Goal: Task Accomplishment & Management: Manage account settings

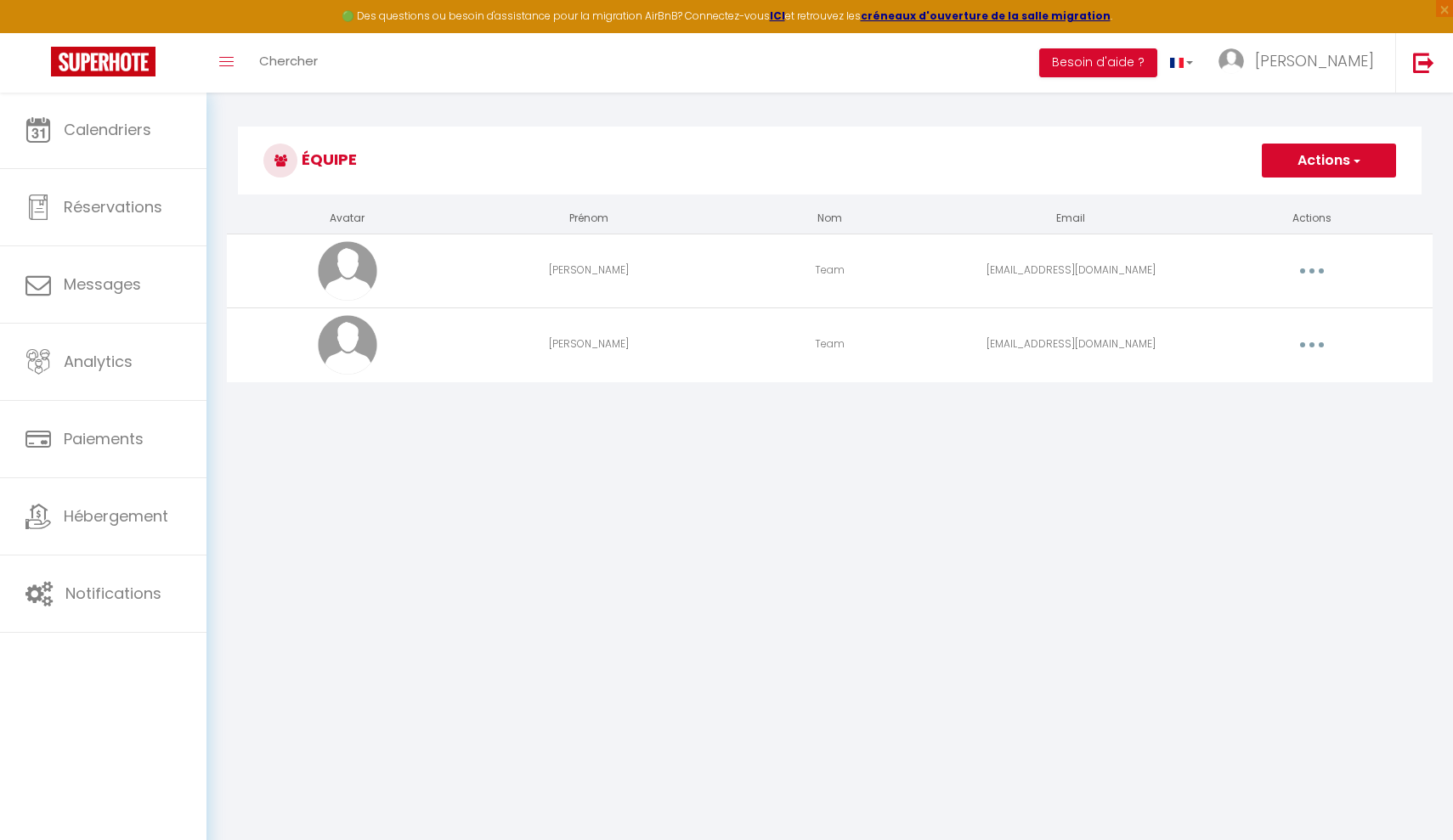
click at [1124, 267] on button "button" at bounding box center [1312, 271] width 48 height 27
click at [1098, 447] on body "🟢 Des questions ou besoin d'assistance pour la migration AirBnB? Connectez-vous…" at bounding box center [726, 511] width 1453 height 840
click at [1022, 274] on td "[EMAIL_ADDRESS][DOMAIN_NAME]" at bounding box center [1070, 271] width 241 height 74
click at [1124, 275] on button "button" at bounding box center [1312, 271] width 48 height 27
click at [1124, 309] on link "Editer" at bounding box center [1268, 310] width 126 height 29
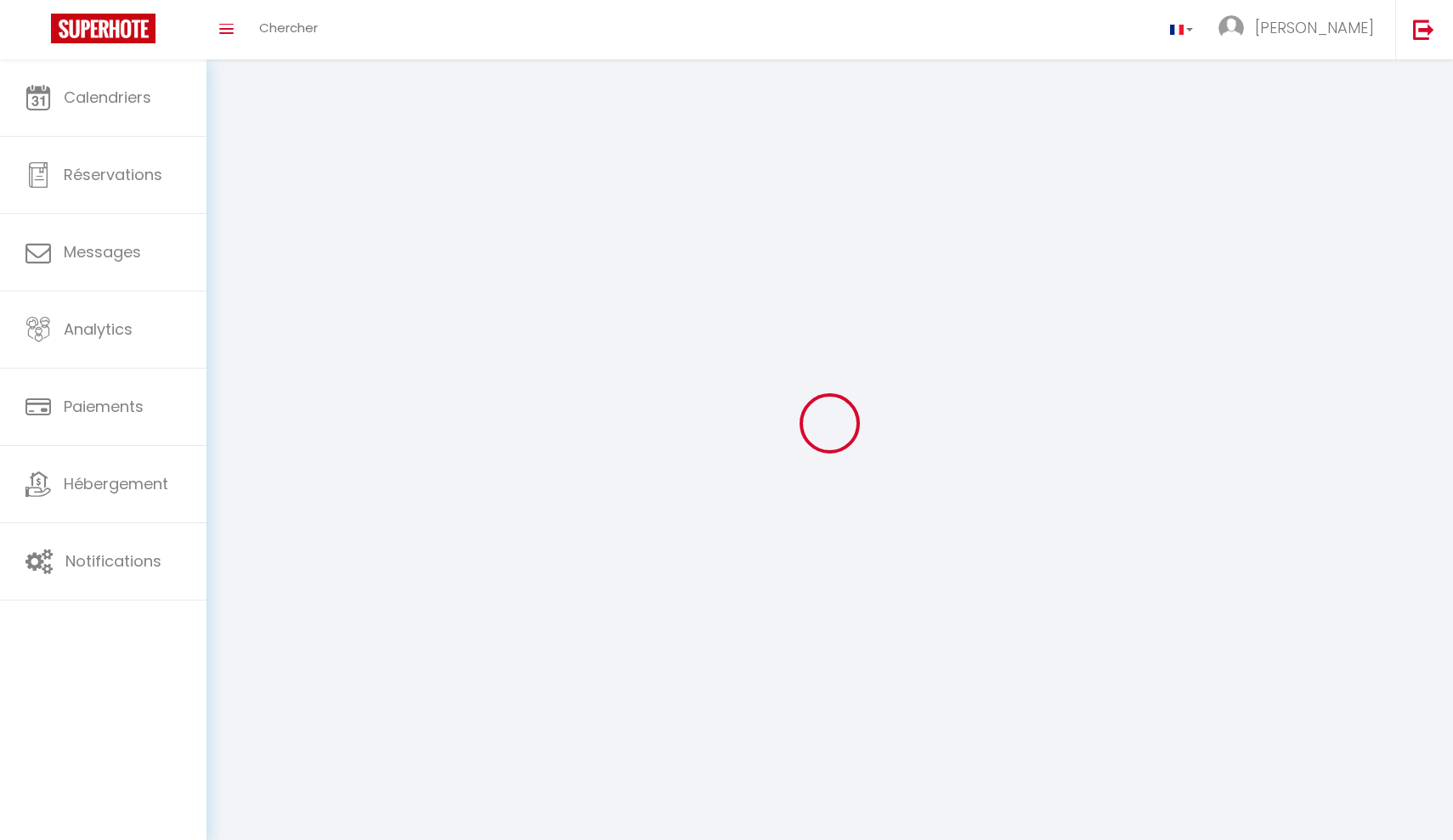
type input "[PERSON_NAME]"
type input "Team"
type input "[EMAIL_ADDRESS][DOMAIN_NAME]"
type textarea "[URL][DOMAIN_NAME]"
checkbox input "true"
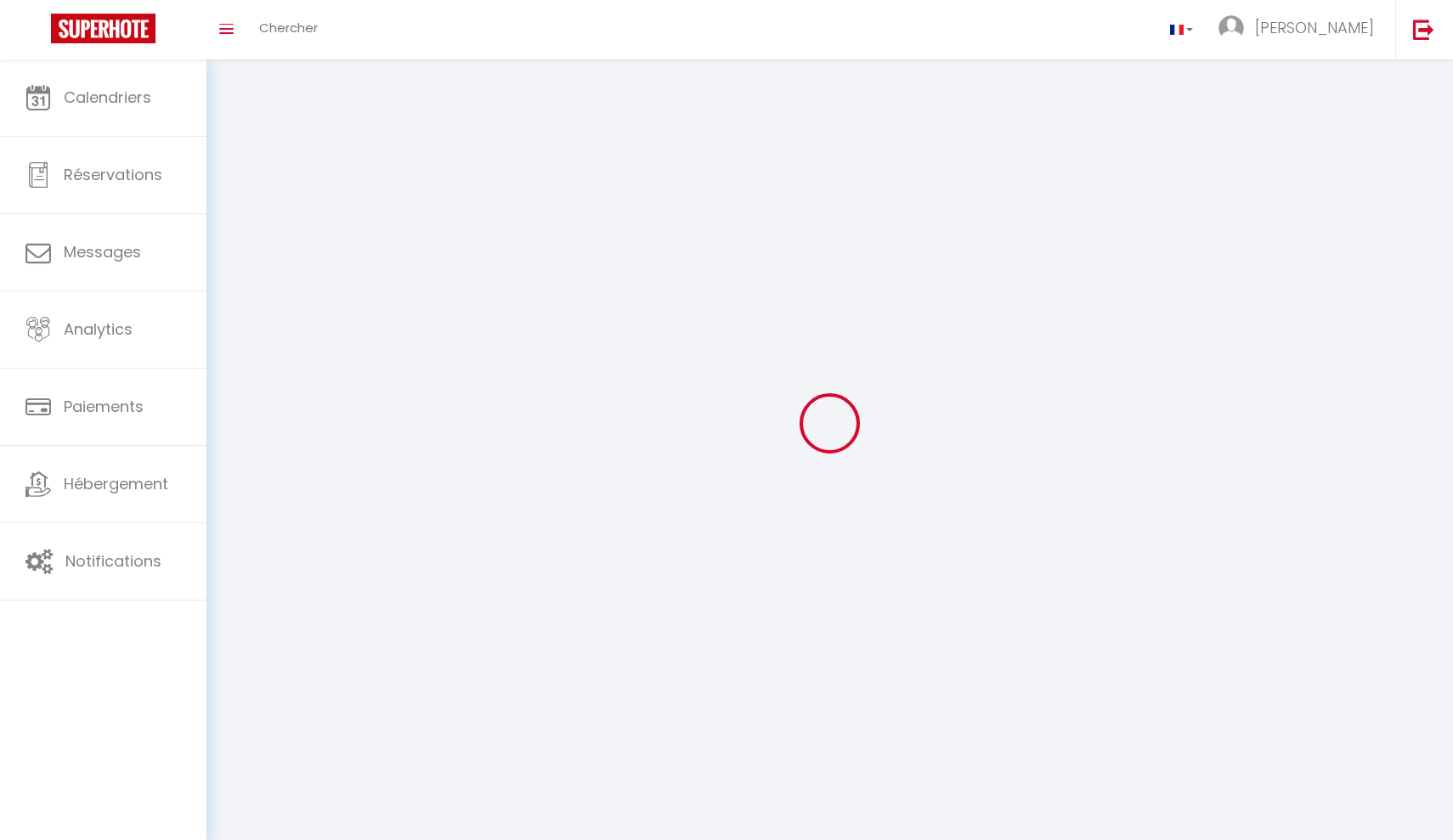
checkbox input "true"
checkbox input "false"
checkbox input "true"
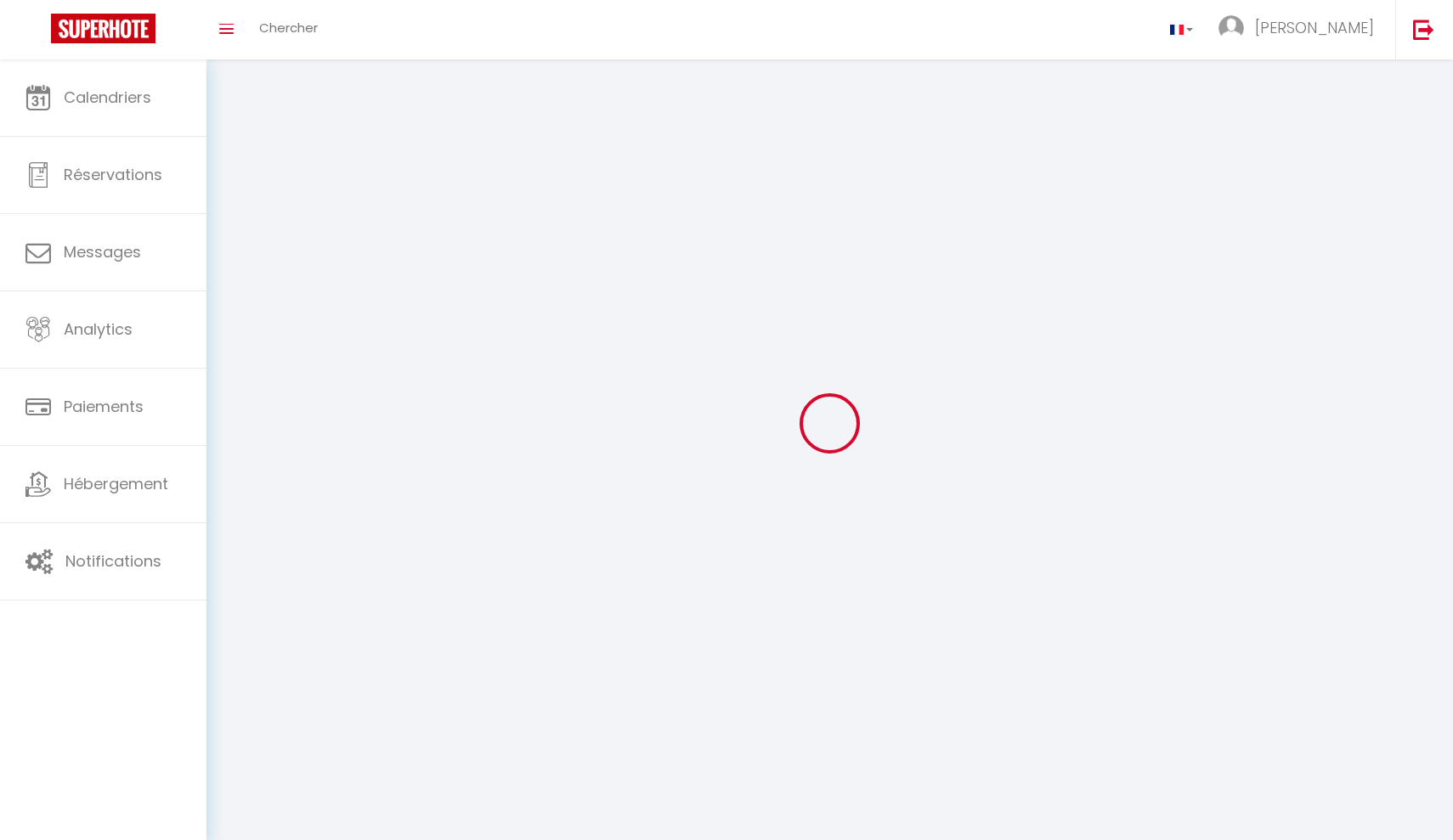
checkbox input "true"
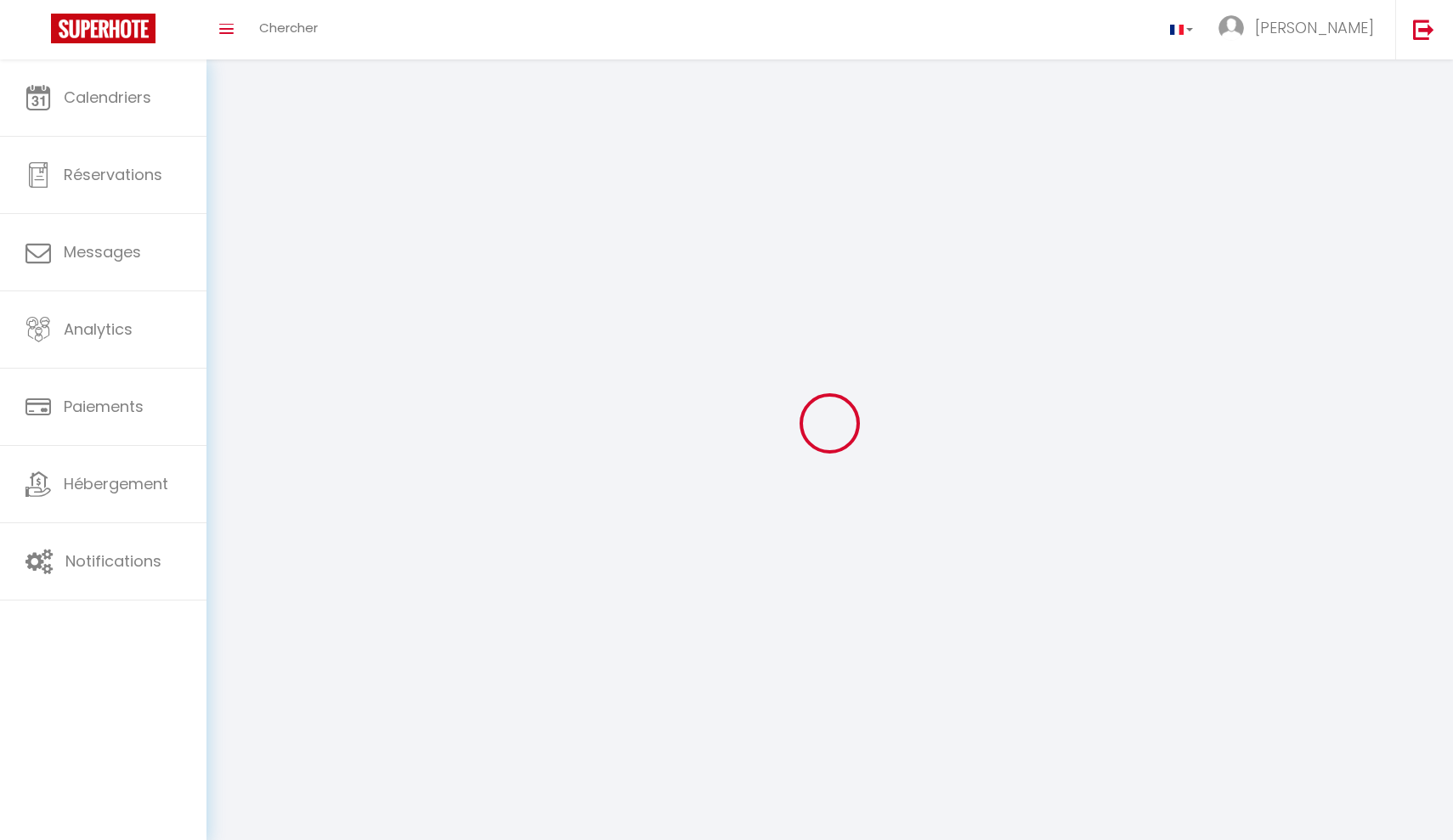
checkbox input "true"
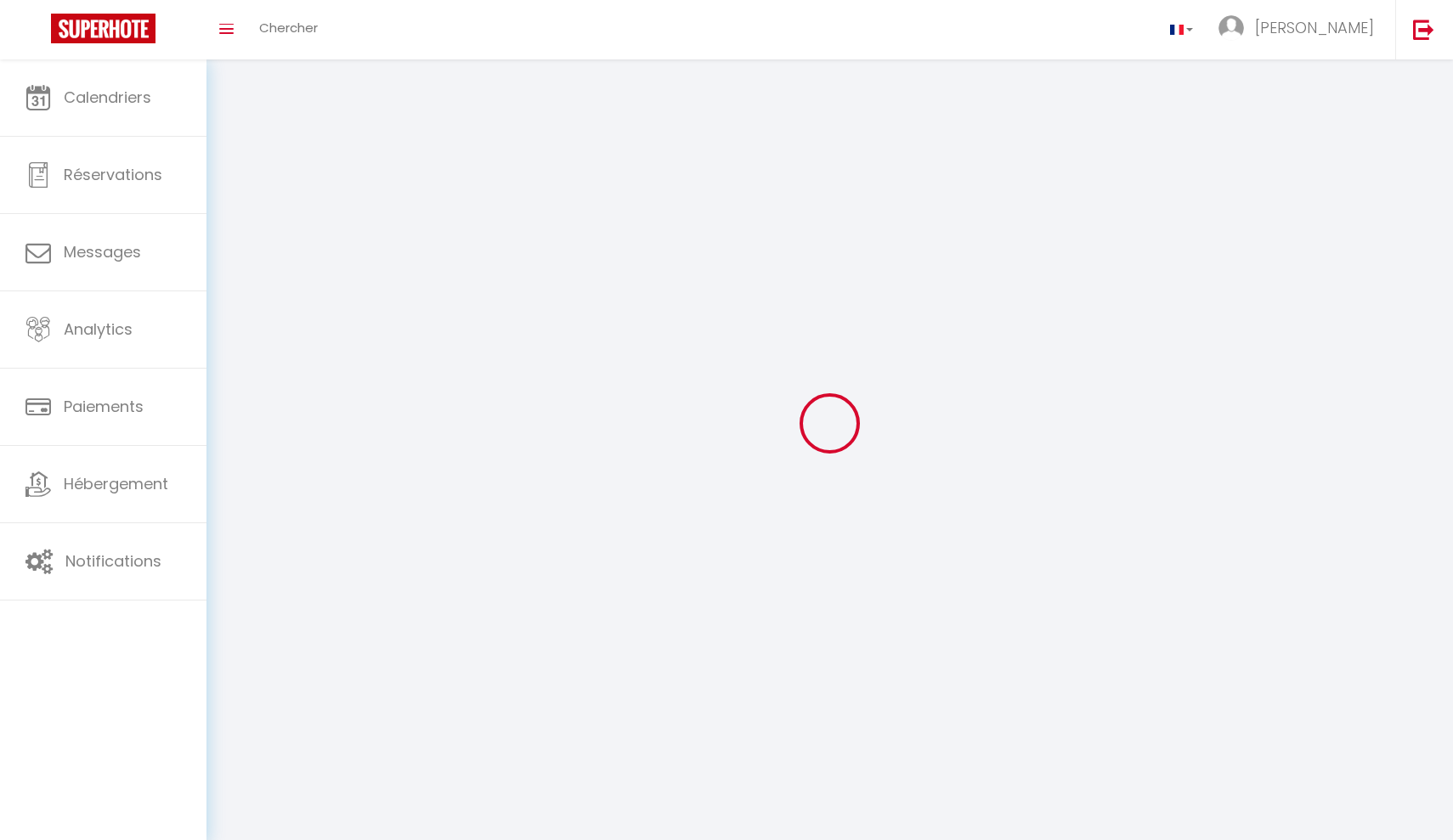
checkbox input "true"
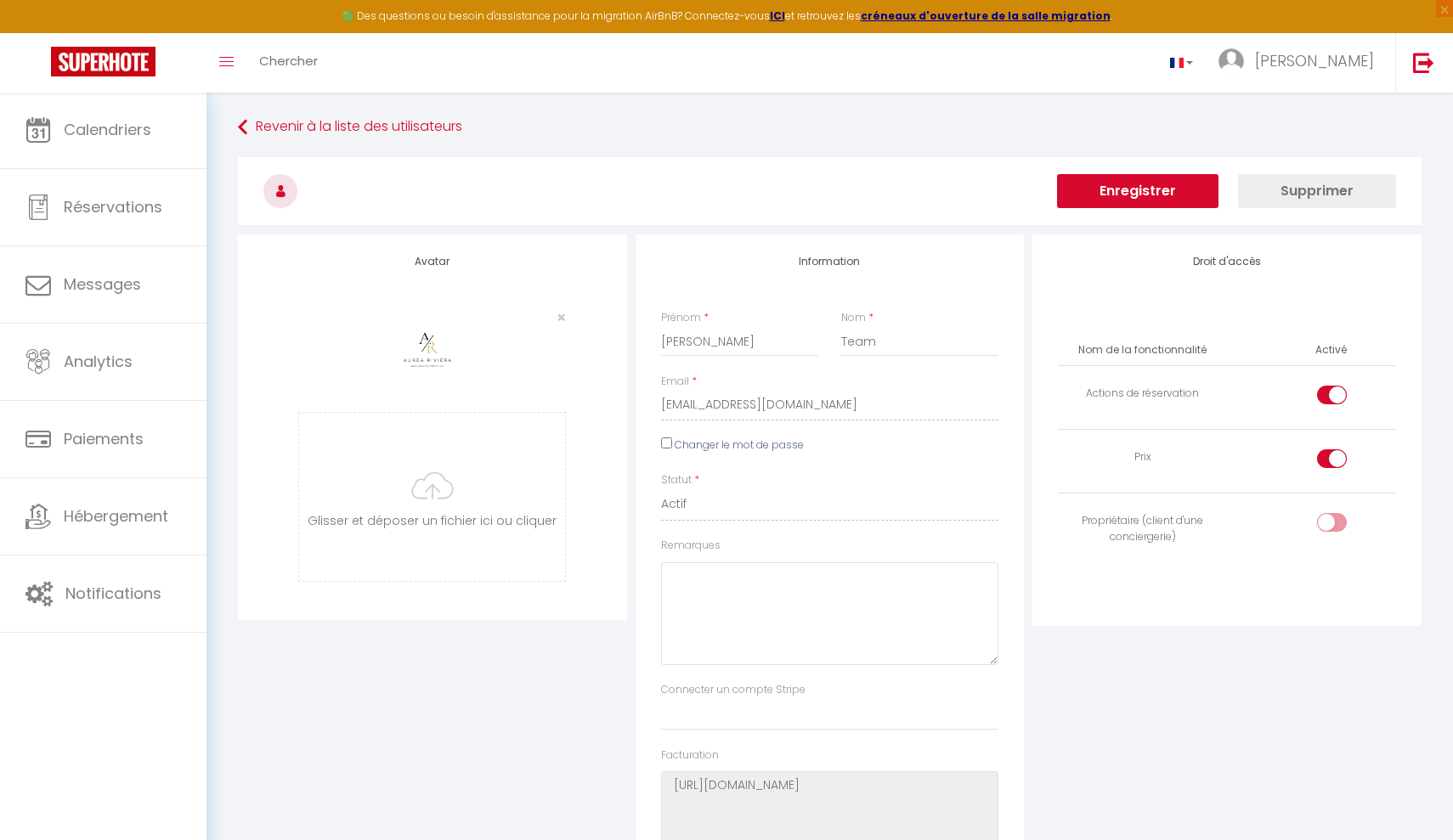
click at [1124, 189] on button "Enregistrer" at bounding box center [1138, 191] width 162 height 34
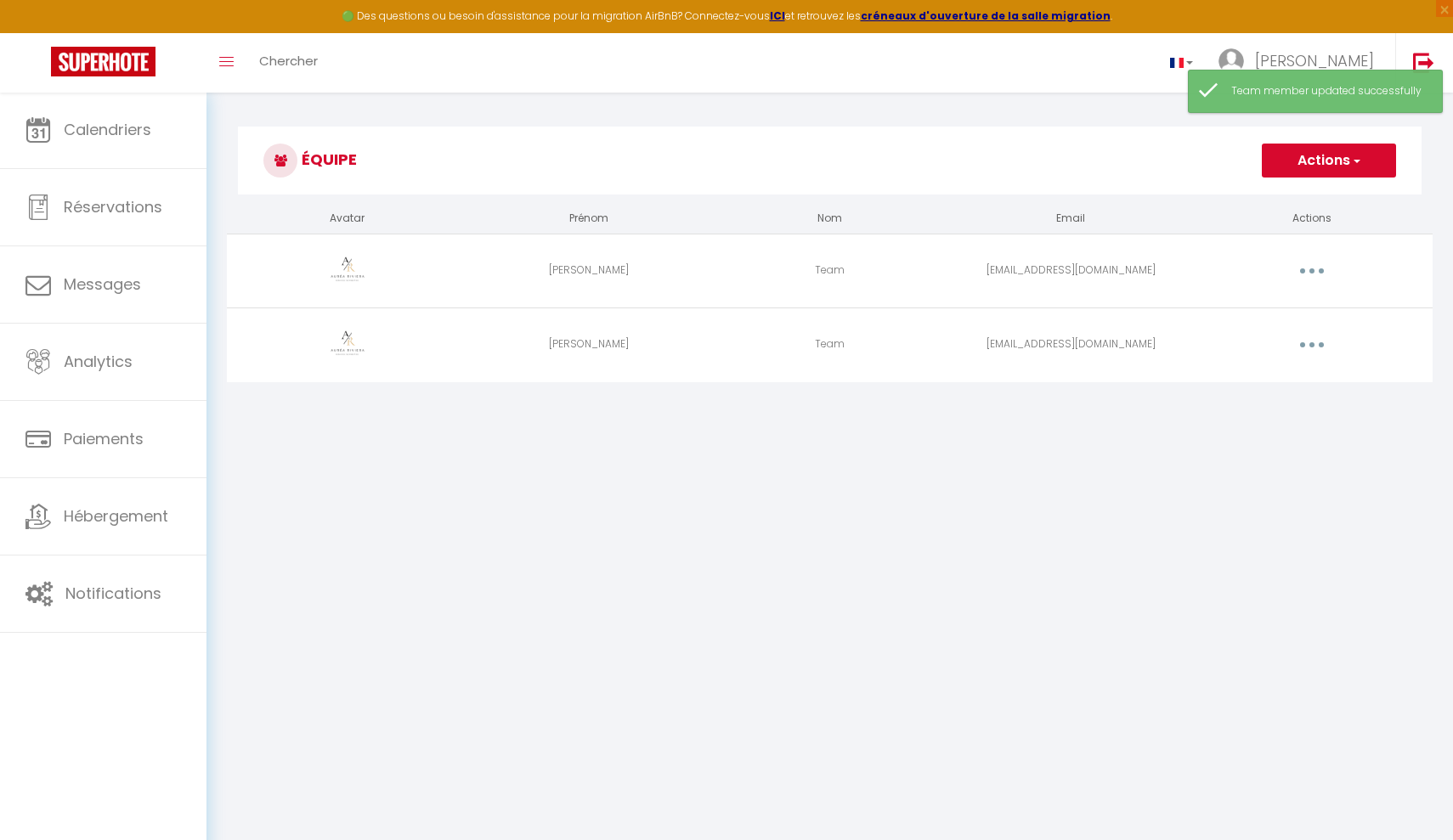
click at [1124, 349] on button "button" at bounding box center [1312, 345] width 48 height 27
click at [1124, 383] on link "Editer" at bounding box center [1268, 384] width 126 height 29
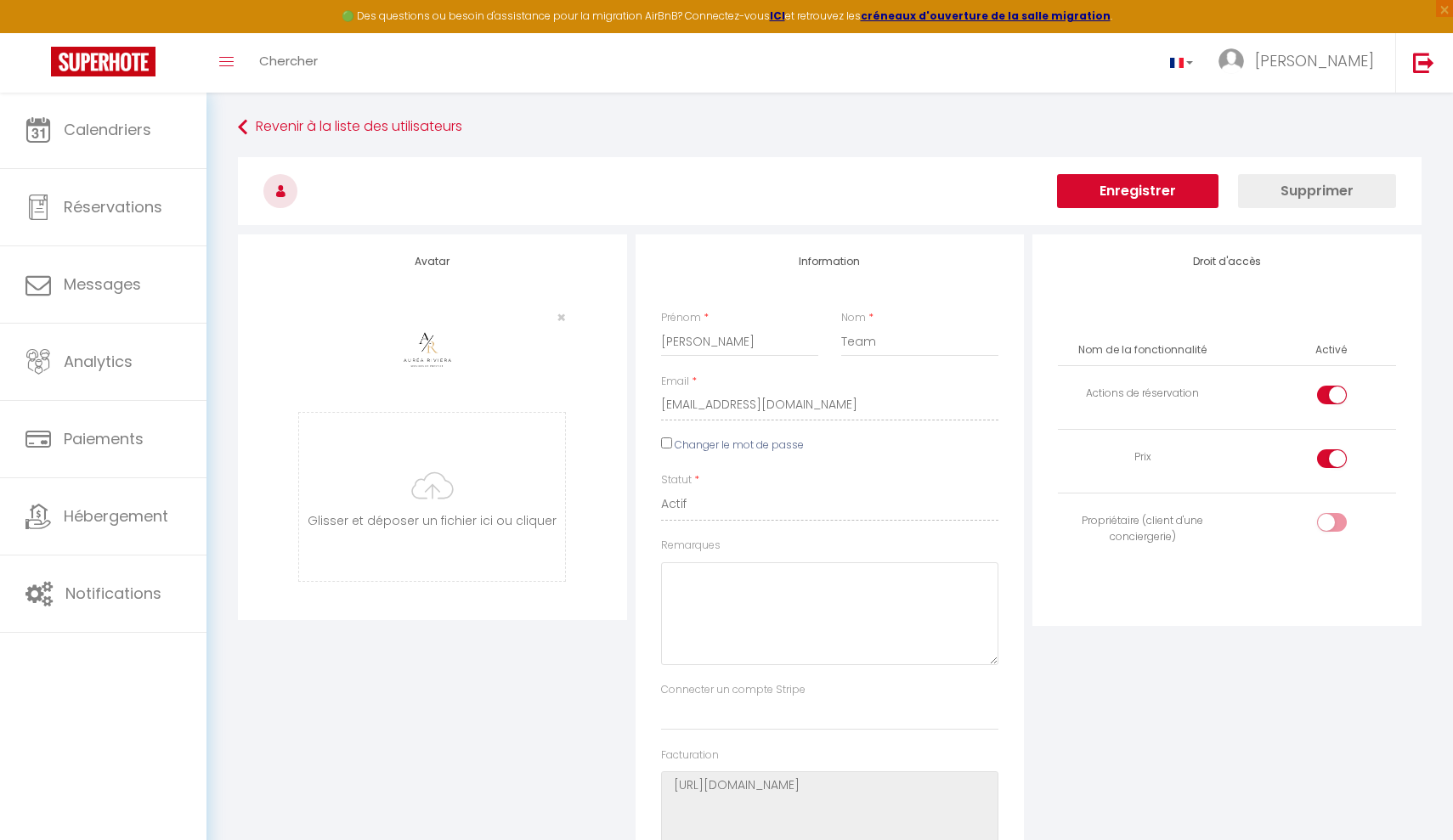
click at [1124, 192] on button "Enregistrer" at bounding box center [1138, 191] width 162 height 34
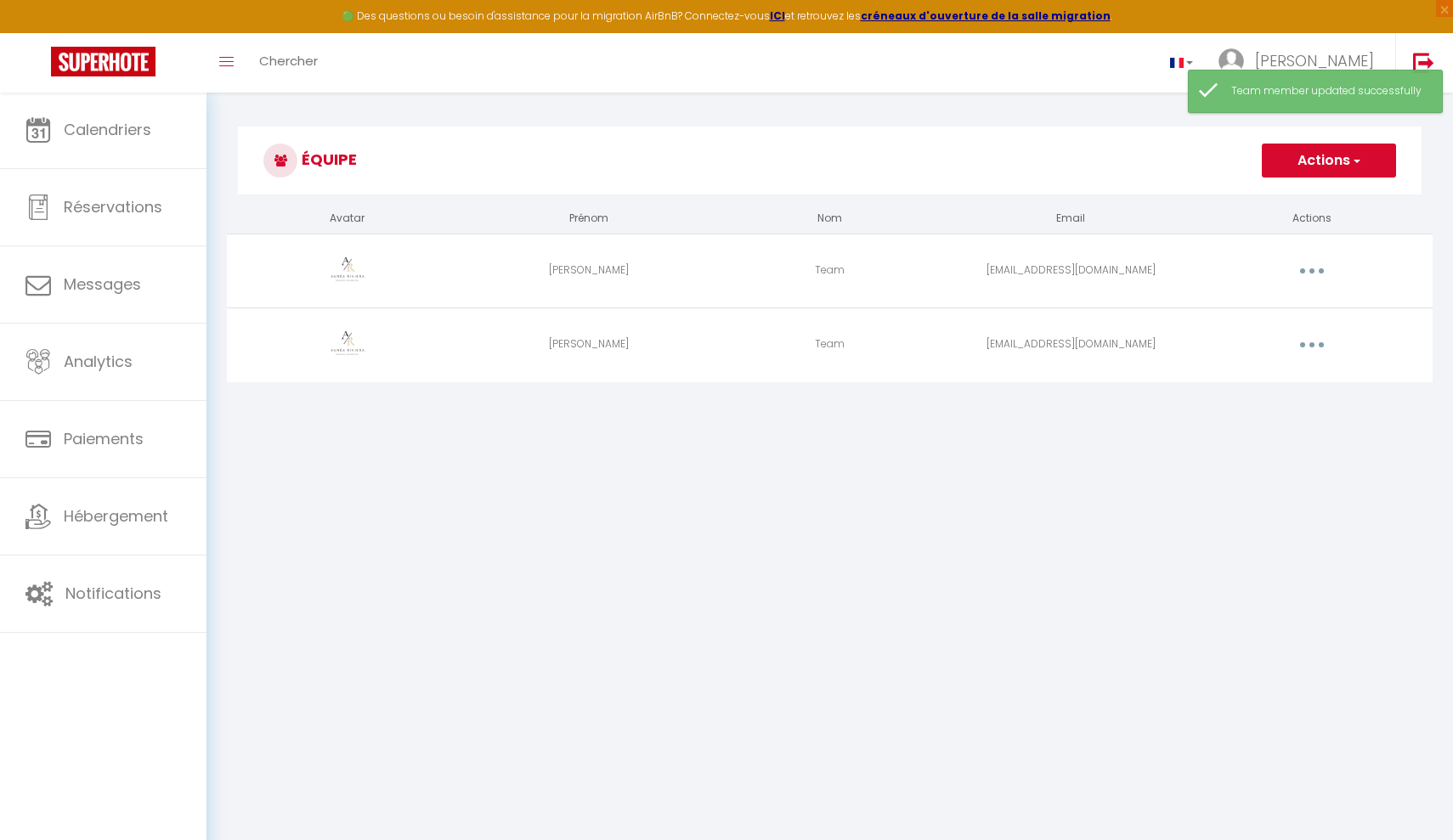
click at [1124, 164] on span "button" at bounding box center [1355, 160] width 11 height 17
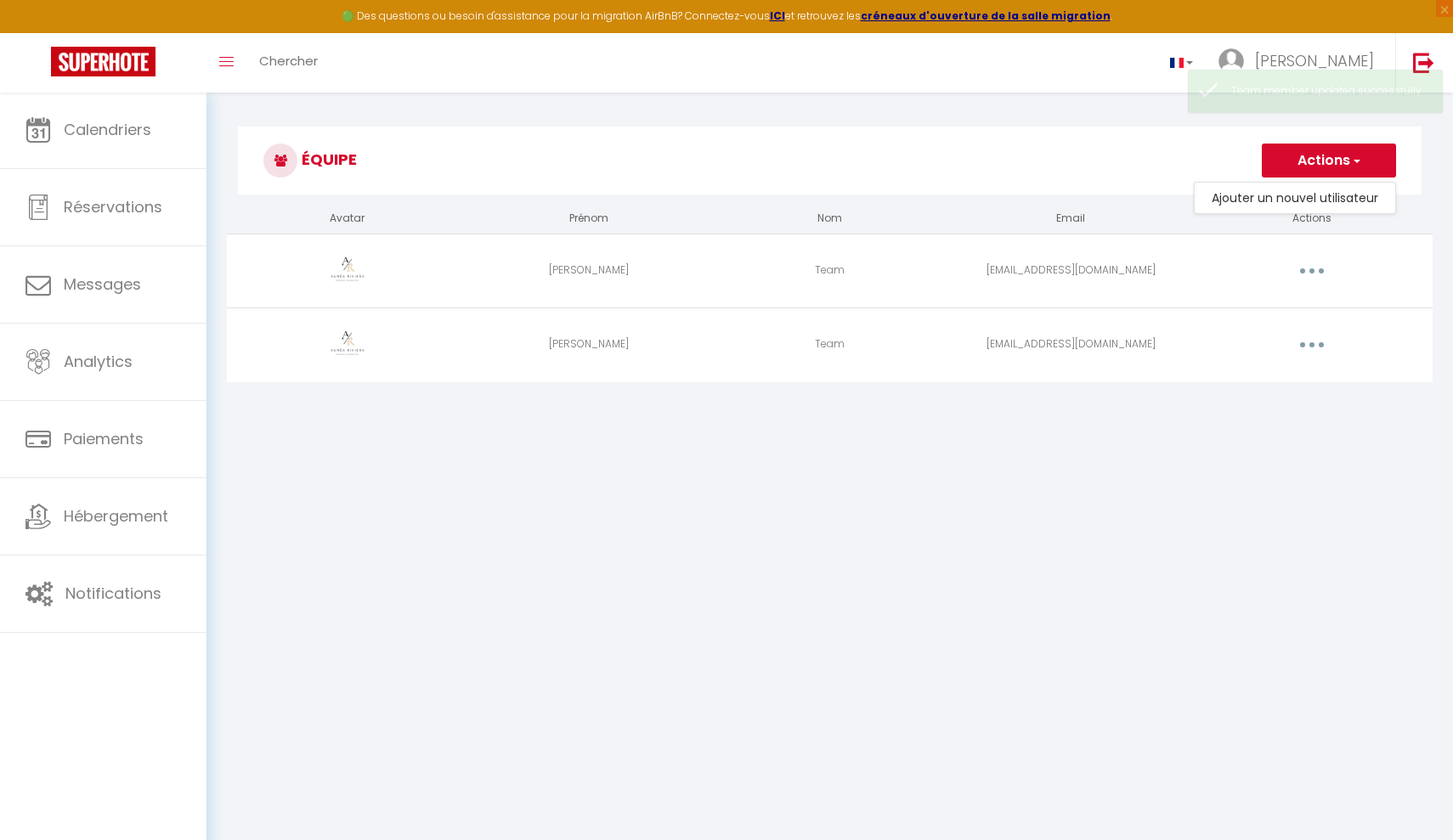
click at [1124, 161] on h3 "Équipe" at bounding box center [829, 161] width 1183 height 68
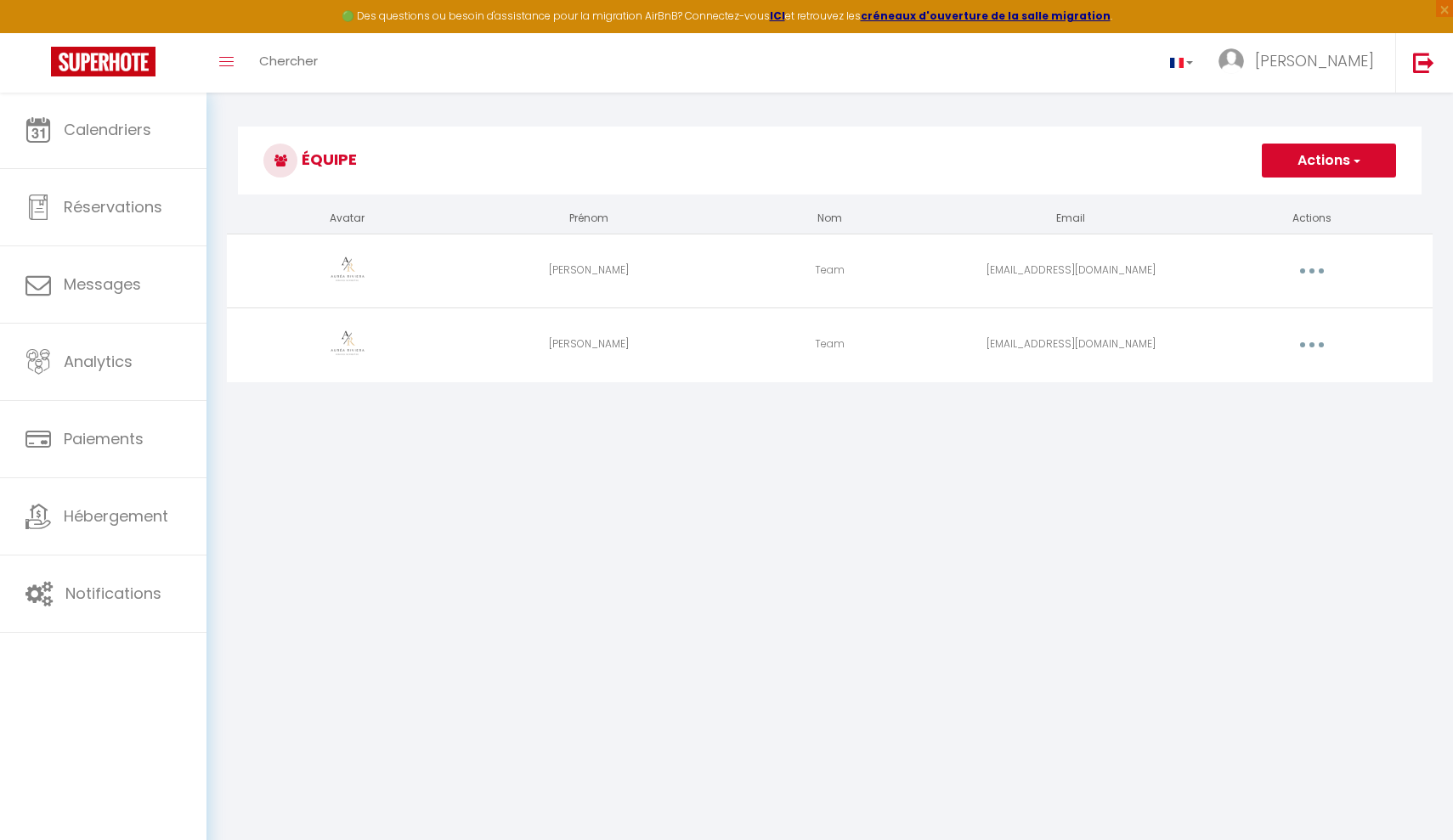
click at [1124, 165] on button "Actions" at bounding box center [1329, 161] width 134 height 34
click at [1124, 192] on link "Ajouter un nouvel utilisateur" at bounding box center [1294, 198] width 201 height 22
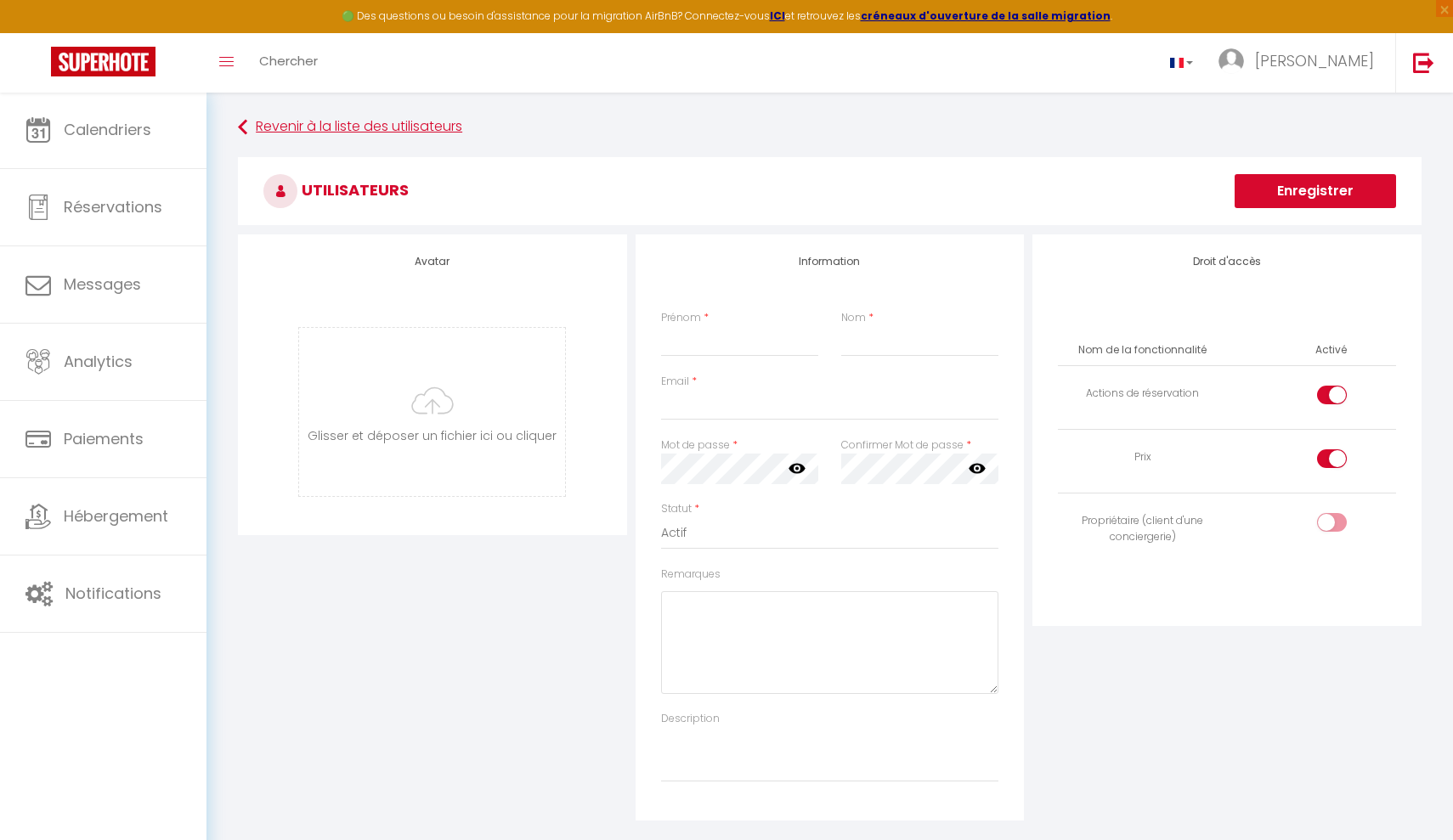
click at [381, 130] on link "Revenir à la liste des utilisateurs" at bounding box center [829, 127] width 1183 height 31
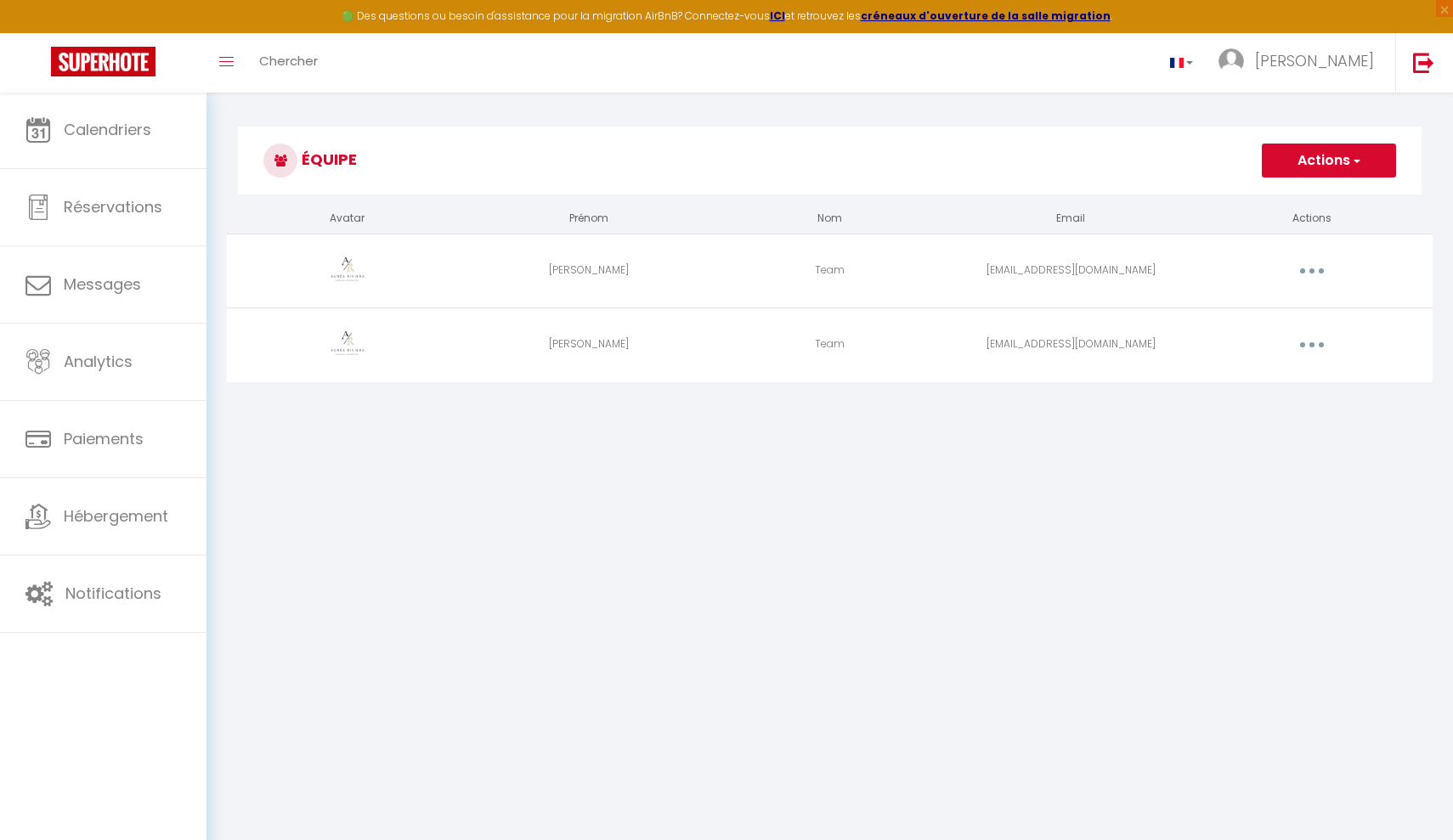
click at [1124, 179] on h3 "Équipe" at bounding box center [829, 161] width 1183 height 68
click at [1124, 169] on button "Actions" at bounding box center [1329, 161] width 134 height 34
click at [1124, 202] on link "Ajouter un nouvel utilisateur" at bounding box center [1294, 198] width 201 height 22
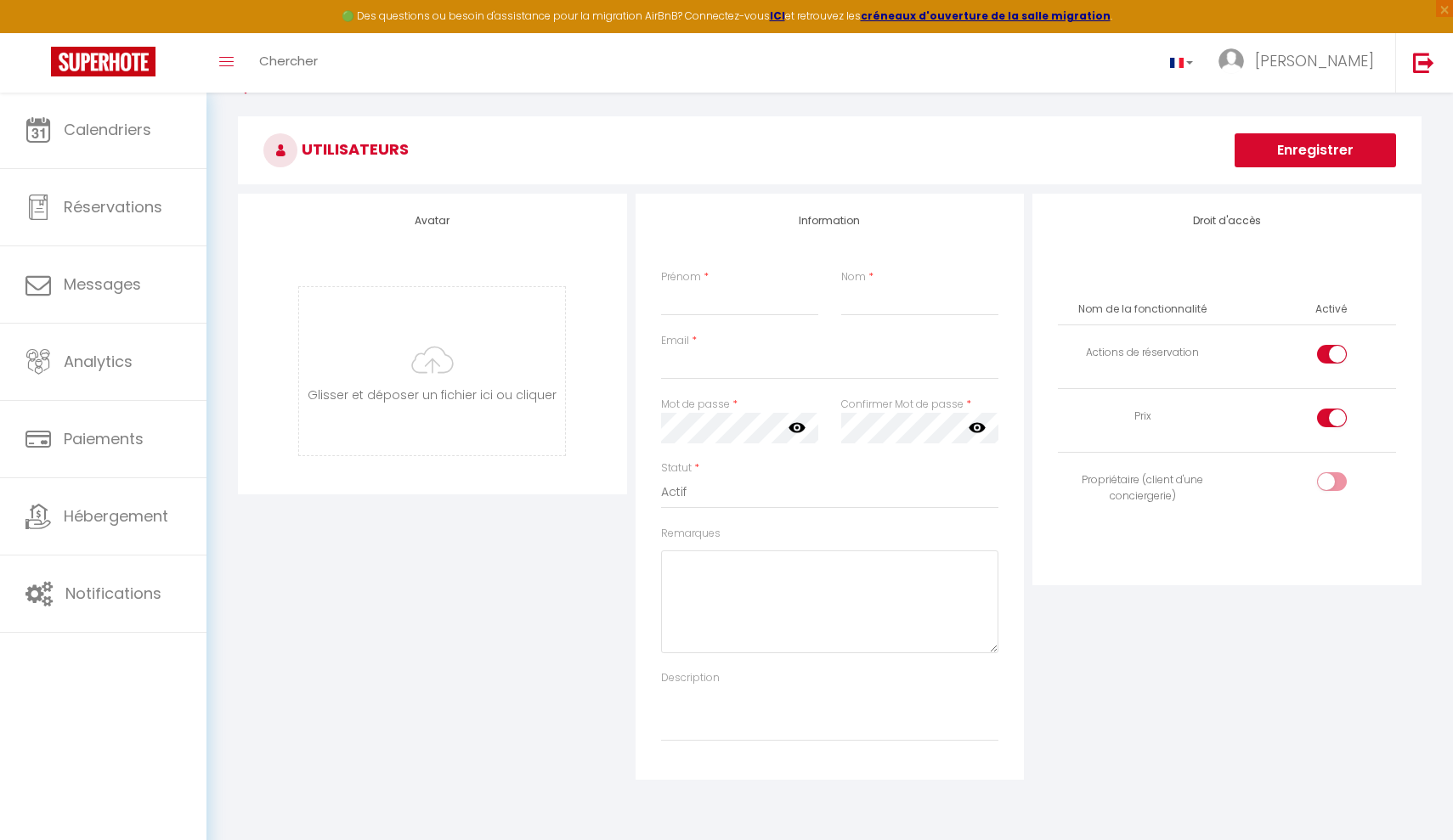
scroll to position [44, 0]
click at [1124, 312] on th "Nom de la fonctionnalité" at bounding box center [1142, 307] width 169 height 30
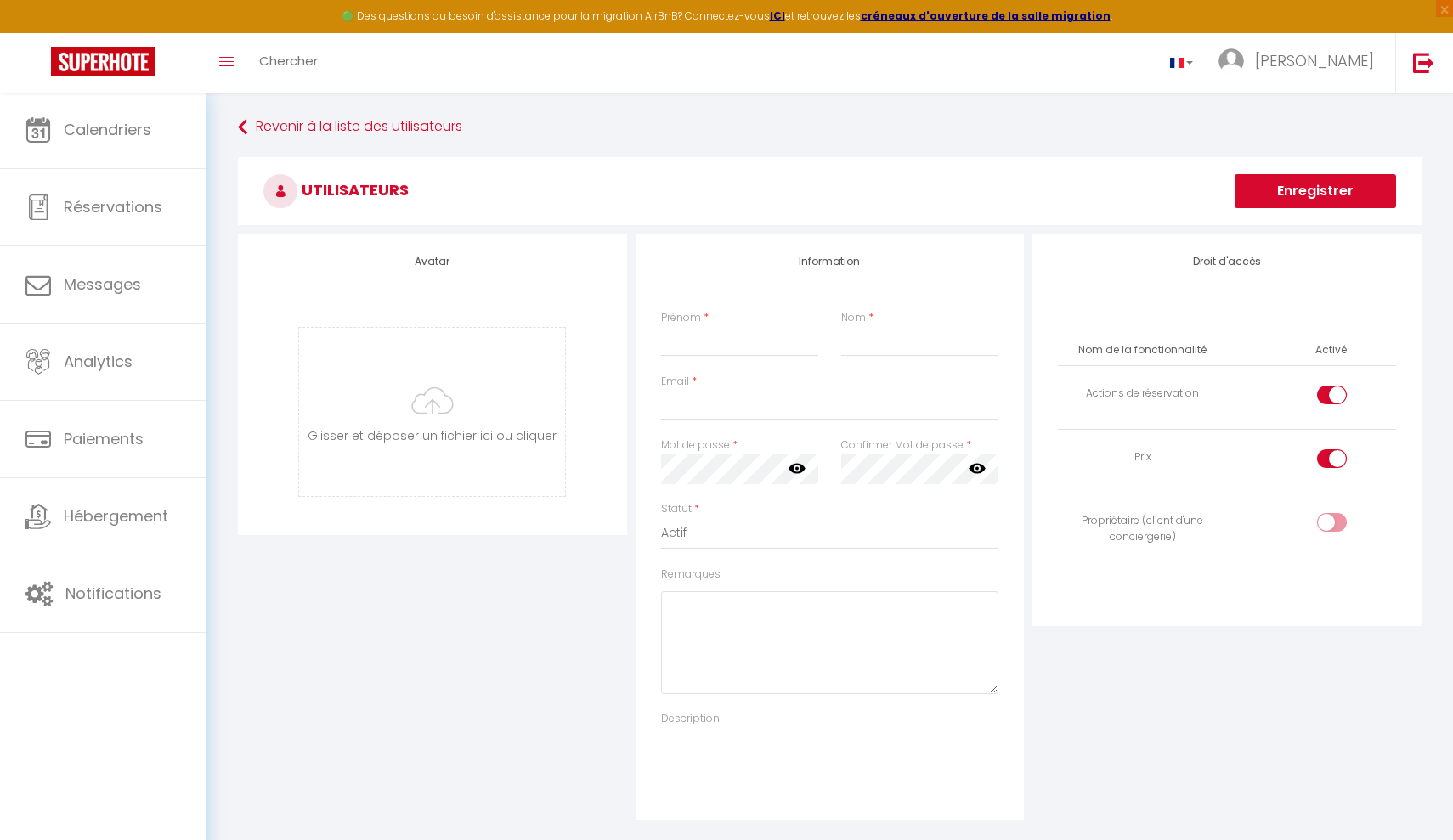
scroll to position [0, 0]
click at [362, 126] on link "Revenir à la liste des utilisateurs" at bounding box center [829, 127] width 1183 height 31
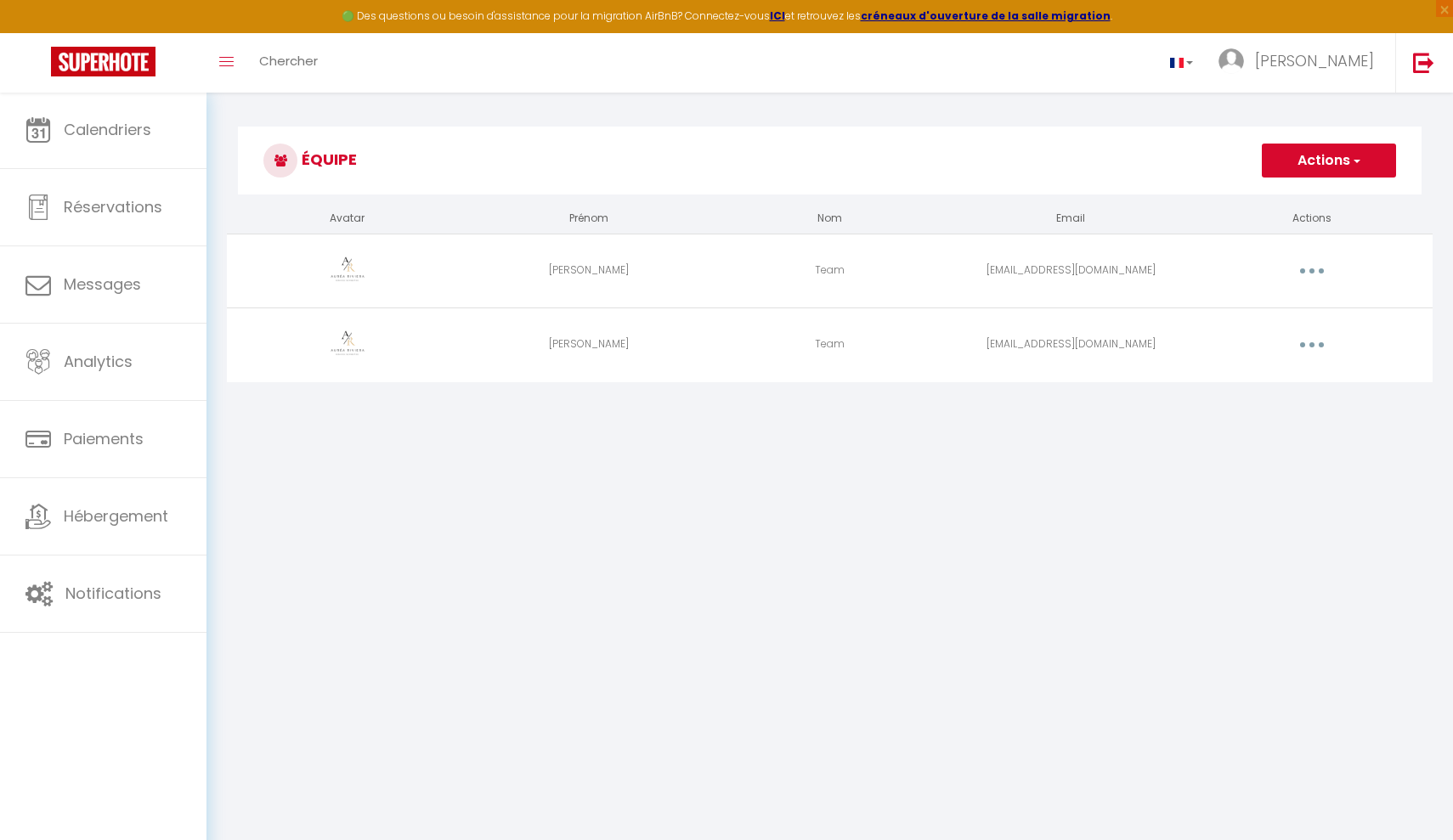
click at [361, 271] on img at bounding box center [348, 271] width 60 height 60
click at [1124, 260] on button "button" at bounding box center [1312, 271] width 48 height 27
click at [1124, 321] on link "Editer" at bounding box center [1268, 310] width 126 height 29
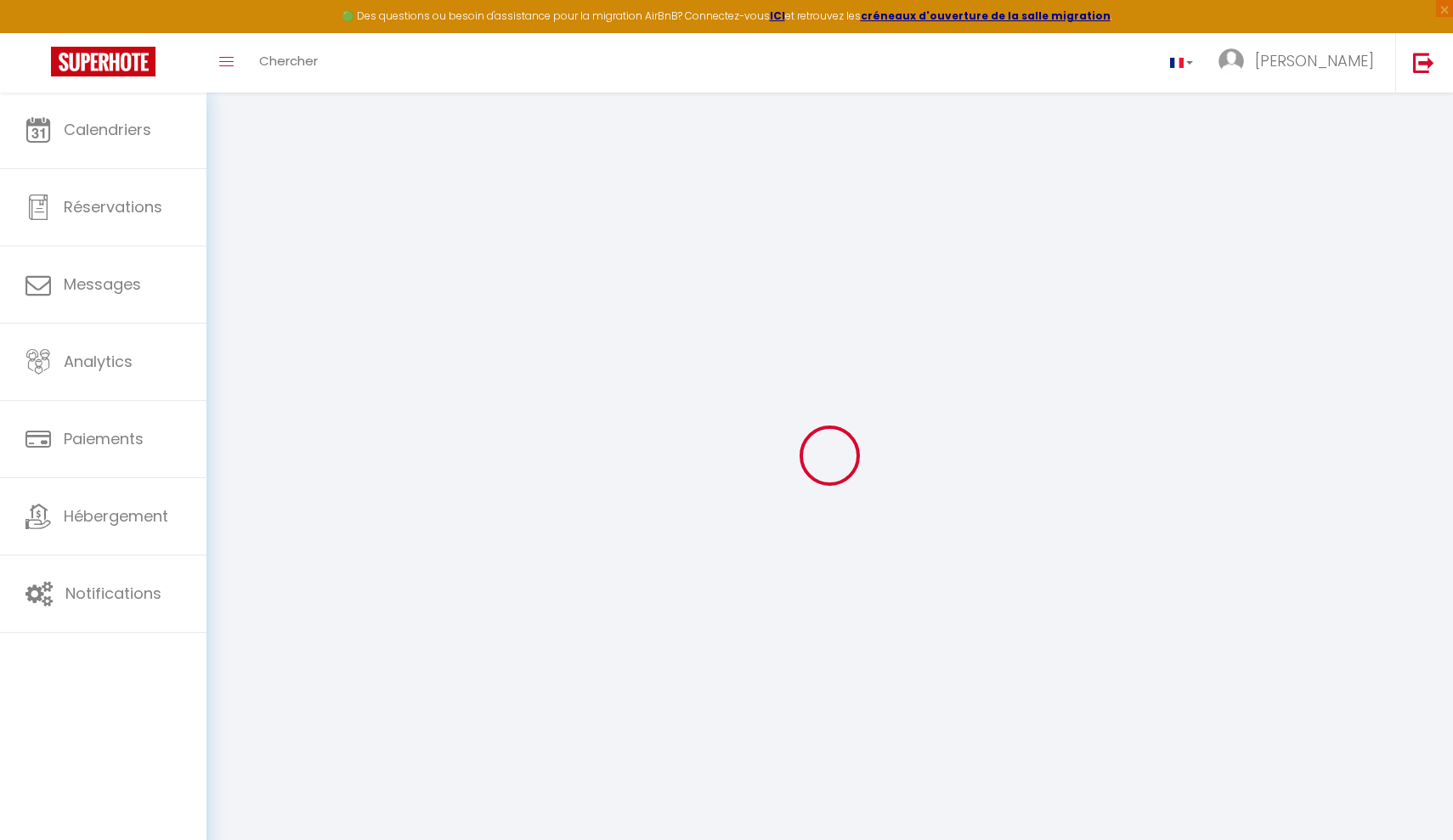
type input "[PERSON_NAME]"
type input "Team"
type input "[EMAIL_ADDRESS][DOMAIN_NAME]"
type textarea "[URL][DOMAIN_NAME]"
checkbox input "true"
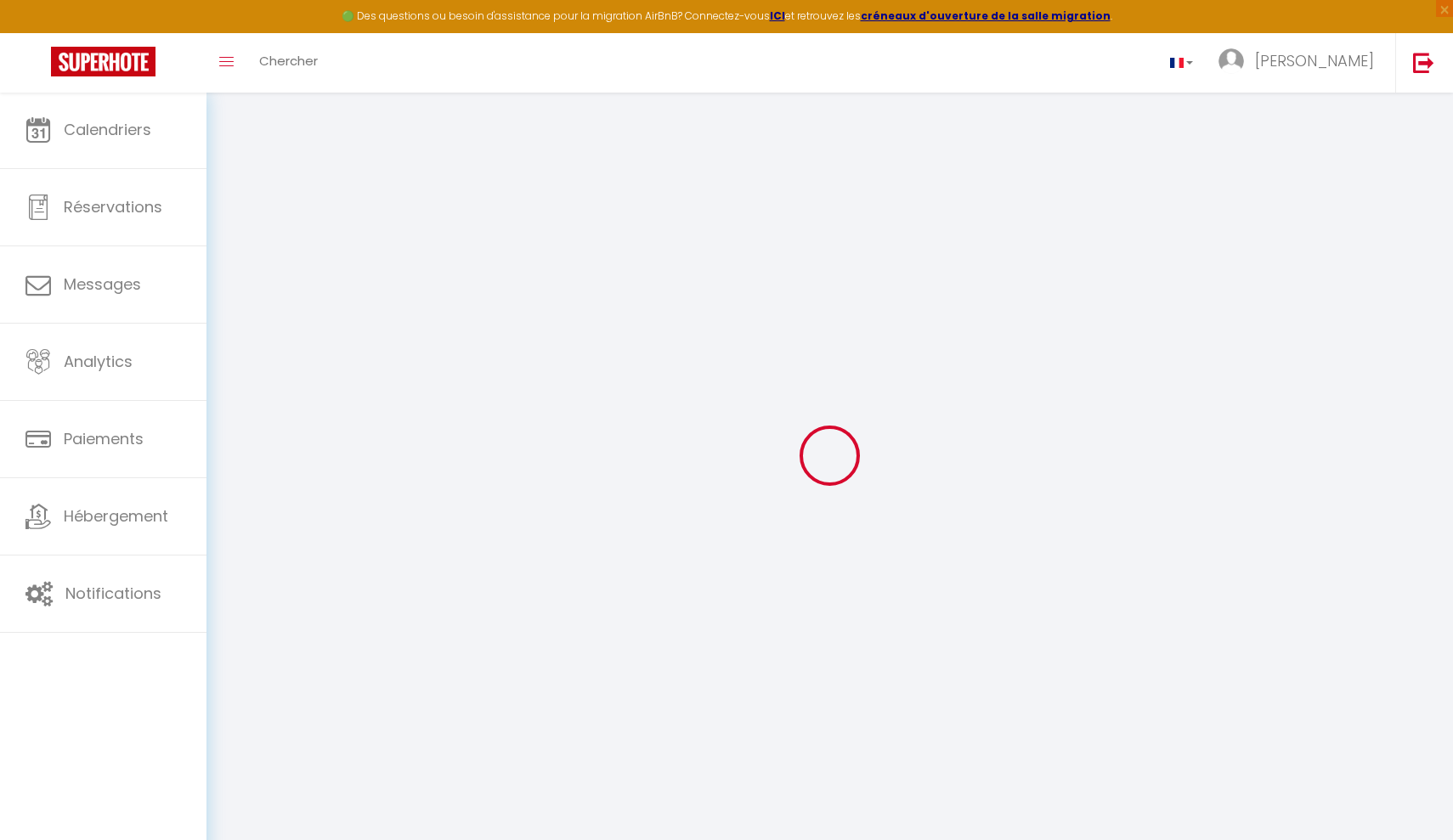
checkbox input "true"
checkbox input "false"
checkbox input "true"
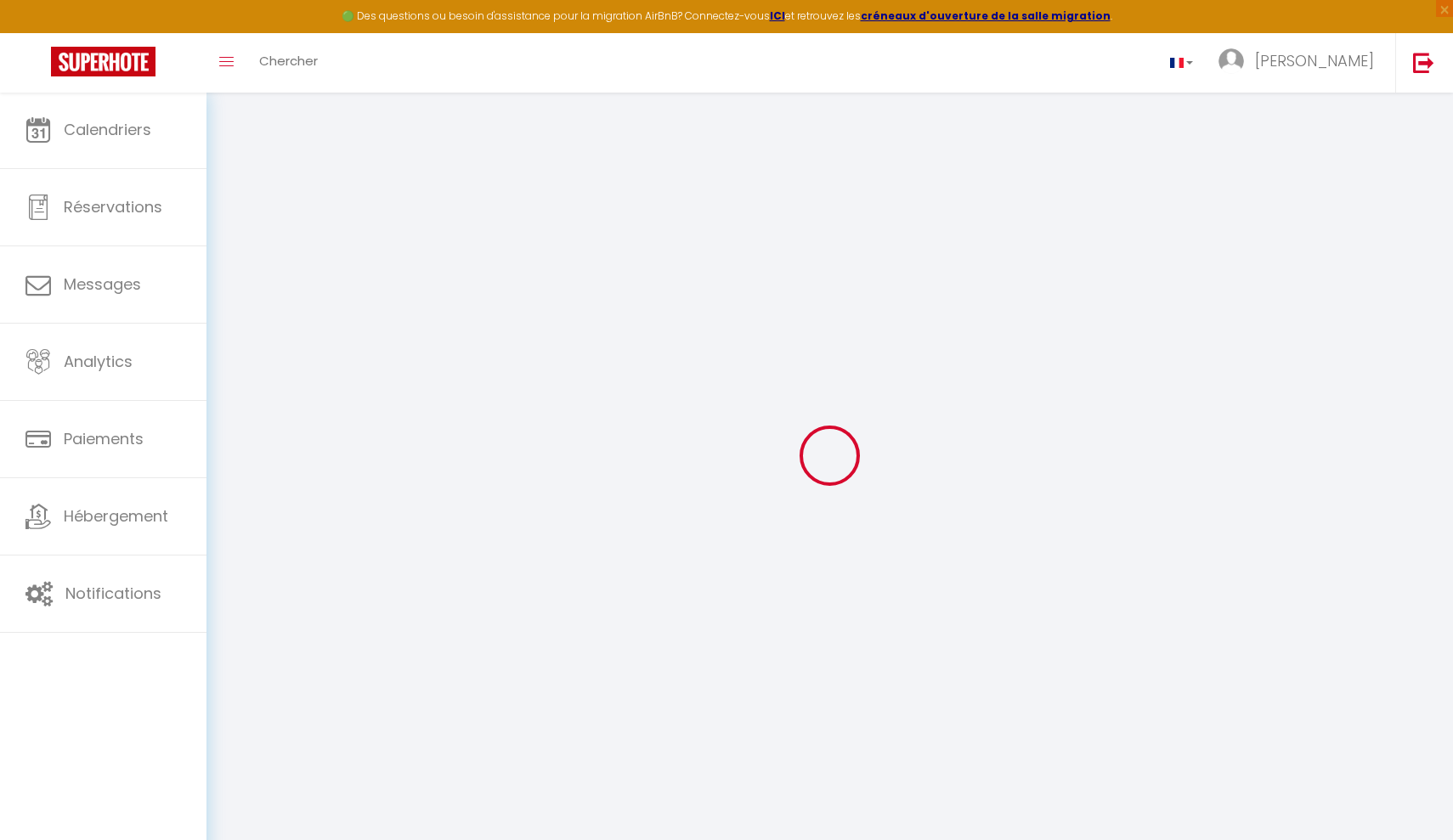
checkbox input "true"
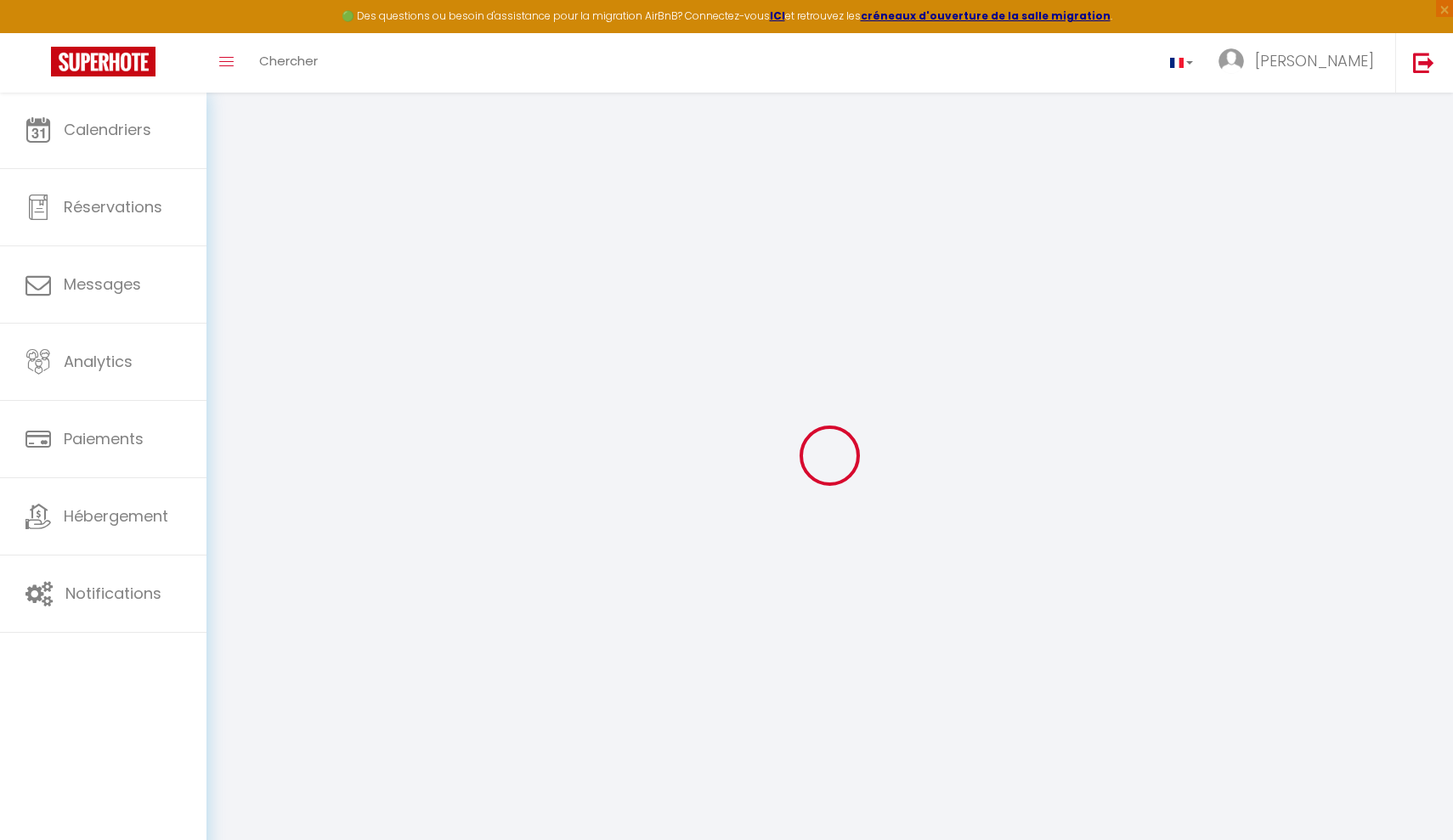
checkbox input "true"
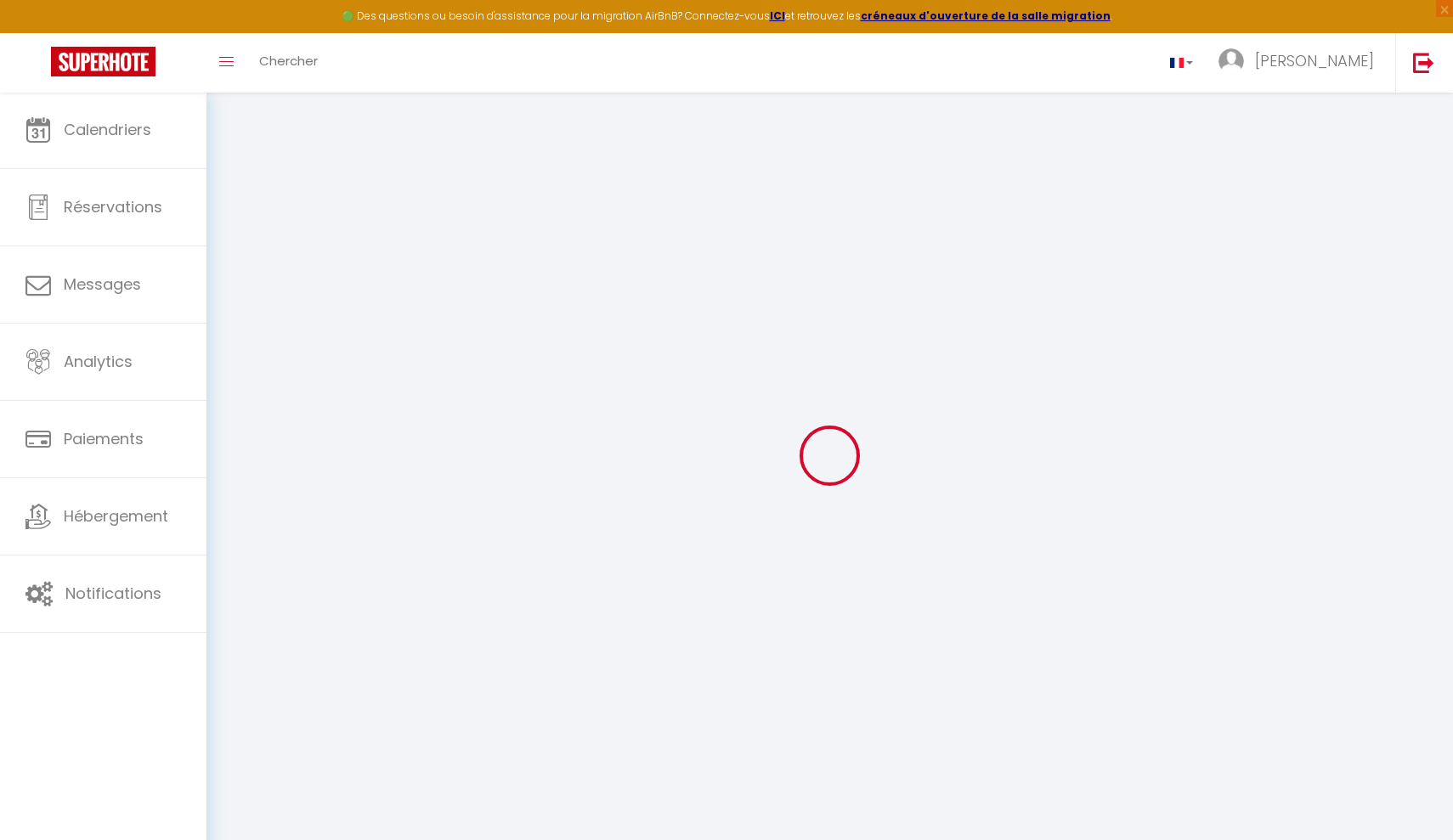
checkbox input "true"
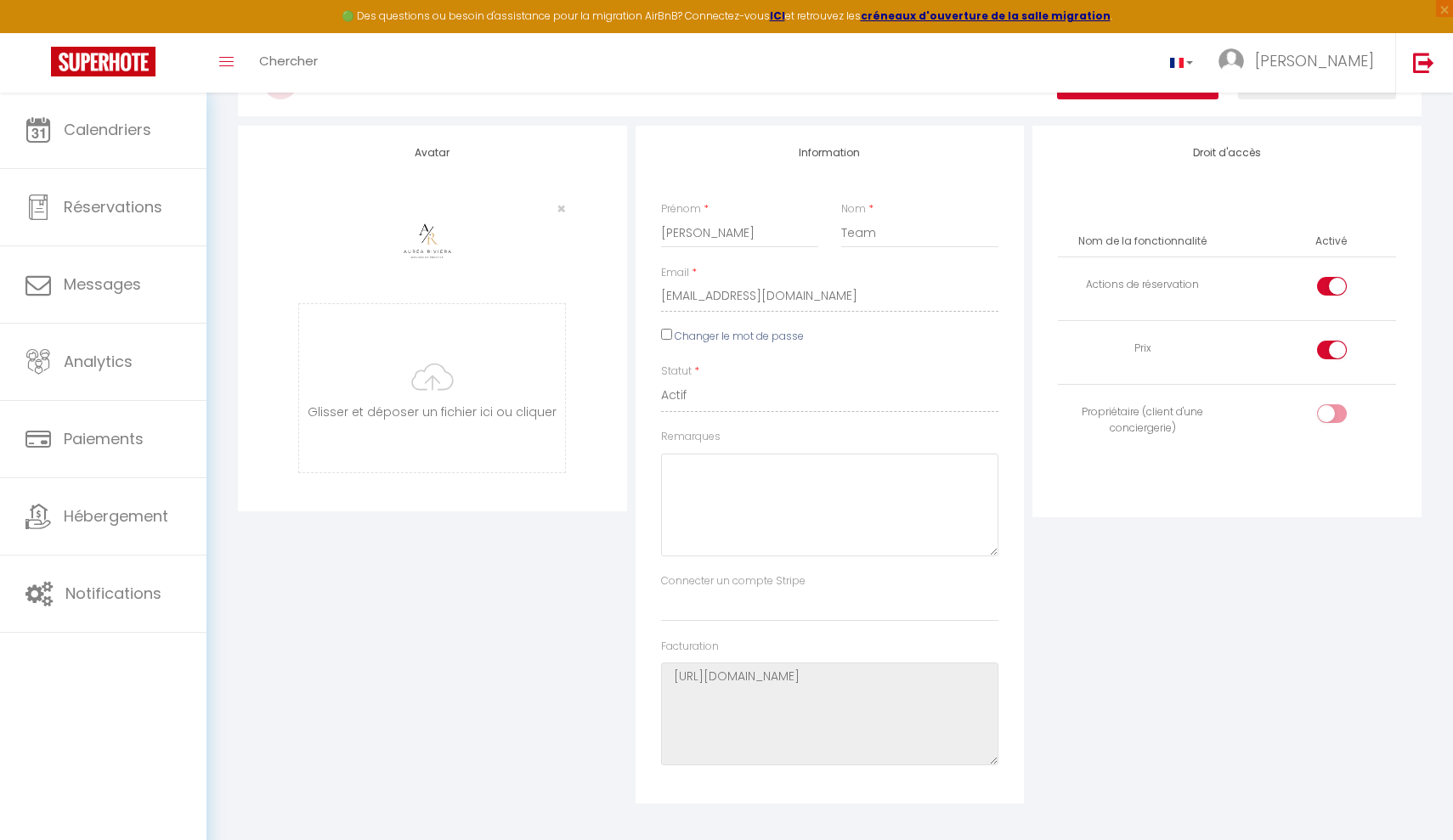
scroll to position [122, 0]
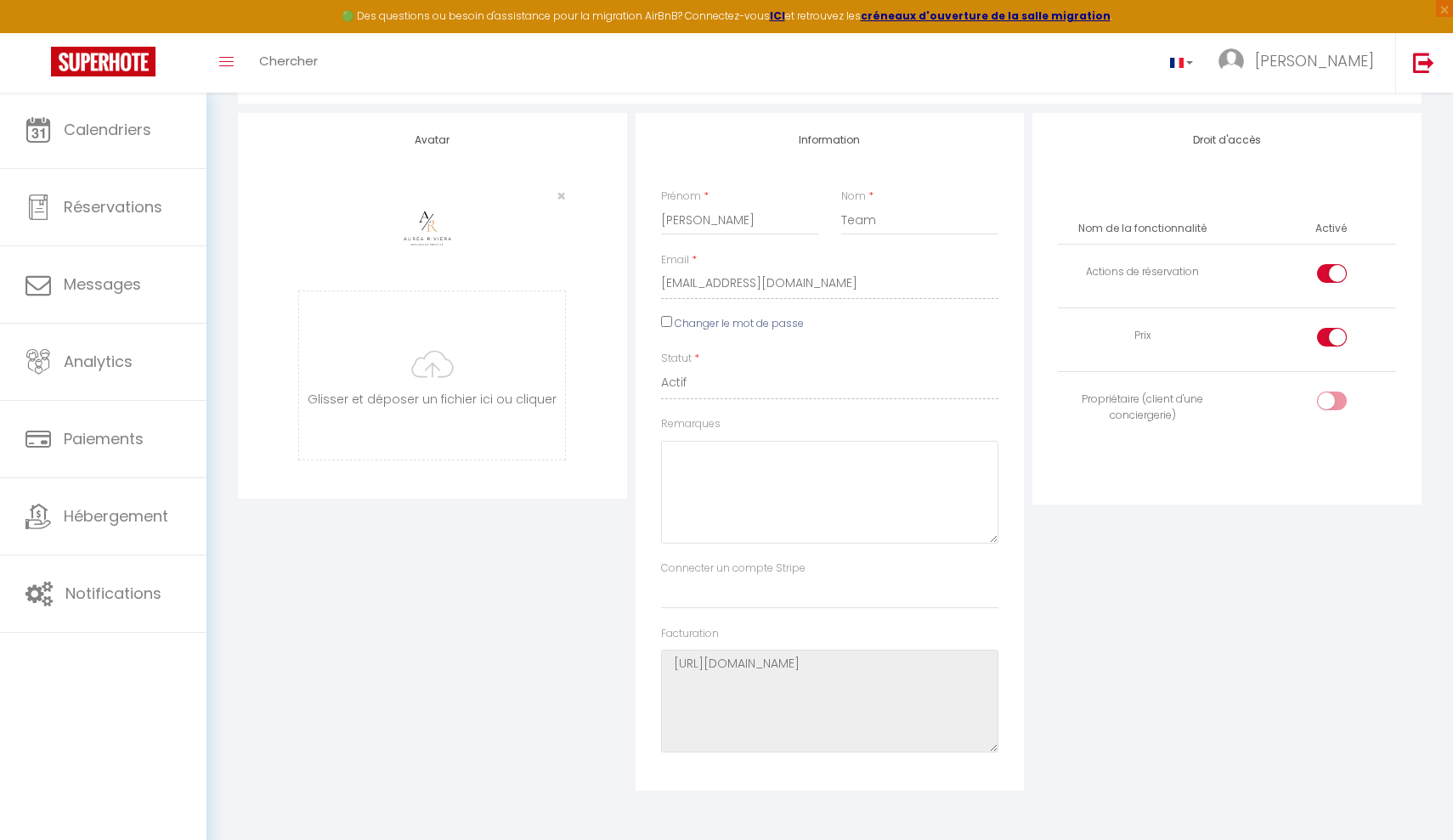
click at [764, 326] on label "Changer le mot de passe" at bounding box center [738, 324] width 129 height 16
click at [673, 326] on input "Changer le mot de passe" at bounding box center [666, 321] width 11 height 11
checkbox input "true"
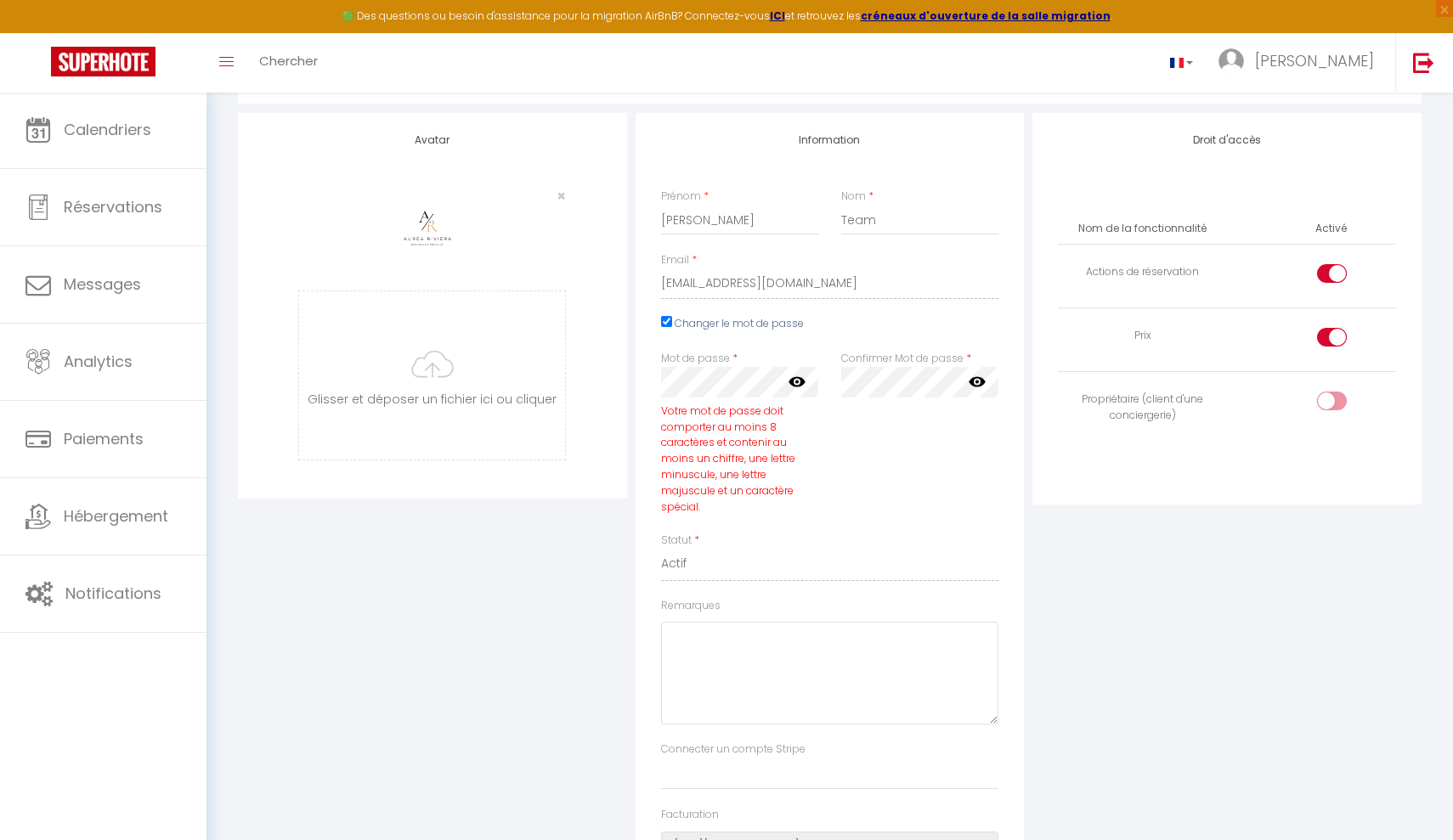
click at [888, 362] on label "Confirmer Mot de passe" at bounding box center [902, 359] width 122 height 16
click at [798, 379] on icon at bounding box center [796, 382] width 17 height 10
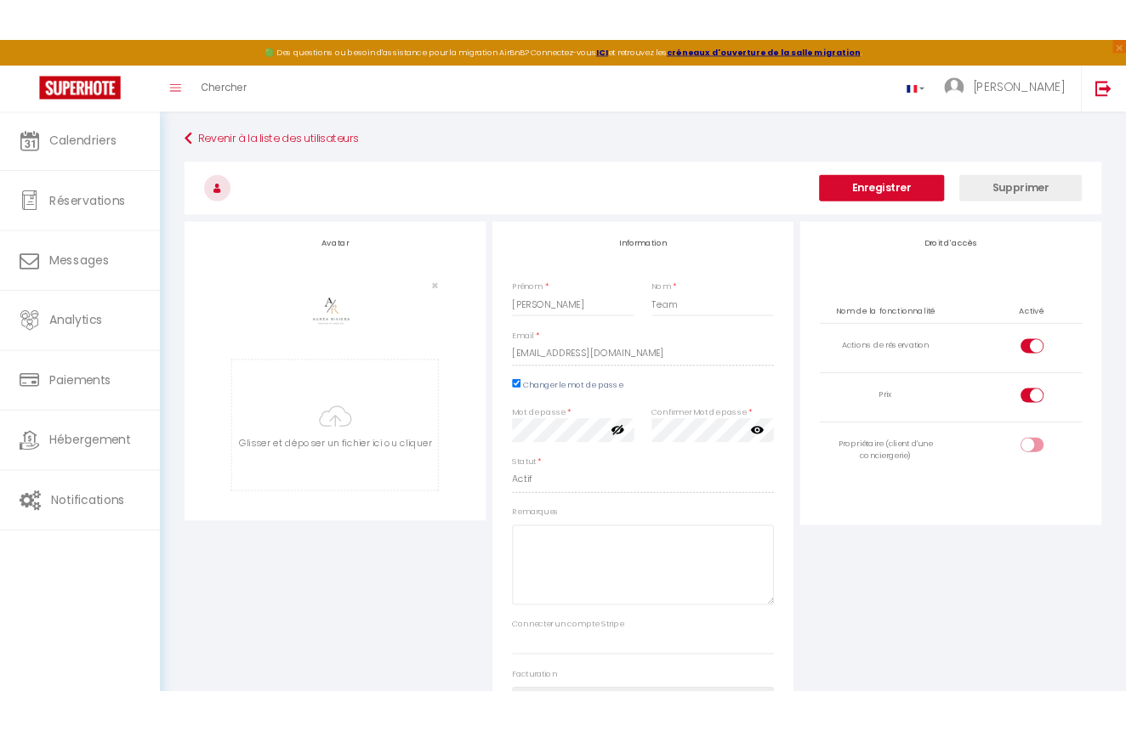
scroll to position [0, 0]
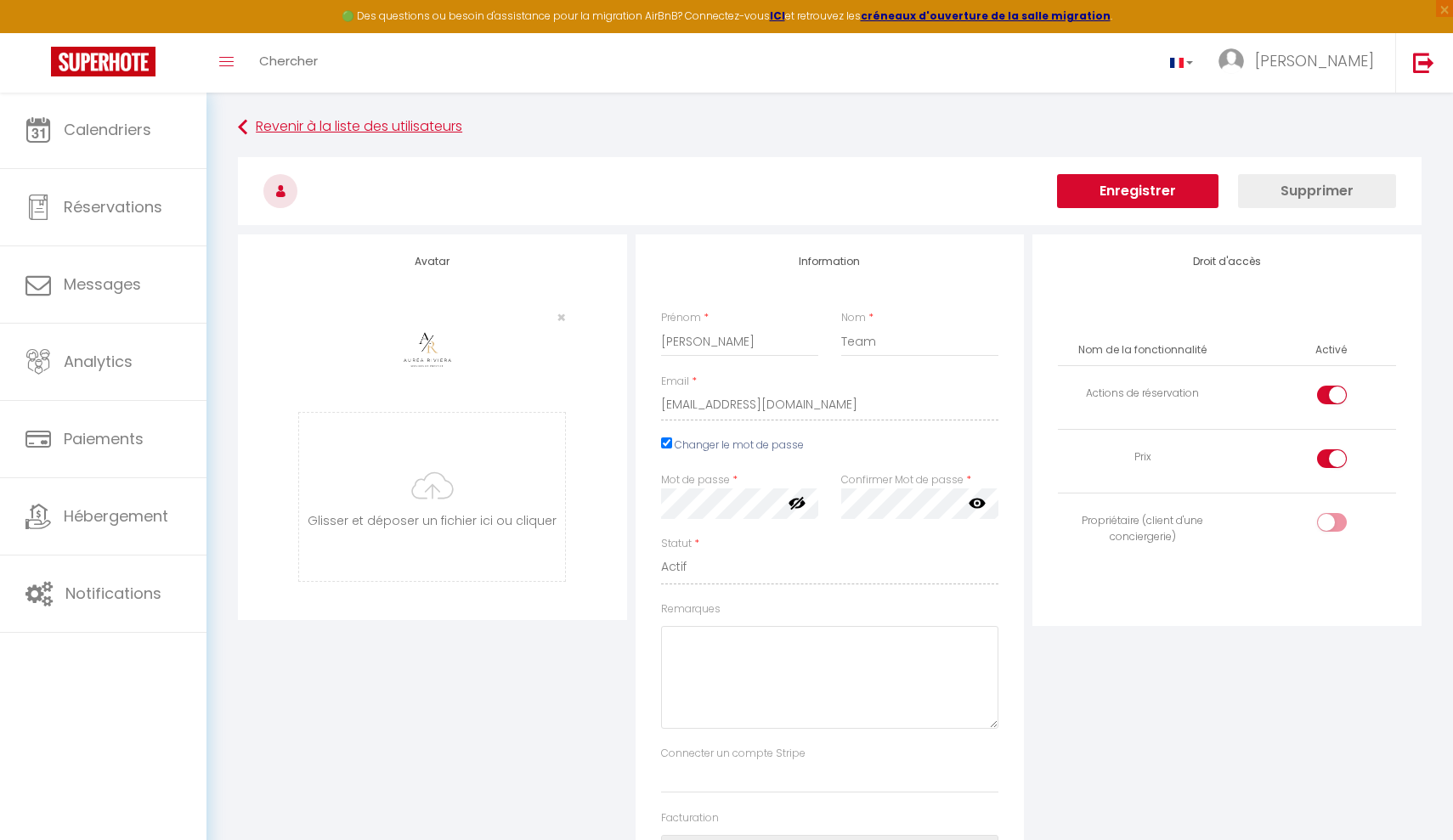
click at [343, 127] on link "Revenir à la liste des utilisateurs" at bounding box center [829, 127] width 1183 height 31
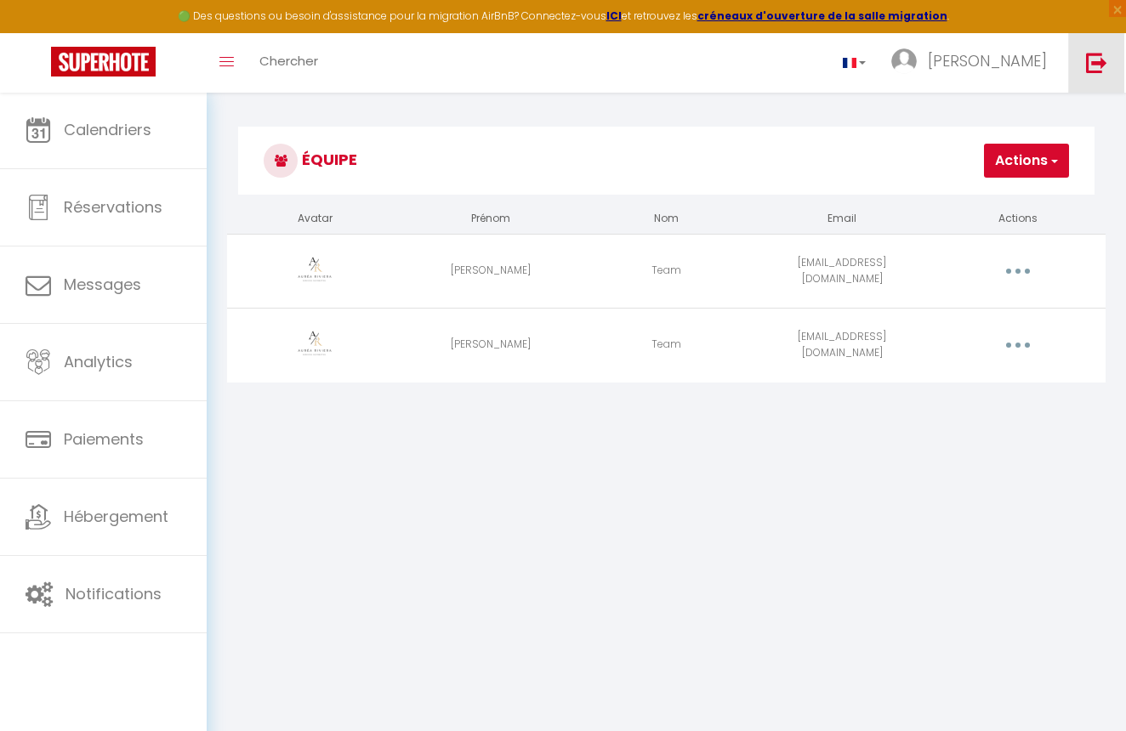
click at [1092, 71] on img at bounding box center [1096, 62] width 21 height 21
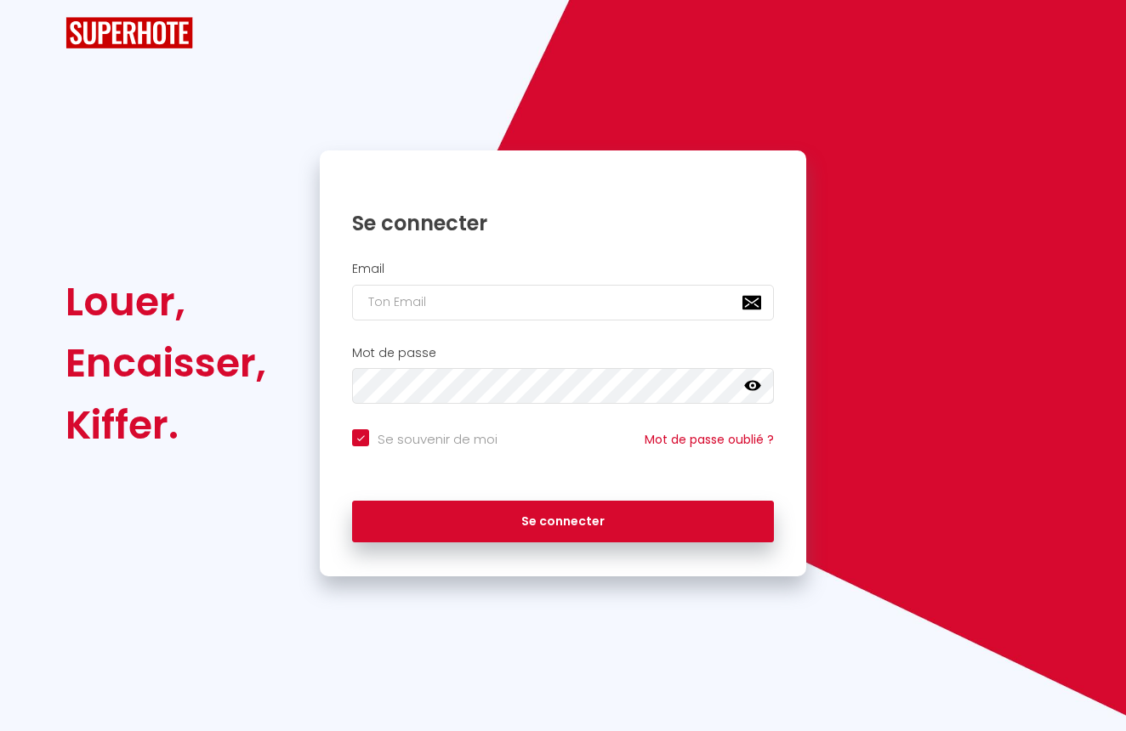
checkbox input "true"
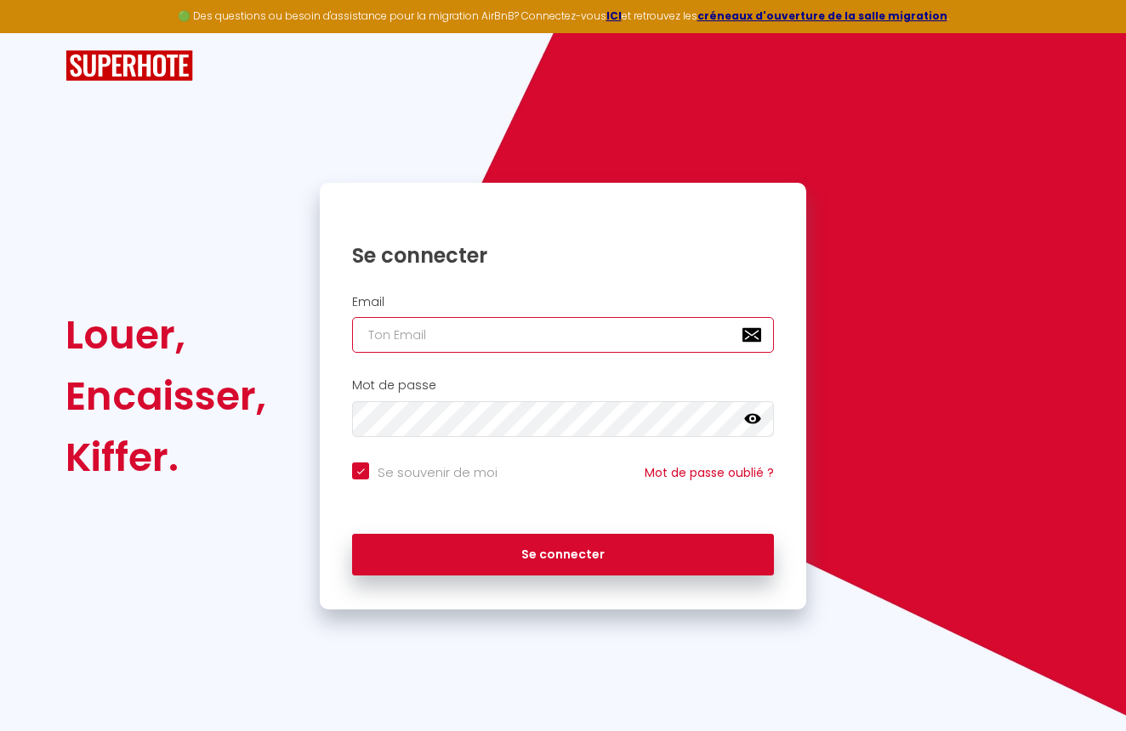
type input "[EMAIL_ADDRESS][DOMAIN_NAME]"
click at [746, 418] on icon at bounding box center [752, 419] width 17 height 10
click at [407, 454] on div "Se souvenir de moi Mot de passe oublié ?" at bounding box center [563, 485] width 486 height 63
click at [412, 470] on input "Se souvenir de moi" at bounding box center [424, 471] width 145 height 17
checkbox input "false"
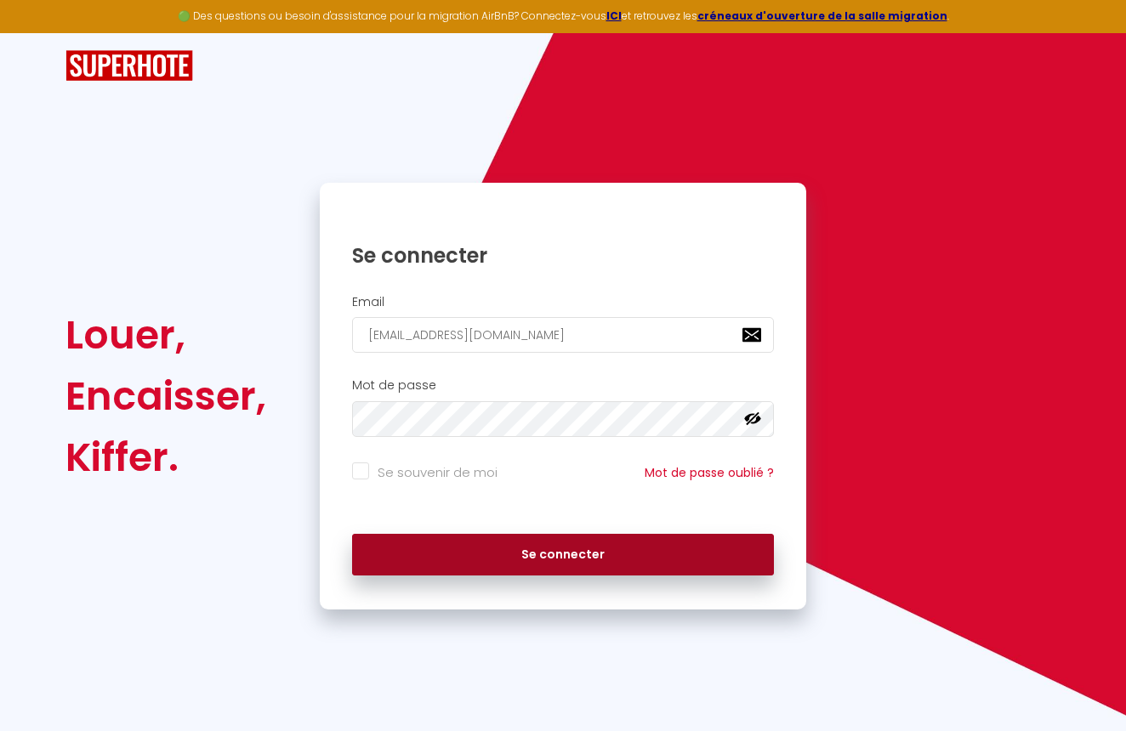
click at [440, 542] on button "Se connecter" at bounding box center [563, 555] width 422 height 43
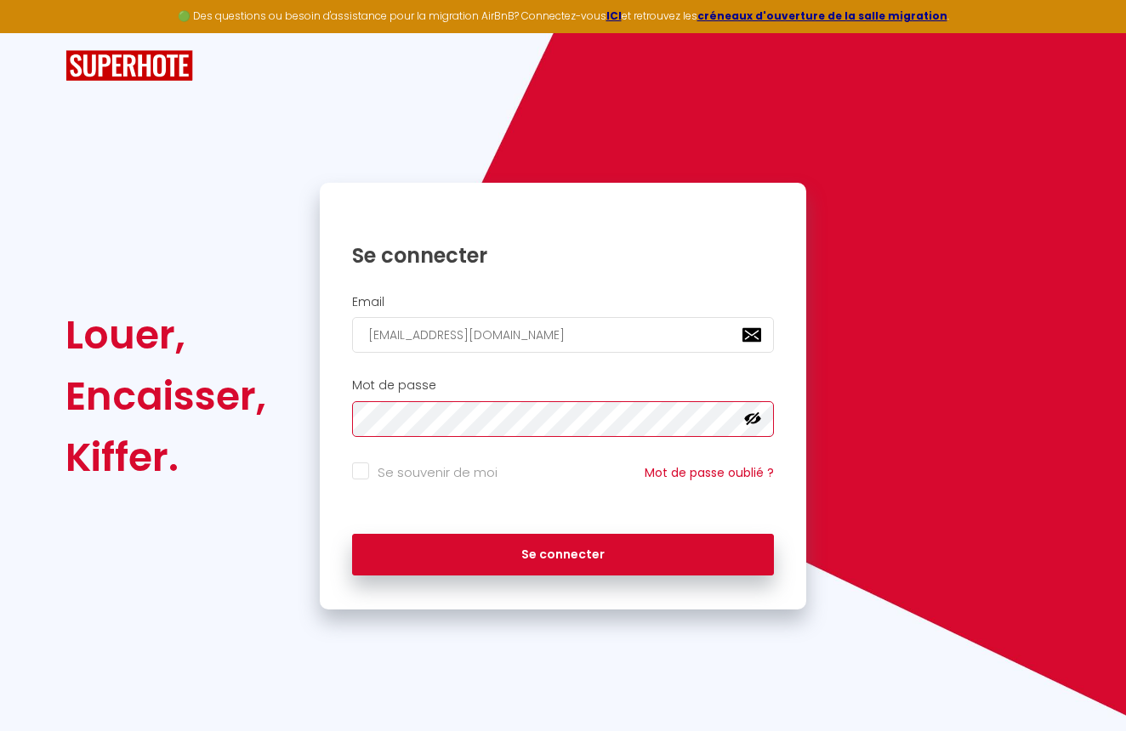
click at [563, 552] on button "Se connecter" at bounding box center [563, 555] width 422 height 43
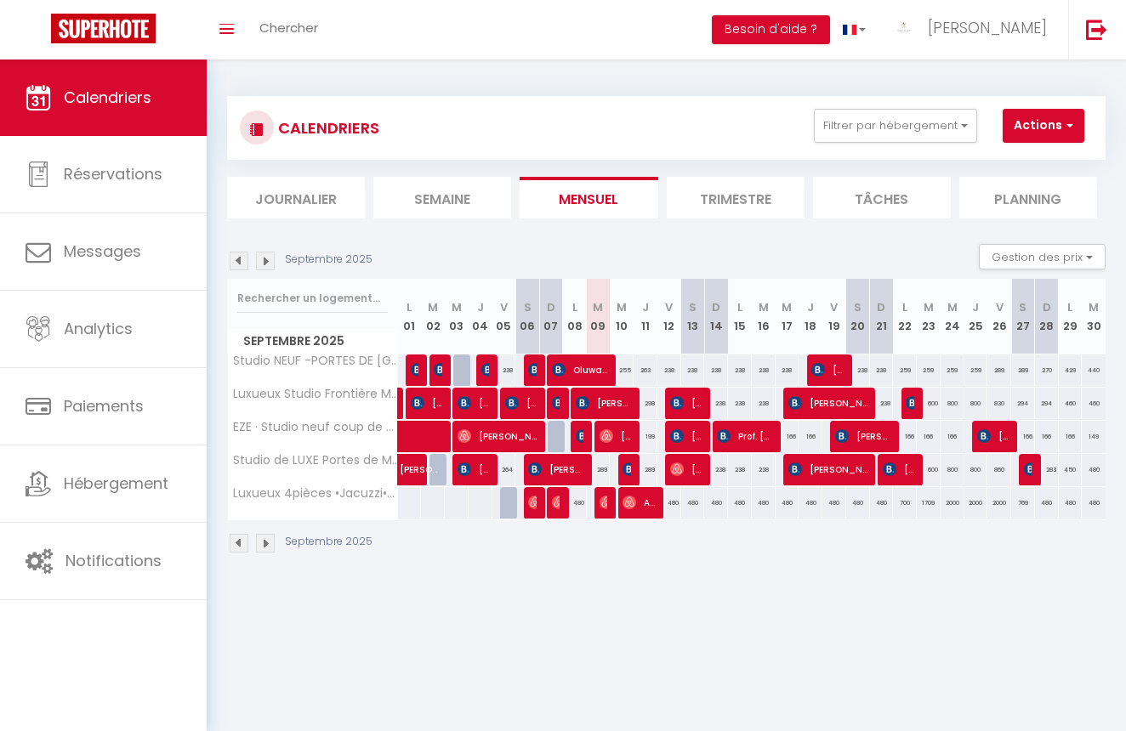
click at [276, 546] on div "Septembre 2025" at bounding box center [302, 543] width 150 height 19
click at [273, 546] on img at bounding box center [265, 543] width 19 height 19
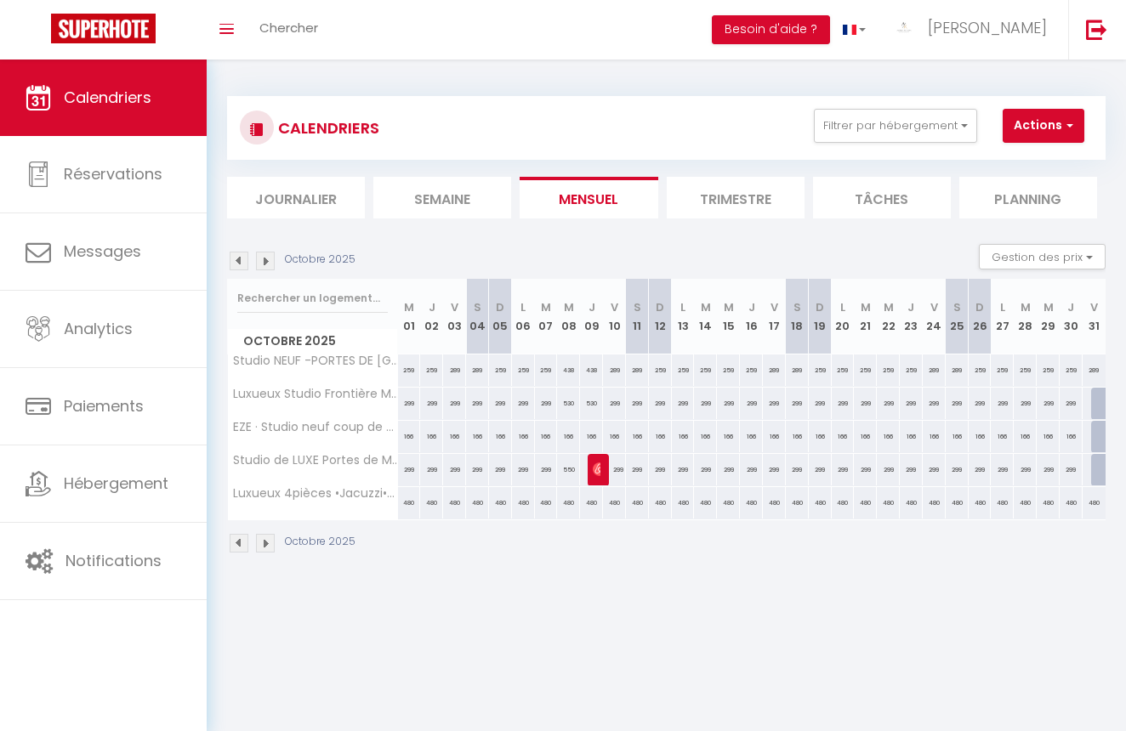
click at [250, 546] on div "Octobre 2025" at bounding box center [293, 543] width 133 height 19
click at [244, 544] on img at bounding box center [239, 543] width 19 height 19
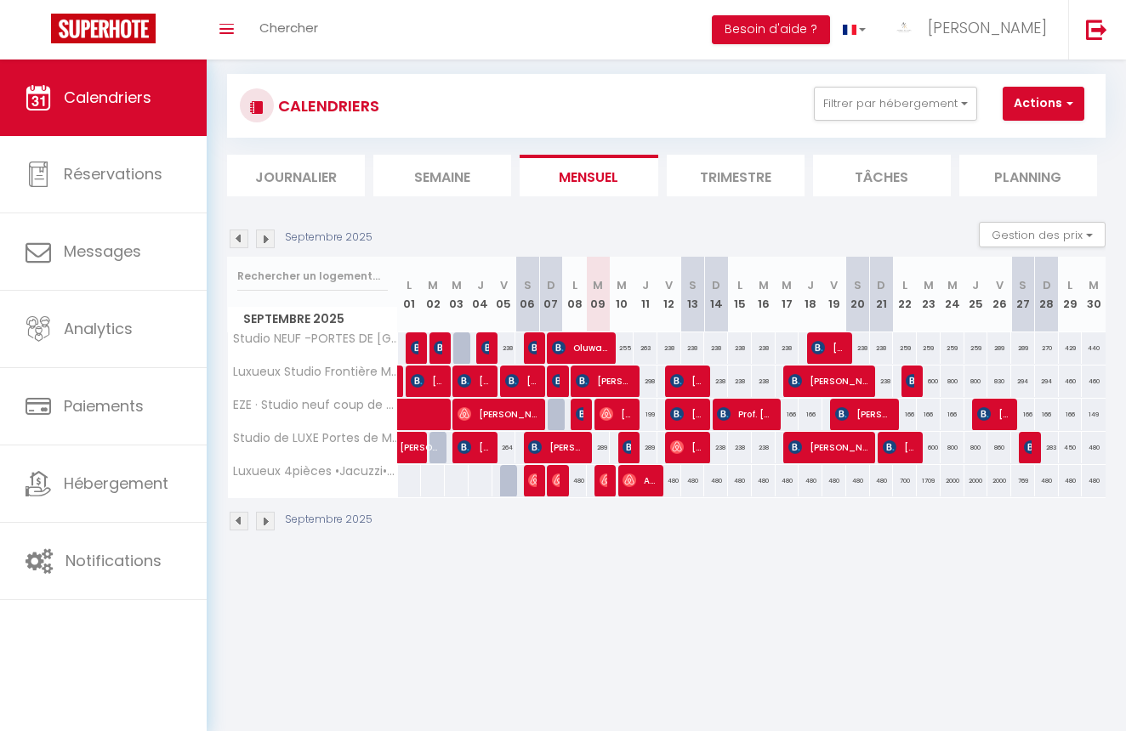
scroll to position [22, 0]
click at [265, 527] on img at bounding box center [265, 521] width 19 height 19
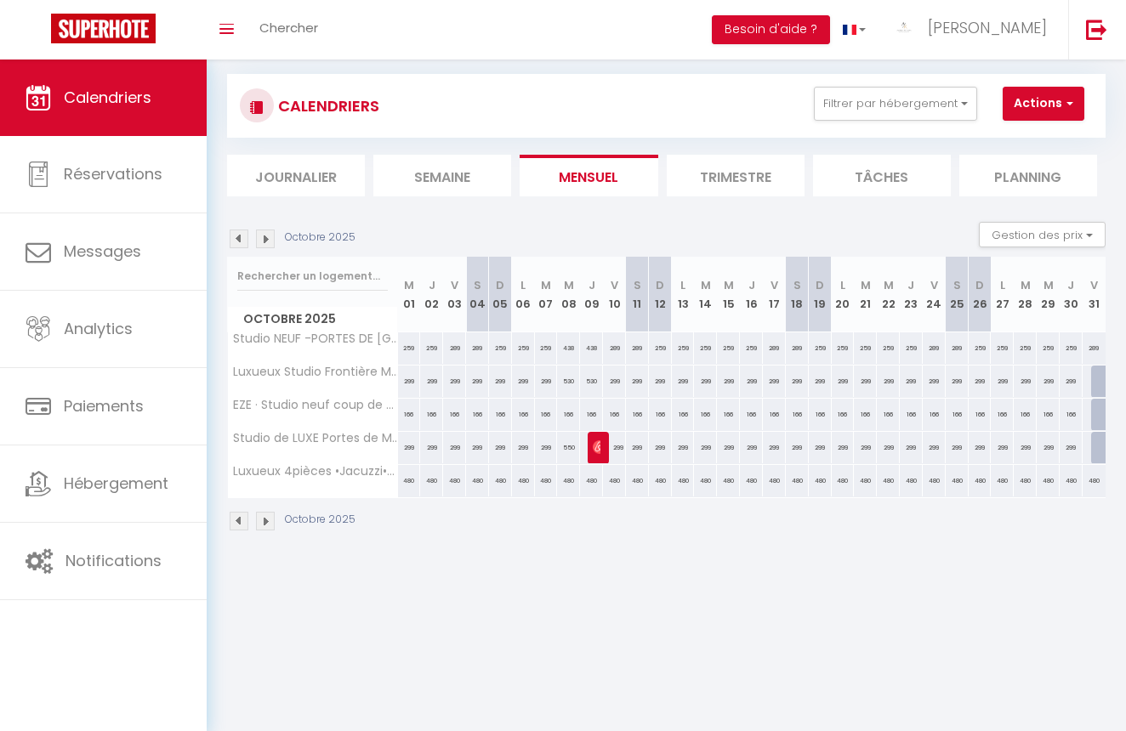
click at [247, 526] on img at bounding box center [239, 521] width 19 height 19
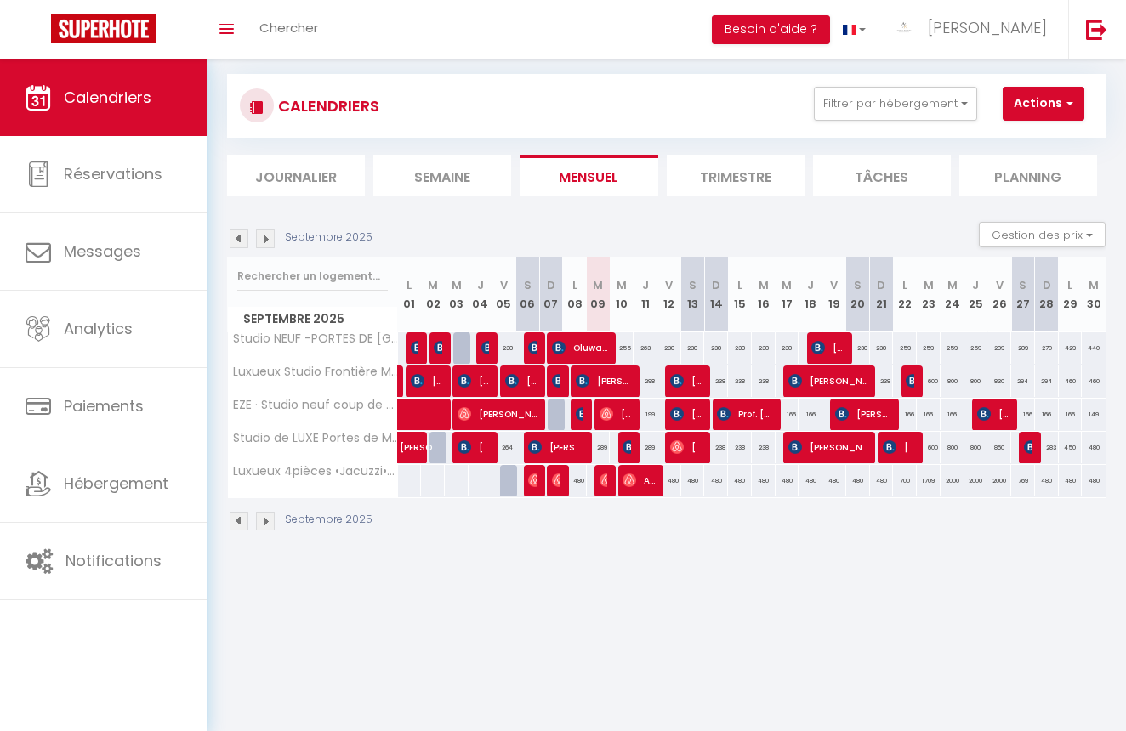
click at [1036, 101] on button "Actions" at bounding box center [1043, 104] width 82 height 34
click at [129, 27] on img at bounding box center [103, 29] width 105 height 30
click at [59, 24] on img at bounding box center [103, 29] width 105 height 30
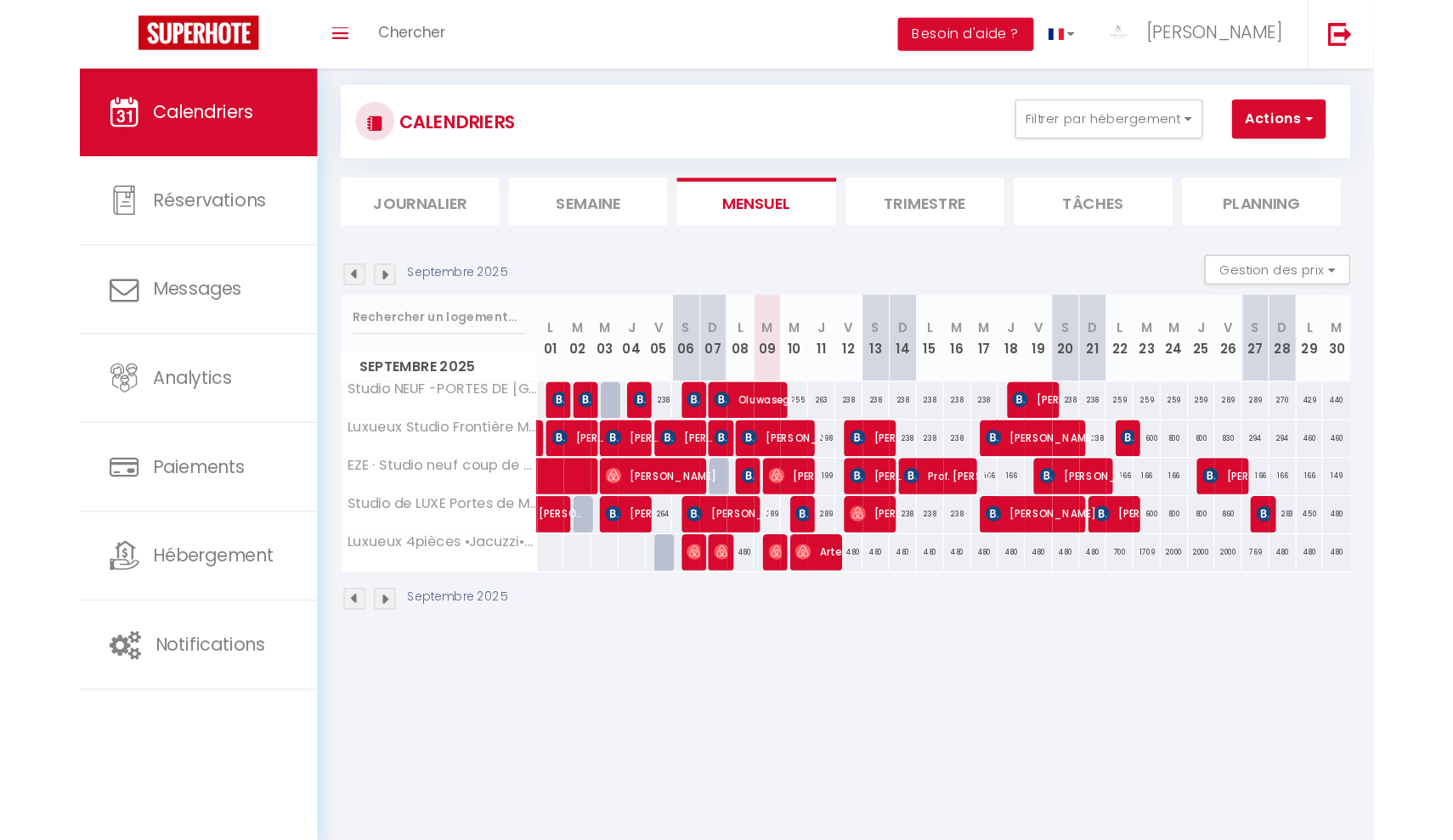
scroll to position [0, 0]
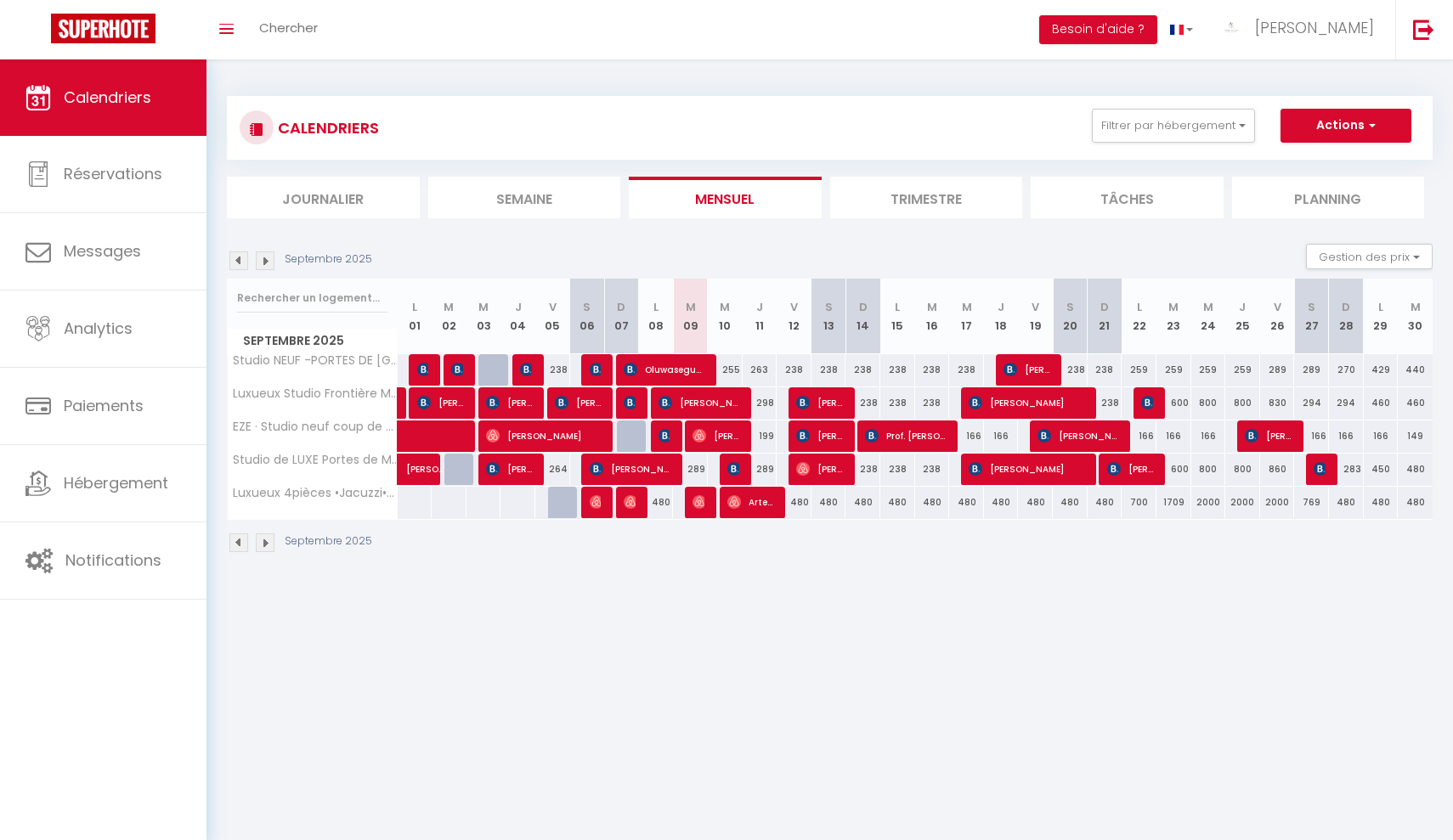
click at [104, 26] on img at bounding box center [103, 29] width 105 height 30
click at [1124, 23] on span "[PERSON_NAME]" at bounding box center [1314, 27] width 119 height 21
click at [107, 27] on img at bounding box center [103, 29] width 105 height 30
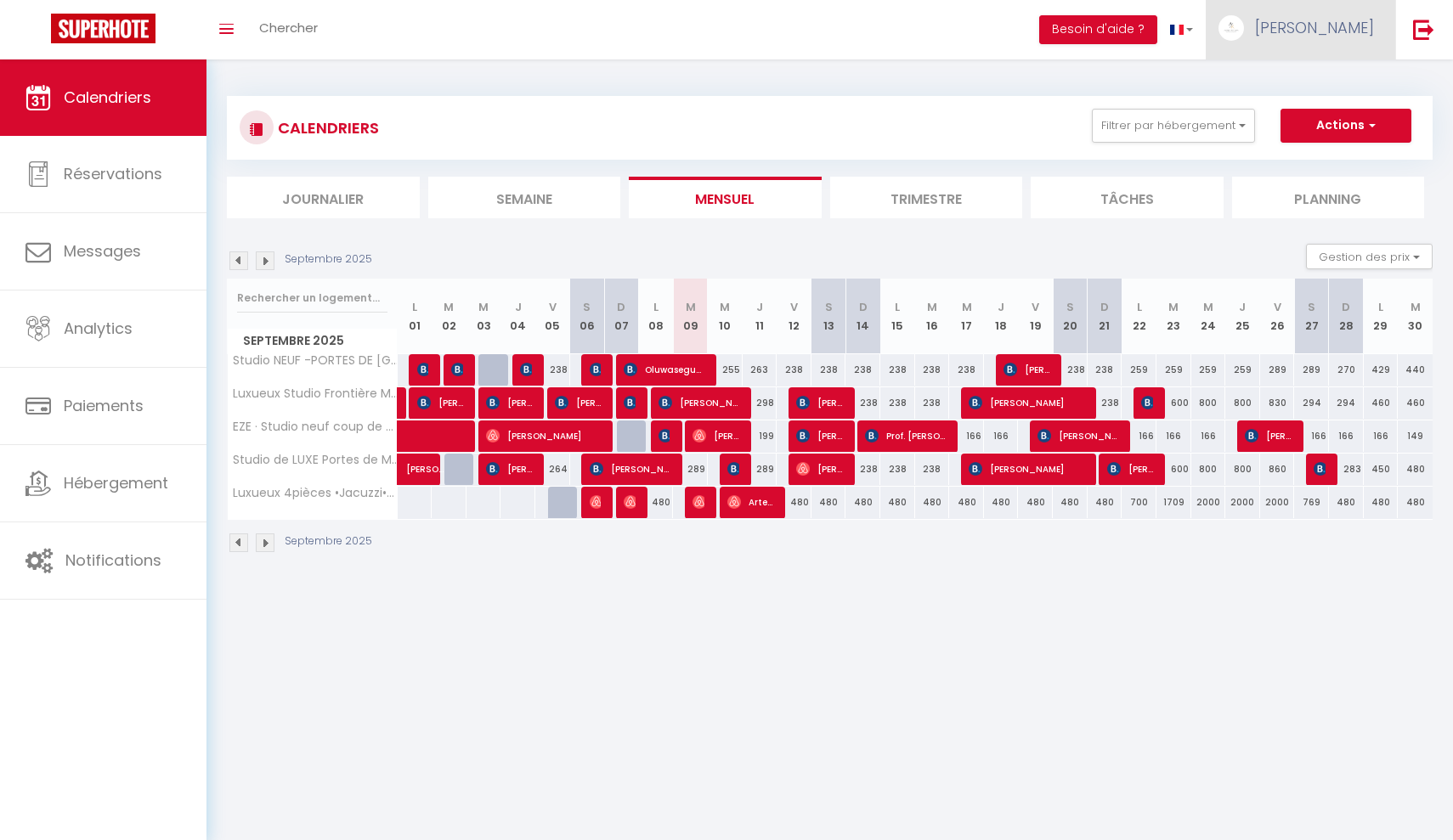
click at [1124, 32] on span "[PERSON_NAME]" at bounding box center [1314, 27] width 119 height 21
click at [1124, 119] on button "Actions" at bounding box center [1345, 126] width 131 height 34
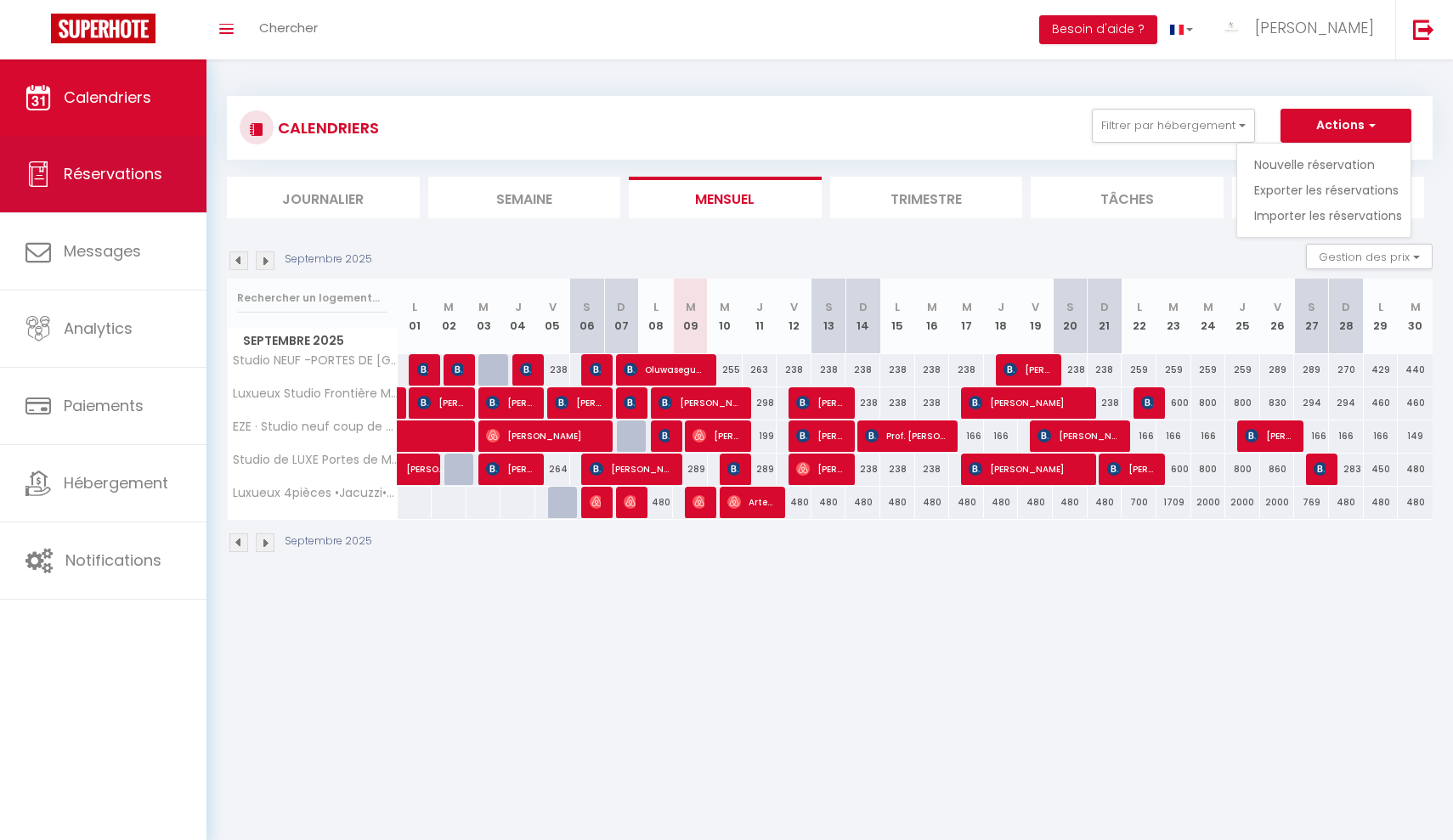
click at [82, 164] on span "Réservations" at bounding box center [113, 173] width 99 height 21
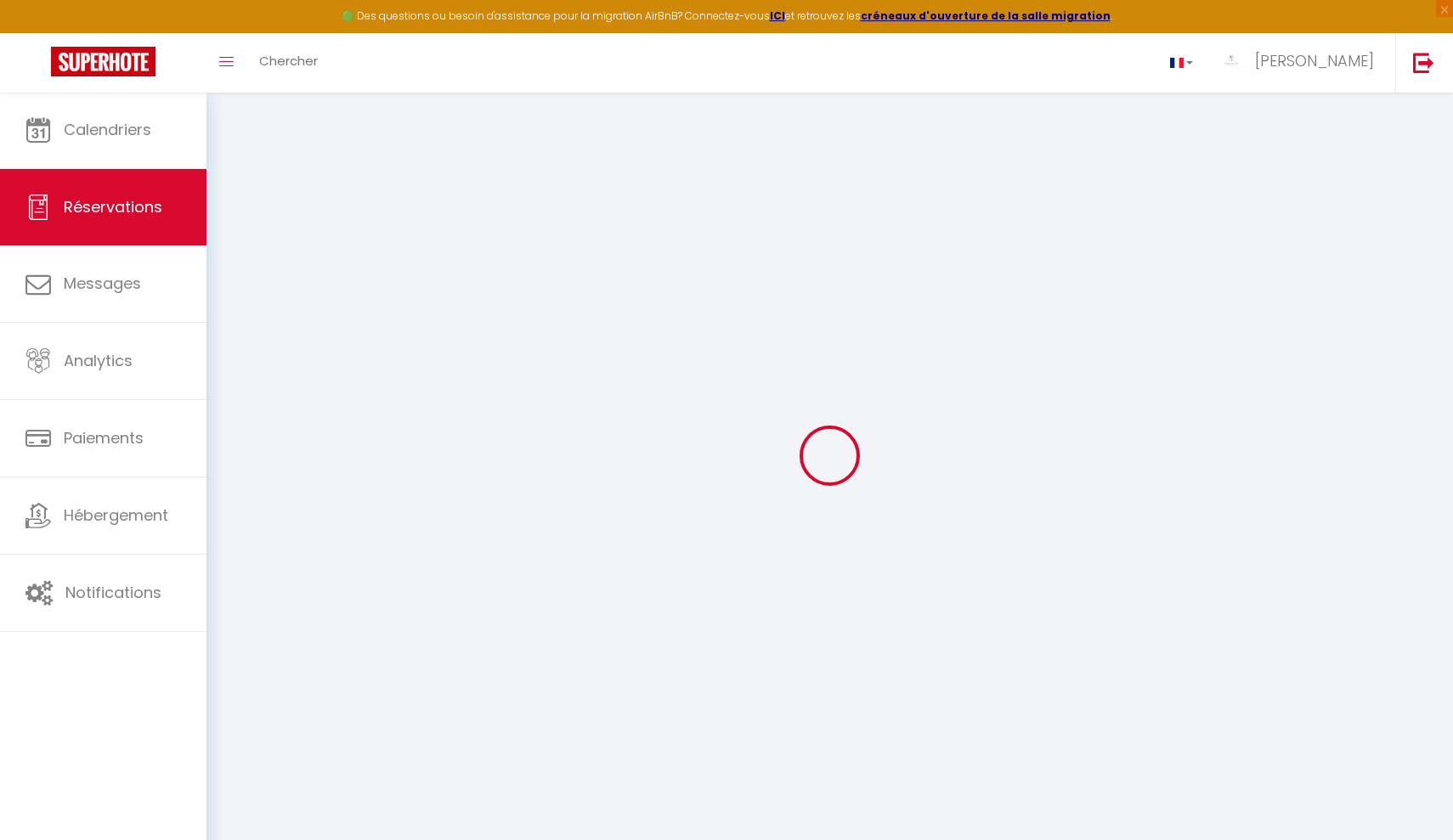
click at [101, 71] on img at bounding box center [103, 62] width 105 height 30
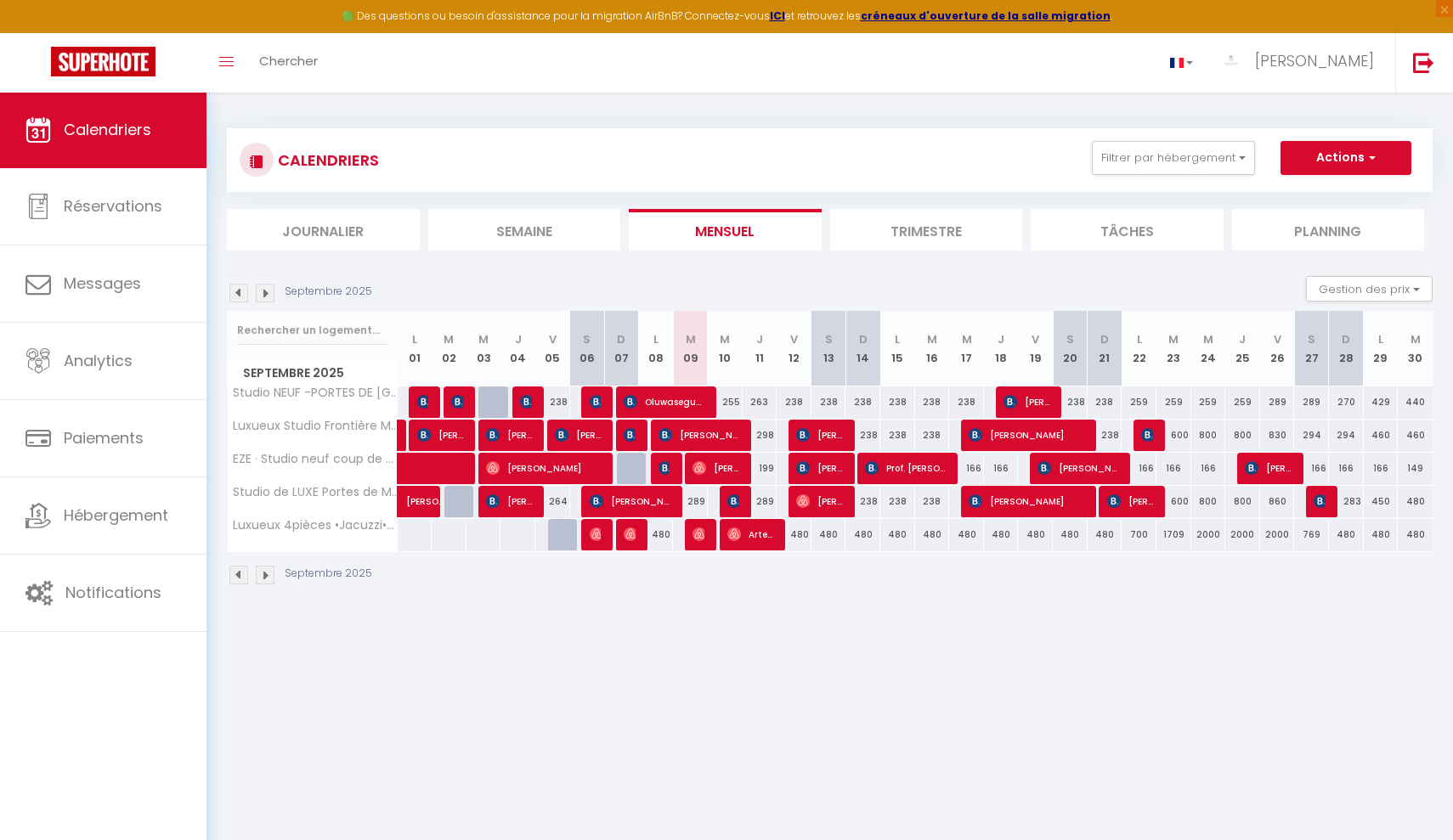
click at [110, 61] on img at bounding box center [103, 62] width 105 height 30
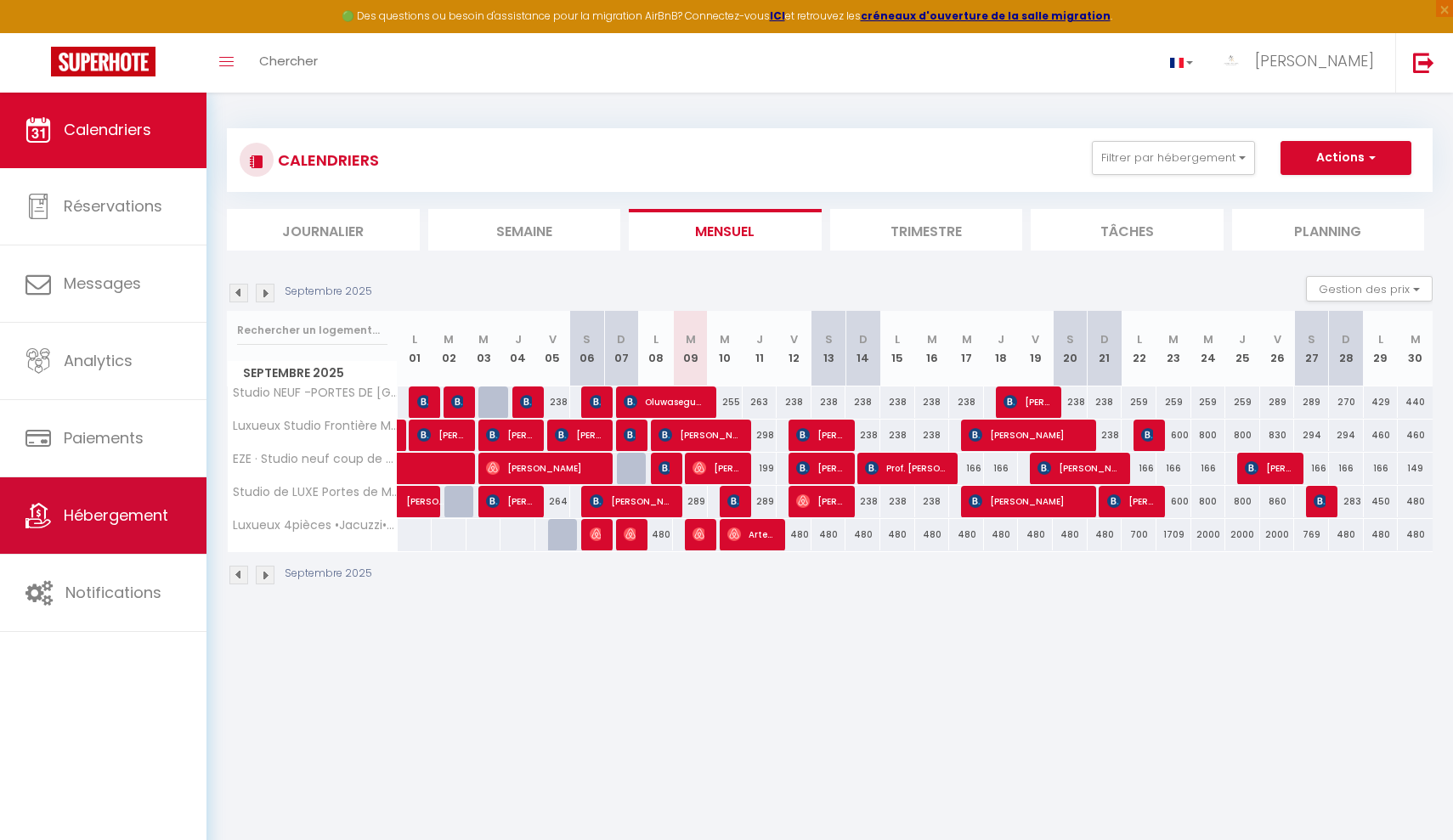
click at [57, 547] on link "Hébergement" at bounding box center [103, 515] width 207 height 77
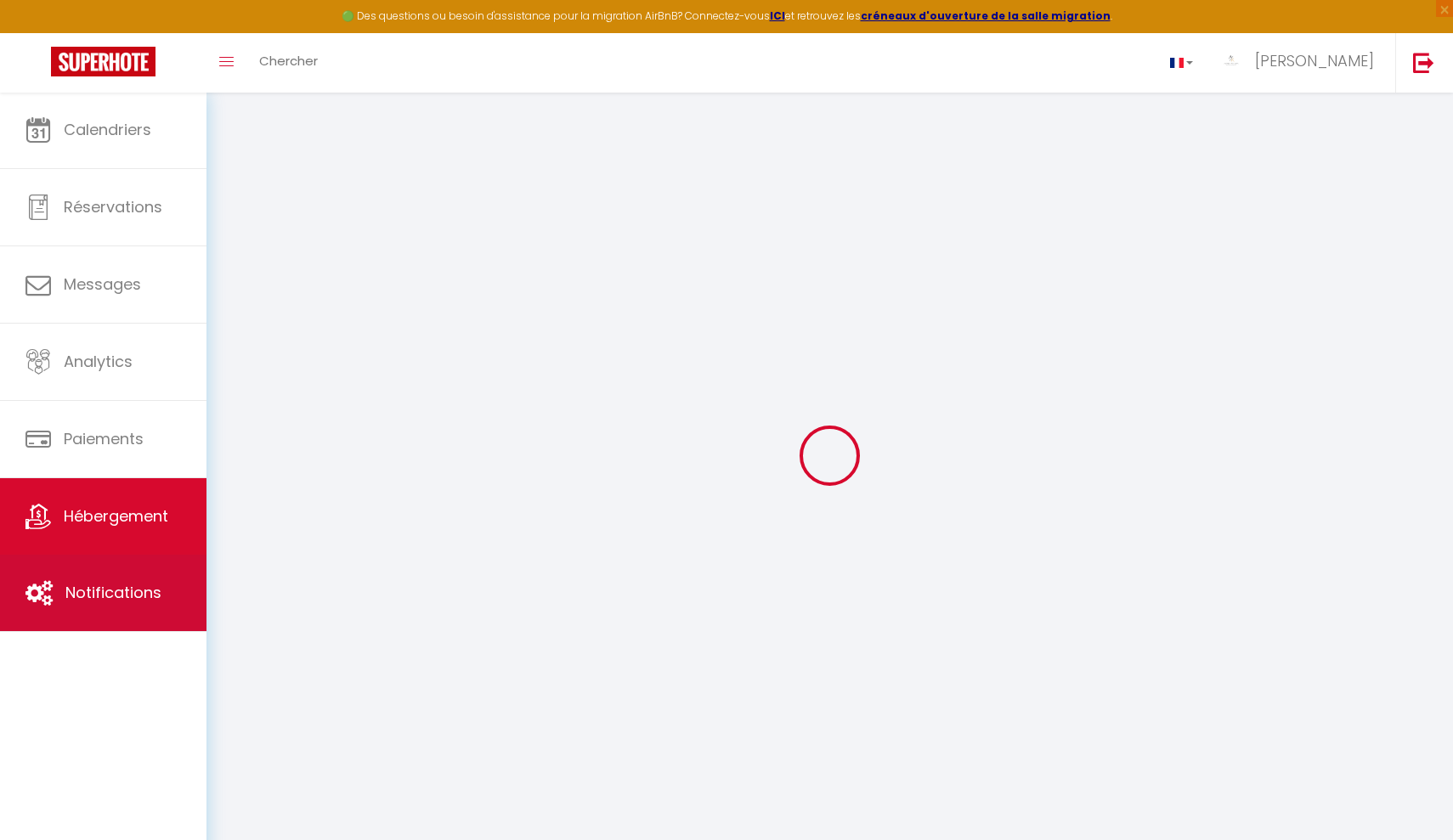
click at [57, 591] on link "Notifications" at bounding box center [103, 592] width 207 height 77
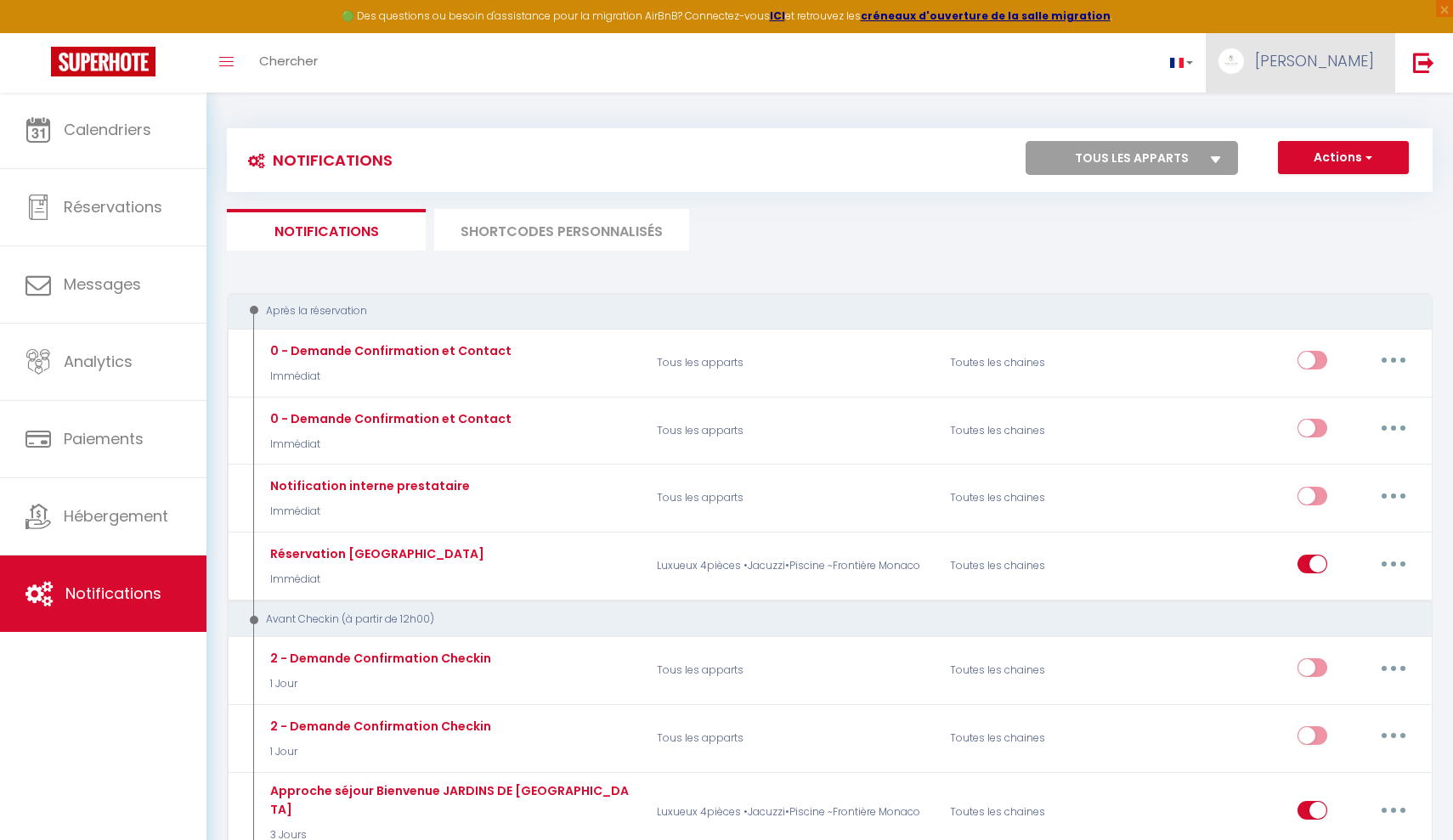
click at [1124, 65] on span "[PERSON_NAME]" at bounding box center [1314, 60] width 119 height 21
click at [1124, 160] on button "Actions" at bounding box center [1343, 158] width 131 height 34
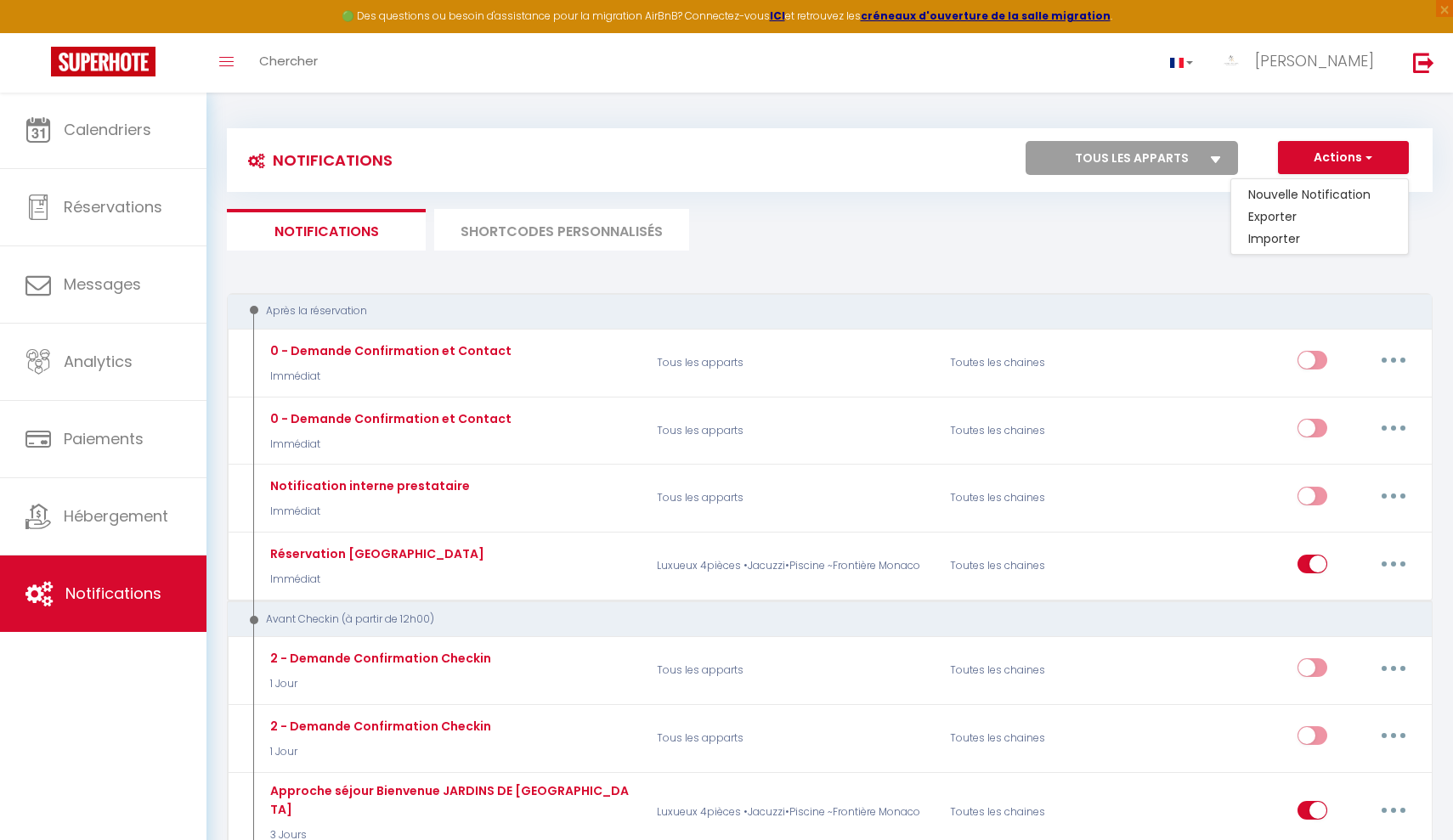
click at [82, 56] on img at bounding box center [103, 62] width 105 height 30
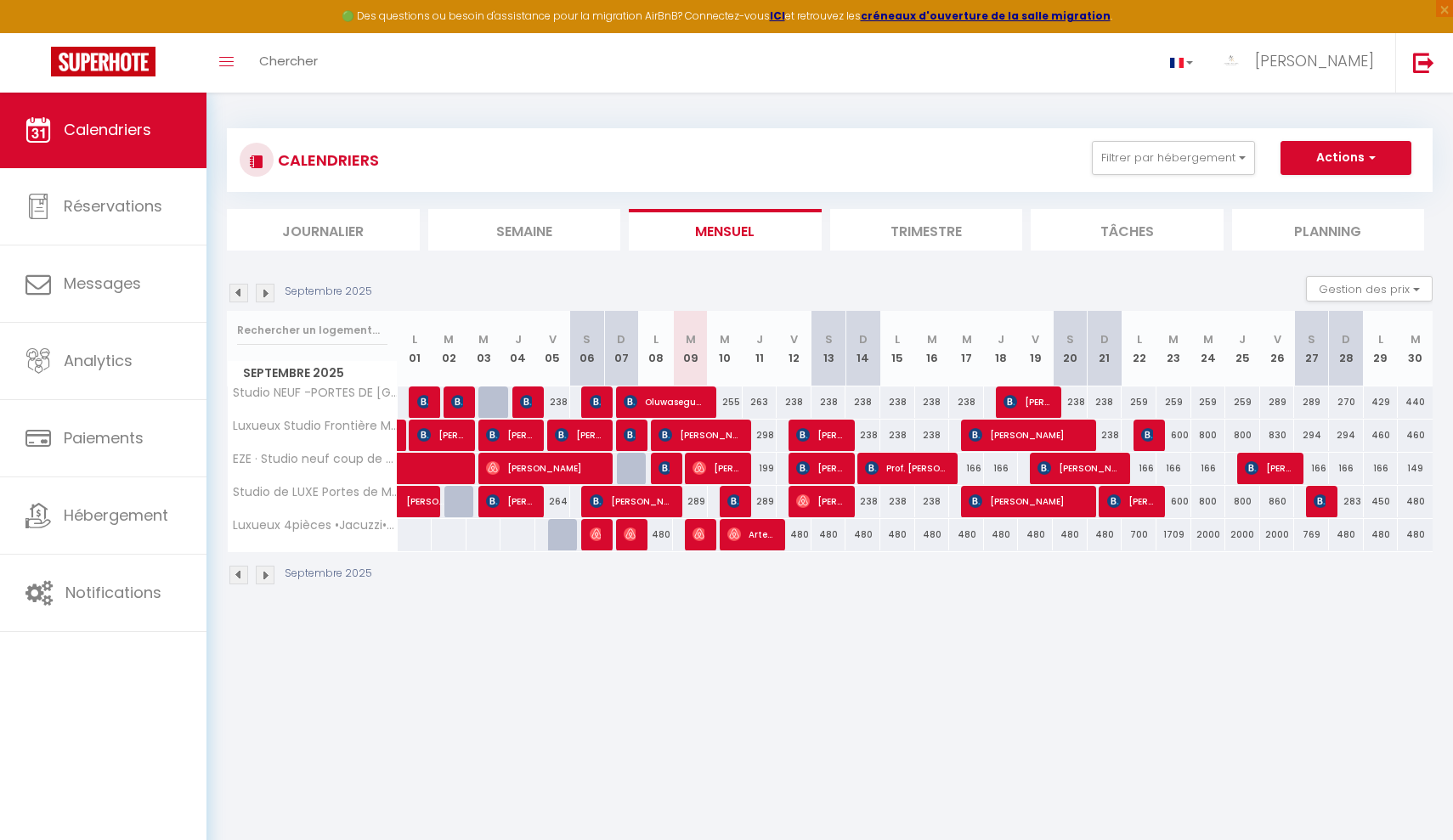
click at [1124, 156] on button "Actions" at bounding box center [1345, 158] width 131 height 34
click at [1124, 139] on div "CALENDRIERS Filtrer par hébergement Tous Studio NEUF -PORTES DE MONACO -CONFORT…" at bounding box center [829, 160] width 1206 height 64
click at [1124, 10] on span "×" at bounding box center [1444, 8] width 17 height 17
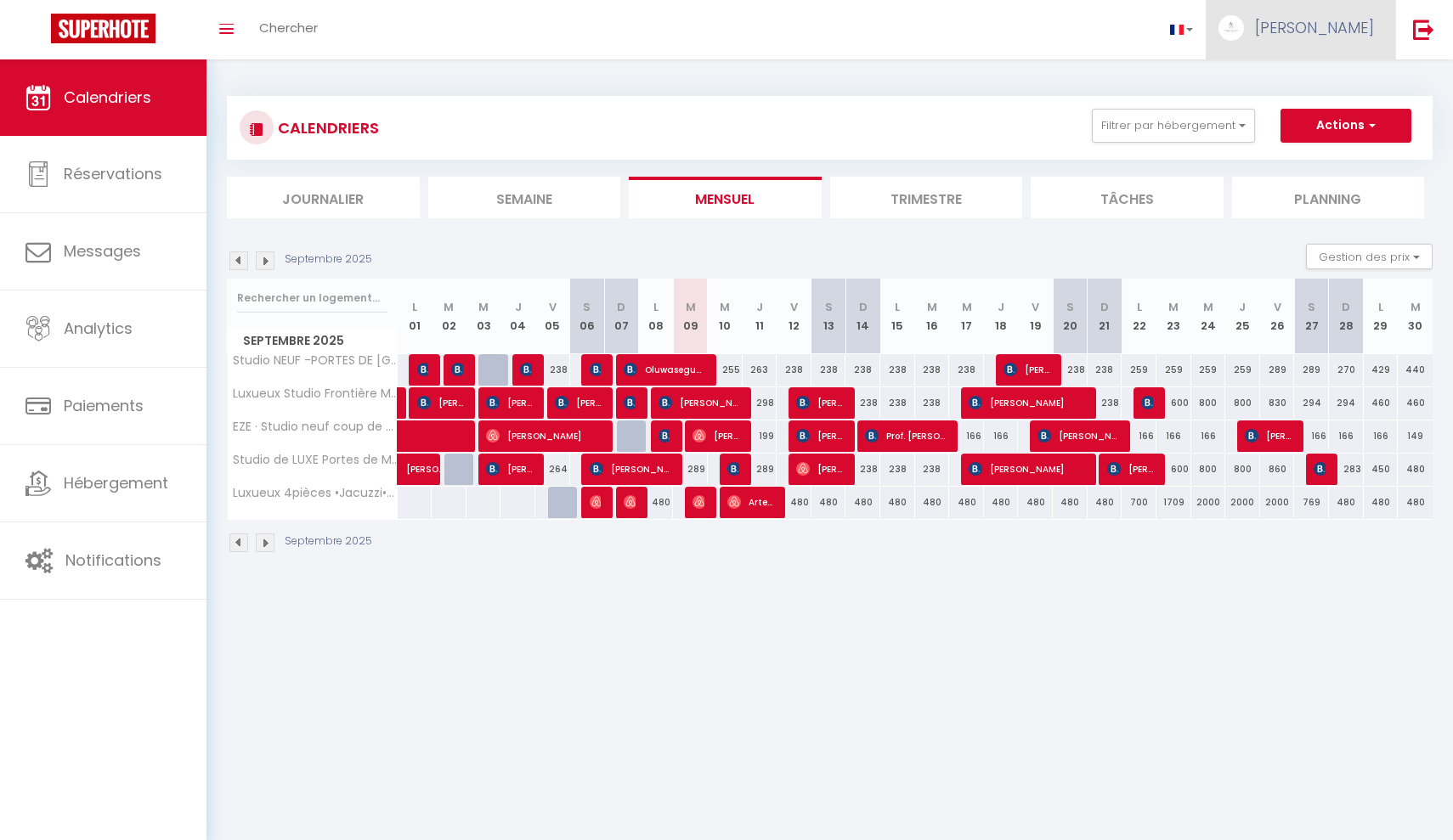
click at [1124, 28] on span "[PERSON_NAME]" at bounding box center [1314, 27] width 119 height 21
click at [1124, 81] on link "Paramètres" at bounding box center [1327, 85] width 126 height 29
select select "fr"
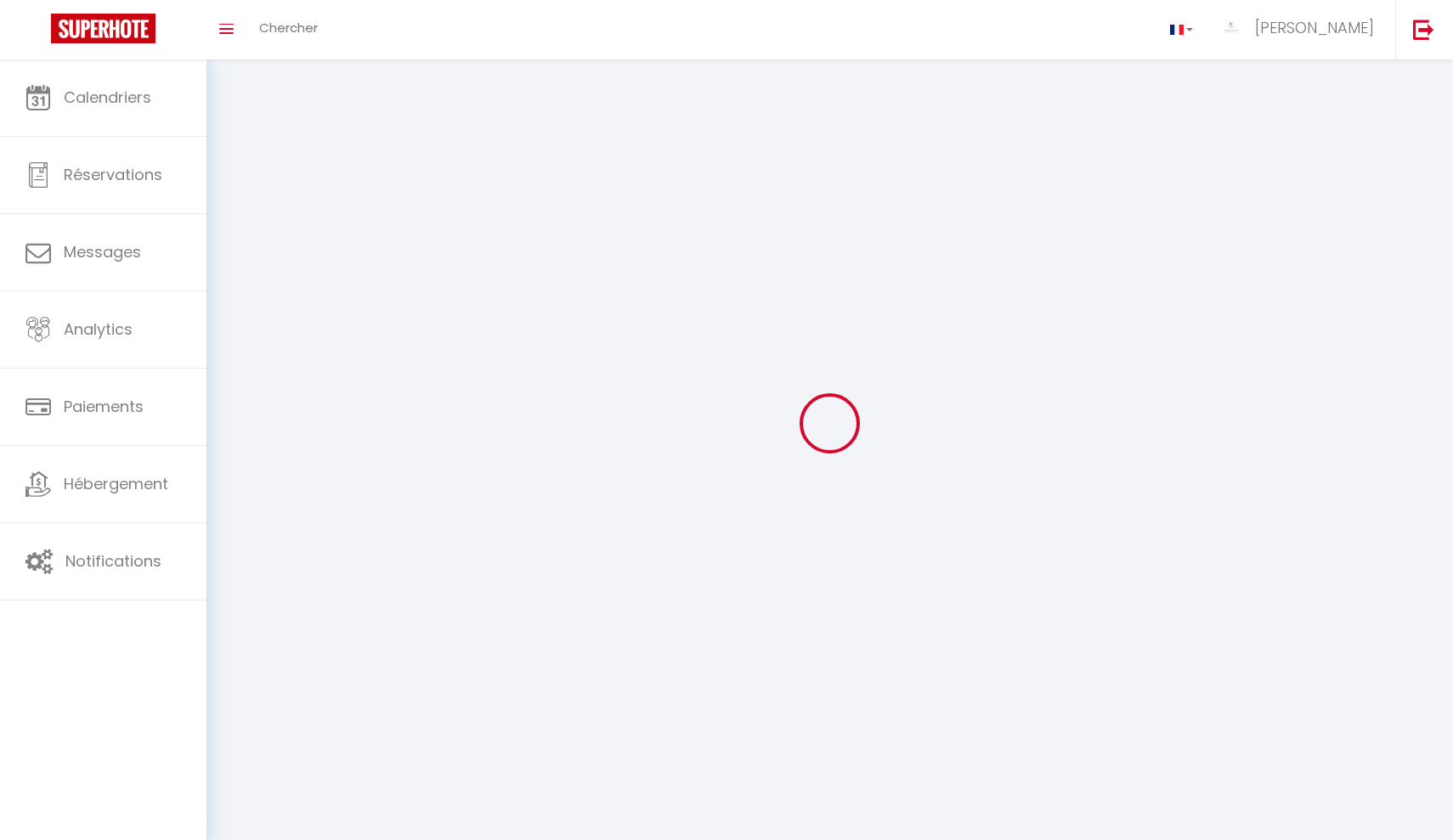
select select
type input "[PERSON_NAME]"
type input "Team"
type input "https://app.superhote.com/#/get-available-rentals/null"
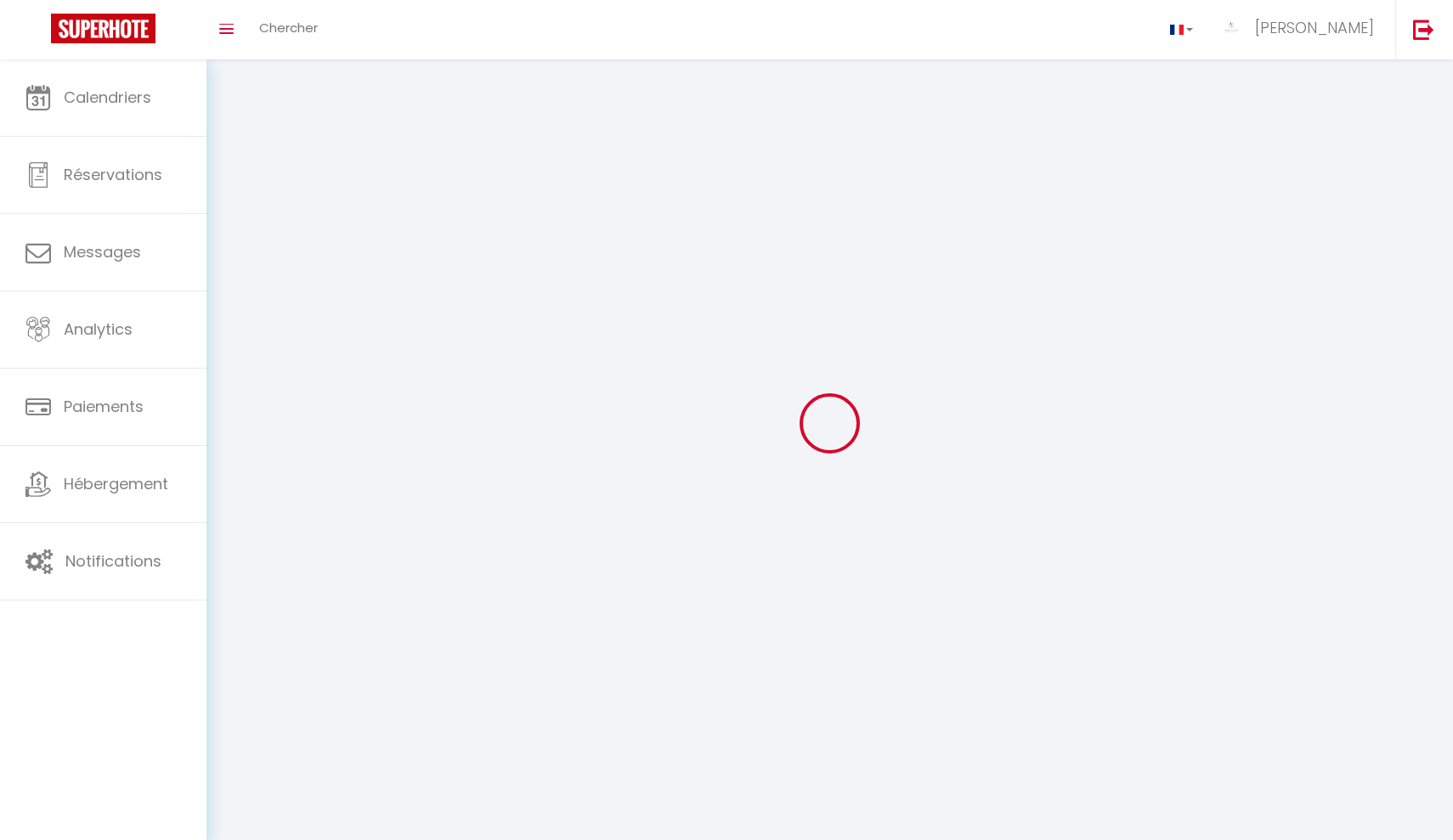
select select
select select "28"
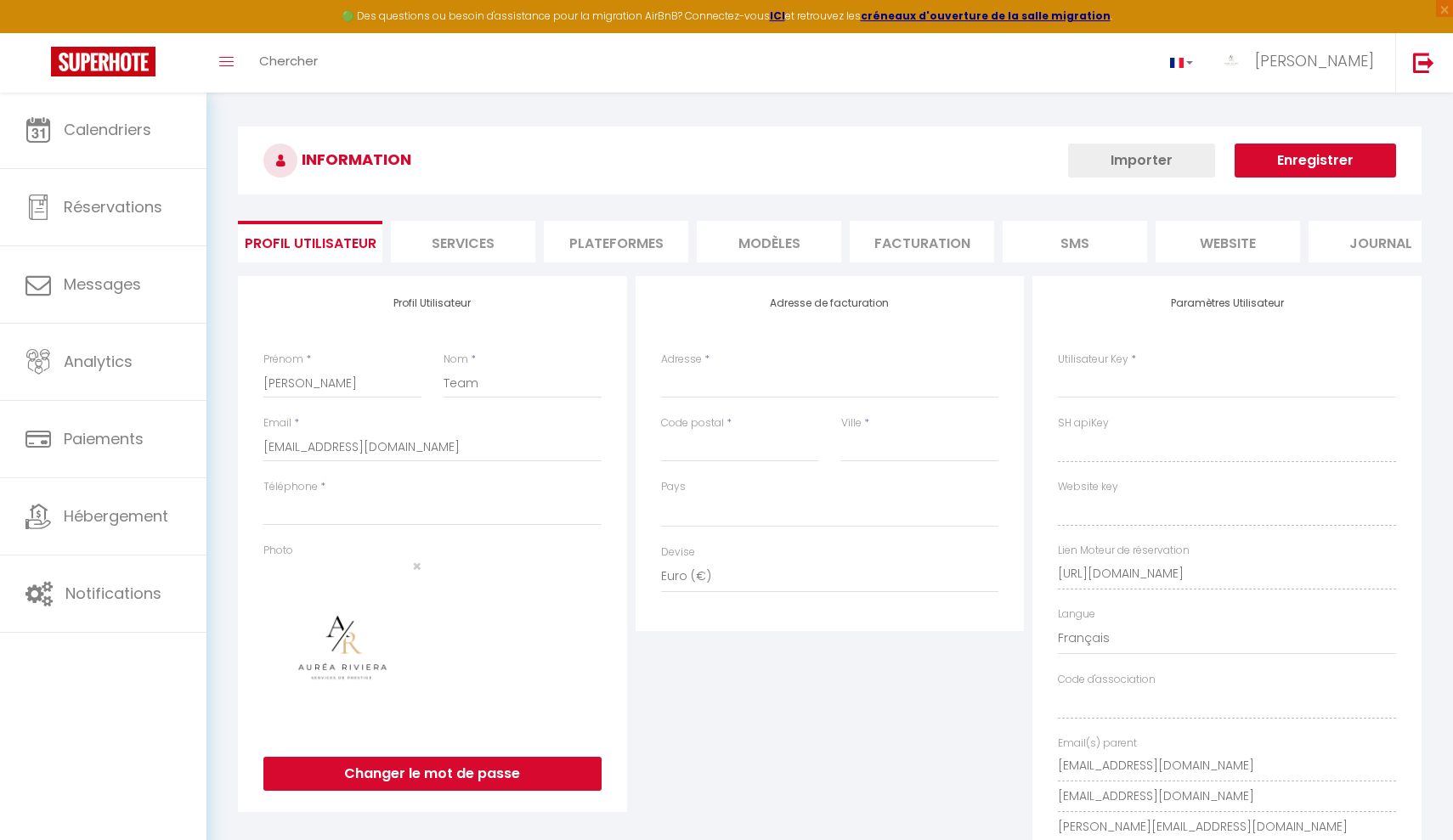
select select
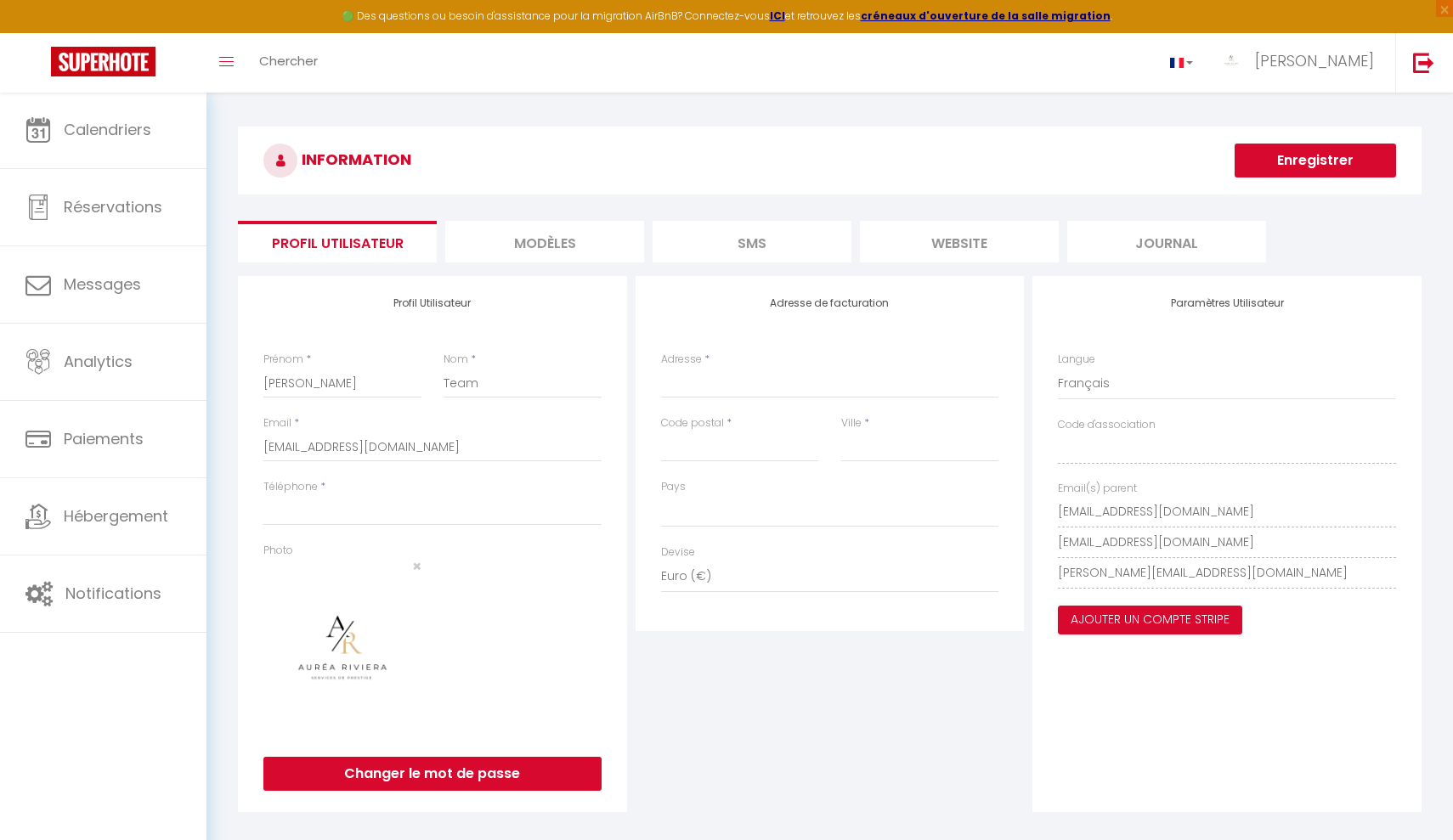
click at [139, 59] on img at bounding box center [103, 62] width 105 height 30
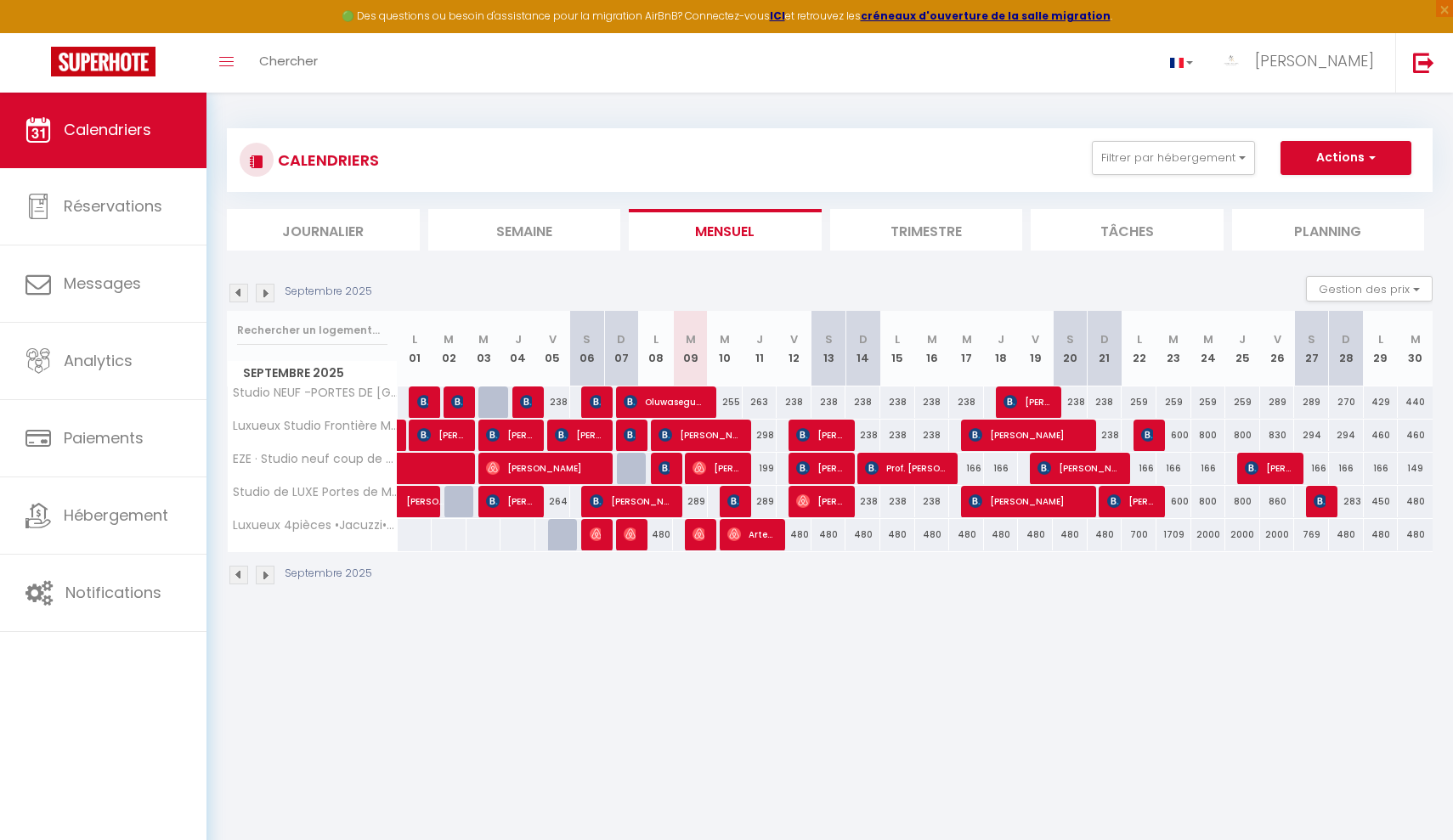
click at [1124, 154] on button "Actions" at bounding box center [1345, 158] width 131 height 34
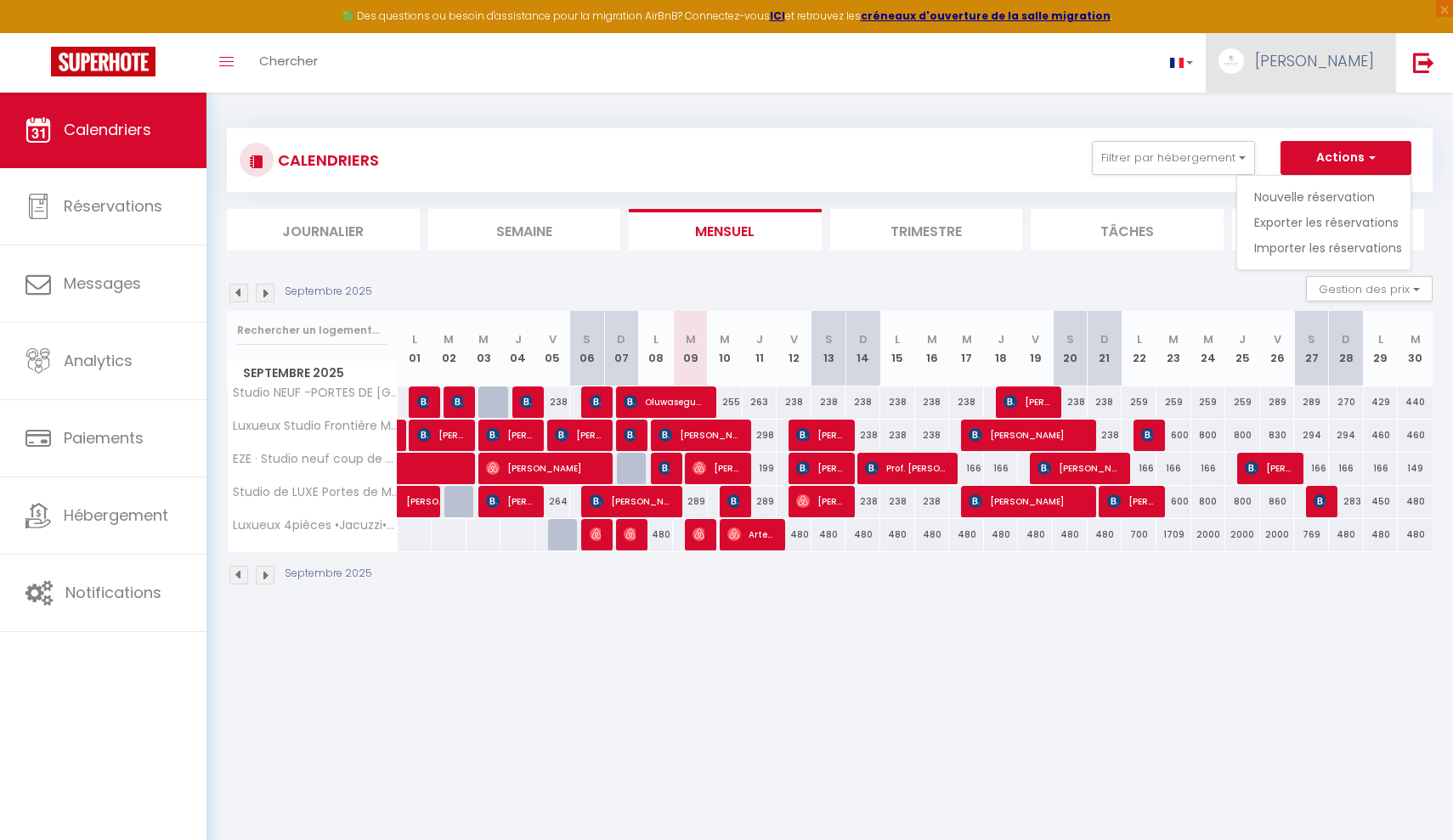
click at [1124, 46] on link "[PERSON_NAME]" at bounding box center [1301, 63] width 190 height 60
click at [1124, 50] on span "[PERSON_NAME]" at bounding box center [1314, 60] width 119 height 21
click at [1124, 112] on link "Paramètres" at bounding box center [1327, 118] width 126 height 29
select select
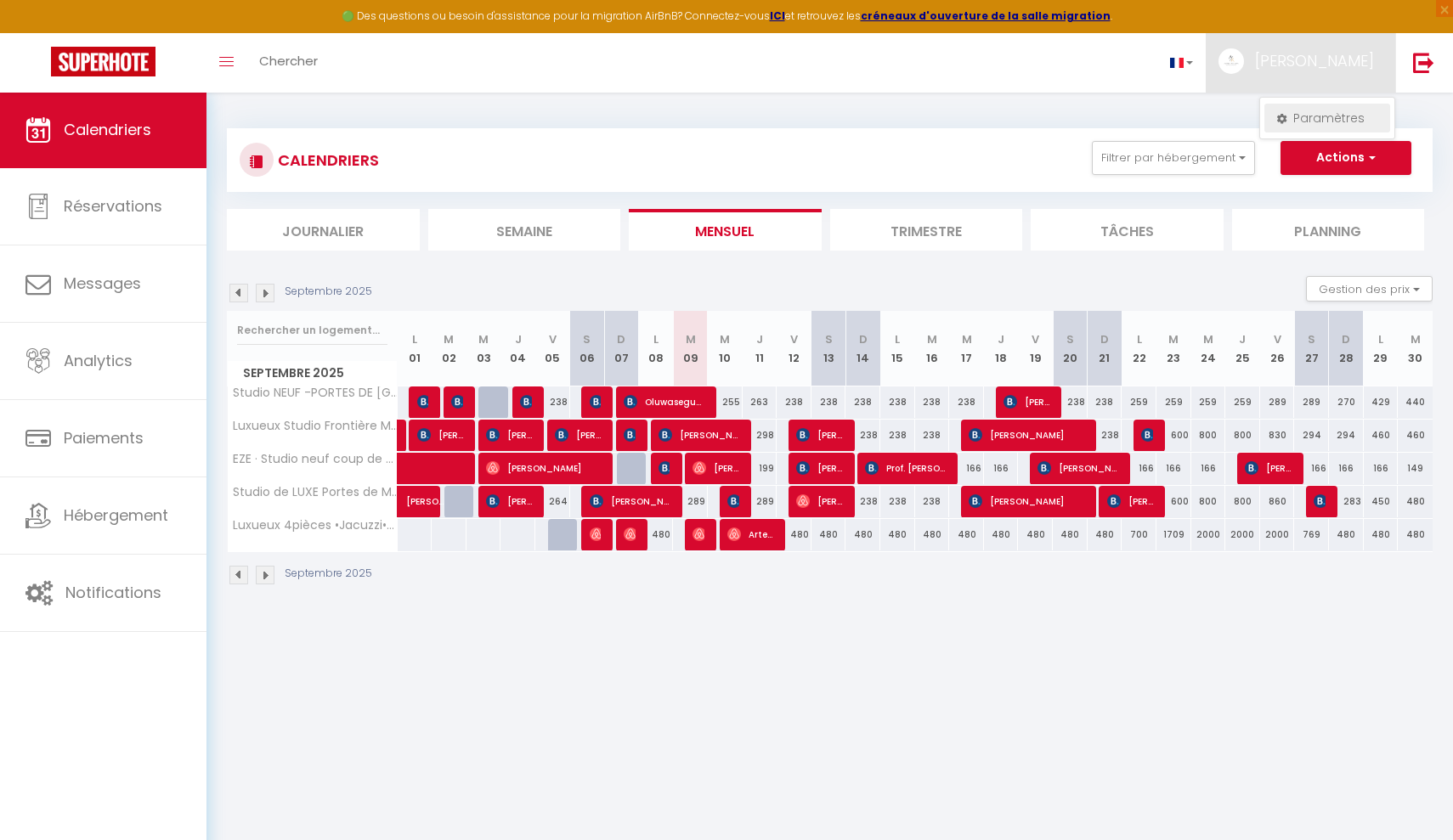
select select "28"
select select "fr"
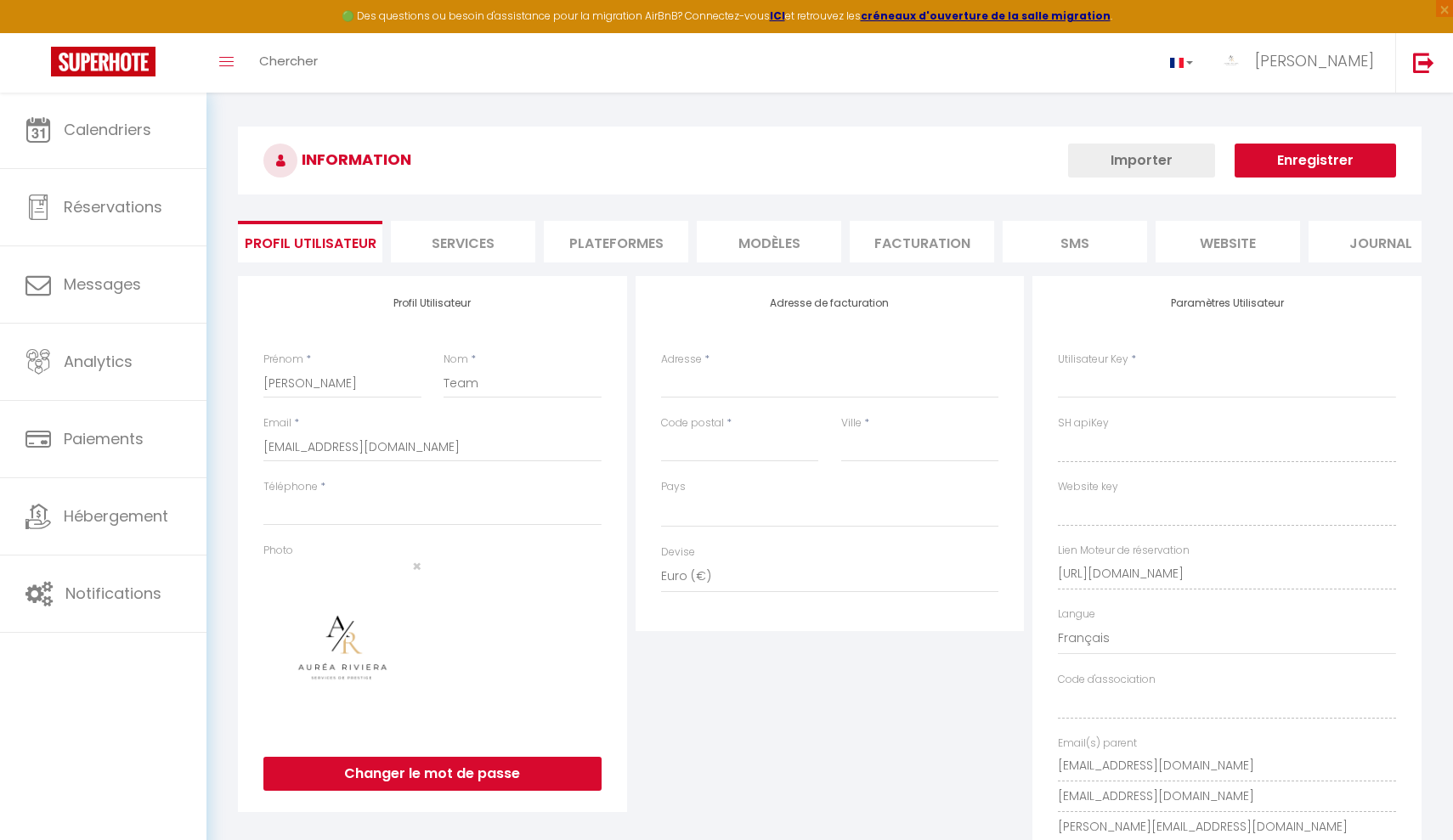
select select
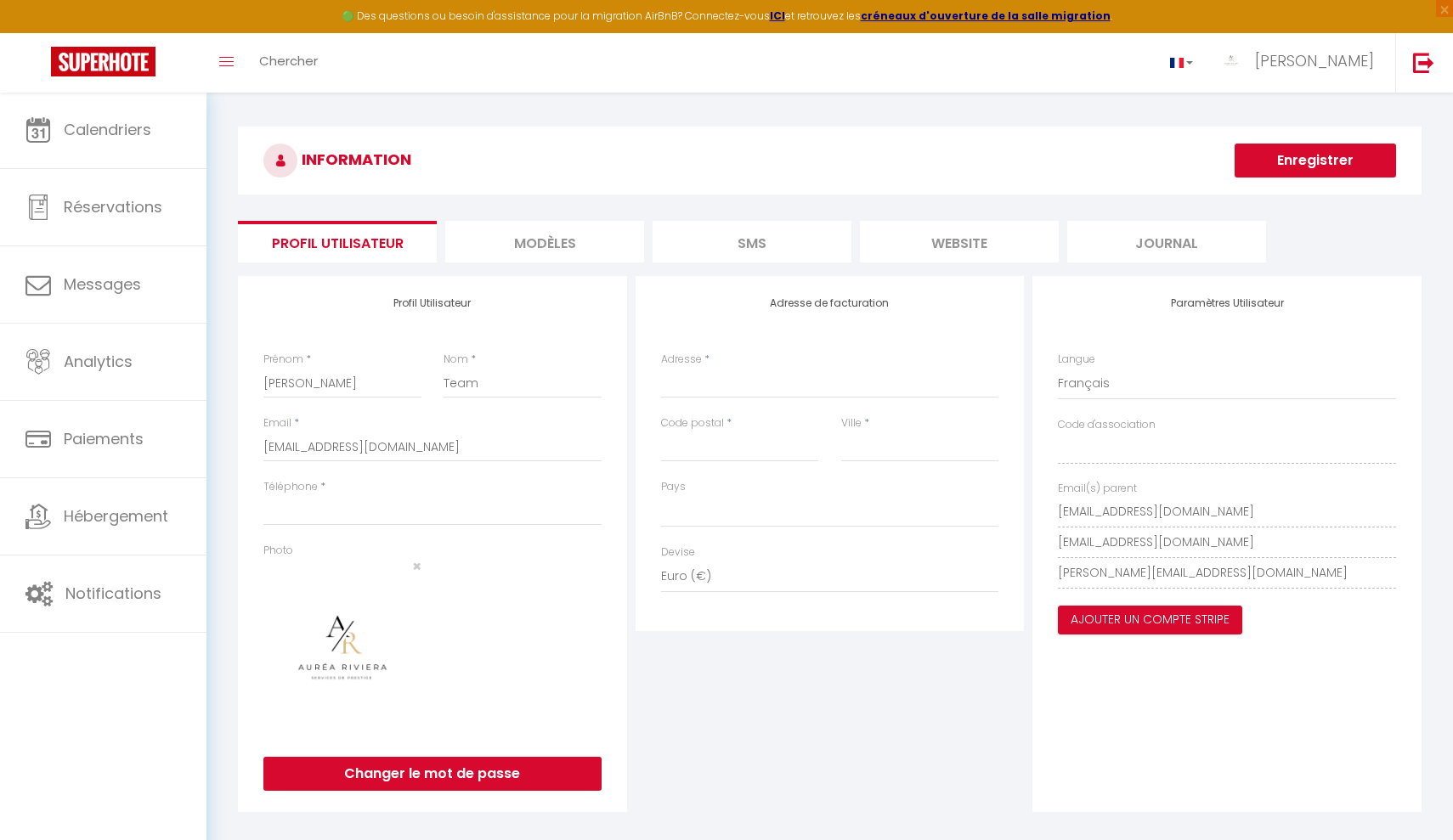
drag, startPoint x: 1336, startPoint y: 175, endPoint x: 1309, endPoint y: 284, distance: 112.3
click at [1124, 284] on div "INFORMATION Enregistrer Profil Utilisateur MODÈLES SMS website Journal Profil U…" at bounding box center [829, 471] width 1183 height 690
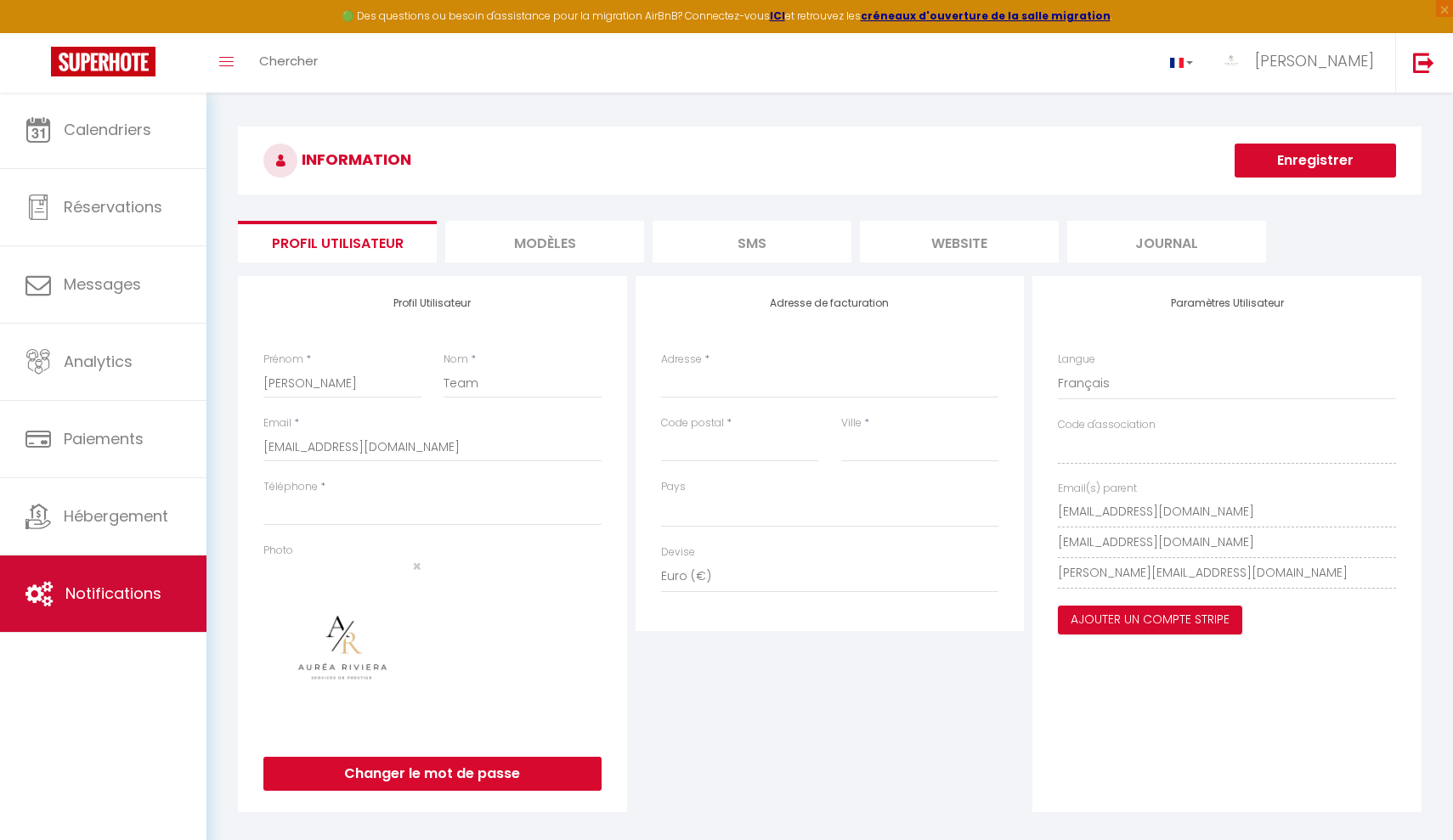
click at [135, 576] on link "Notifications" at bounding box center [103, 593] width 207 height 77
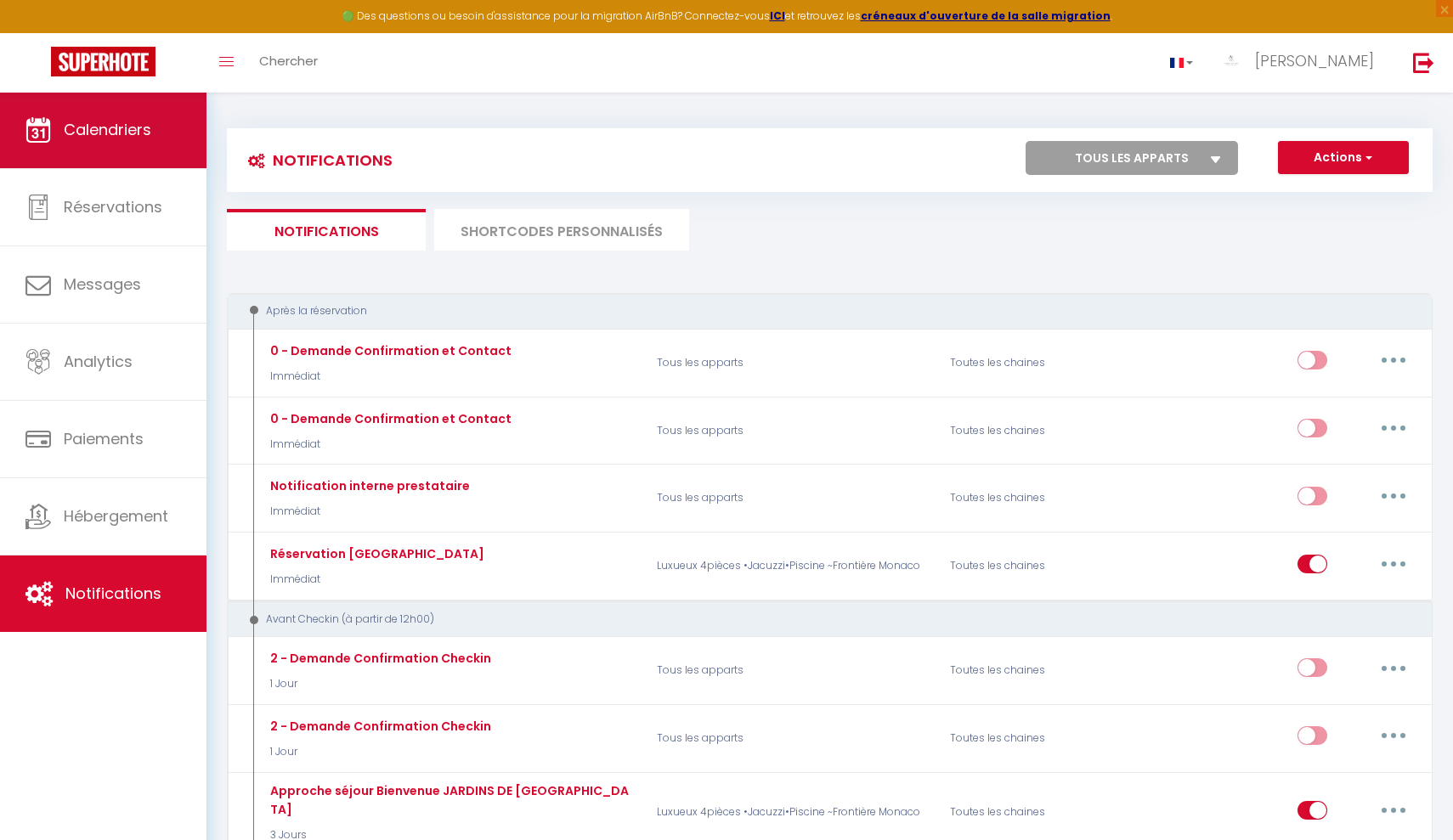
click at [62, 134] on link "Calendriers" at bounding box center [103, 130] width 207 height 77
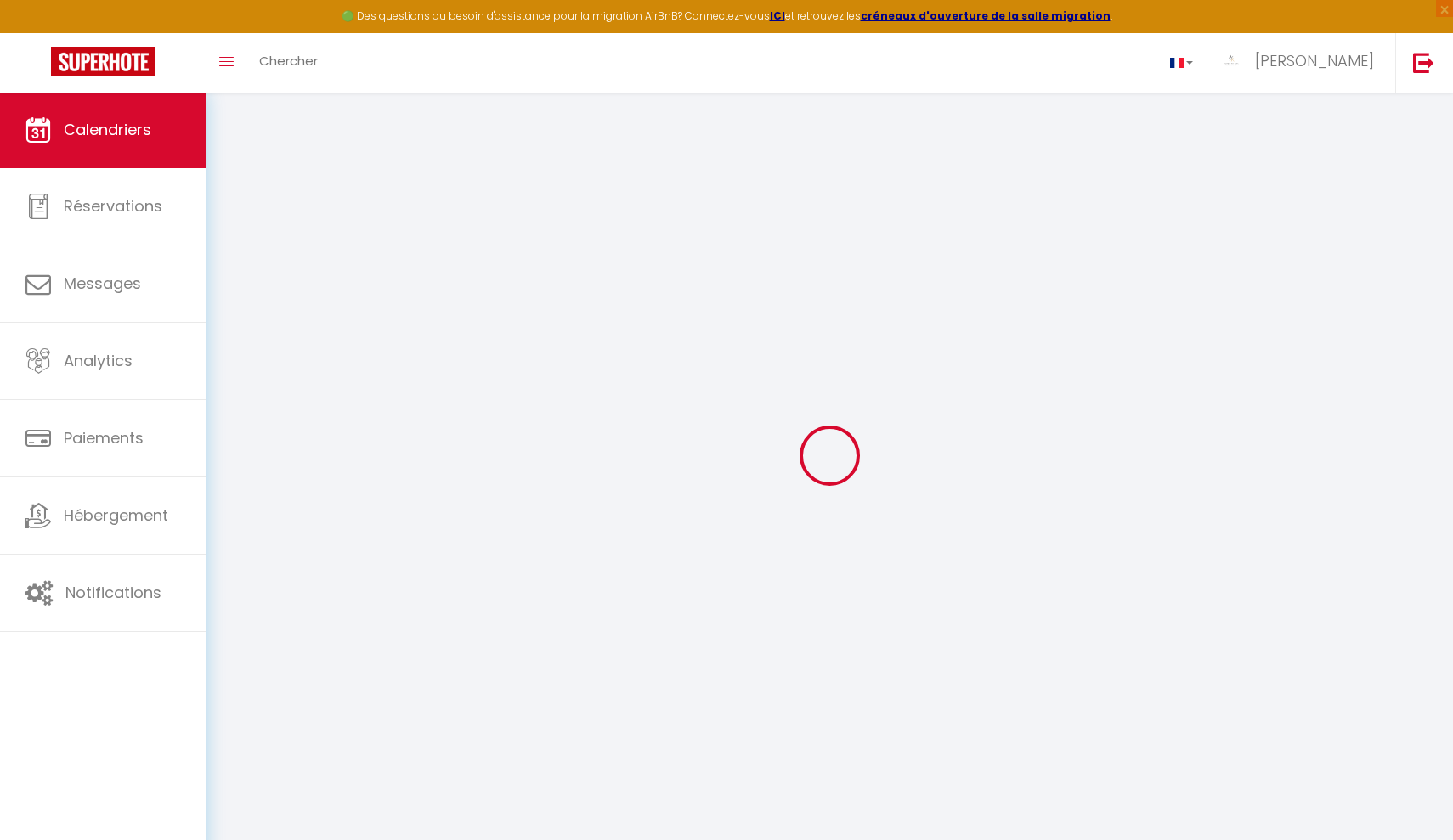
click at [106, 77] on link at bounding box center [103, 63] width 207 height 60
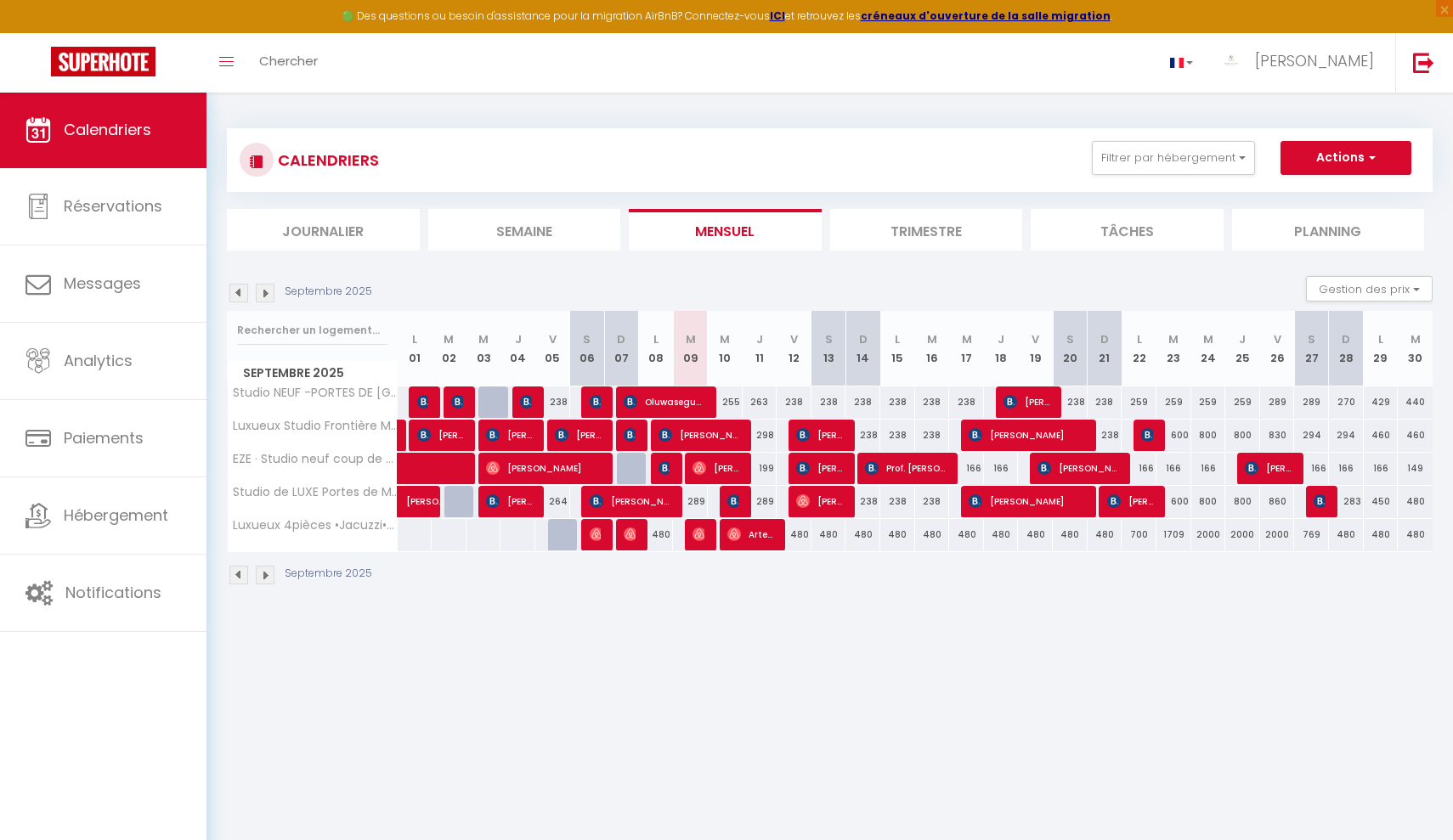
click at [111, 65] on img at bounding box center [103, 62] width 105 height 30
click at [1124, 56] on img at bounding box center [1423, 62] width 21 height 21
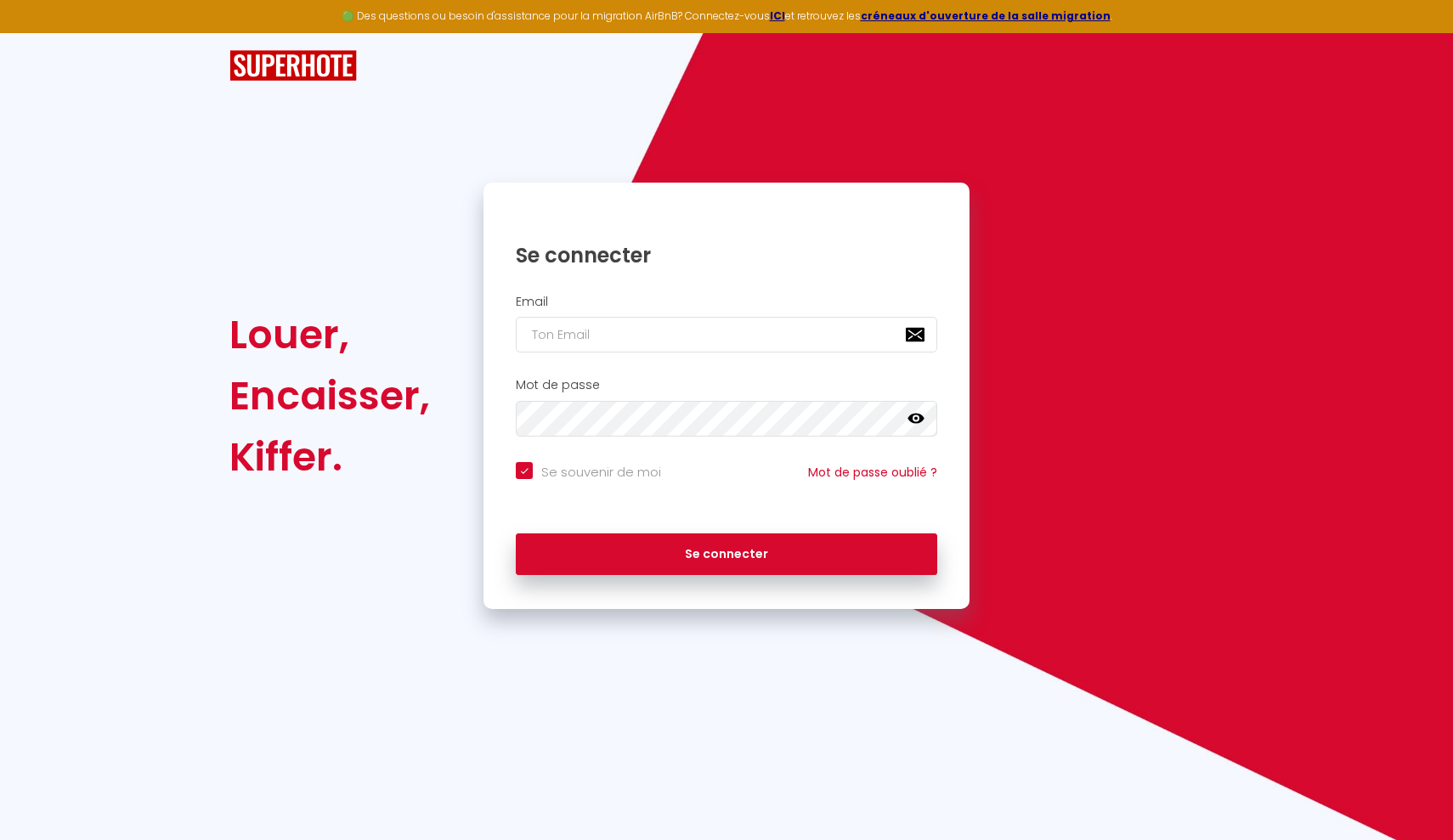
click at [722, 334] on input "email" at bounding box center [726, 335] width 422 height 36
type input "m"
checkbox input "true"
type input "ma"
checkbox input "true"
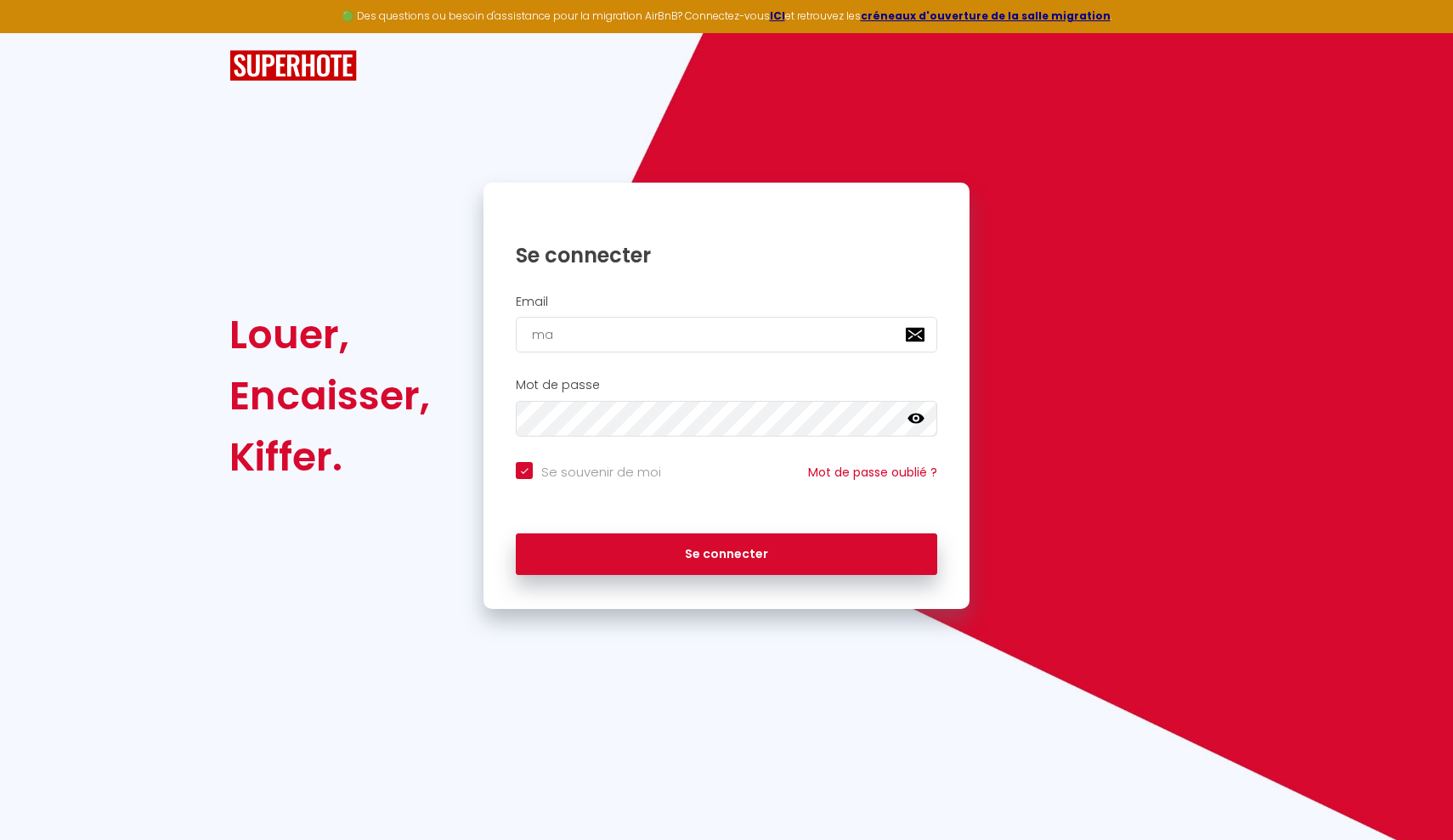
type input "mar"
checkbox input "true"
type input "mari"
checkbox input "true"
type input "mario"
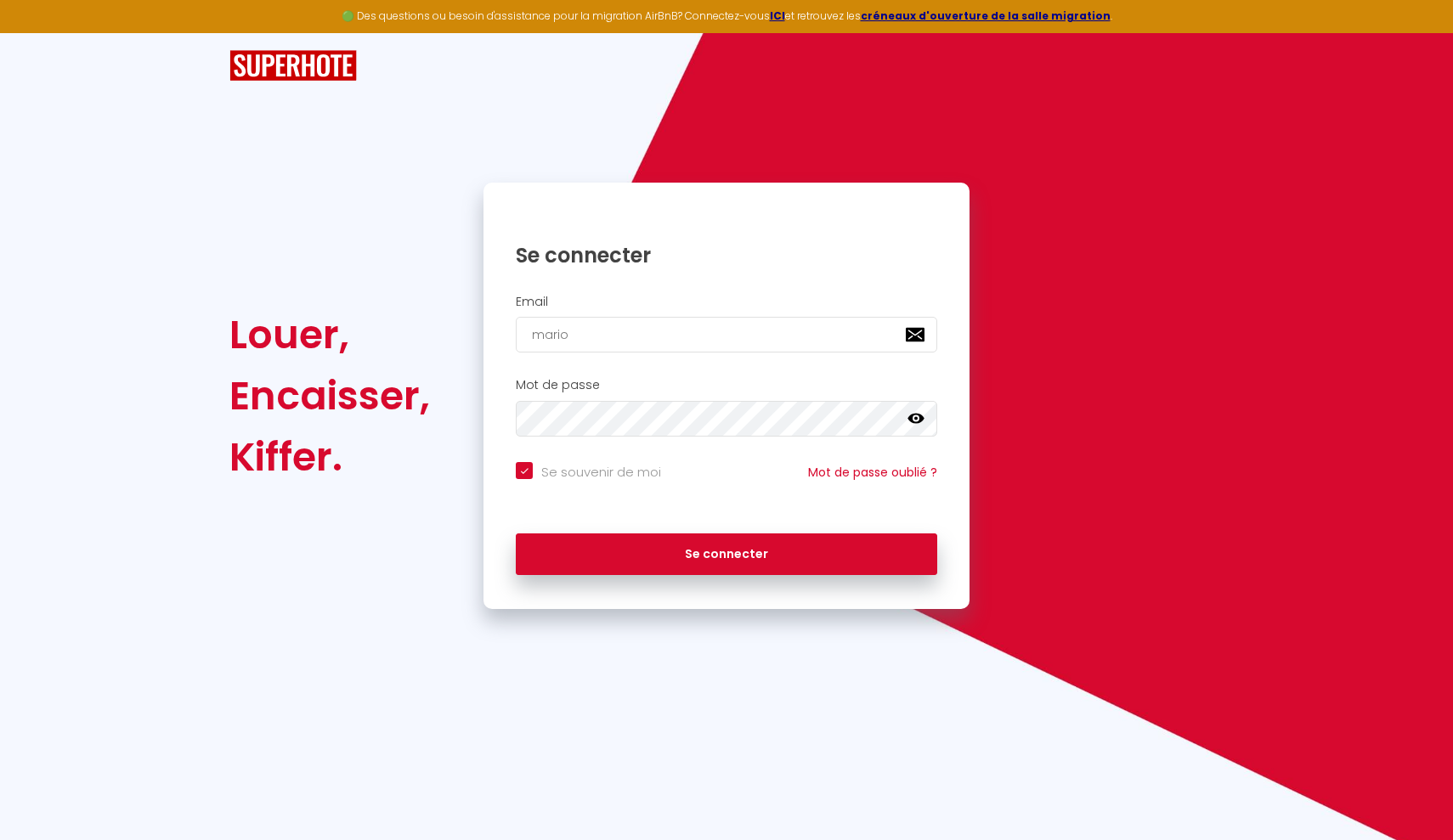
checkbox input "true"
type input "marion"
checkbox input "true"
type input "marionj"
checkbox input "true"
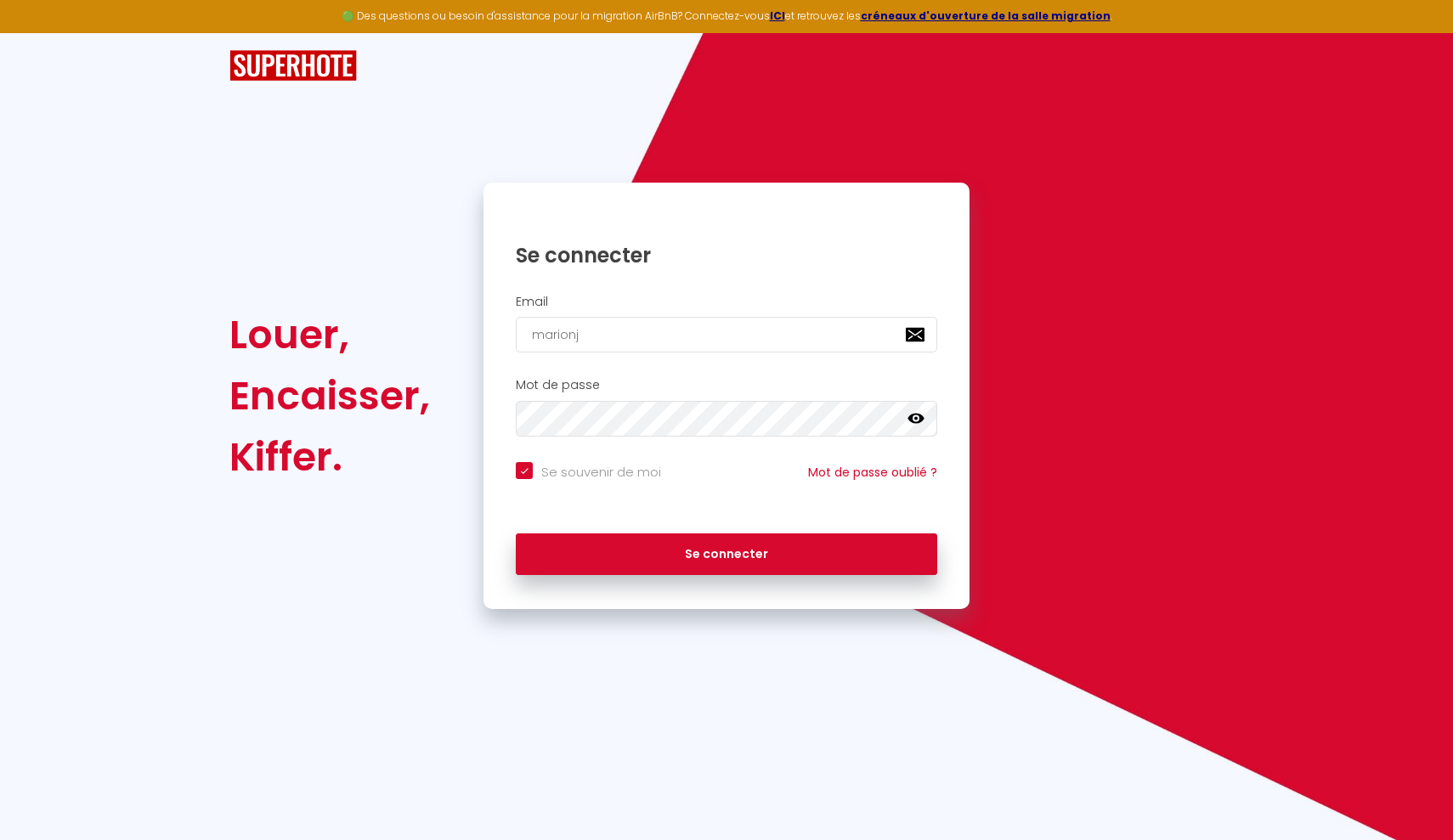
type input "marionjb"
checkbox input "true"
type input "marionjb."
checkbox input "true"
type input "marionjb.n"
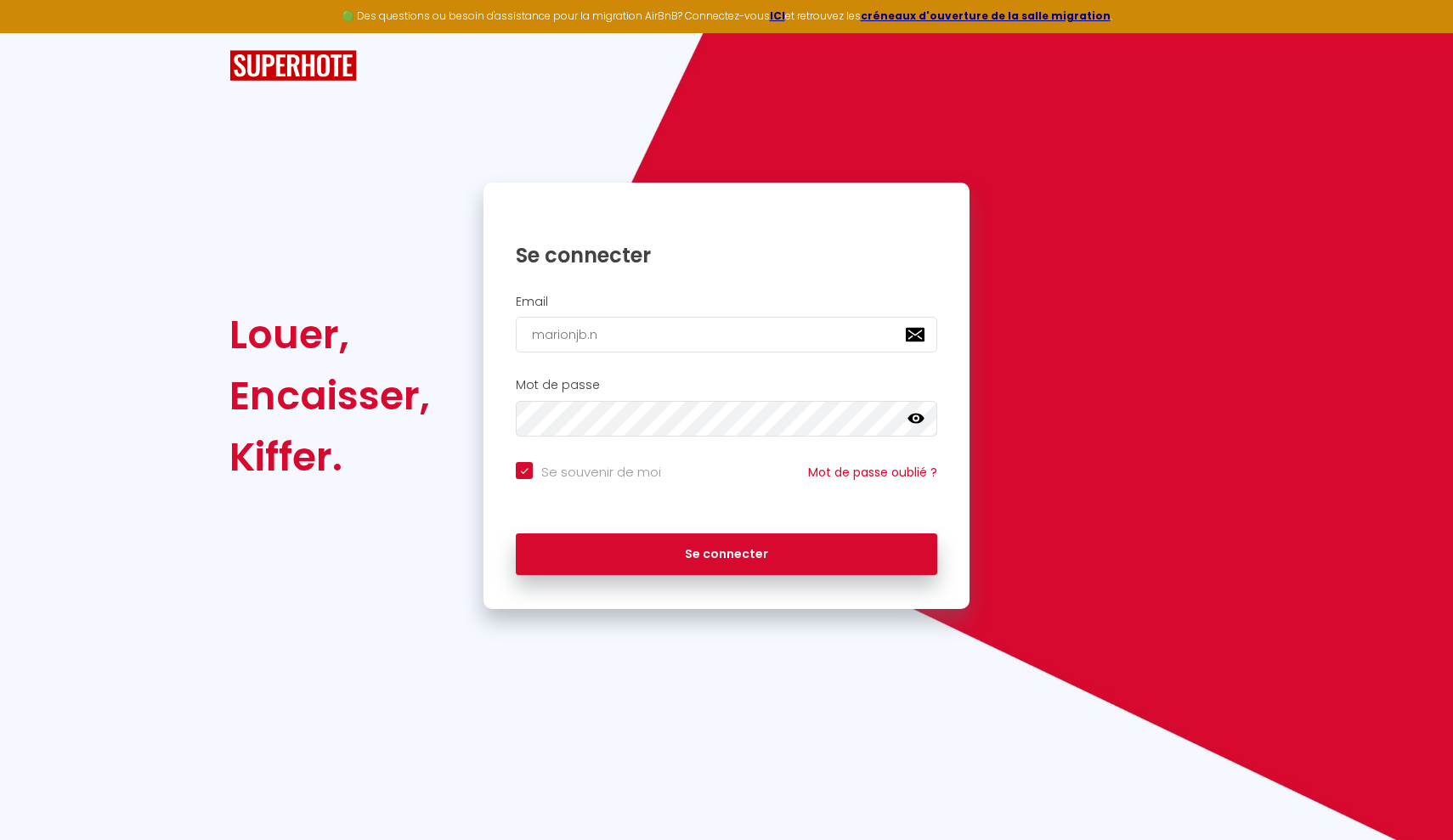
checkbox input "true"
type input "marionjb.na"
checkbox input "true"
type input "marionjb.nal"
checkbox input "true"
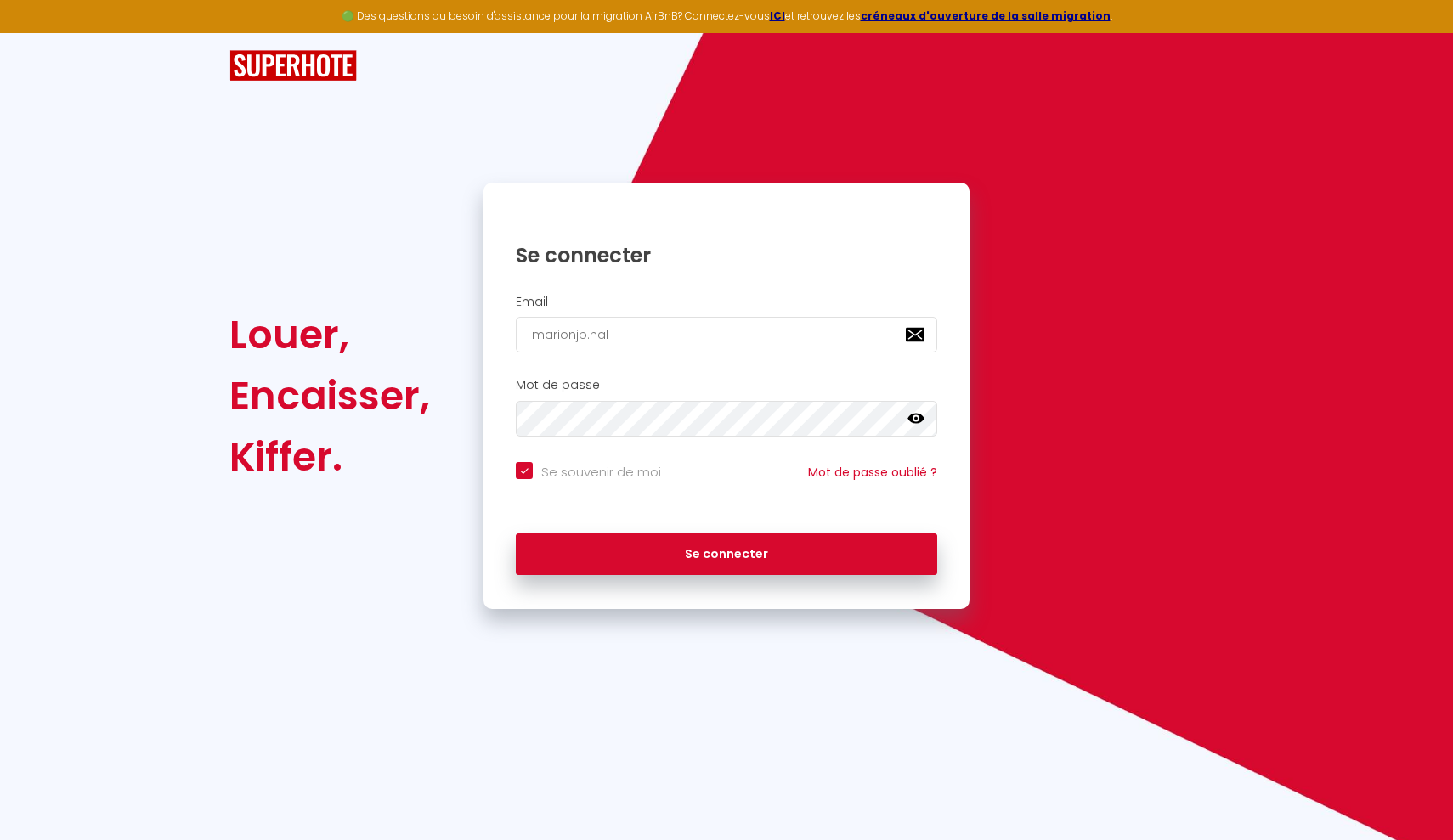
type input "marionjb.nalp"
checkbox input "true"
type input "marionjb.nalpa"
checkbox input "true"
type input "marionjb.nalpas"
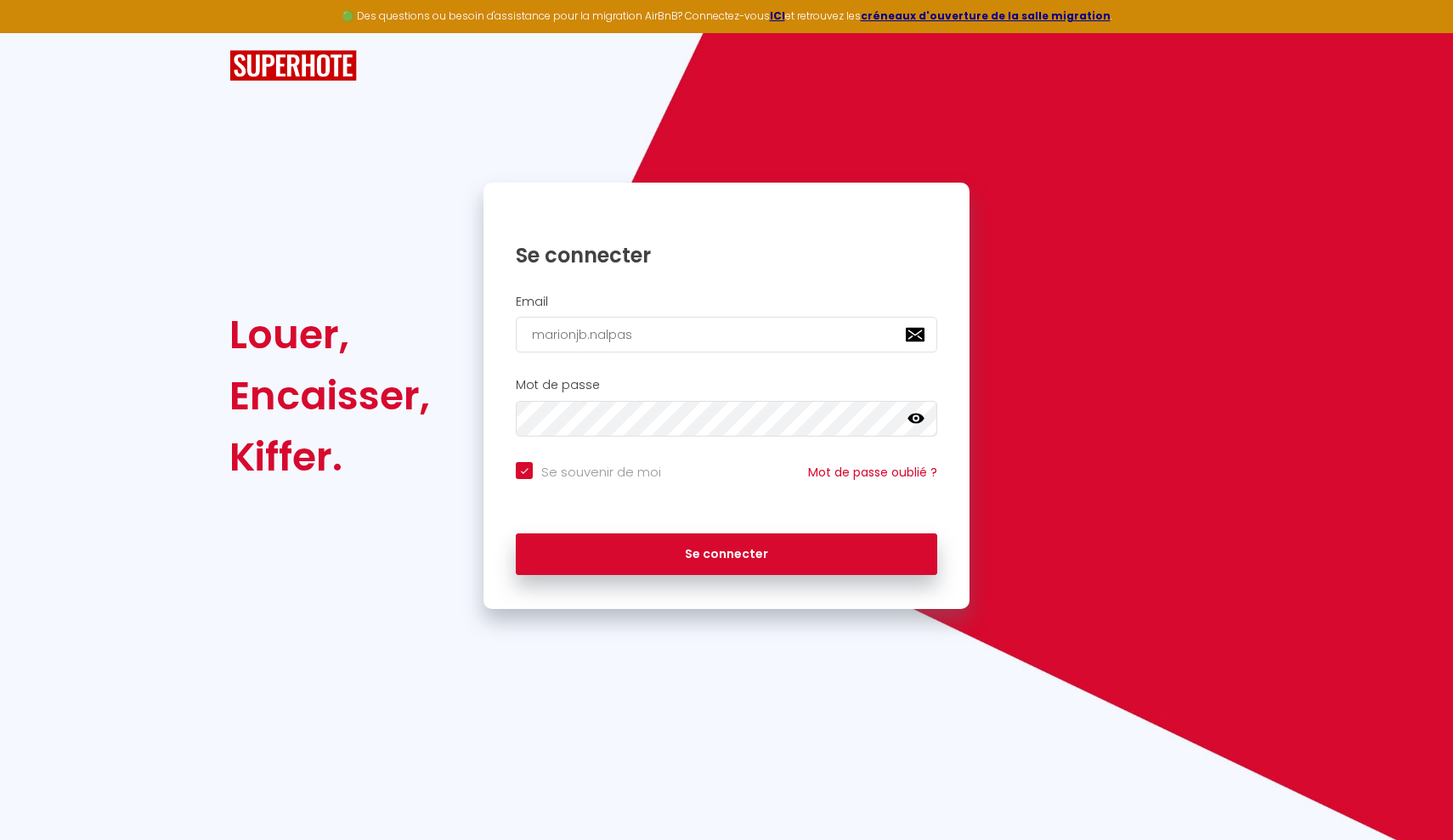
checkbox input "true"
type input "marionjb.nalpas@"
checkbox input "true"
type input "marionjb.nalpas@g"
checkbox input "true"
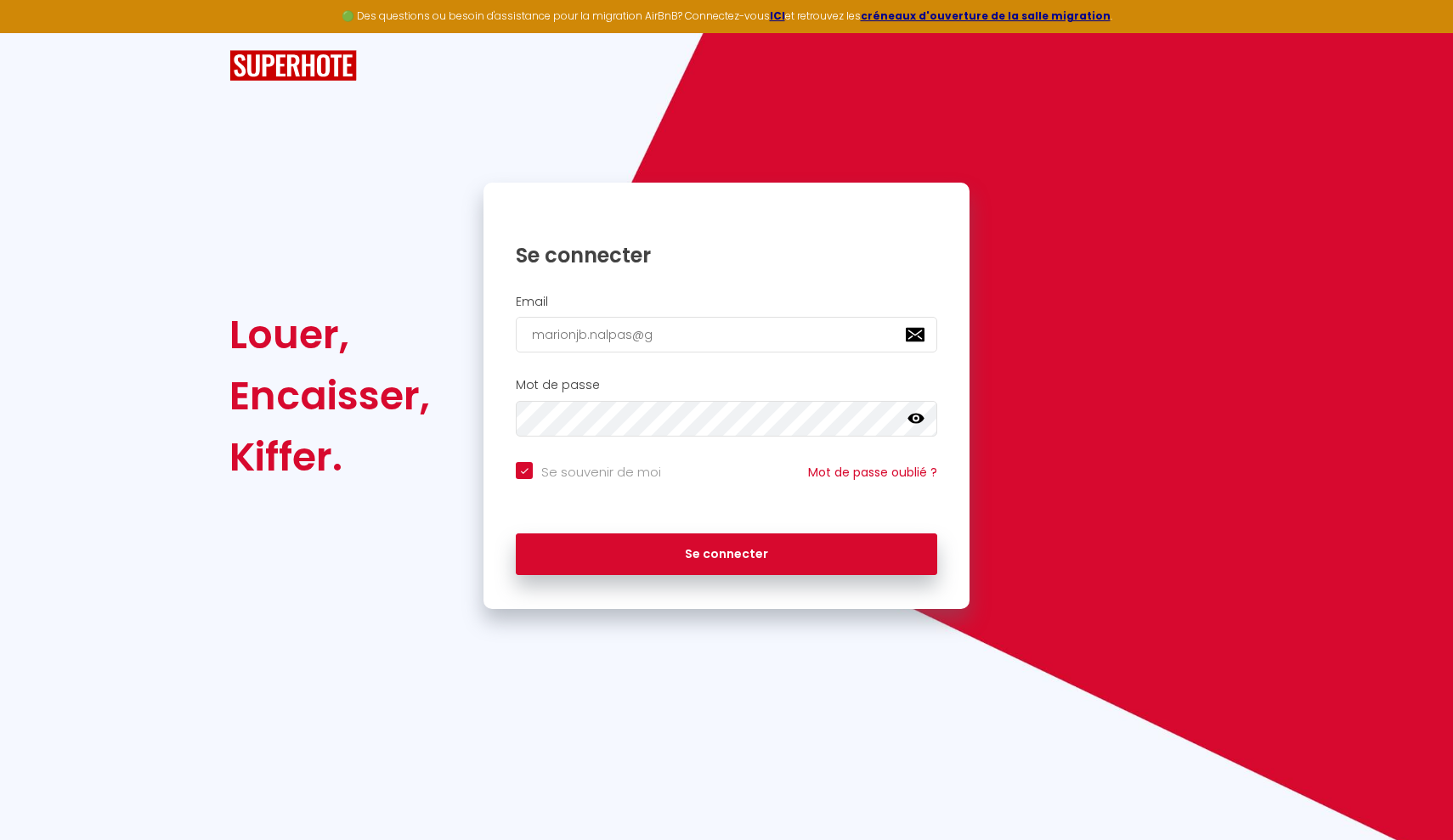
type input "marionjb.nalpas@gm"
checkbox input "true"
type input "marionjb.nalpas@gma"
checkbox input "true"
type input "marionjb.nalpas@gmai"
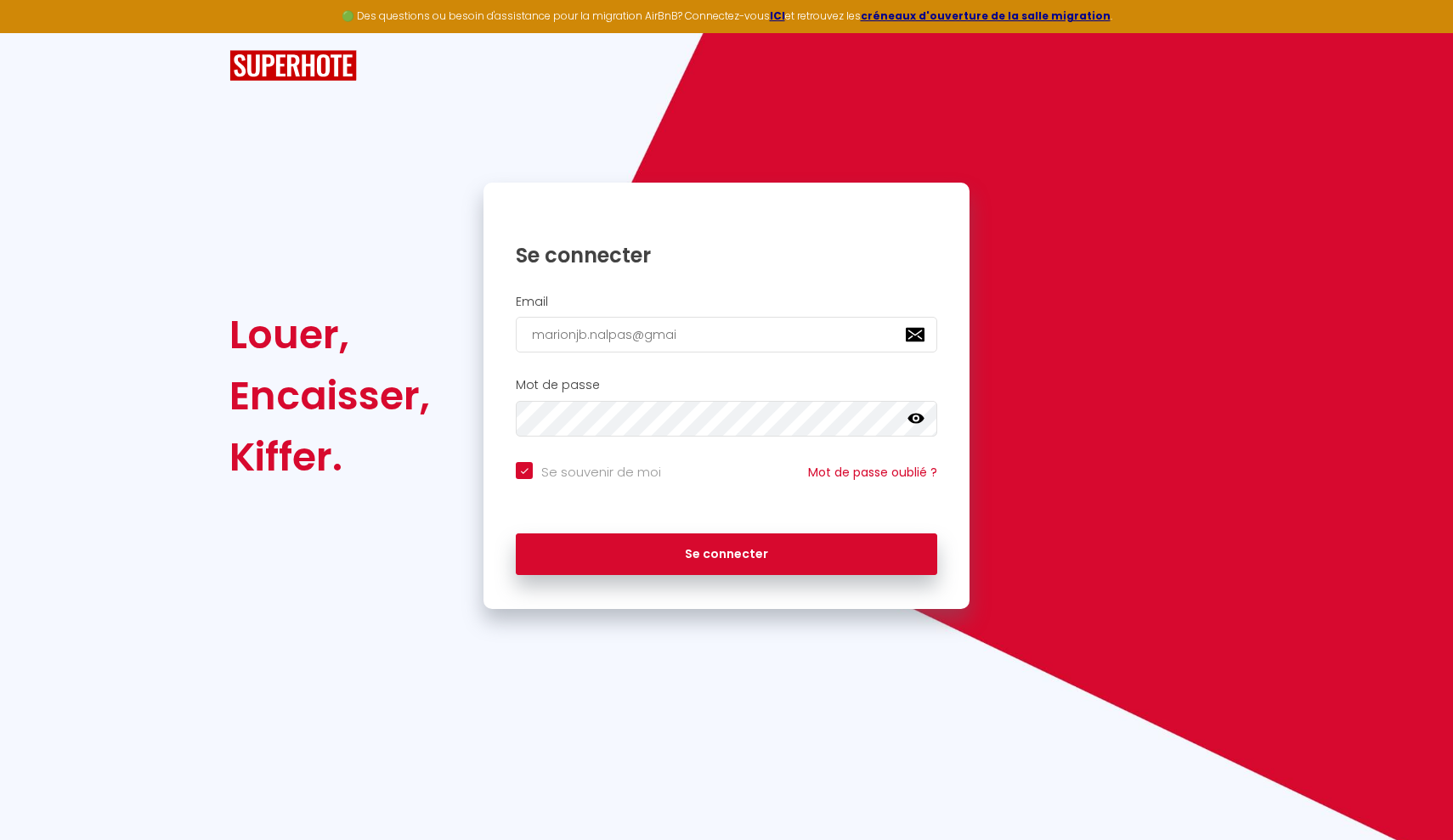
checkbox input "true"
type input "marionjb.nalpas@gmail"
checkbox input "true"
type input "marionjb.nalpas@gmail."
checkbox input "true"
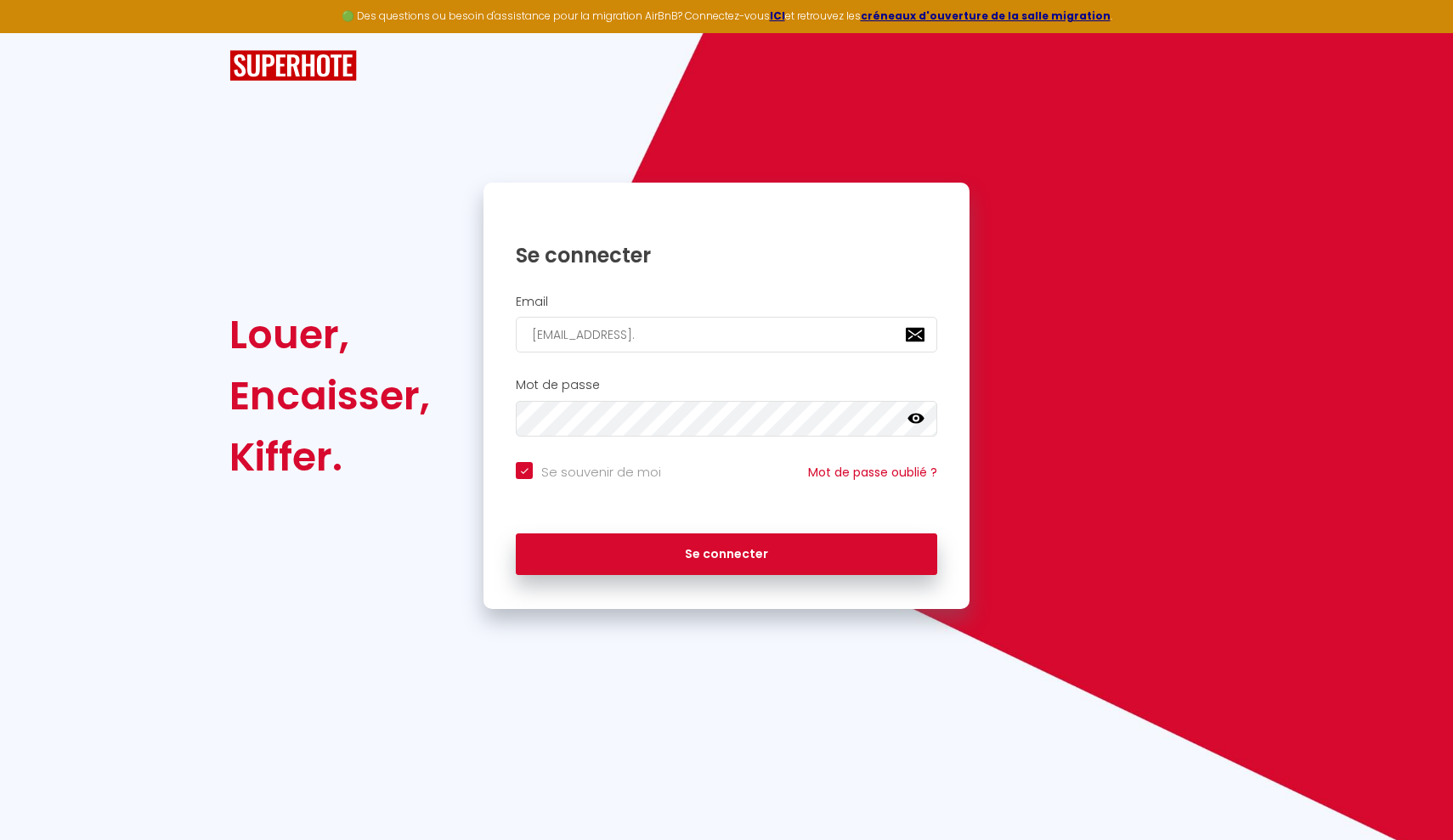
type input "marionjb.nalpas@gmail.c"
checkbox input "true"
type input "marionjb.nalpas@gmail.co"
checkbox input "true"
type input "[EMAIL_ADDRESS][DOMAIN_NAME]"
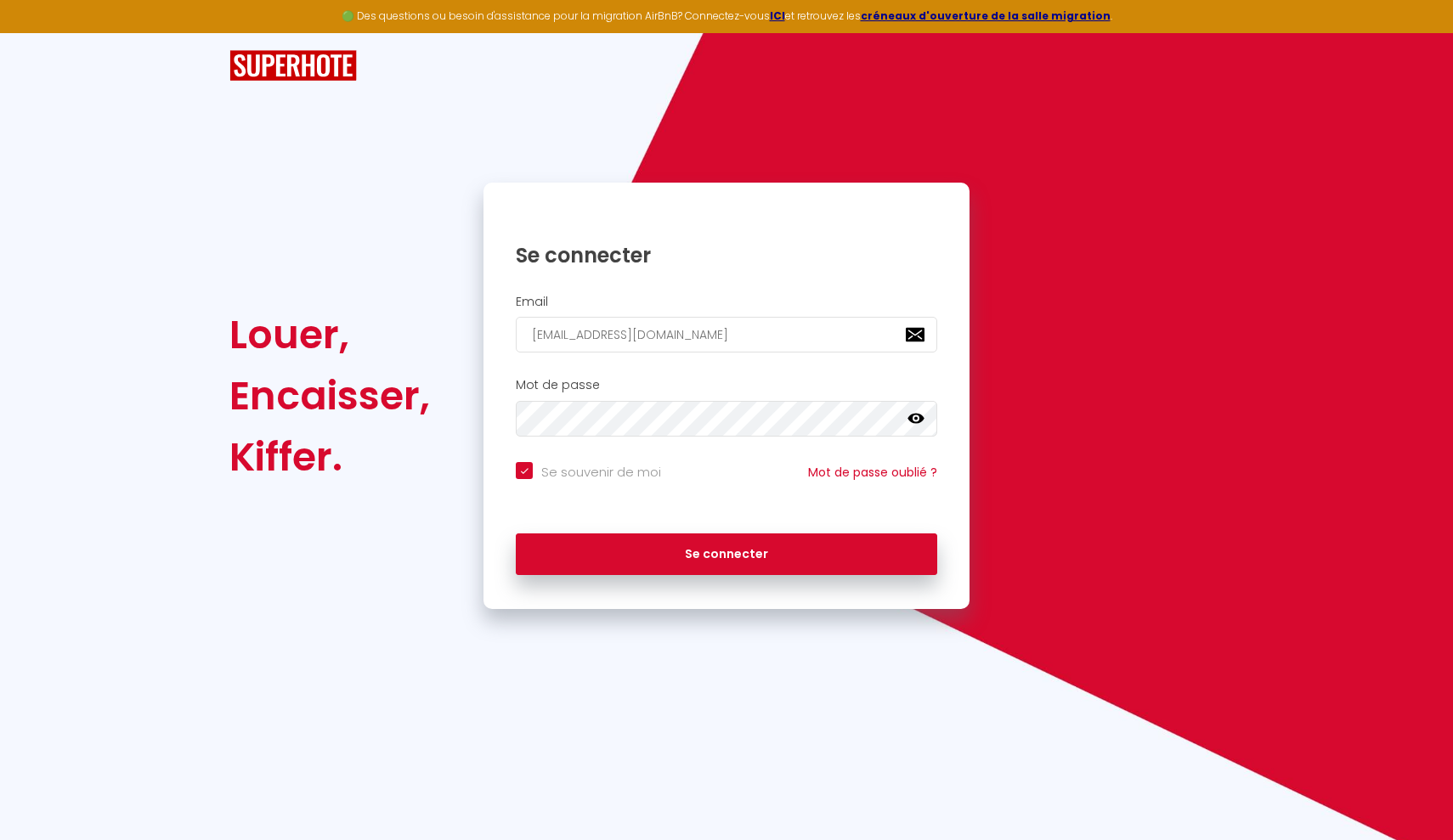
checkbox input "true"
type input "[EMAIL_ADDRESS][DOMAIN_NAME]"
click at [726, 551] on button "Se connecter" at bounding box center [726, 554] width 422 height 43
checkbox input "true"
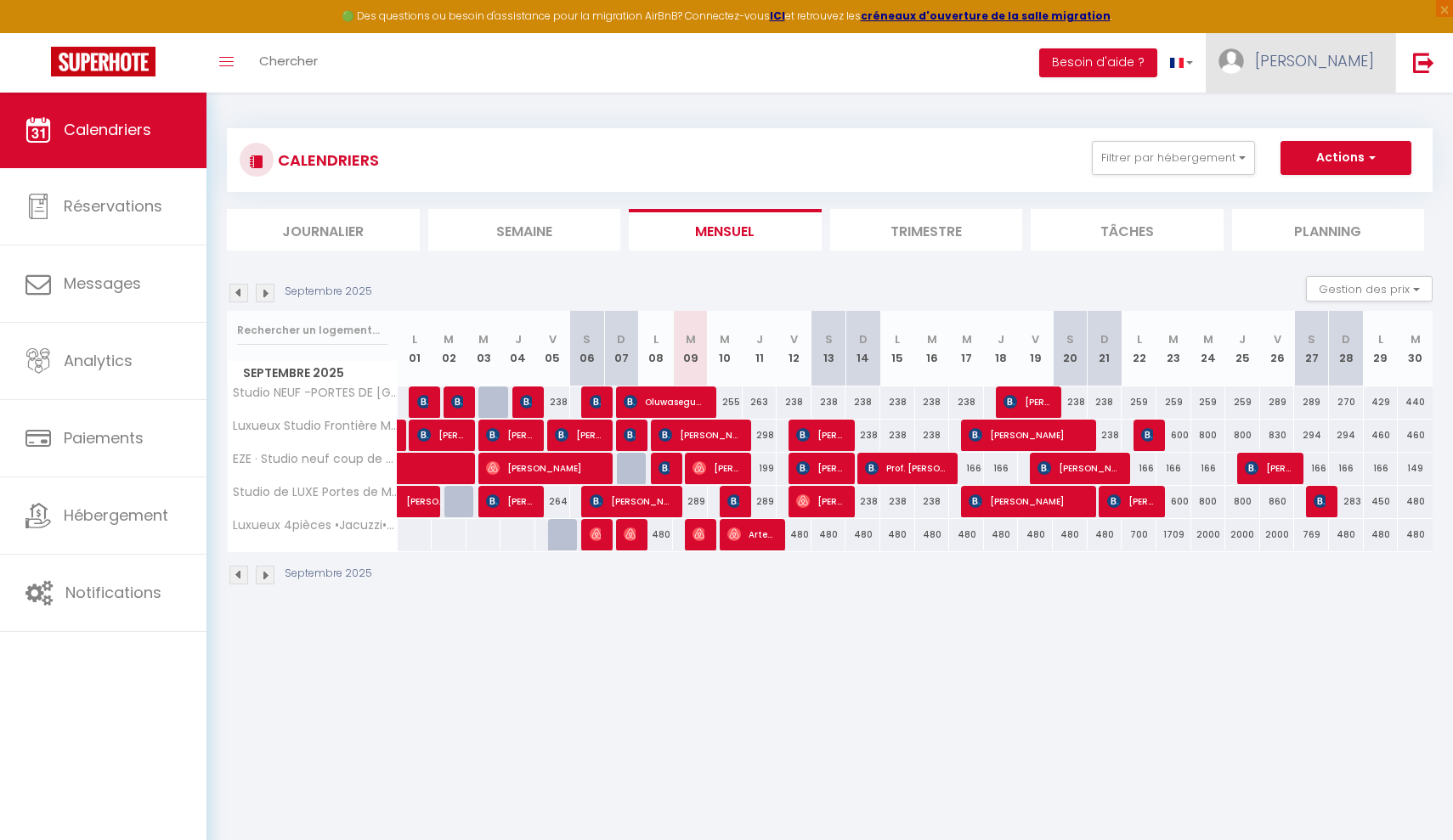
click at [1124, 51] on span "[PERSON_NAME]" at bounding box center [1314, 60] width 119 height 21
click at [1124, 149] on link "Équipe" at bounding box center [1327, 148] width 126 height 29
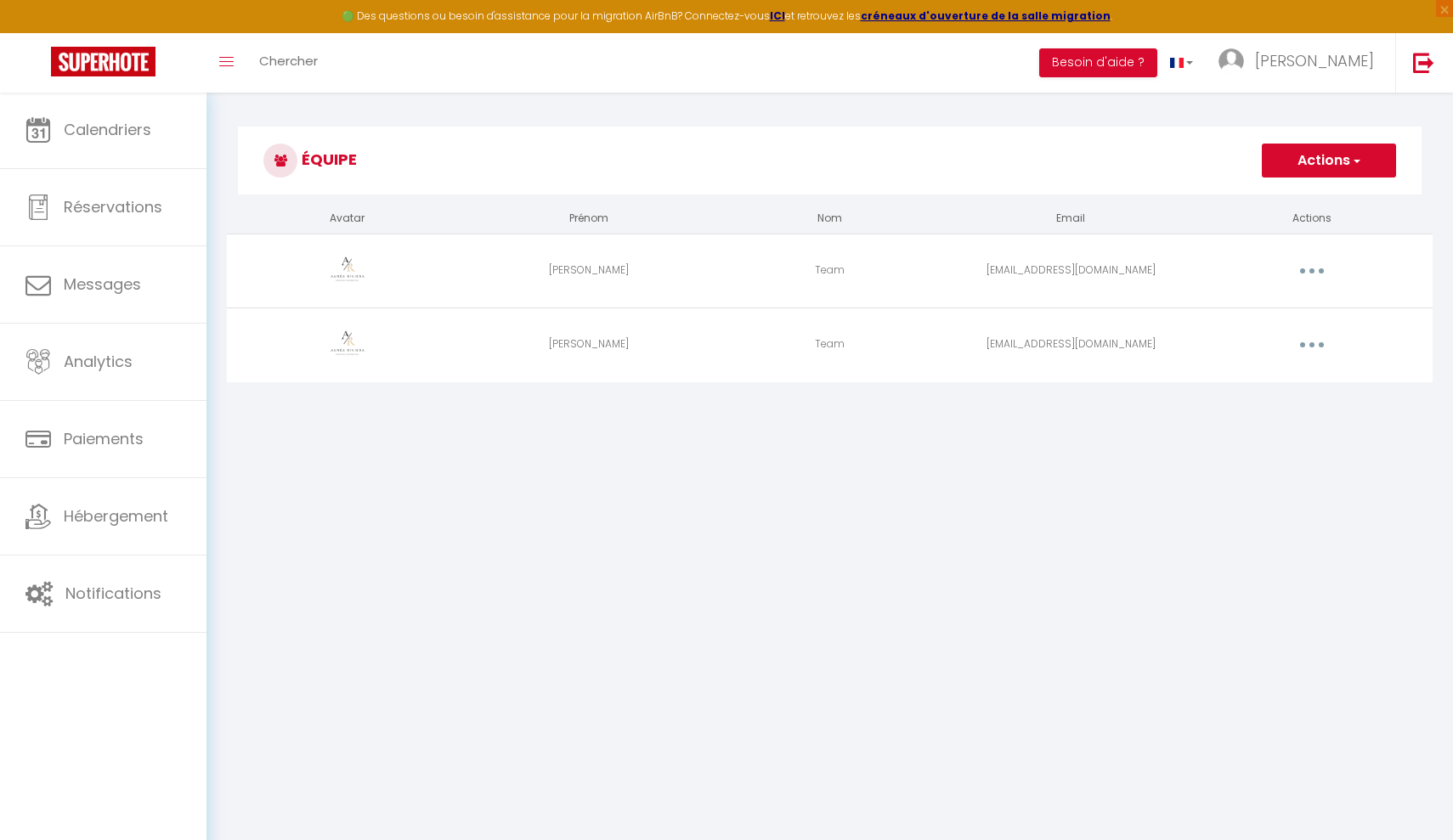
click at [1060, 279] on td "[EMAIL_ADDRESS][DOMAIN_NAME]" at bounding box center [1070, 271] width 241 height 74
click at [1124, 267] on button "button" at bounding box center [1312, 271] width 48 height 27
click at [1124, 310] on link "Editer" at bounding box center [1268, 310] width 126 height 29
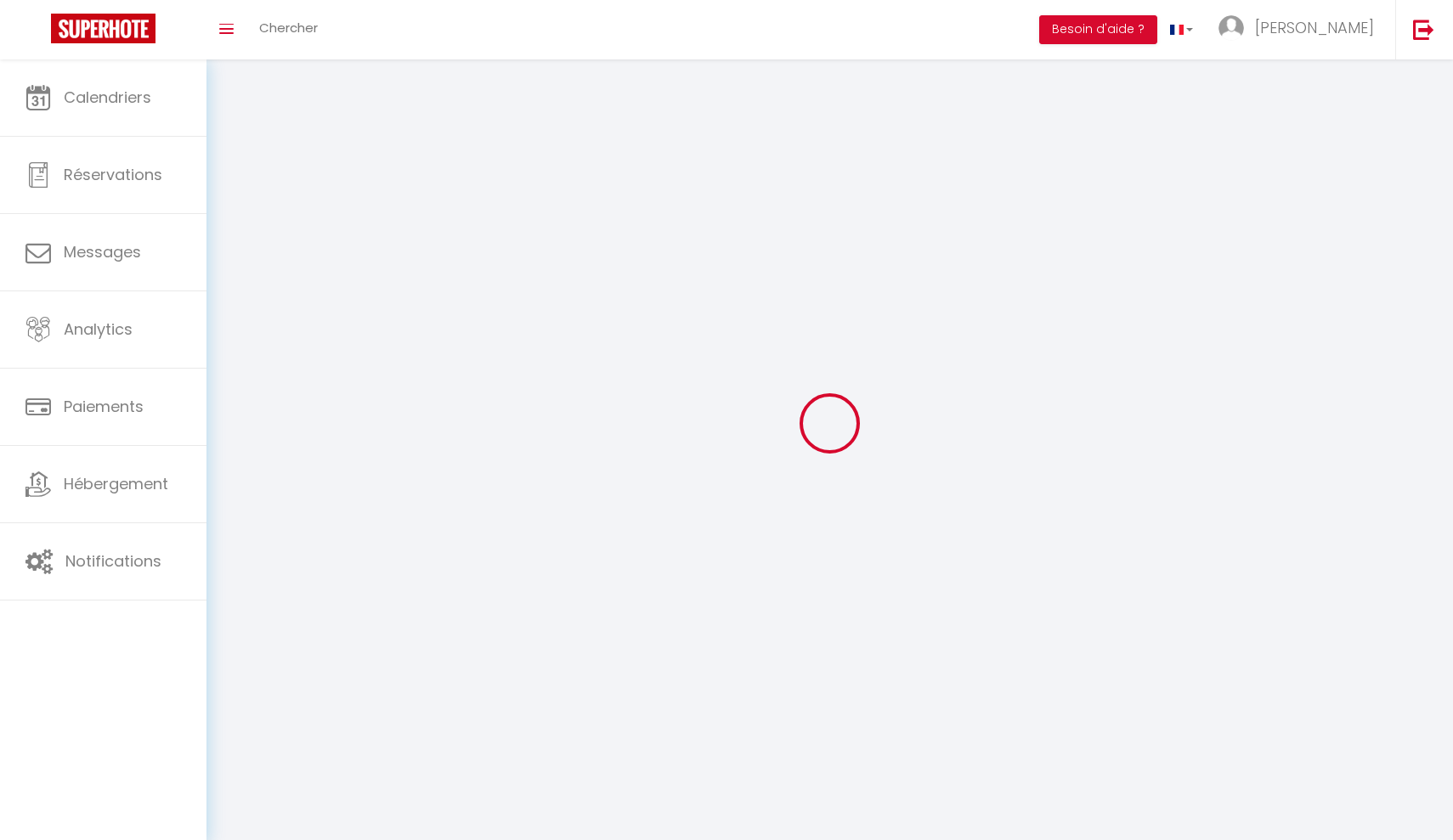
type input "[PERSON_NAME]"
type input "Team"
type input "[EMAIL_ADDRESS][DOMAIN_NAME]"
type textarea "[URL][DOMAIN_NAME]"
checkbox input "true"
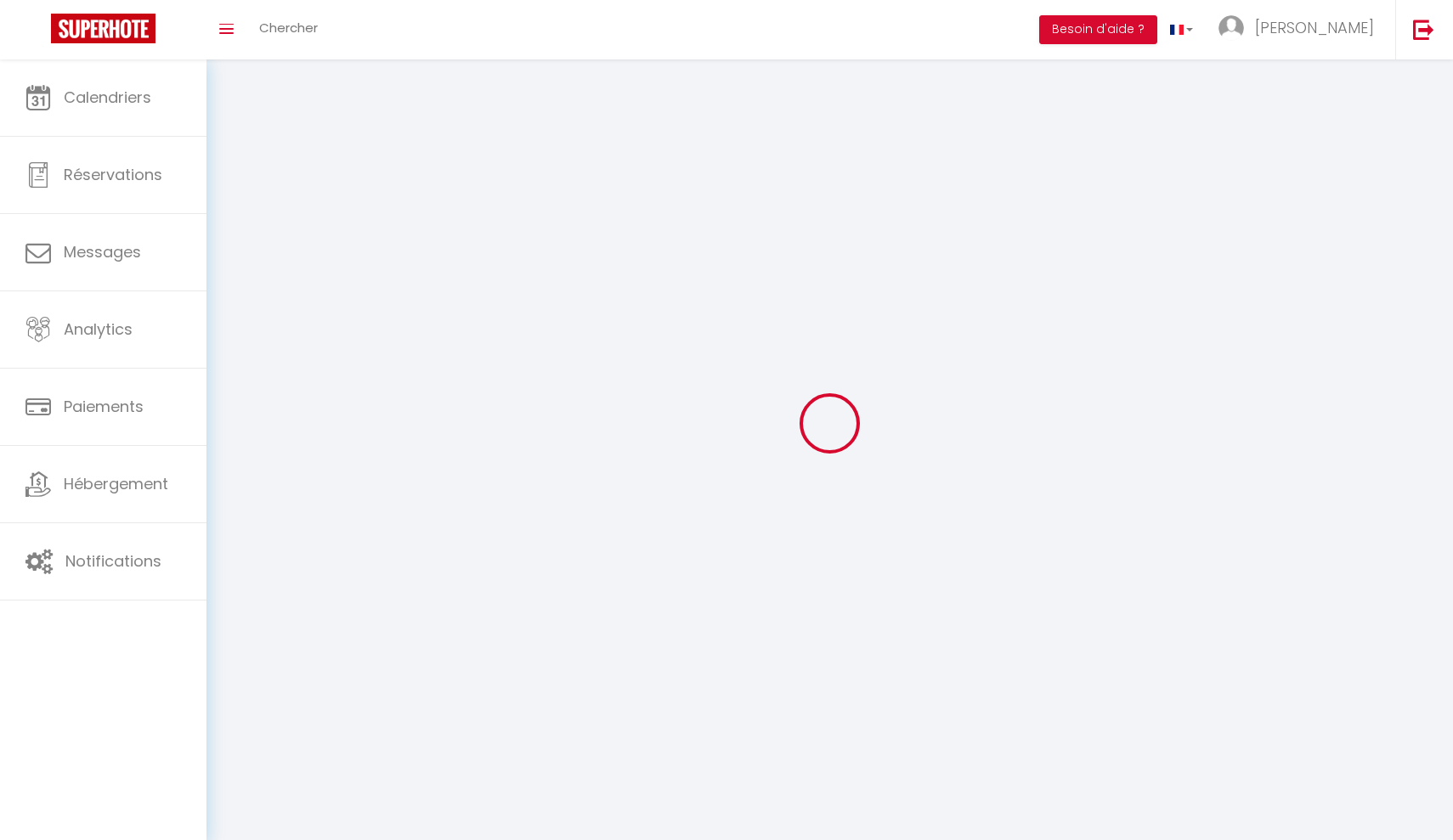
checkbox input "true"
checkbox input "false"
checkbox input "true"
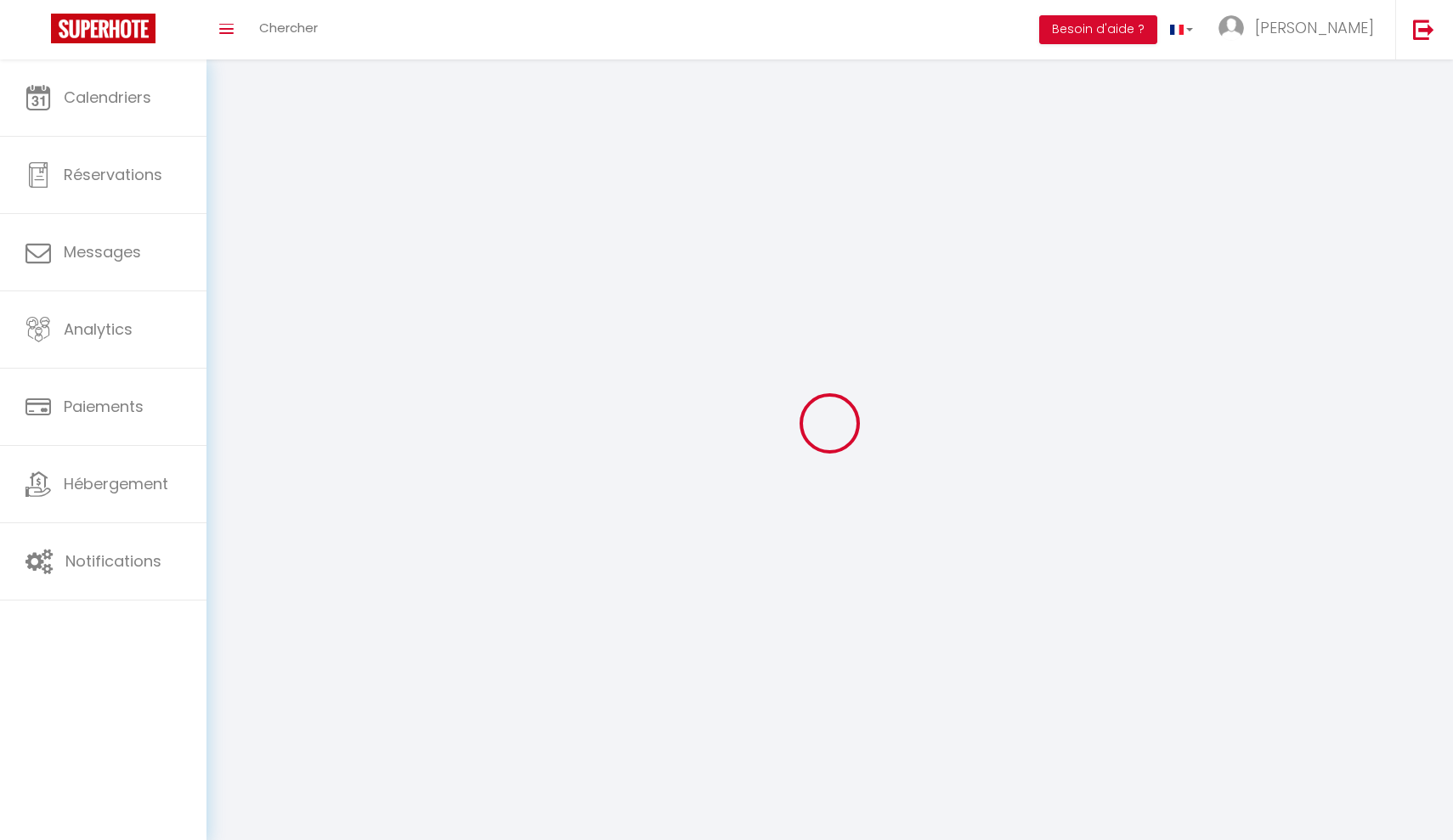
checkbox input "true"
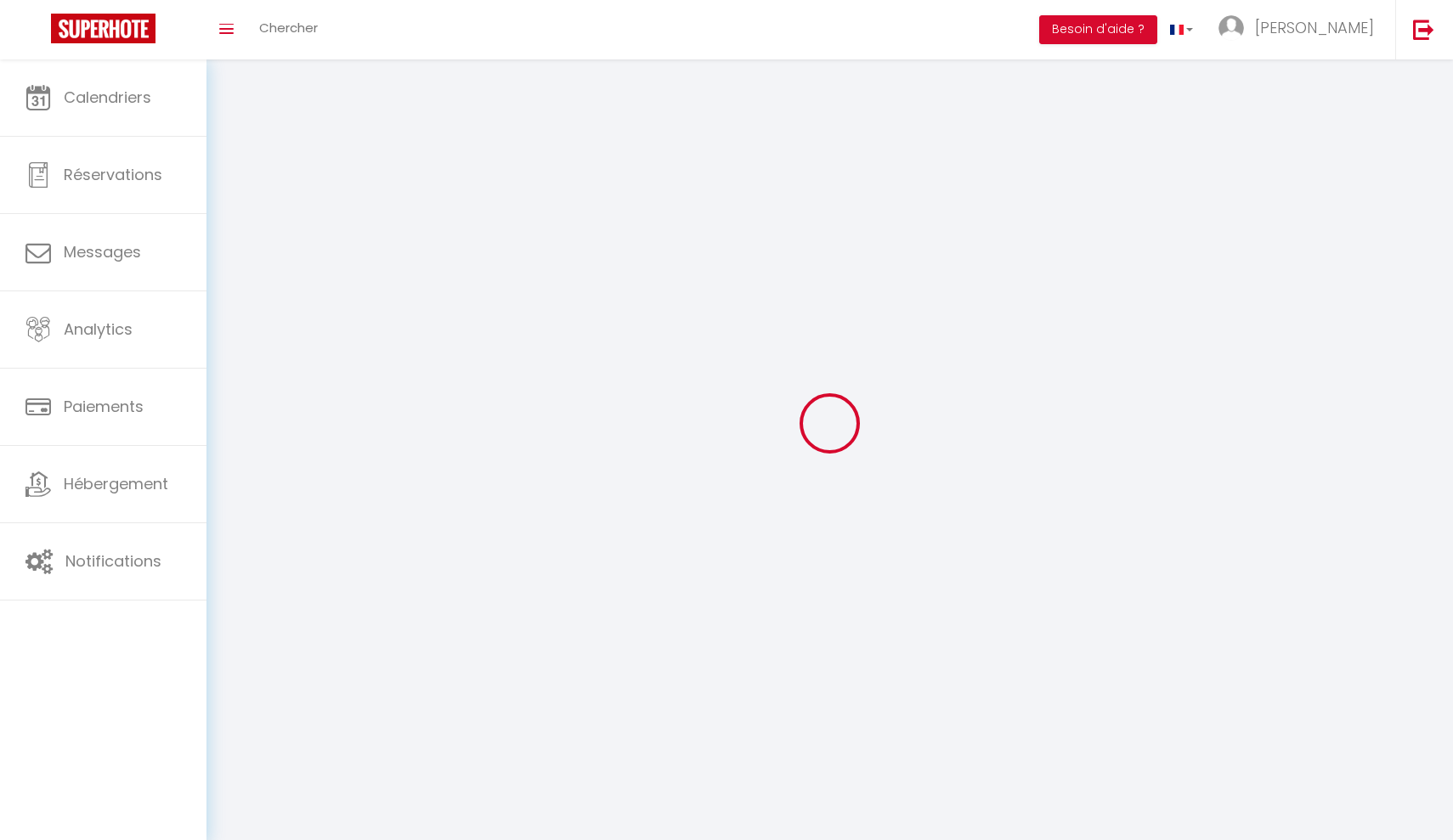
checkbox input "true"
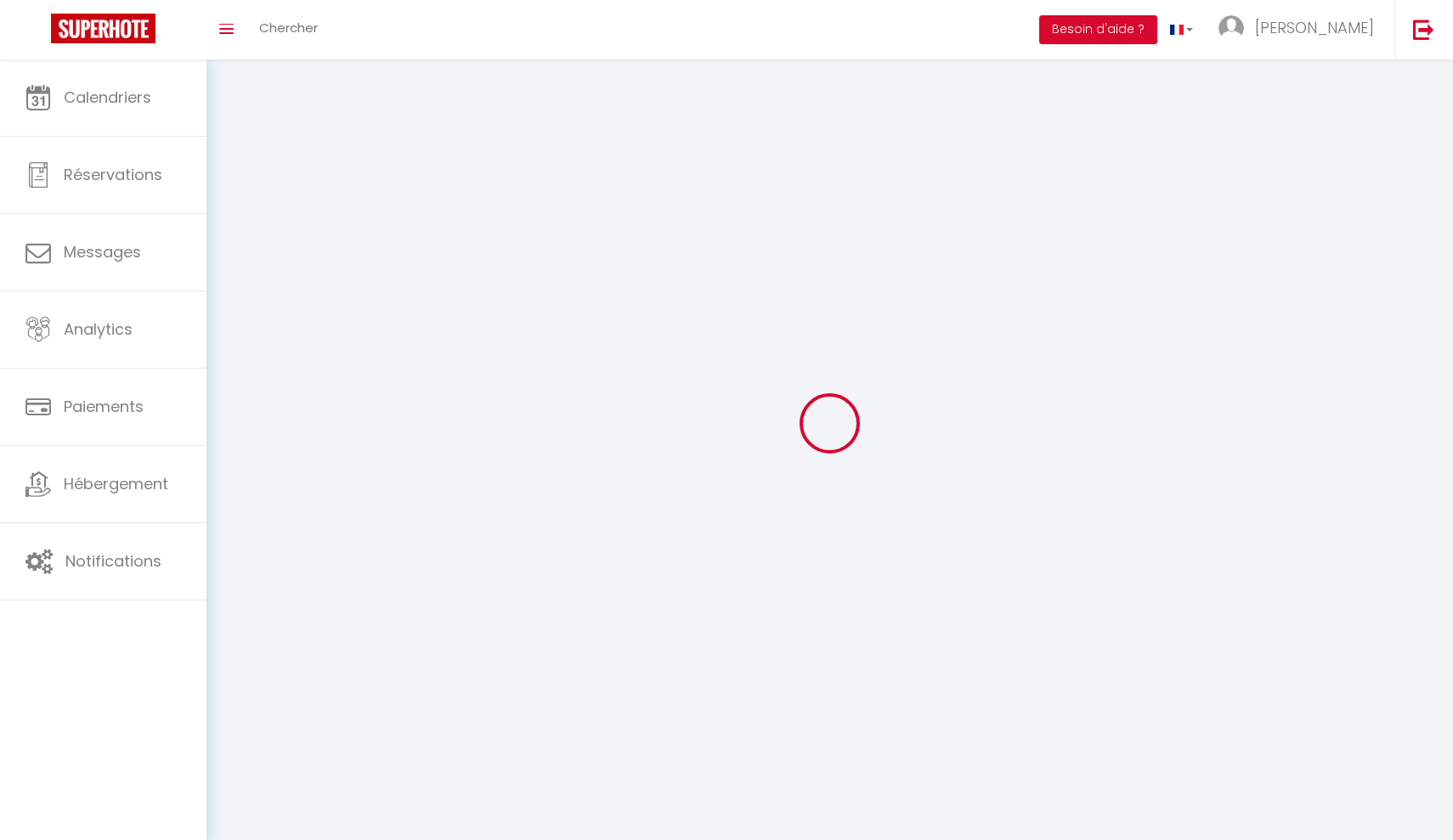
checkbox input "true"
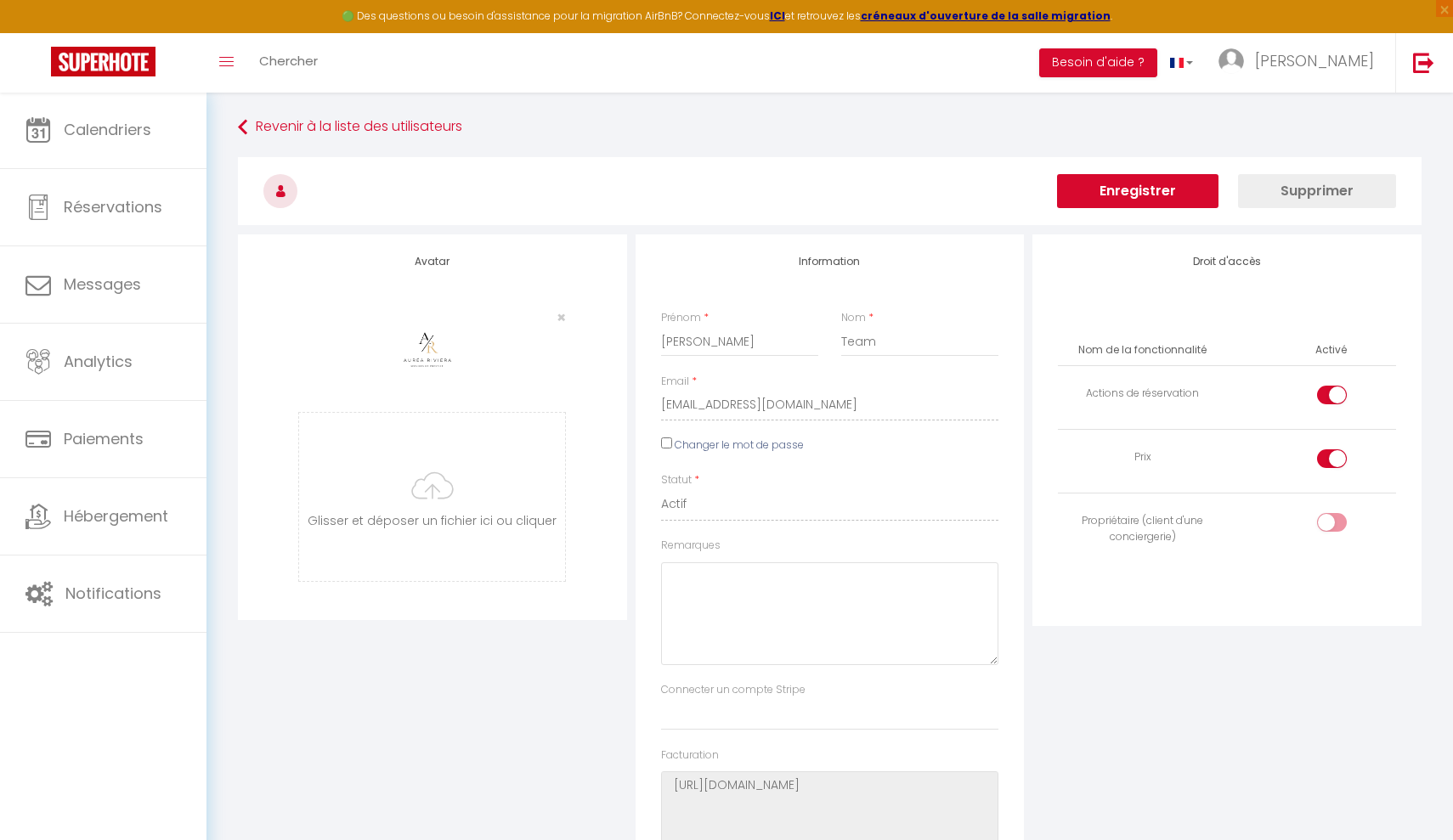
scroll to position [13, 0]
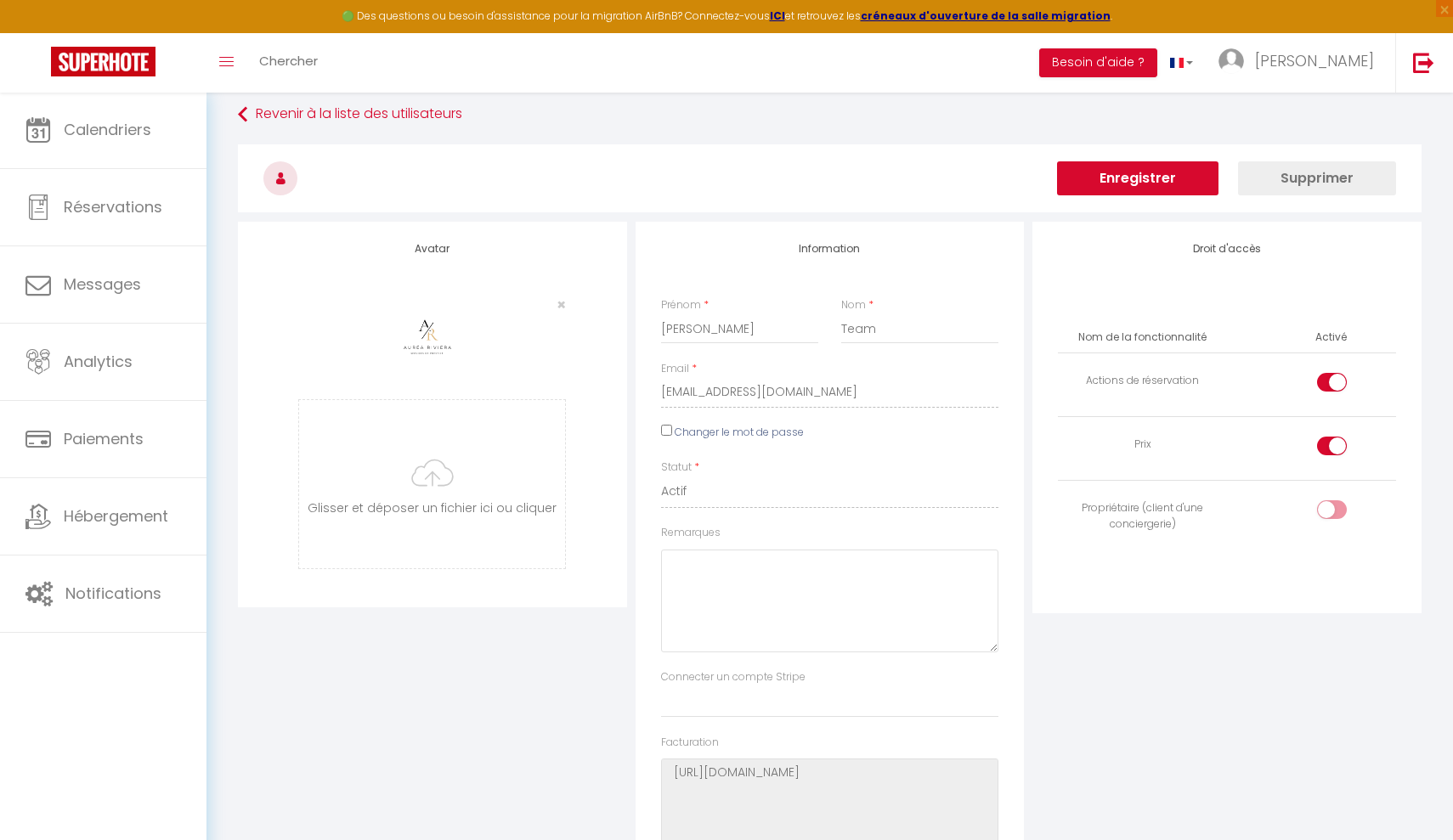
click at [665, 428] on input "Changer le mot de passe" at bounding box center [666, 429] width 11 height 11
checkbox input "true"
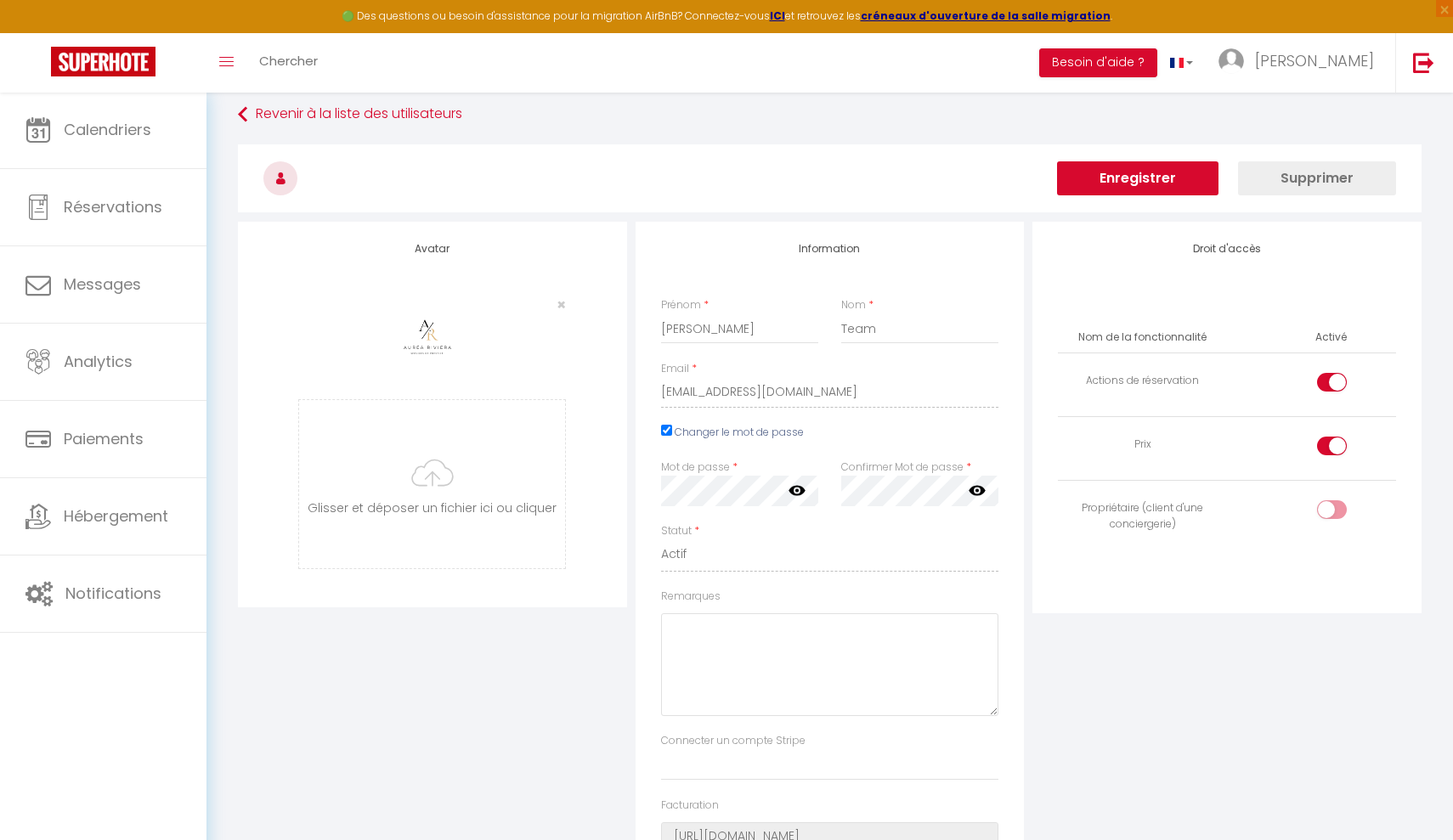
click at [978, 490] on icon at bounding box center [976, 489] width 17 height 10
click at [798, 490] on icon at bounding box center [796, 489] width 17 height 17
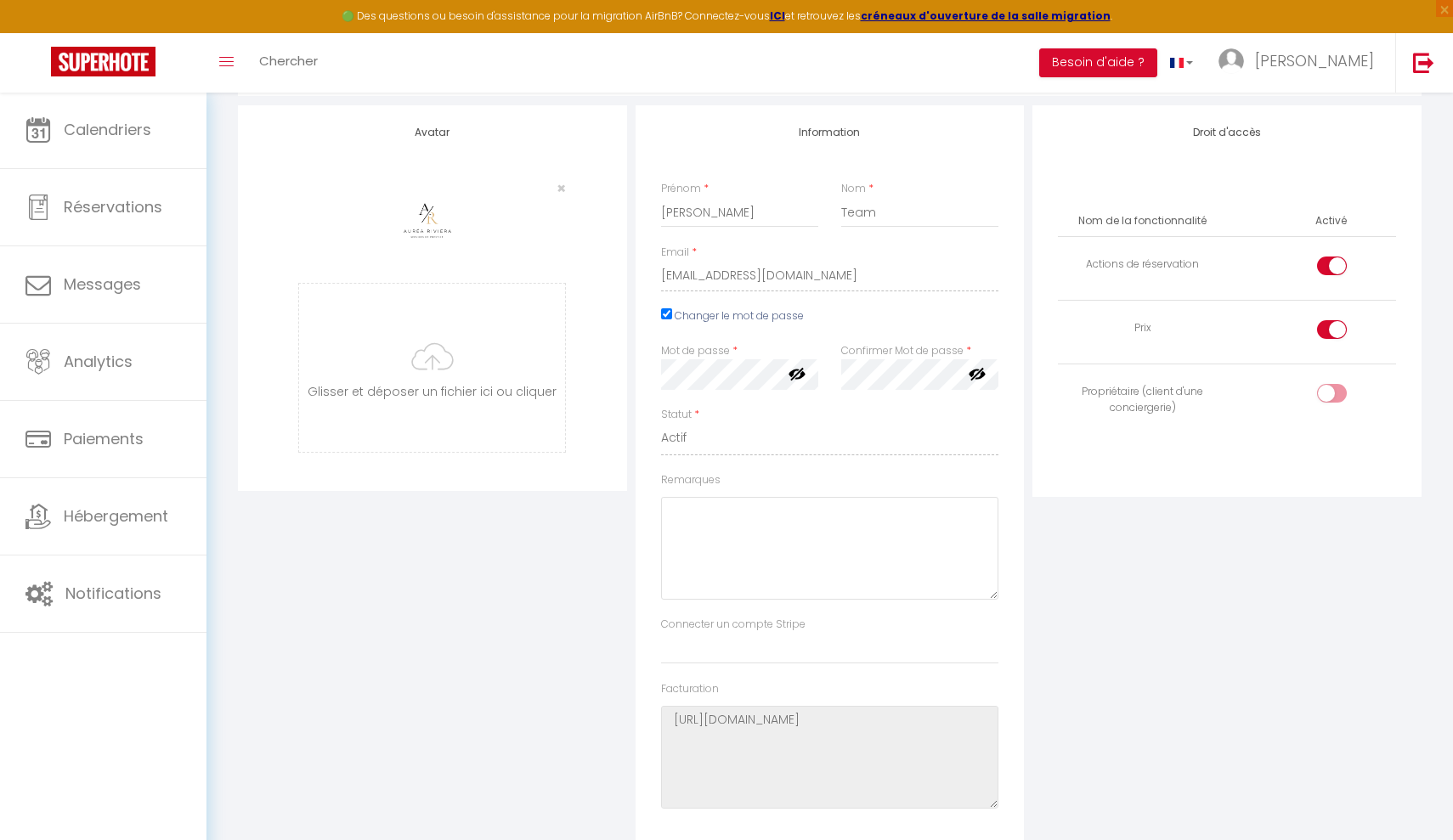
scroll to position [131, 0]
click at [1124, 397] on div at bounding box center [1332, 392] width 30 height 19
click at [1124, 397] on input "checkbox" at bounding box center [1346, 396] width 30 height 26
click at [1124, 393] on input "checkbox" at bounding box center [1346, 396] width 30 height 26
checkbox input "false"
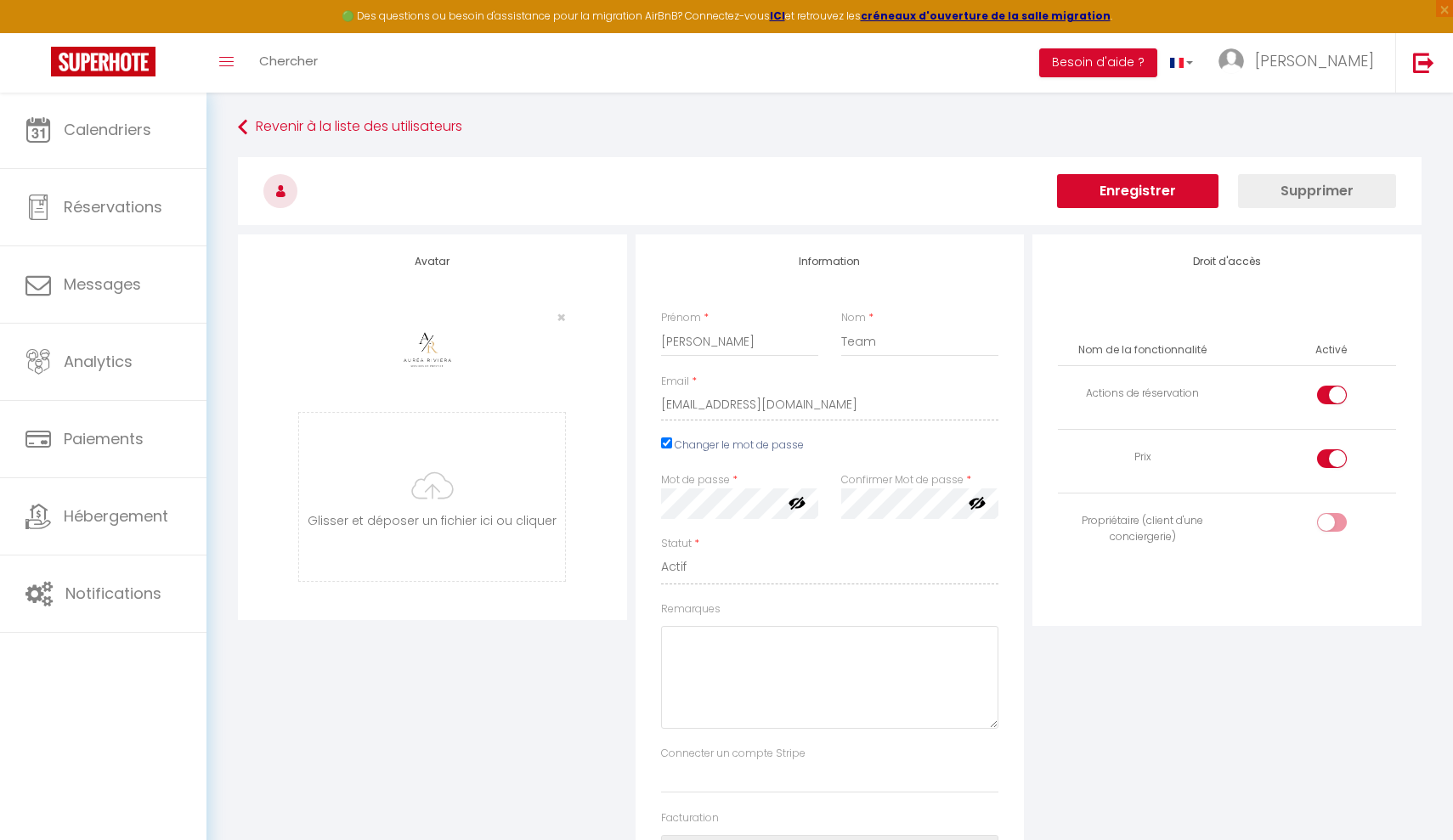
scroll to position [0, 0]
click at [1124, 189] on button "Enregistrer" at bounding box center [1138, 191] width 162 height 34
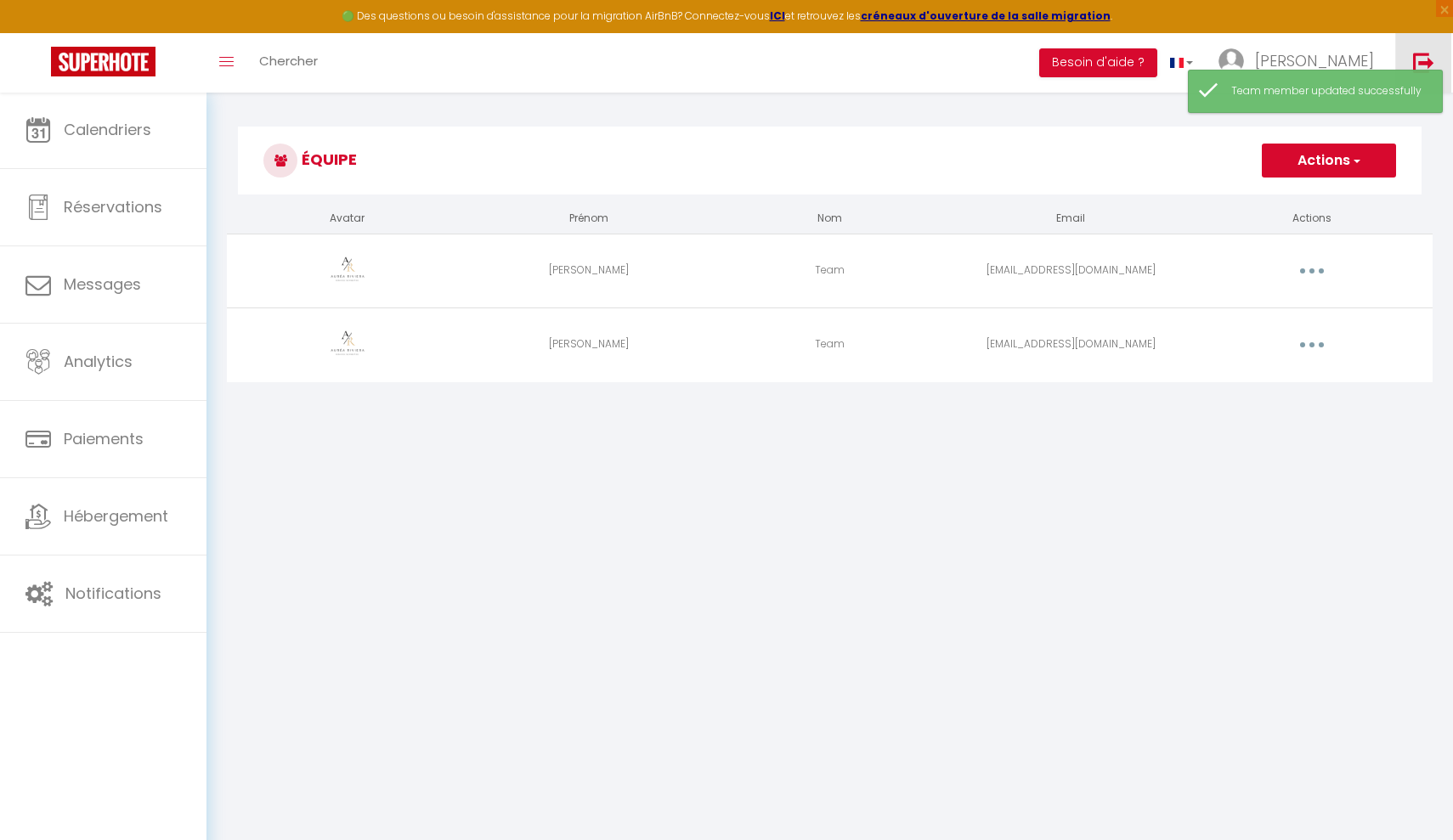
click at [1124, 55] on img at bounding box center [1423, 62] width 21 height 21
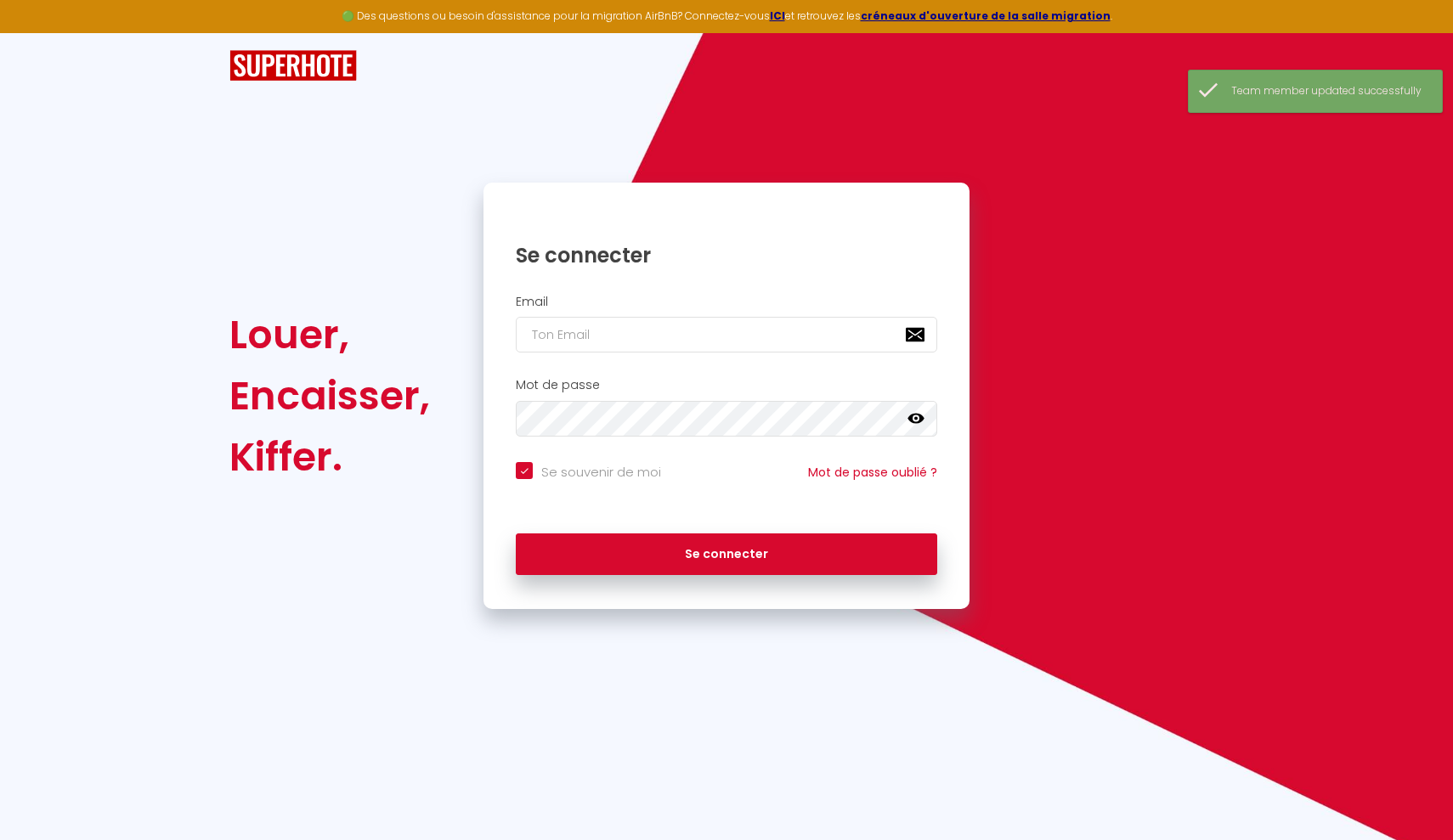
type input "m"
checkbox input "true"
type input "ma"
checkbox input "true"
type input "mar"
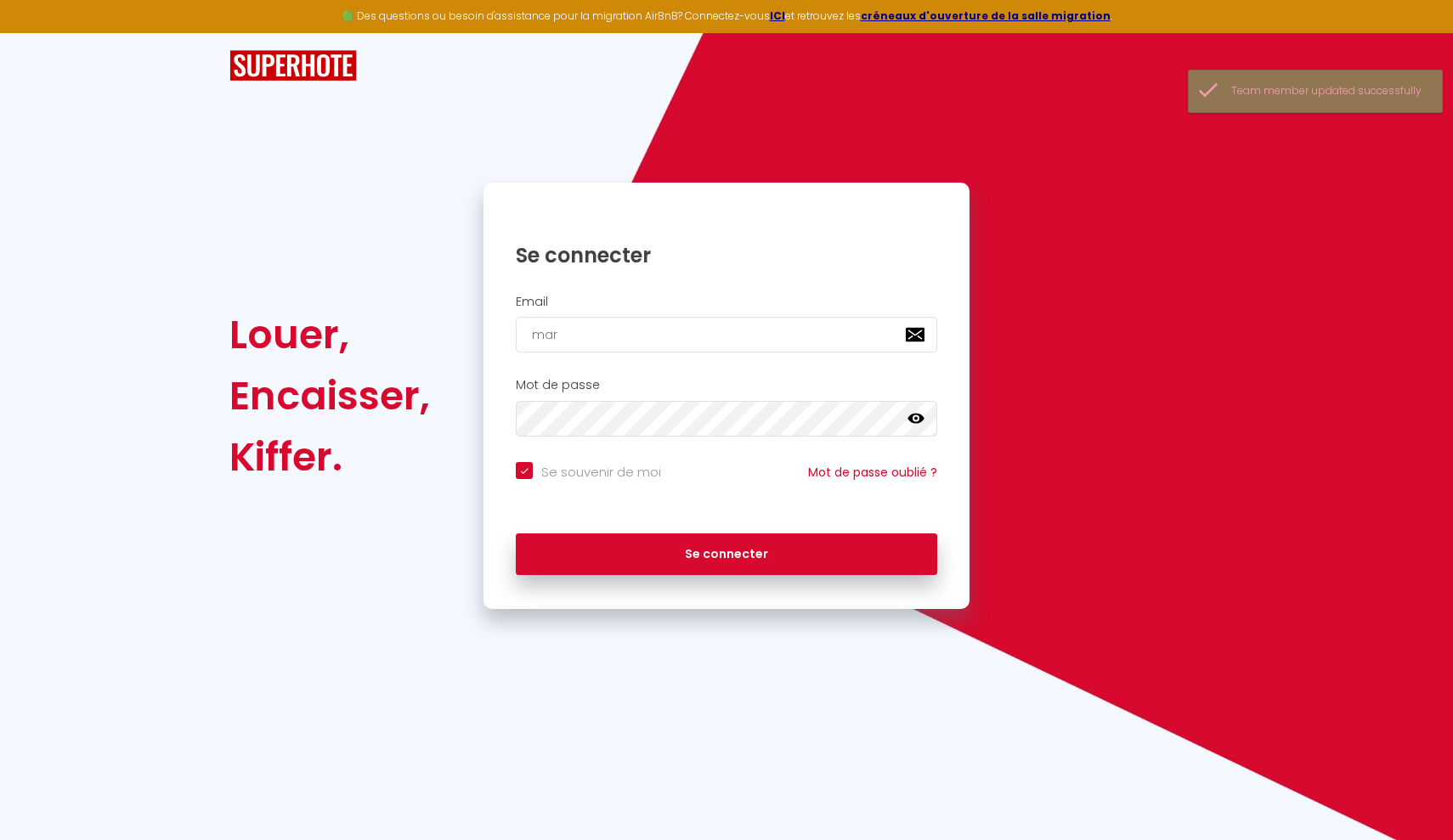
checkbox input "true"
type input "mari"
checkbox input "true"
type input "mario"
checkbox input "true"
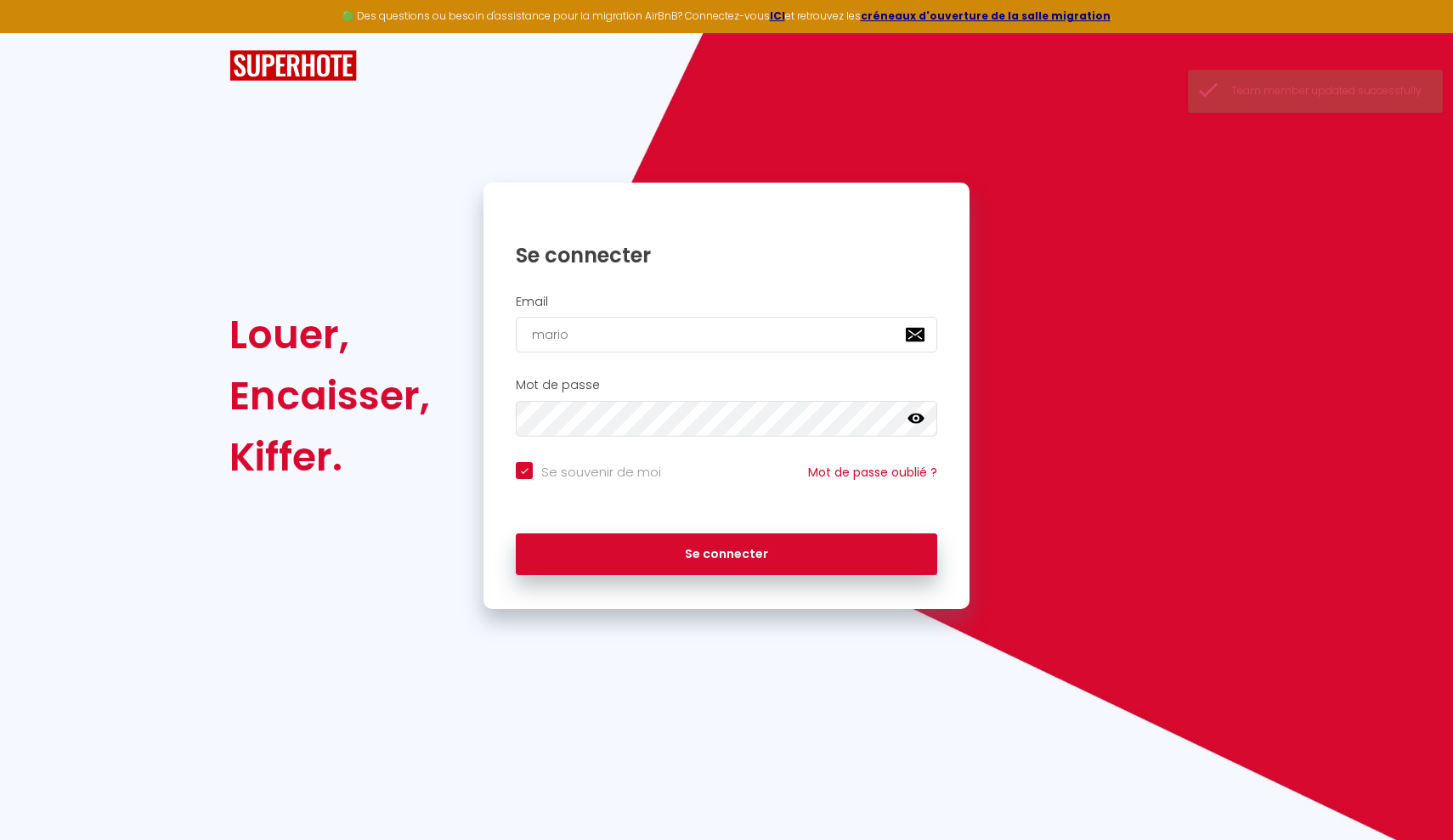
type input "marion"
checkbox input "true"
type input "marionj"
checkbox input "true"
type input "marionjb"
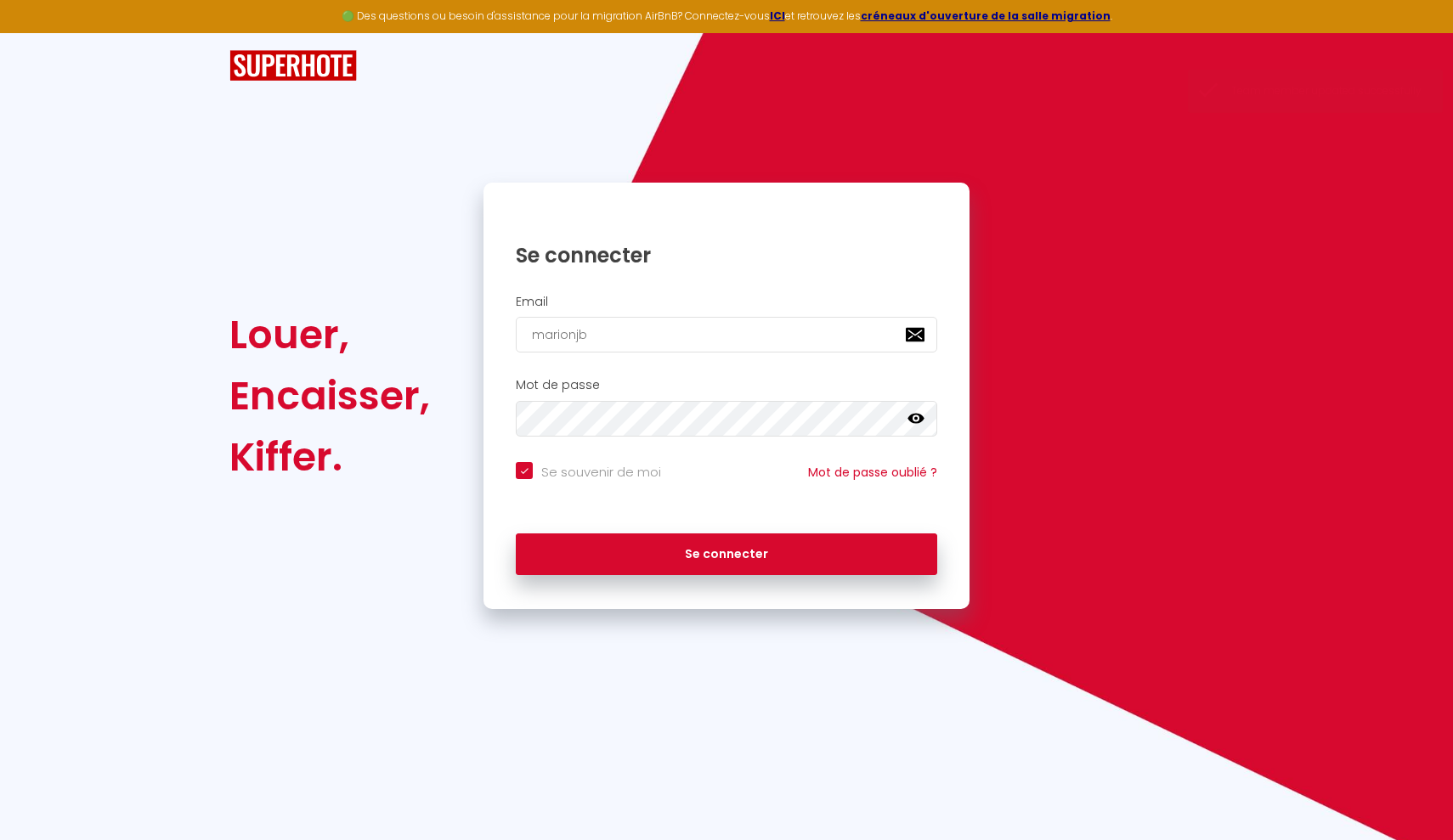
checkbox input "true"
type input "[EMAIL_ADDRESS][DOMAIN_NAME]"
click at [726, 551] on button "Se connecter" at bounding box center [726, 554] width 422 height 43
checkbox input "true"
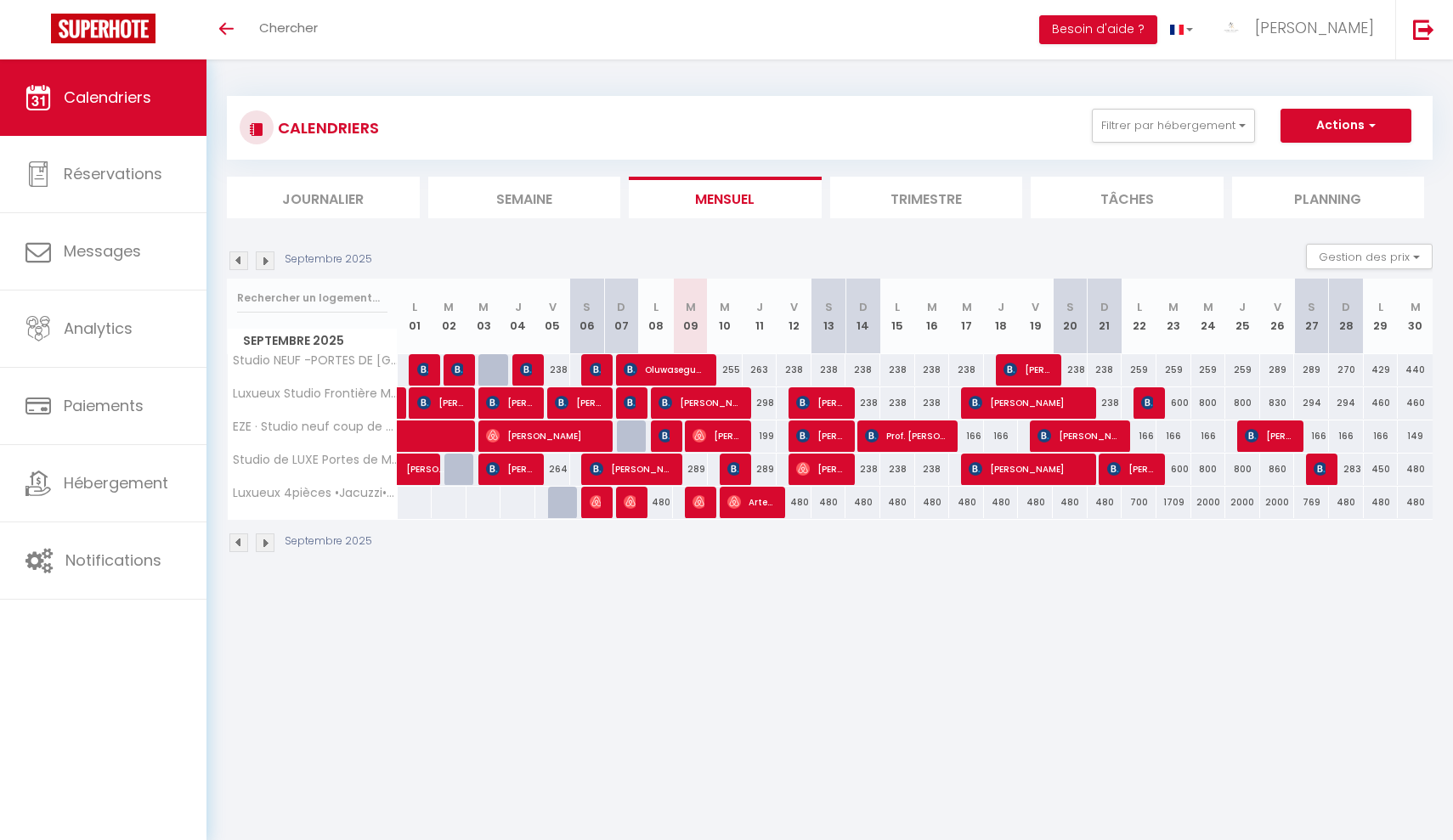
click at [1300, 127] on button "Actions" at bounding box center [1345, 126] width 131 height 34
click at [1278, 72] on div "CALENDRIERS Filtrer par hébergement Tous Studio NEUF -PORTES DE [GEOGRAPHIC_DAT…" at bounding box center [829, 325] width 1246 height 530
click at [587, 188] on li "Semaine" at bounding box center [525, 198] width 193 height 42
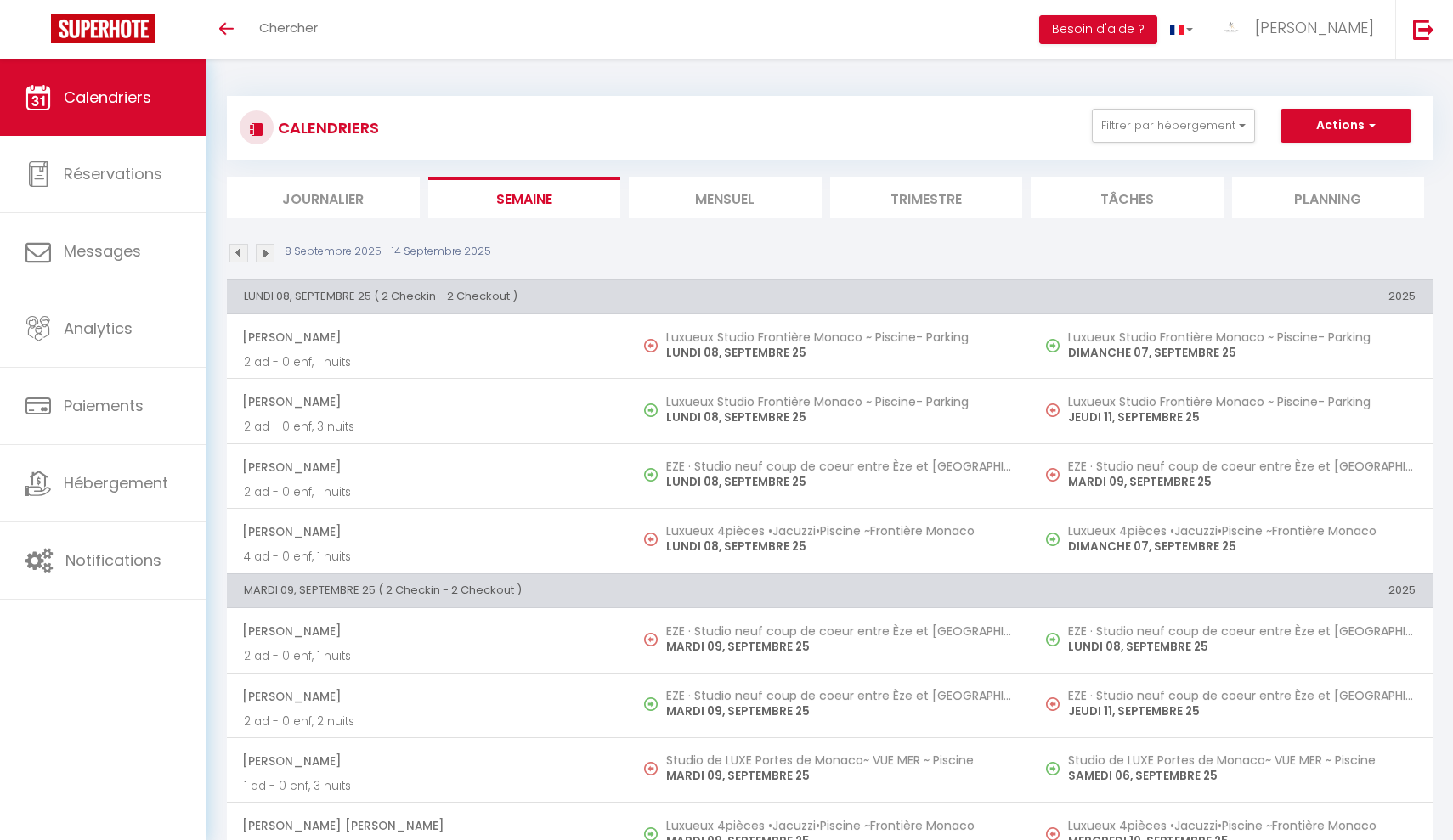
click at [709, 192] on li "Mensuel" at bounding box center [725, 198] width 193 height 42
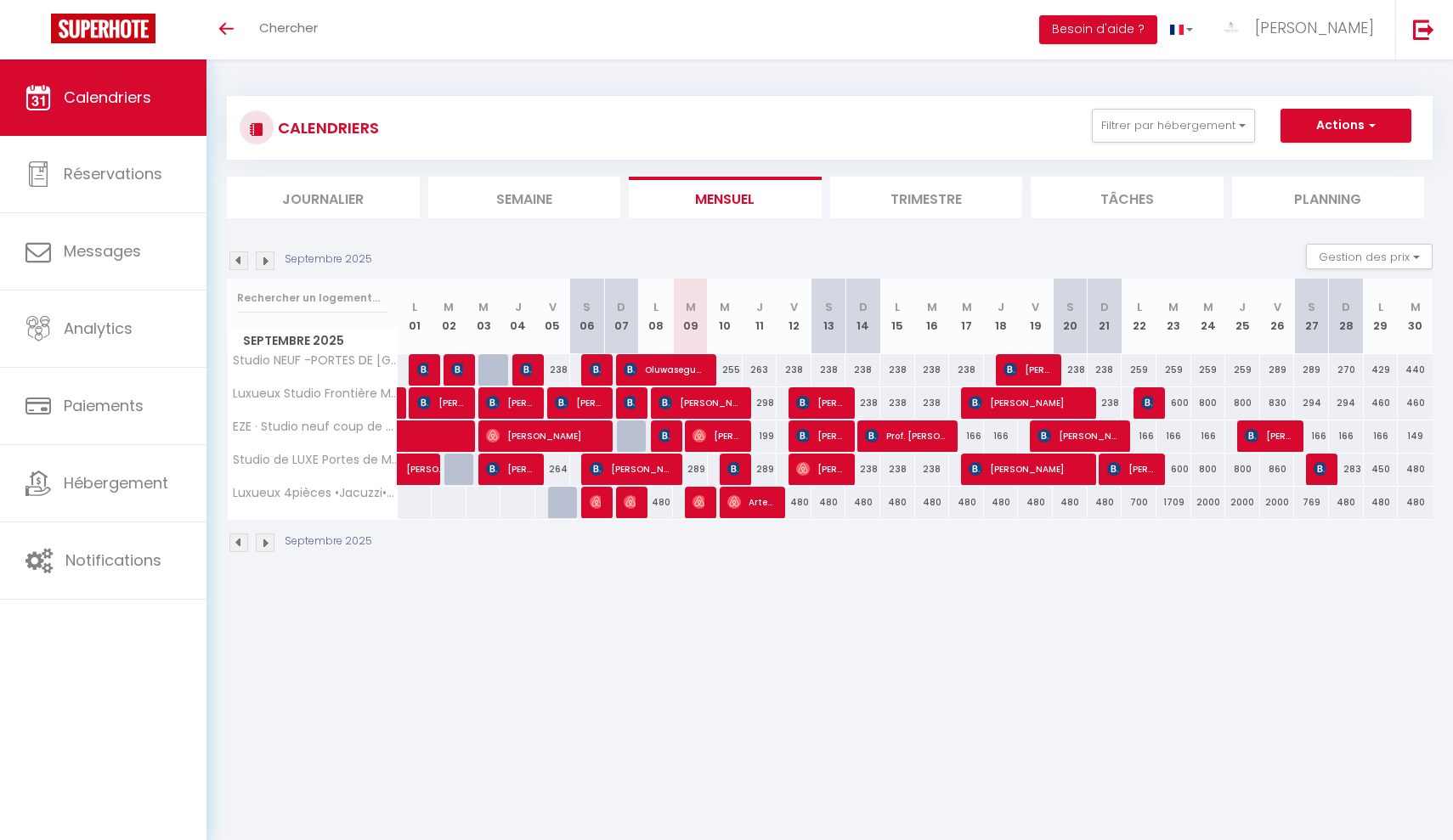
click at [423, 179] on ul "Journalier [GEOGRAPHIC_DATA] Mensuel Trimestre Tâches Planning" at bounding box center [829, 198] width 1206 height 42
click at [394, 196] on li "Journalier" at bounding box center [323, 198] width 193 height 42
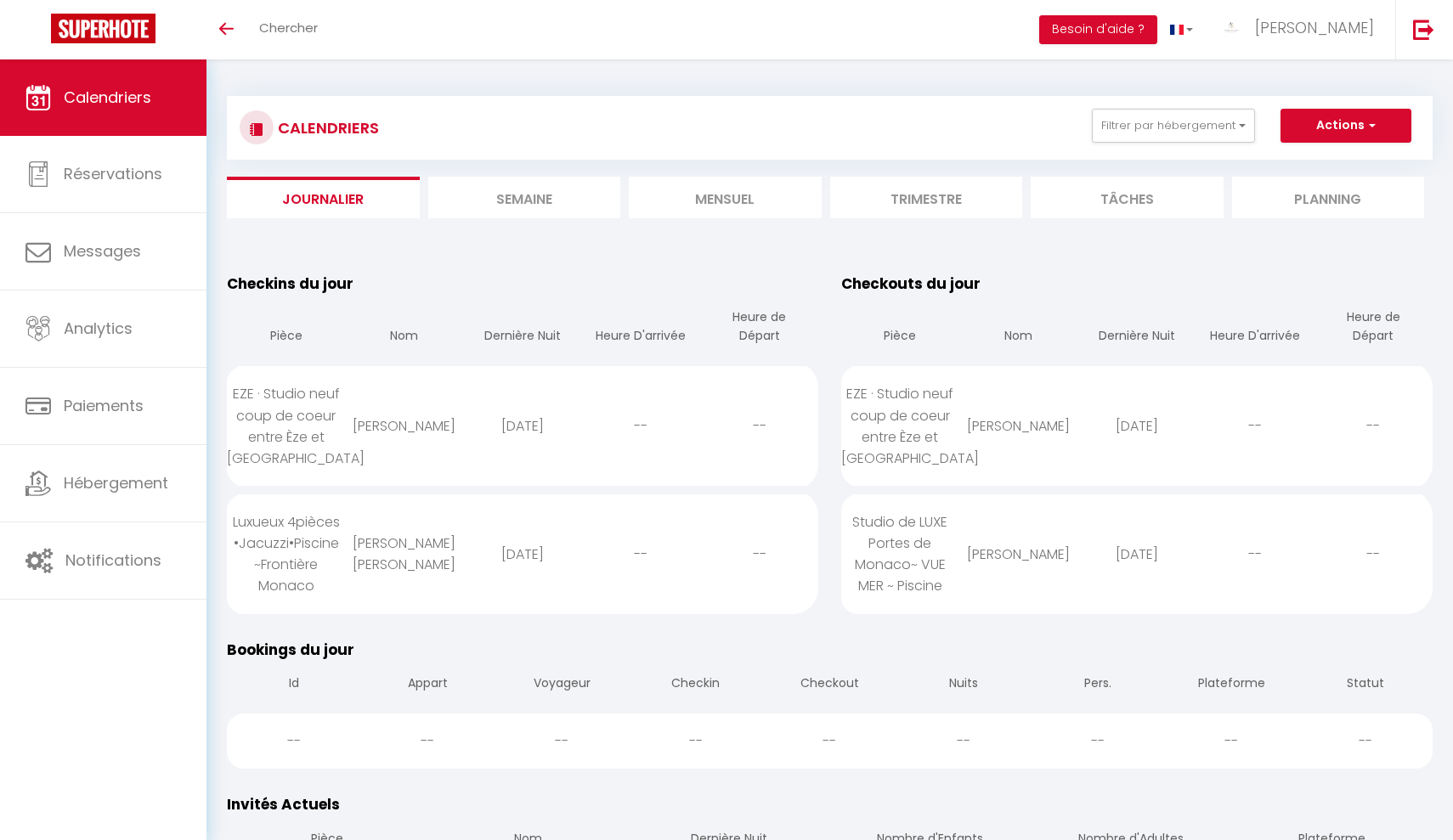
click at [696, 196] on li "Mensuel" at bounding box center [725, 198] width 193 height 42
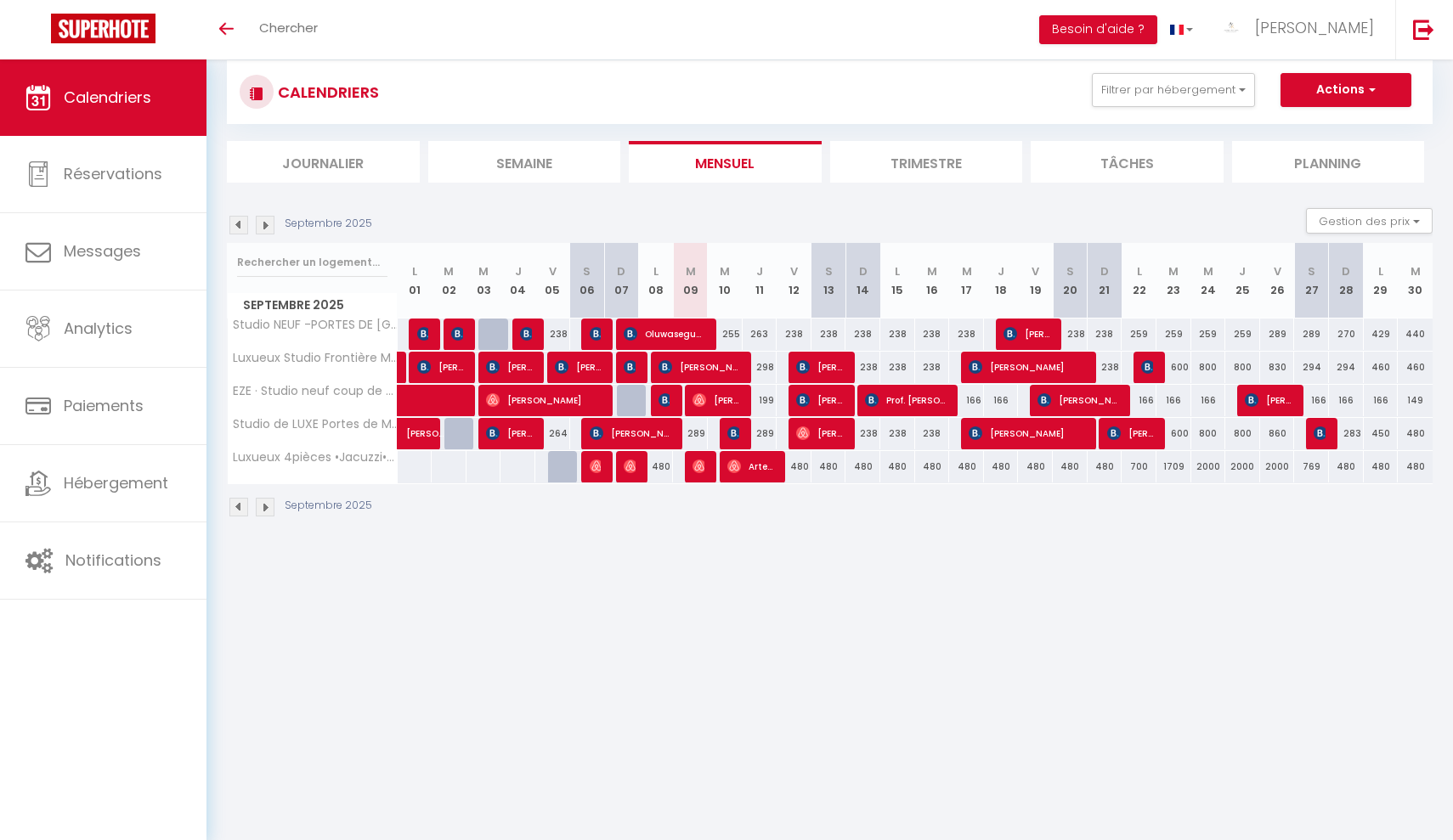
scroll to position [49, 0]
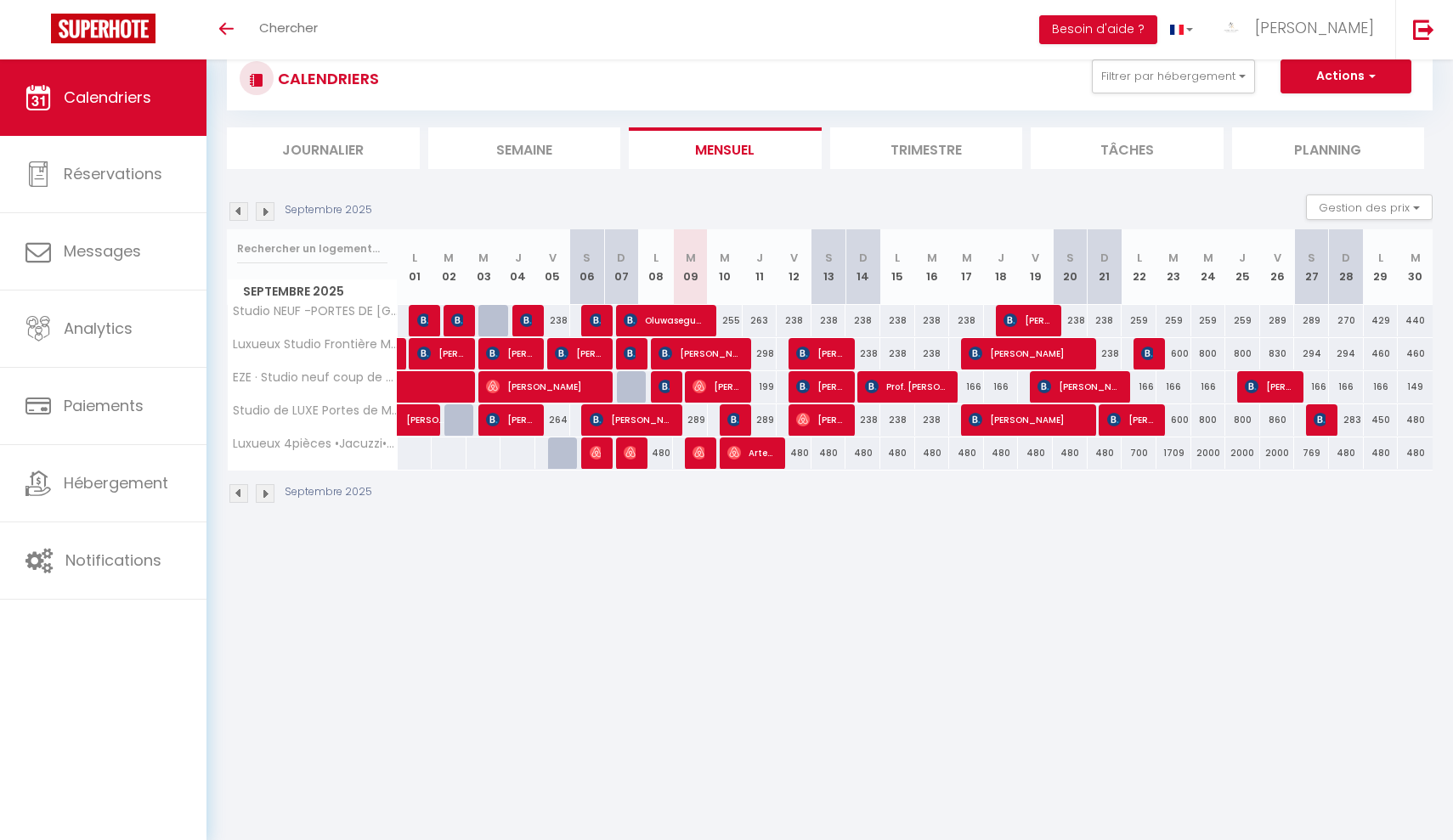
click at [1097, 150] on li "Tâches" at bounding box center [1126, 149] width 193 height 42
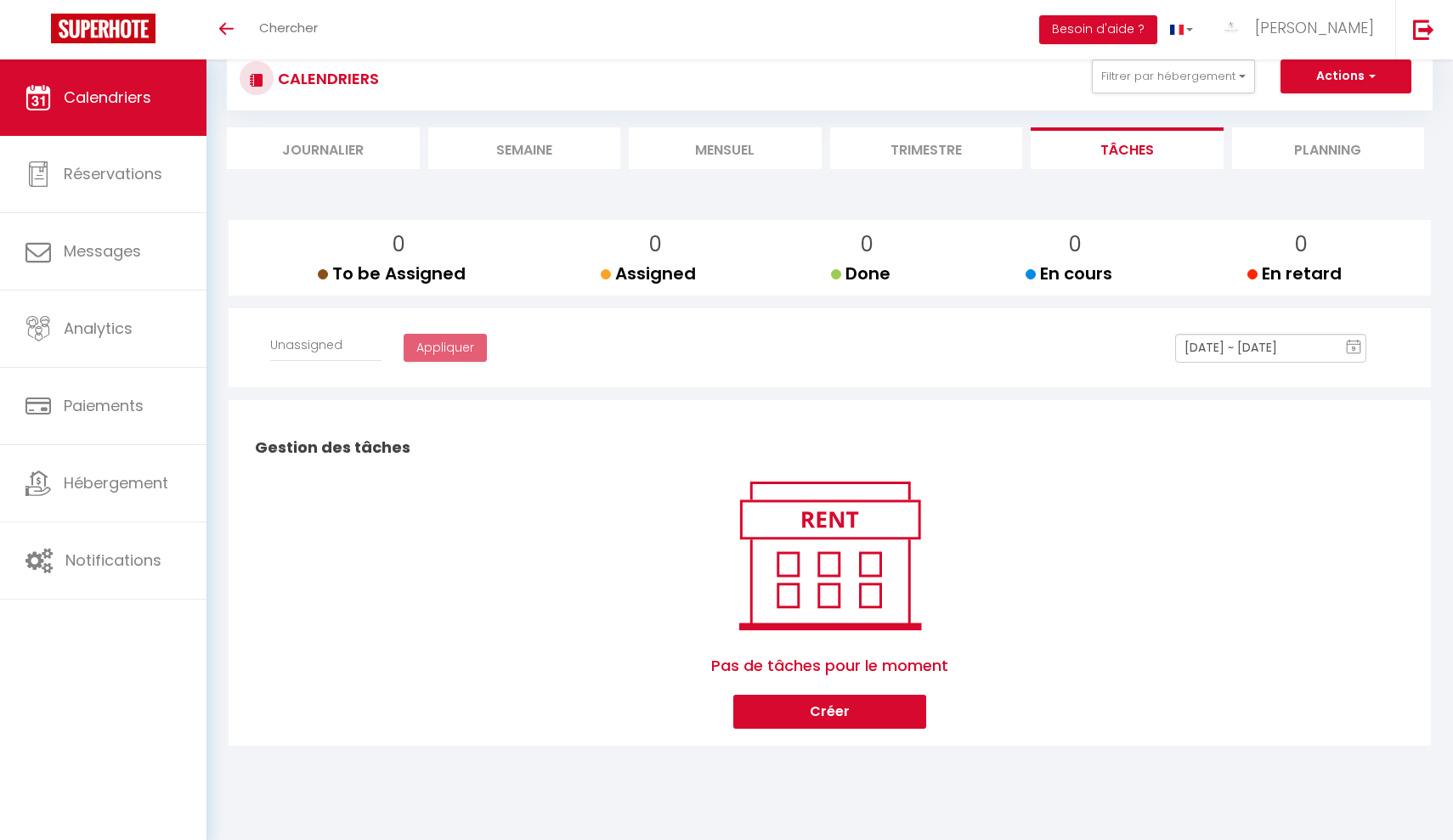
select select
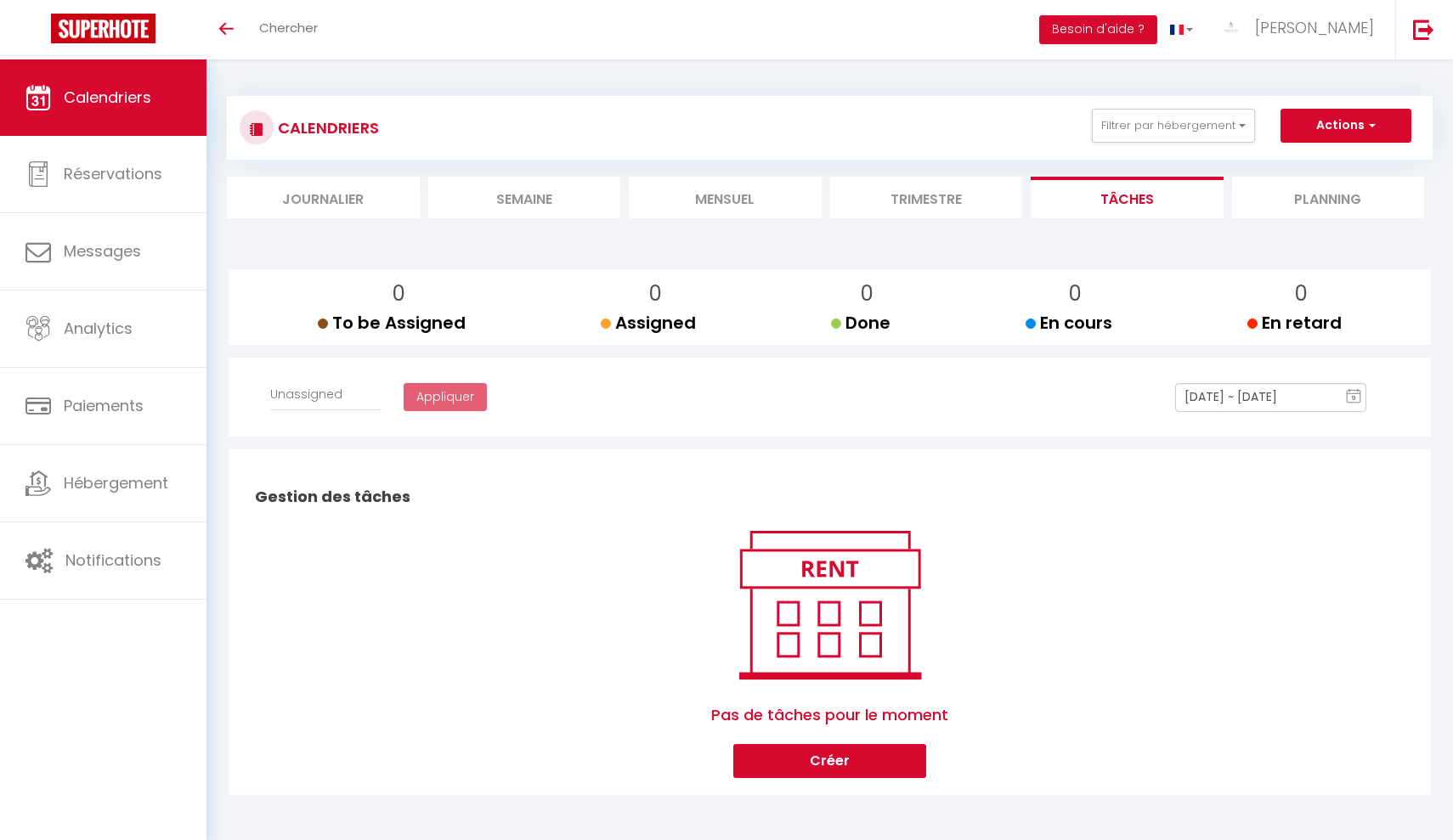
click at [1303, 185] on li "Planning" at bounding box center [1328, 198] width 193 height 42
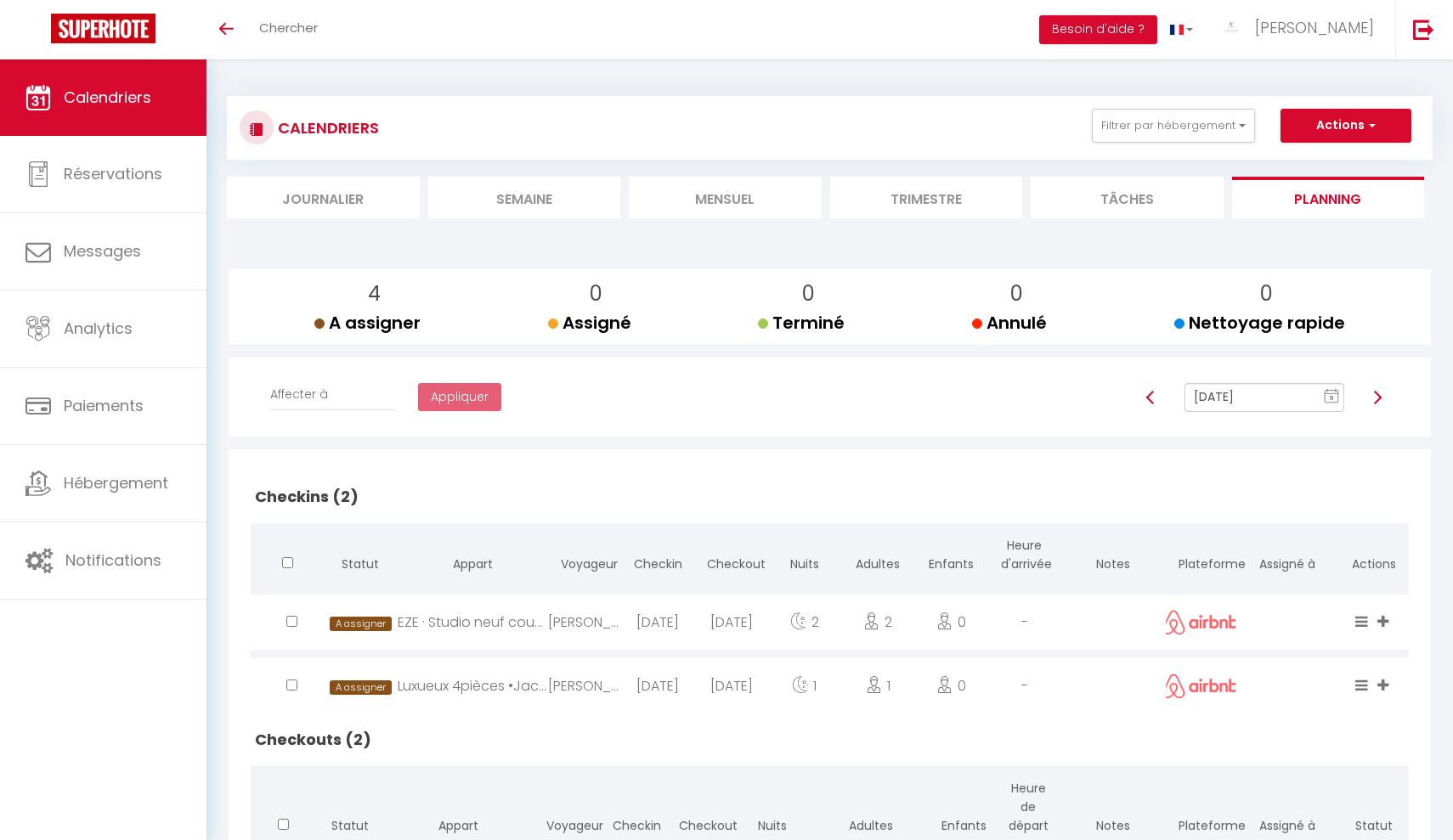
click at [535, 198] on li "Semaine" at bounding box center [525, 198] width 193 height 42
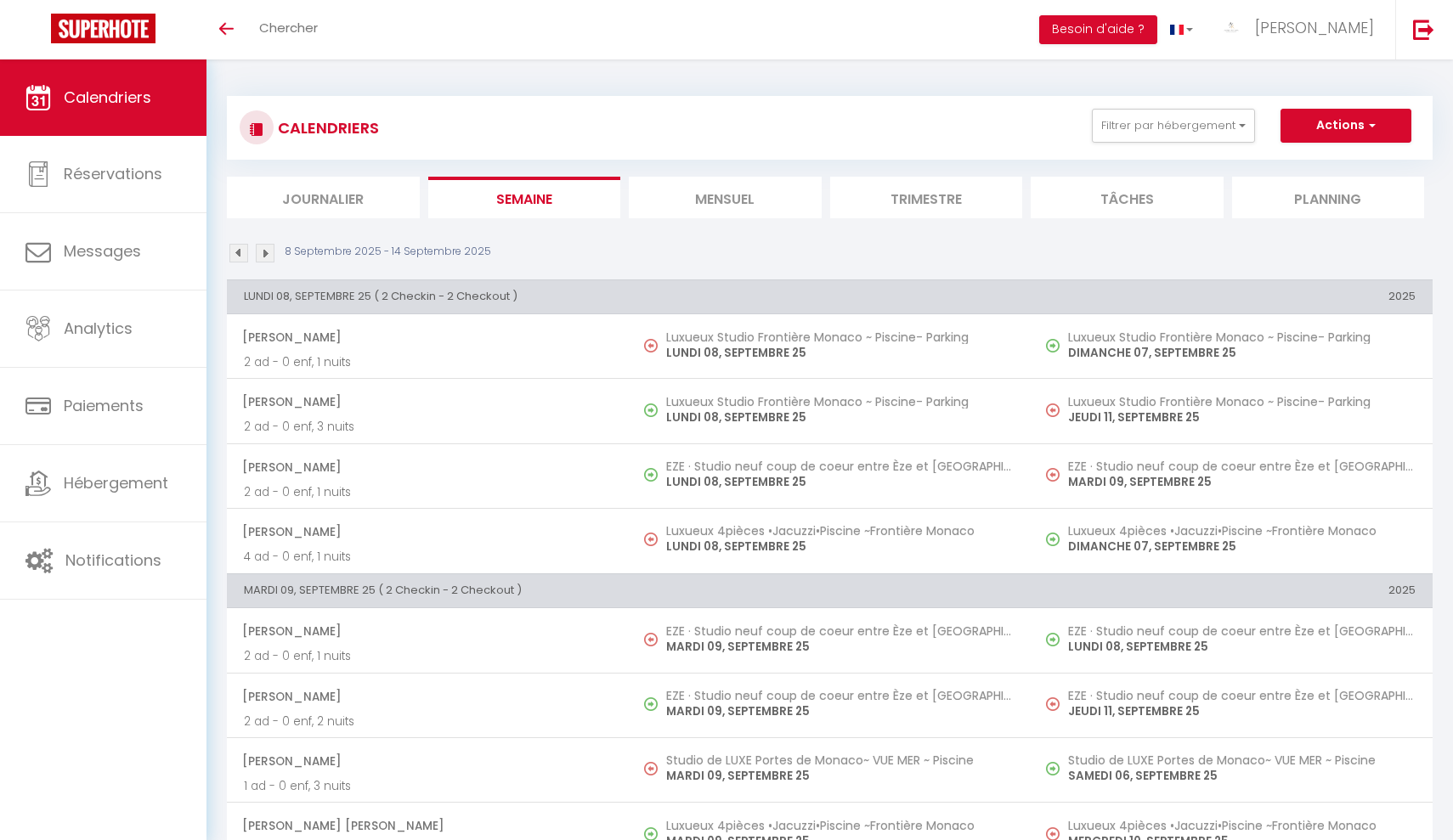
click at [684, 205] on li "Mensuel" at bounding box center [725, 198] width 193 height 42
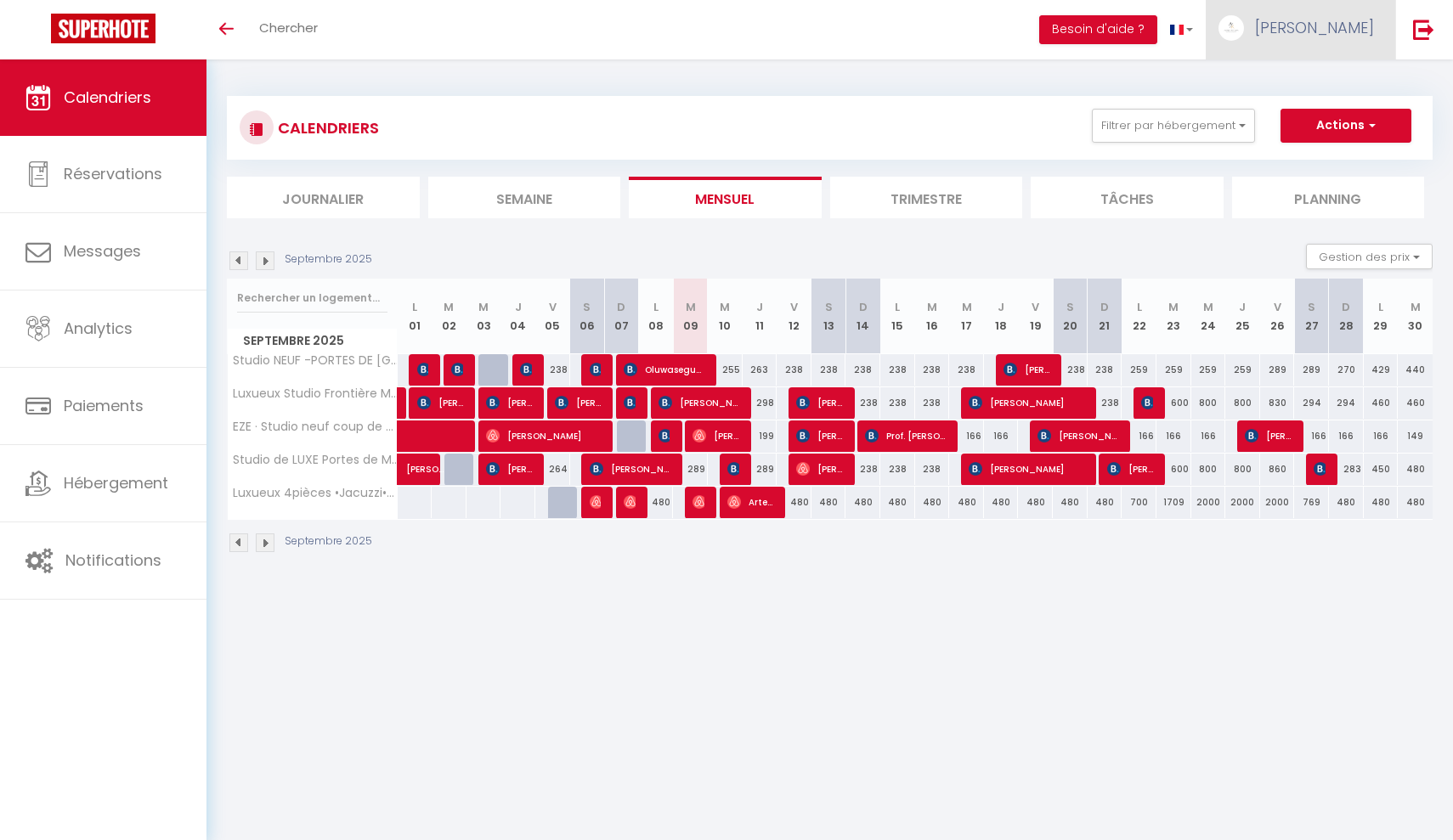
click at [1330, 37] on span "[PERSON_NAME]" at bounding box center [1314, 27] width 119 height 21
click at [1424, 37] on img at bounding box center [1423, 29] width 21 height 21
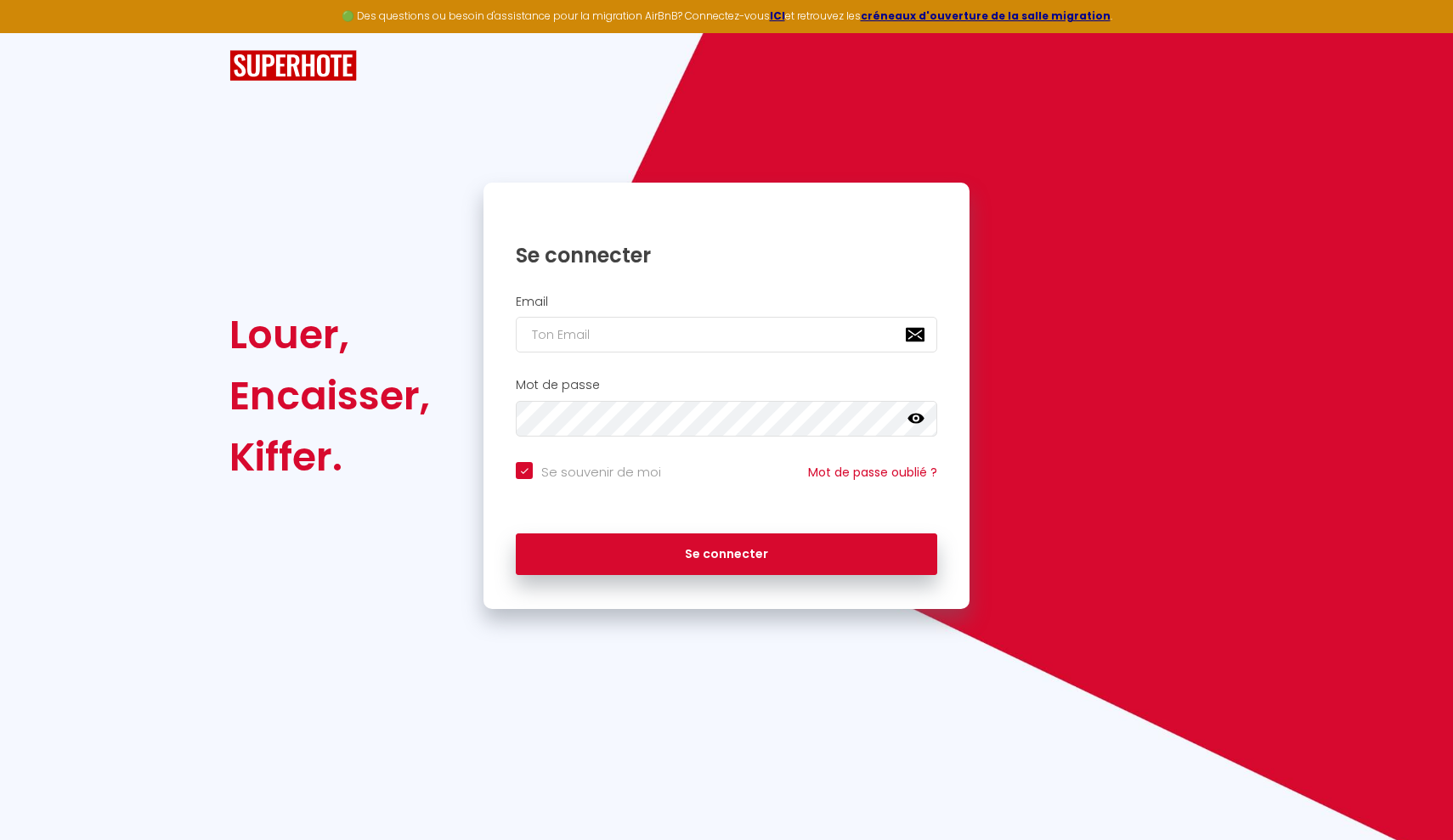
click at [650, 320] on input "email" at bounding box center [726, 335] width 422 height 36
type input "m"
checkbox input "true"
type input "ma"
checkbox input "true"
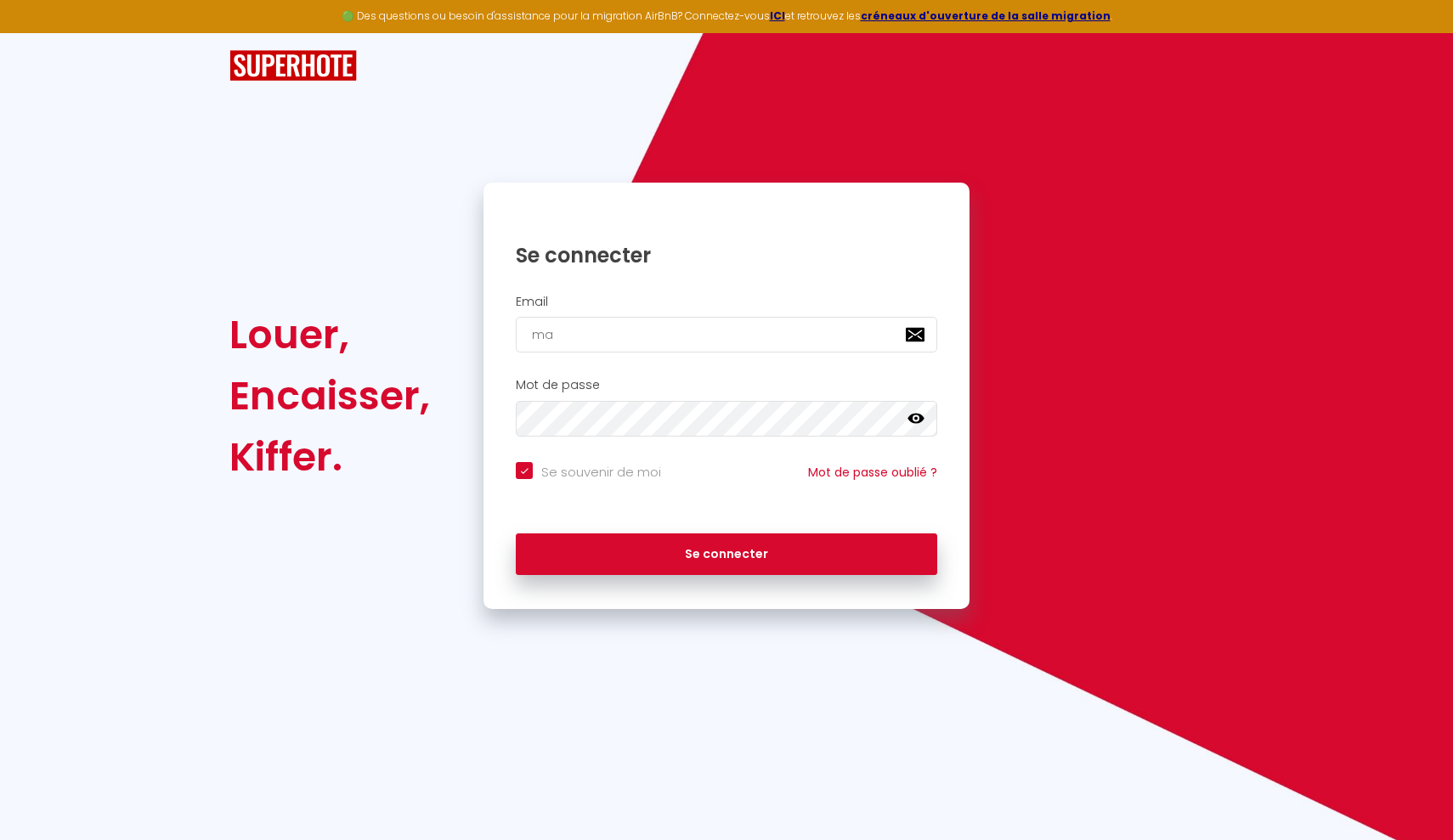
type input "mar"
checkbox input "true"
type input "maro"
checkbox input "true"
type input "mar"
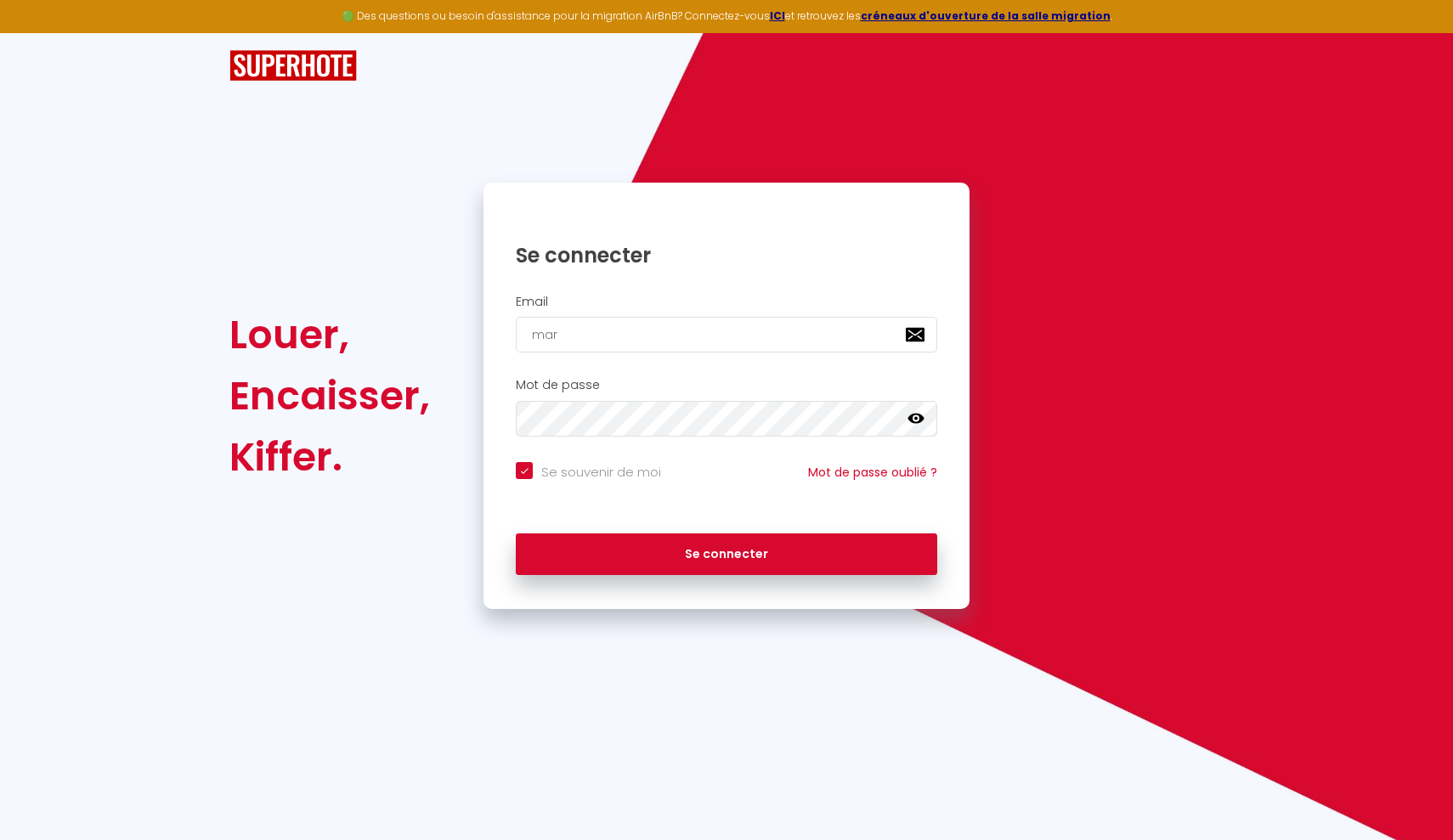
checkbox input "true"
type input "ma"
checkbox input "true"
type input "mar"
checkbox input "true"
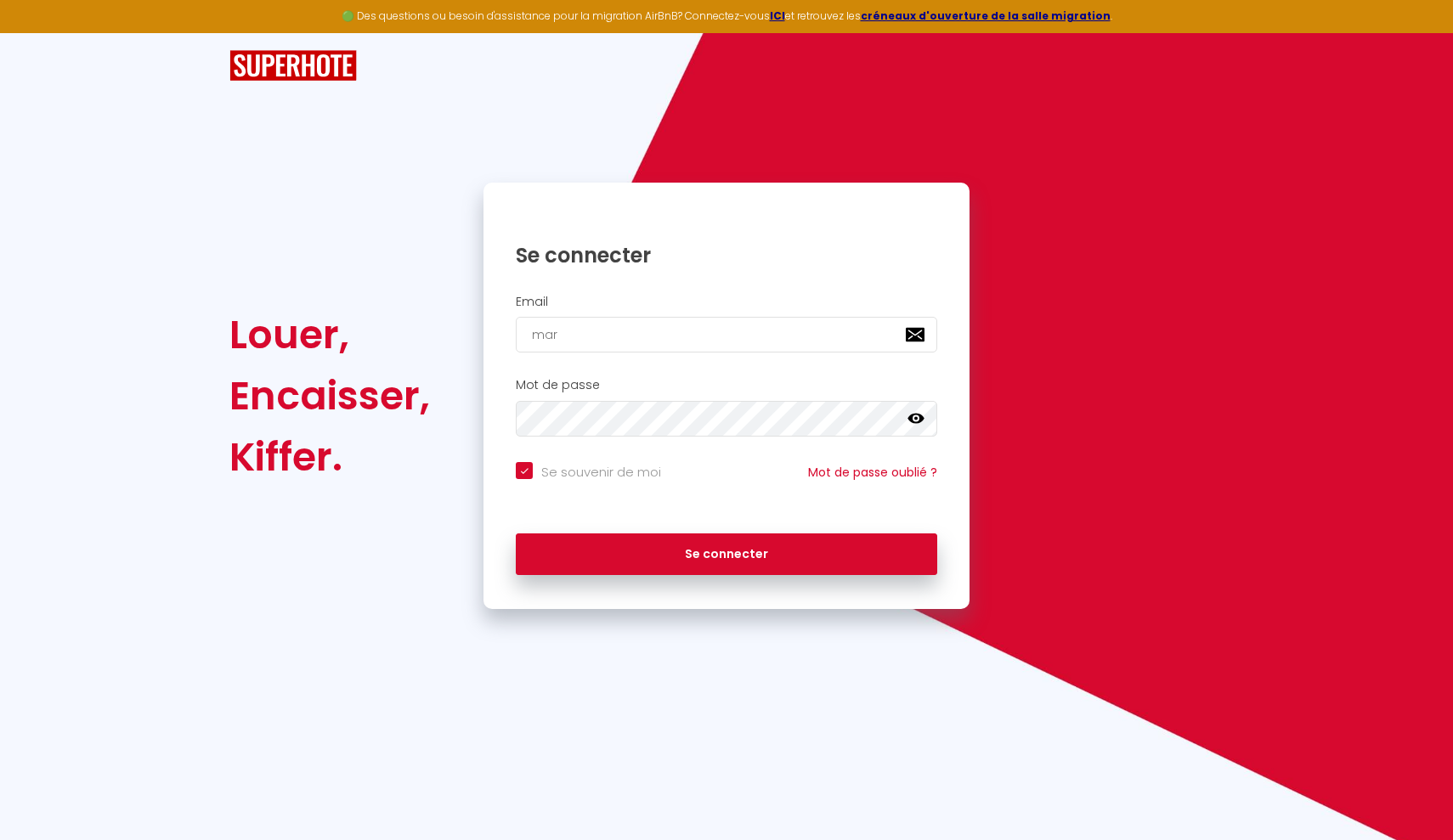
type input "mari"
checkbox input "true"
type input "mario"
checkbox input "true"
type input "marion"
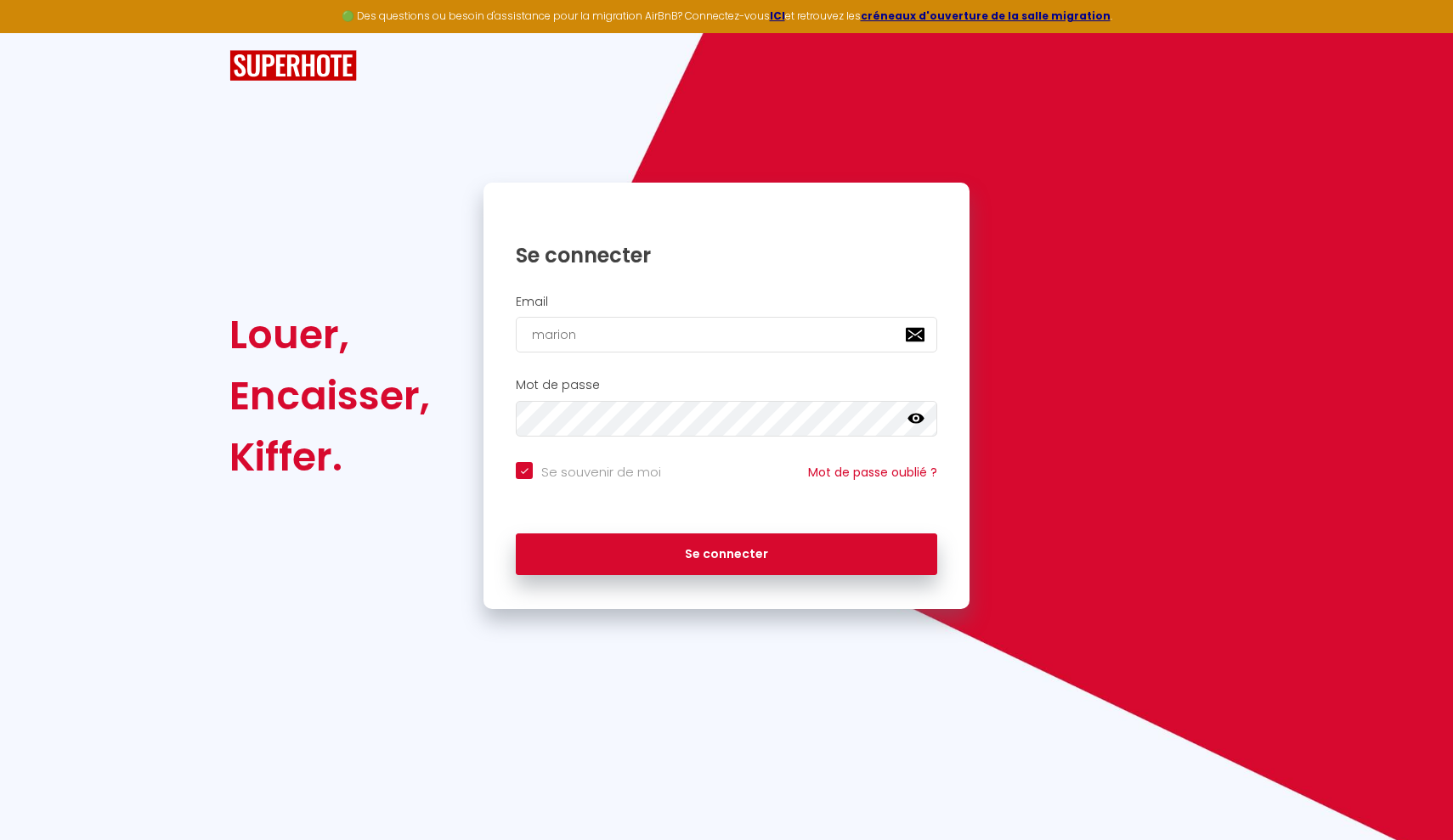
checkbox input "true"
type input "marionj"
checkbox input "true"
type input "marionjb"
checkbox input "true"
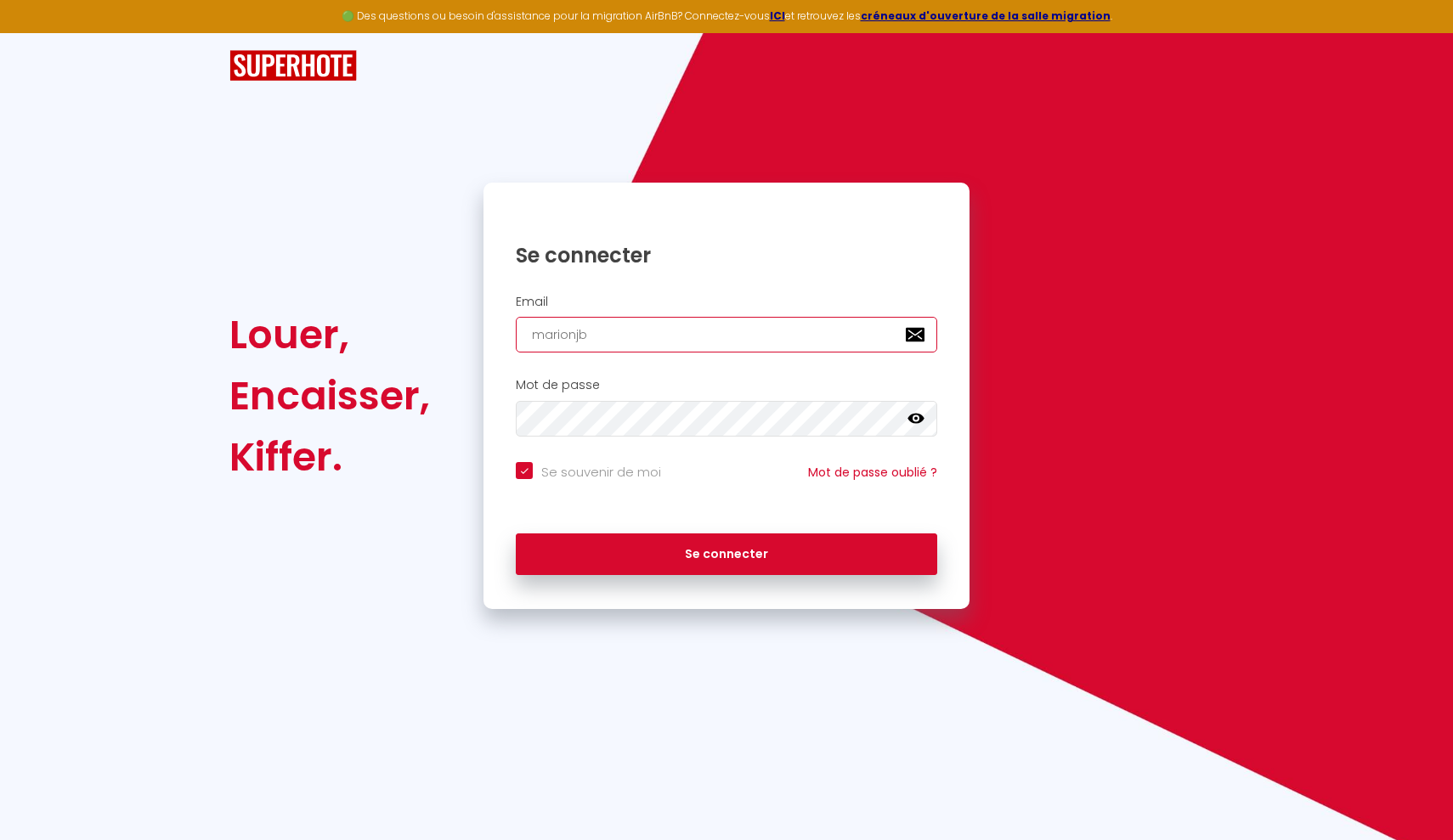
type input "[EMAIL_ADDRESS][DOMAIN_NAME]"
click at [726, 551] on button "Se connecter" at bounding box center [726, 554] width 422 height 43
checkbox input "true"
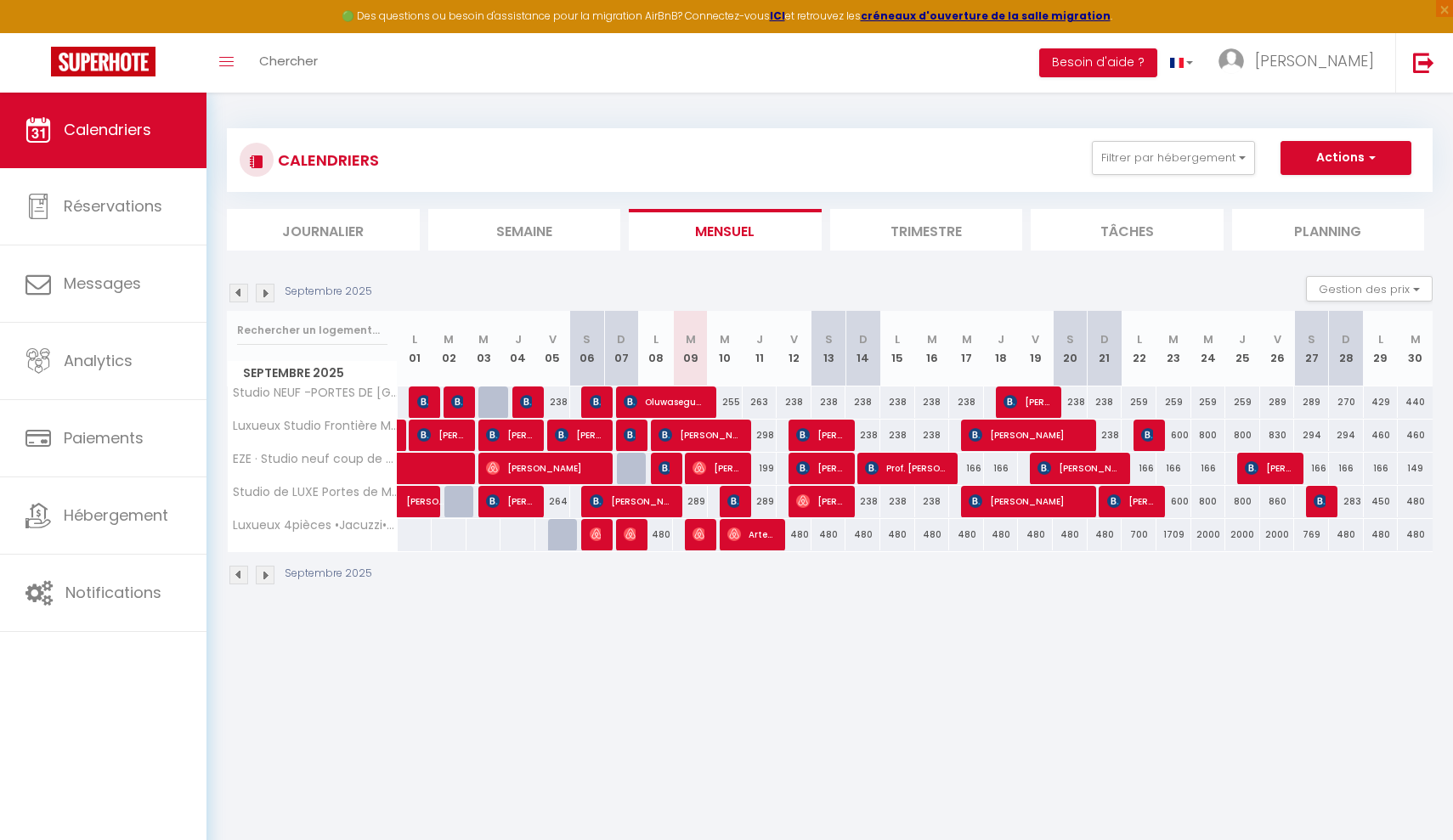
click at [1340, 156] on button "Actions" at bounding box center [1345, 158] width 131 height 34
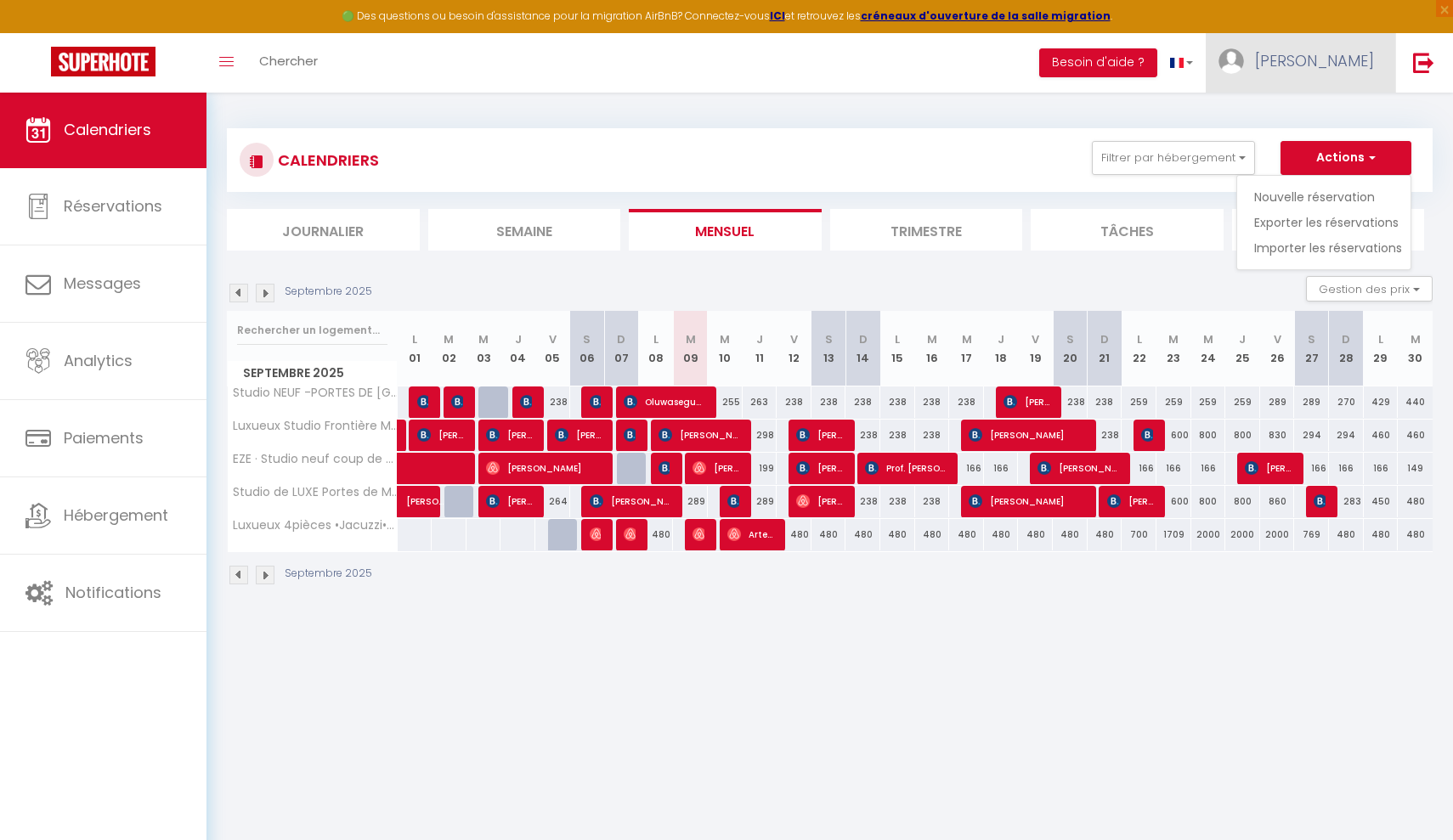
click at [1318, 45] on link "[PERSON_NAME]" at bounding box center [1301, 63] width 190 height 60
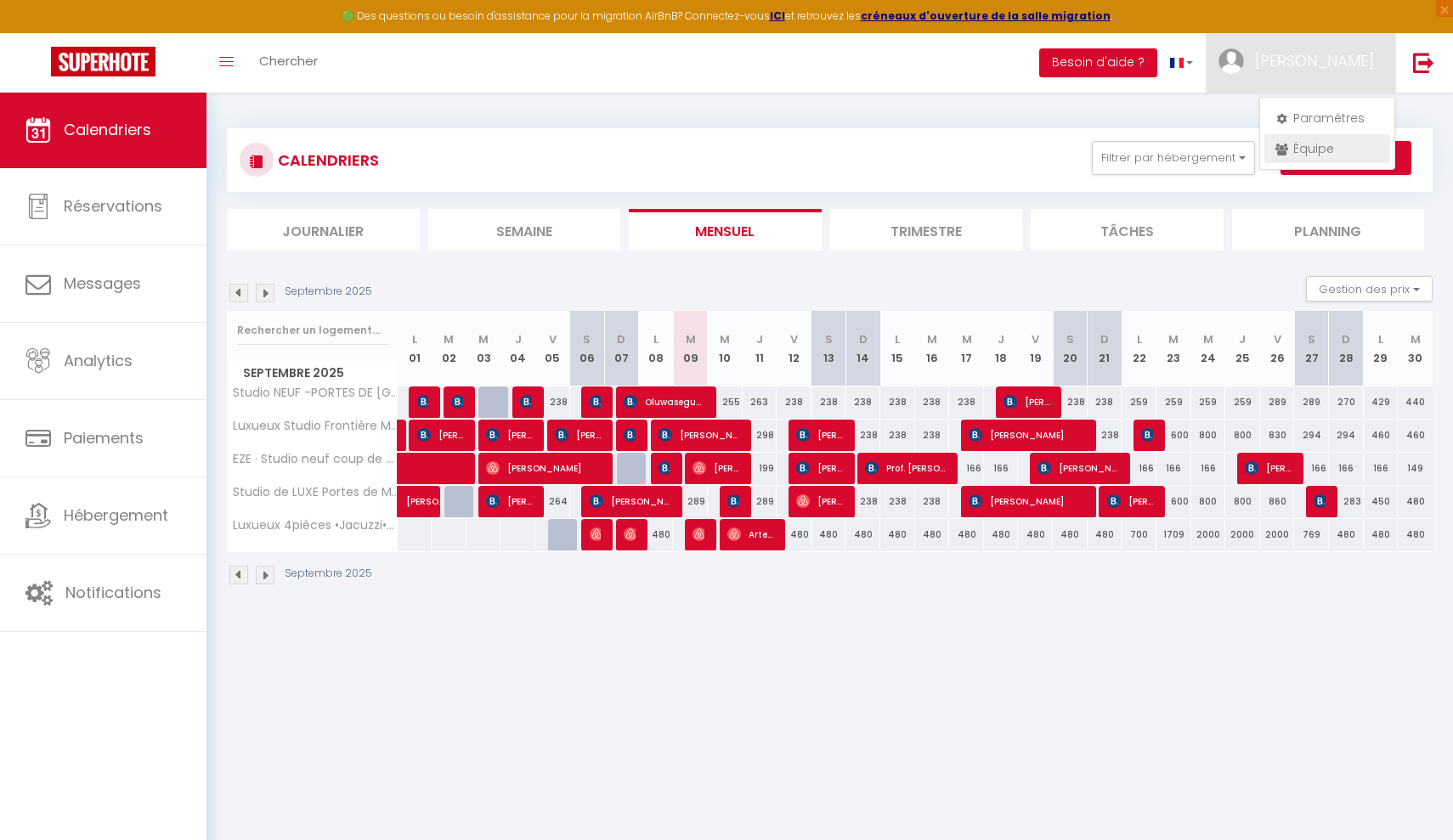
click at [1302, 155] on link "Équipe" at bounding box center [1327, 148] width 126 height 29
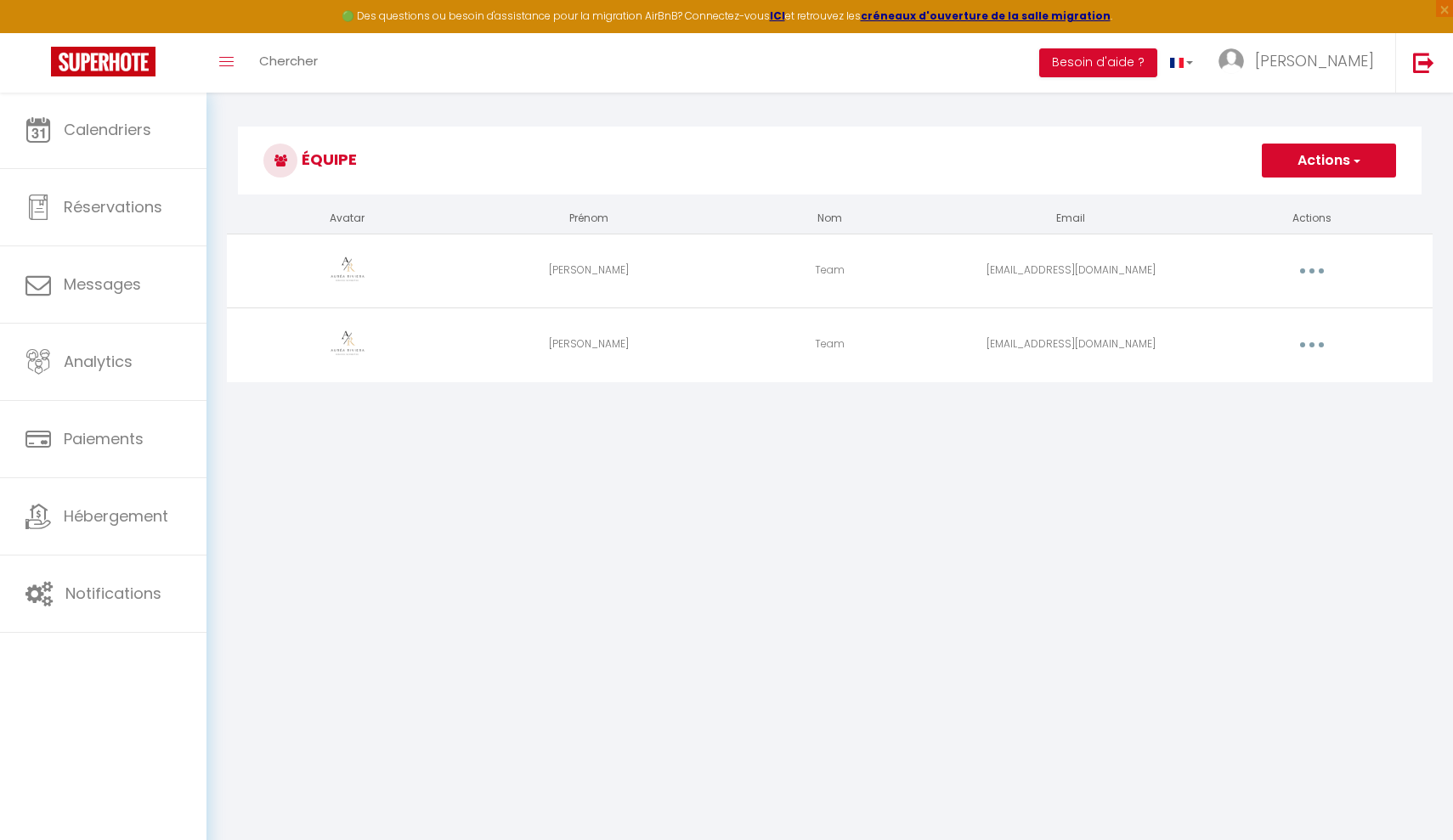
click at [1320, 273] on button "button" at bounding box center [1312, 271] width 48 height 27
click at [1244, 316] on link "Editer" at bounding box center [1268, 310] width 126 height 29
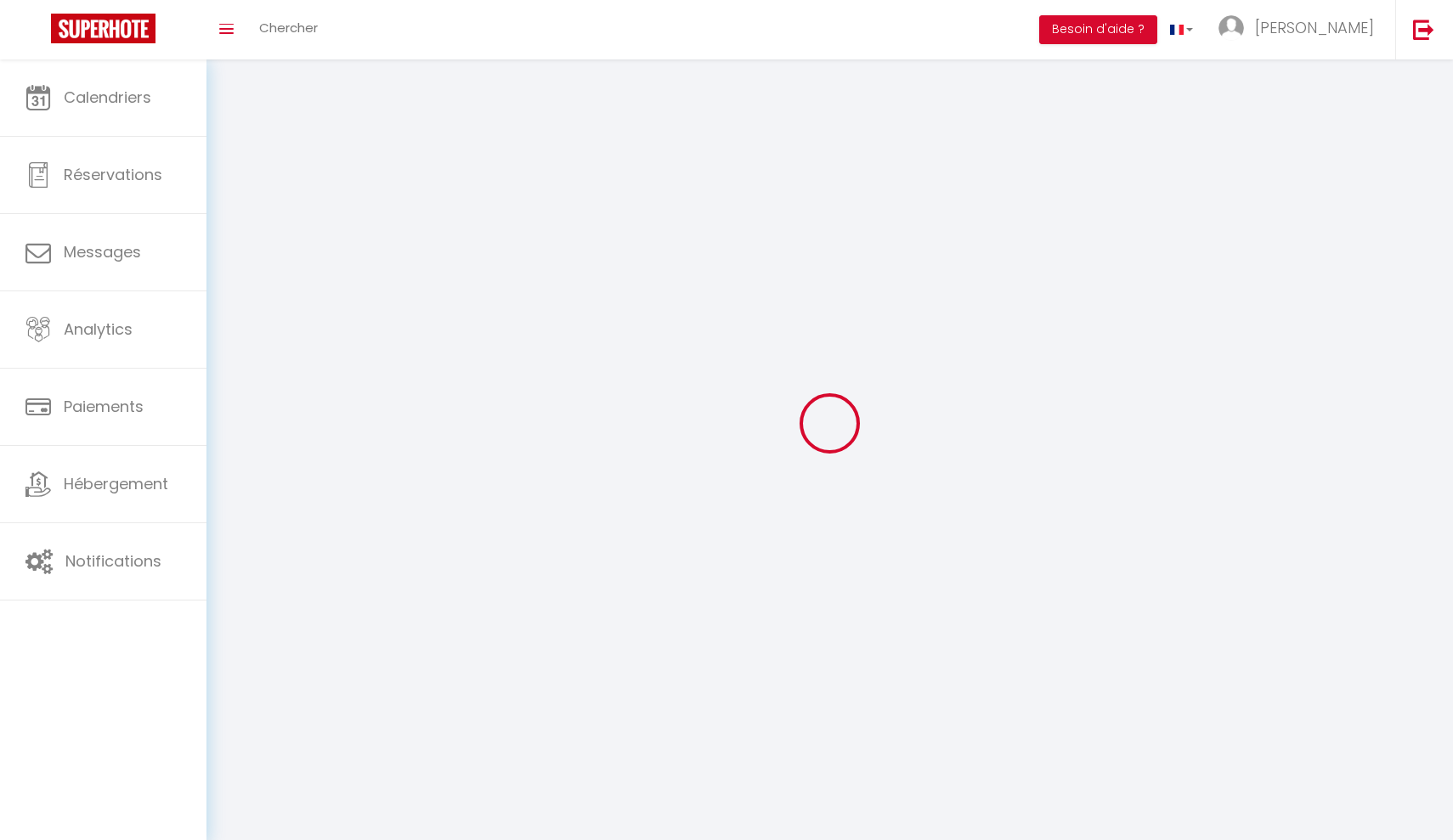
type input "[PERSON_NAME]"
type input "Team"
type input "[EMAIL_ADDRESS][DOMAIN_NAME]"
type textarea "[URL][DOMAIN_NAME]"
checkbox input "true"
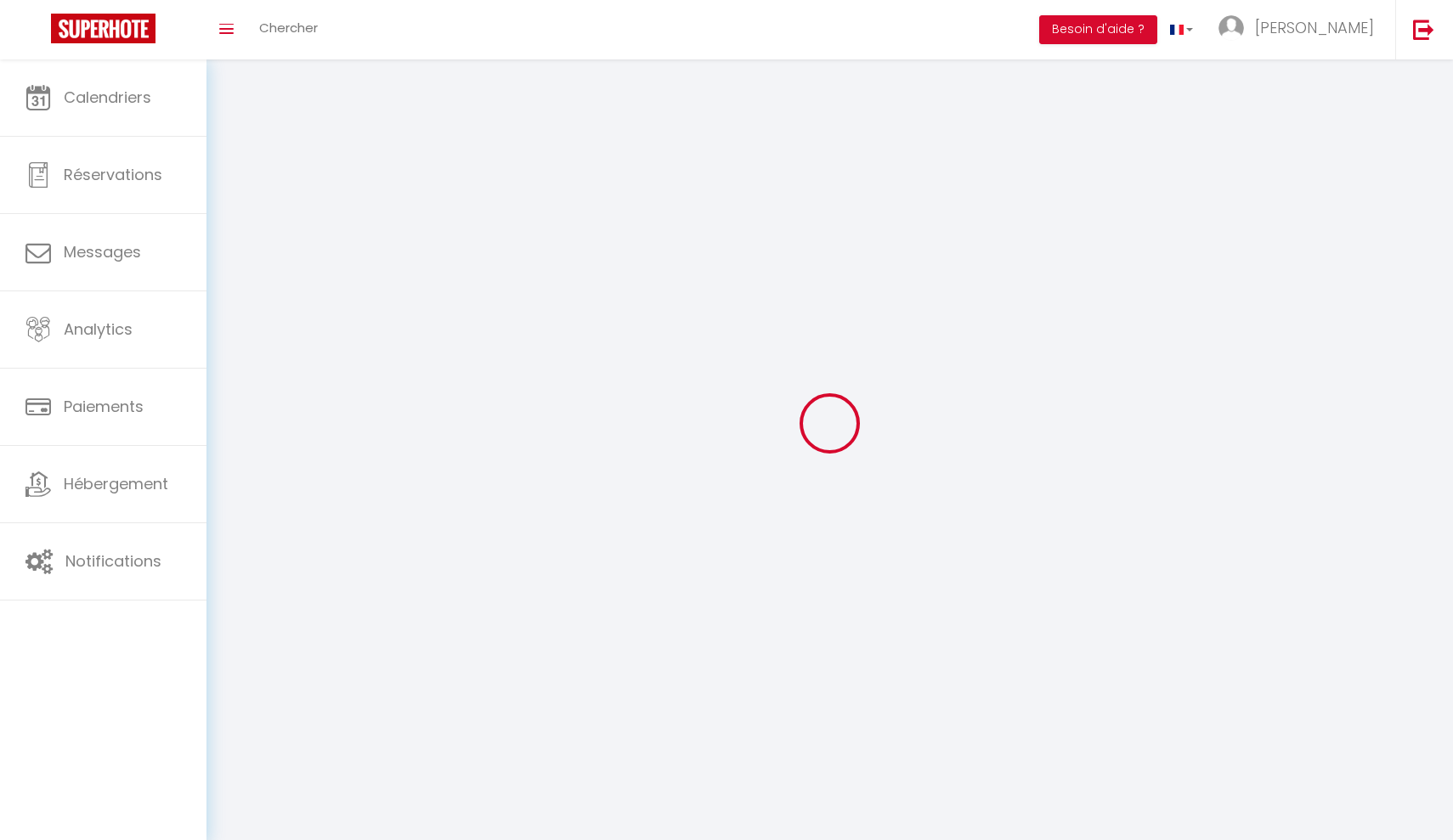
checkbox input "true"
checkbox input "false"
checkbox input "true"
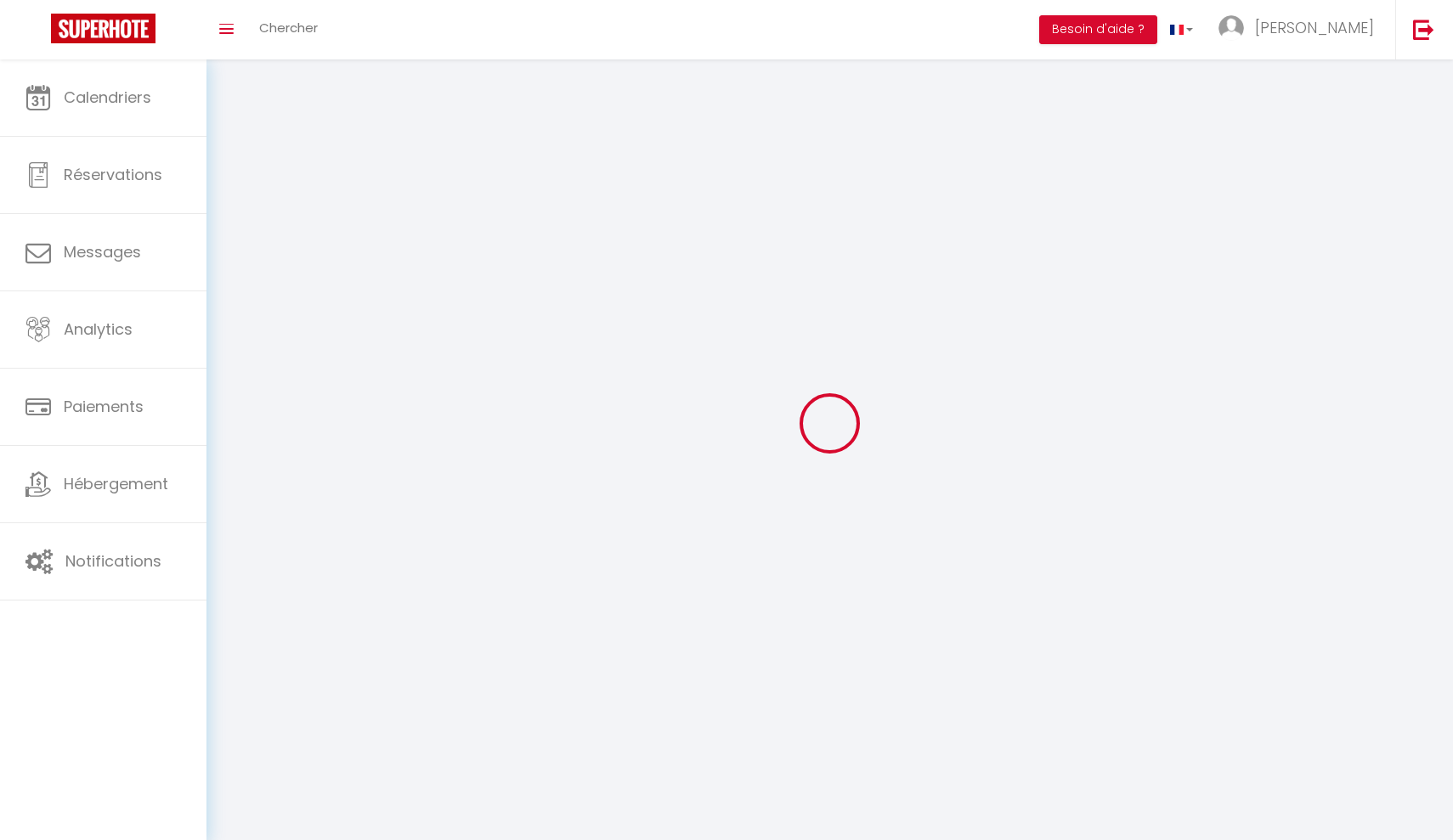
checkbox input "true"
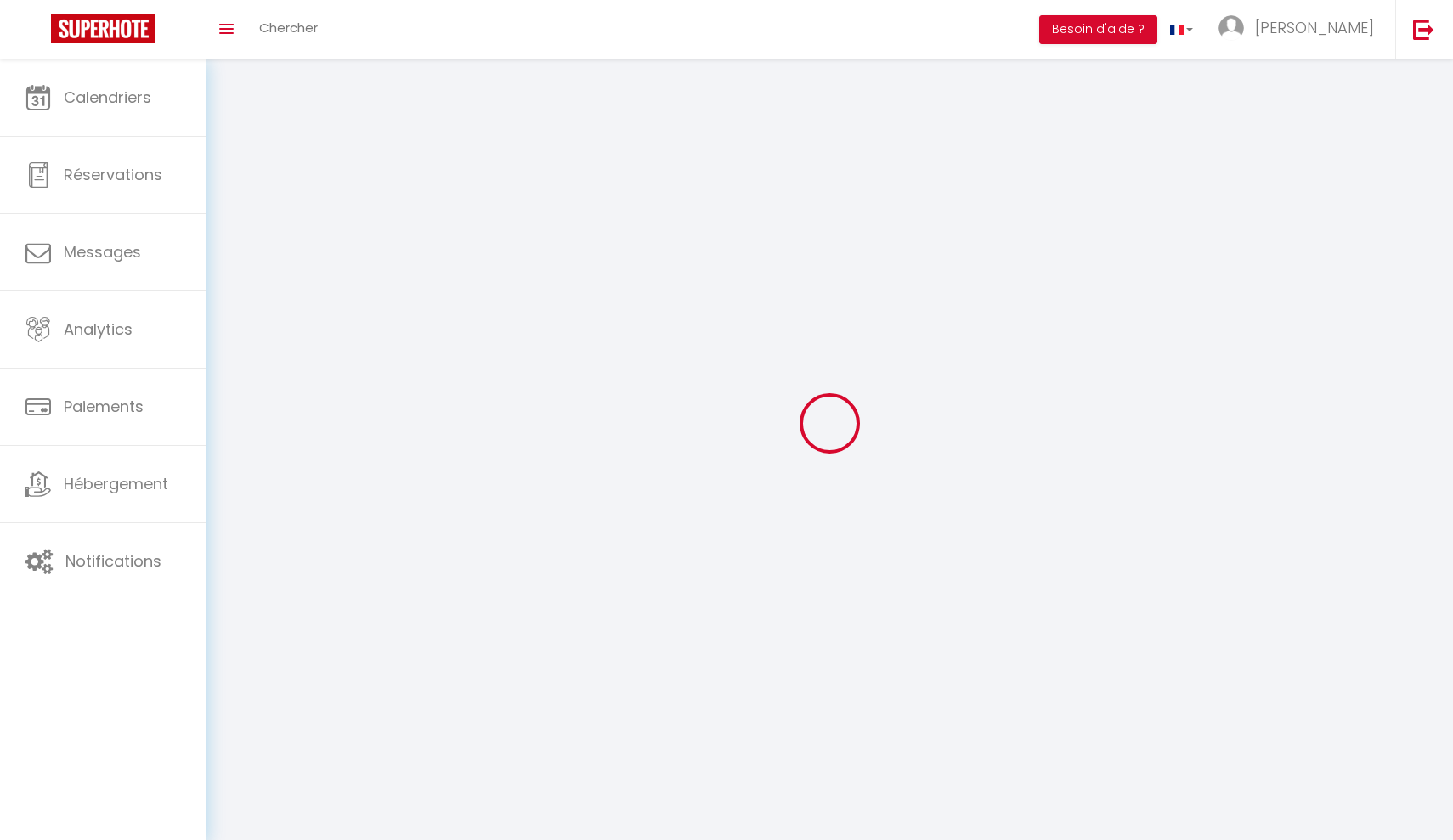
checkbox input "true"
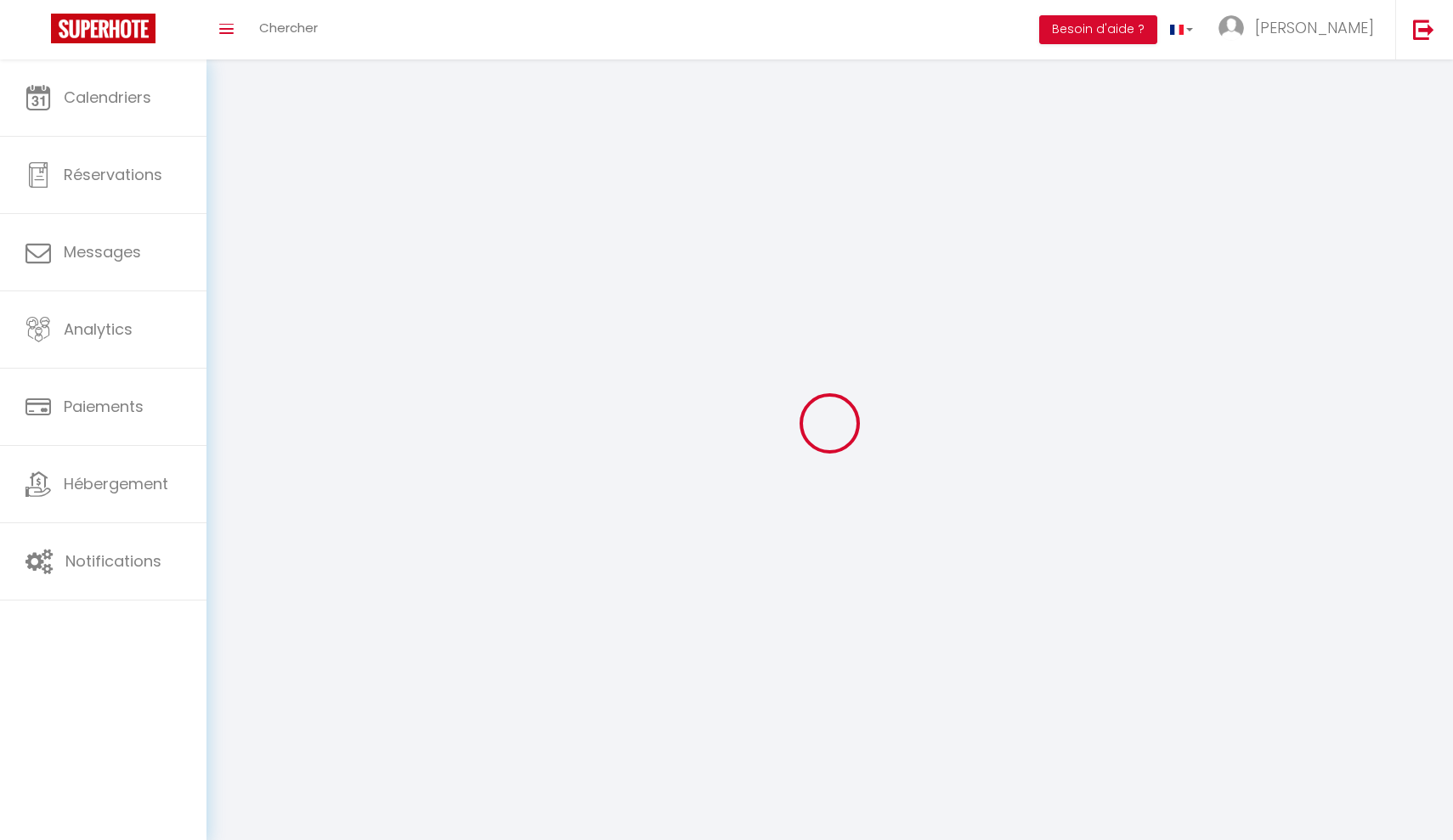
checkbox input "true"
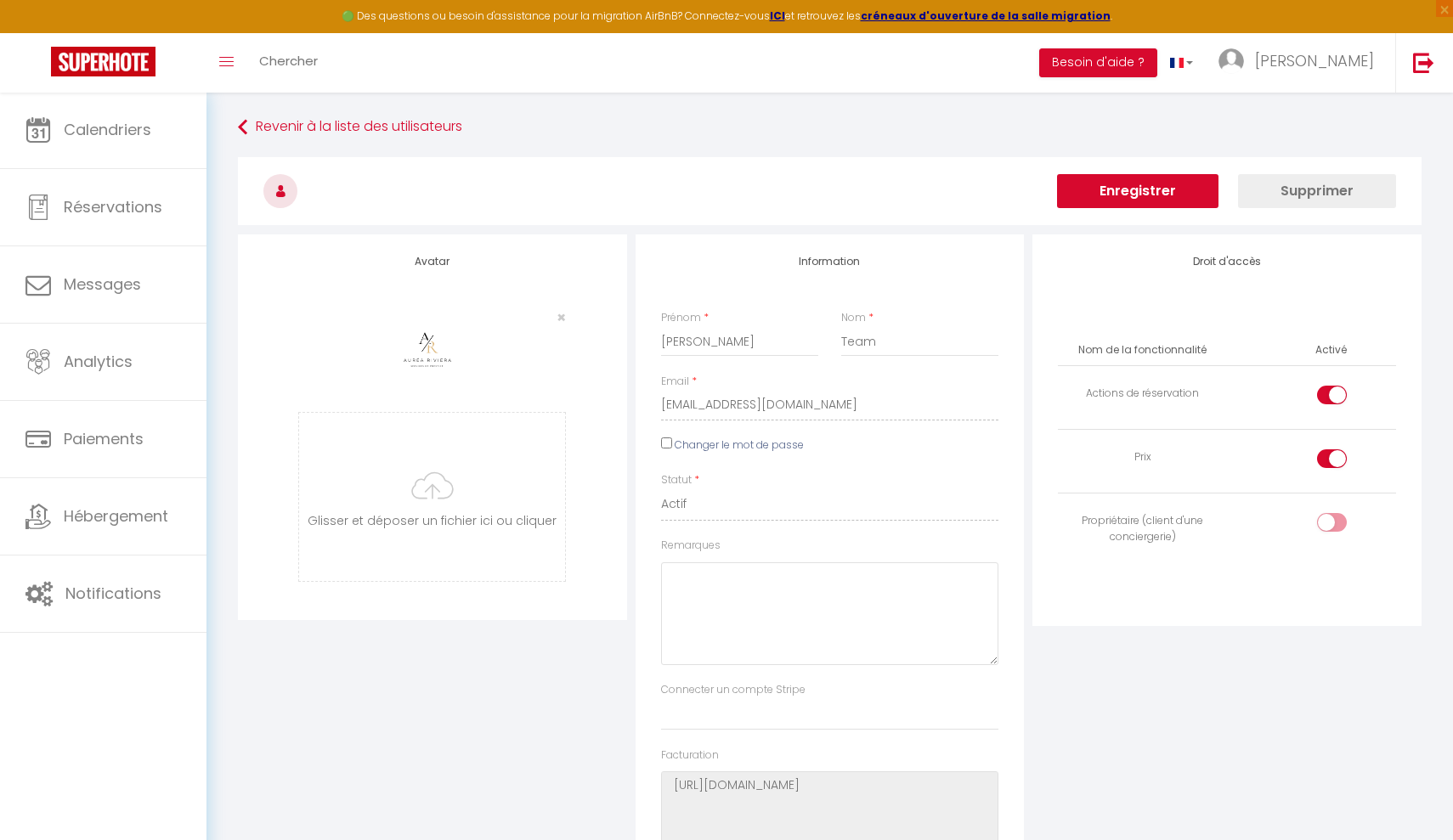
scroll to position [20, 0]
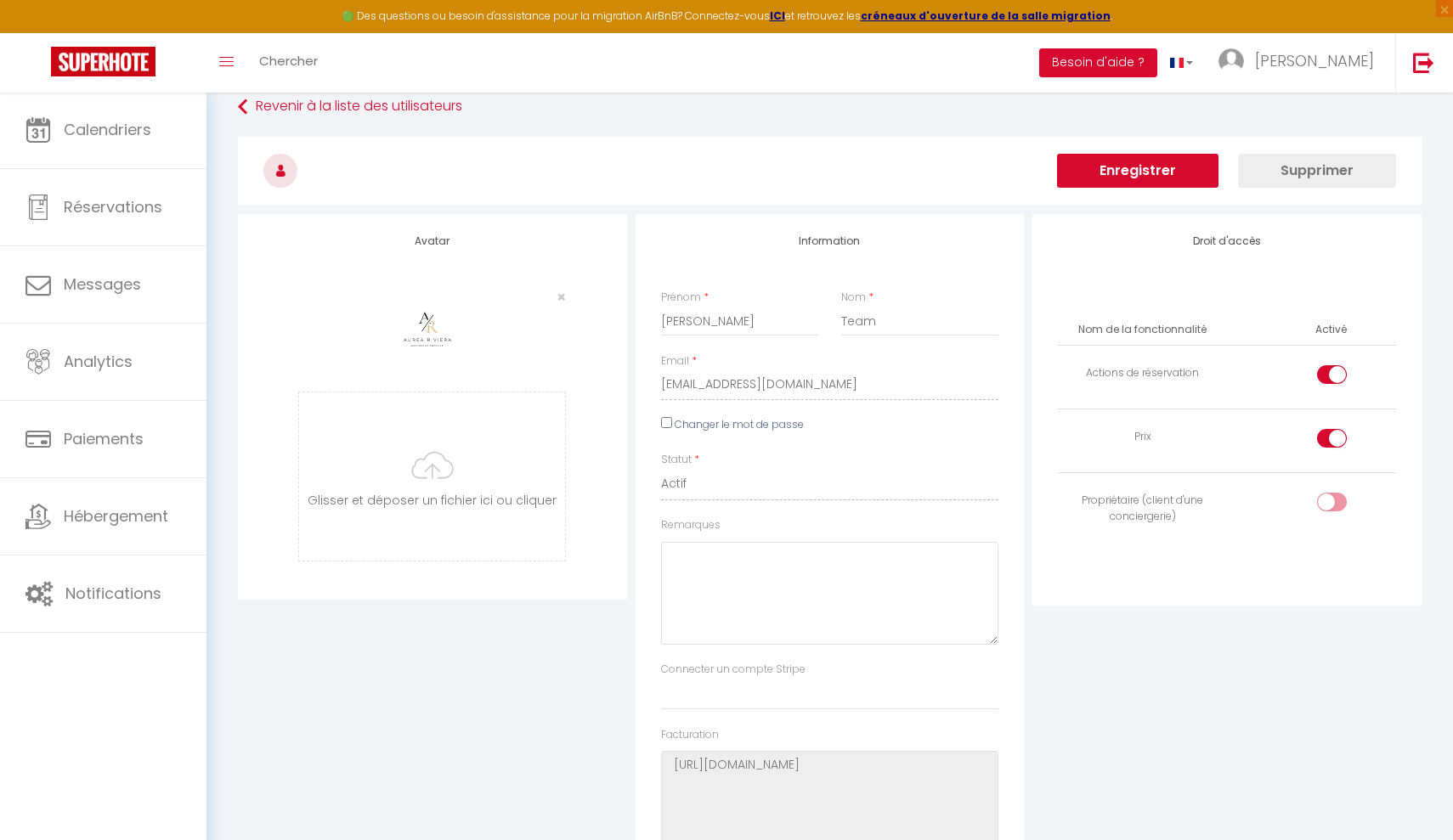
click at [734, 424] on label "Changer le mot de passe" at bounding box center [738, 424] width 129 height 16
click at [673, 424] on input "Changer le mot de passe" at bounding box center [666, 421] width 11 height 11
checkbox input "true"
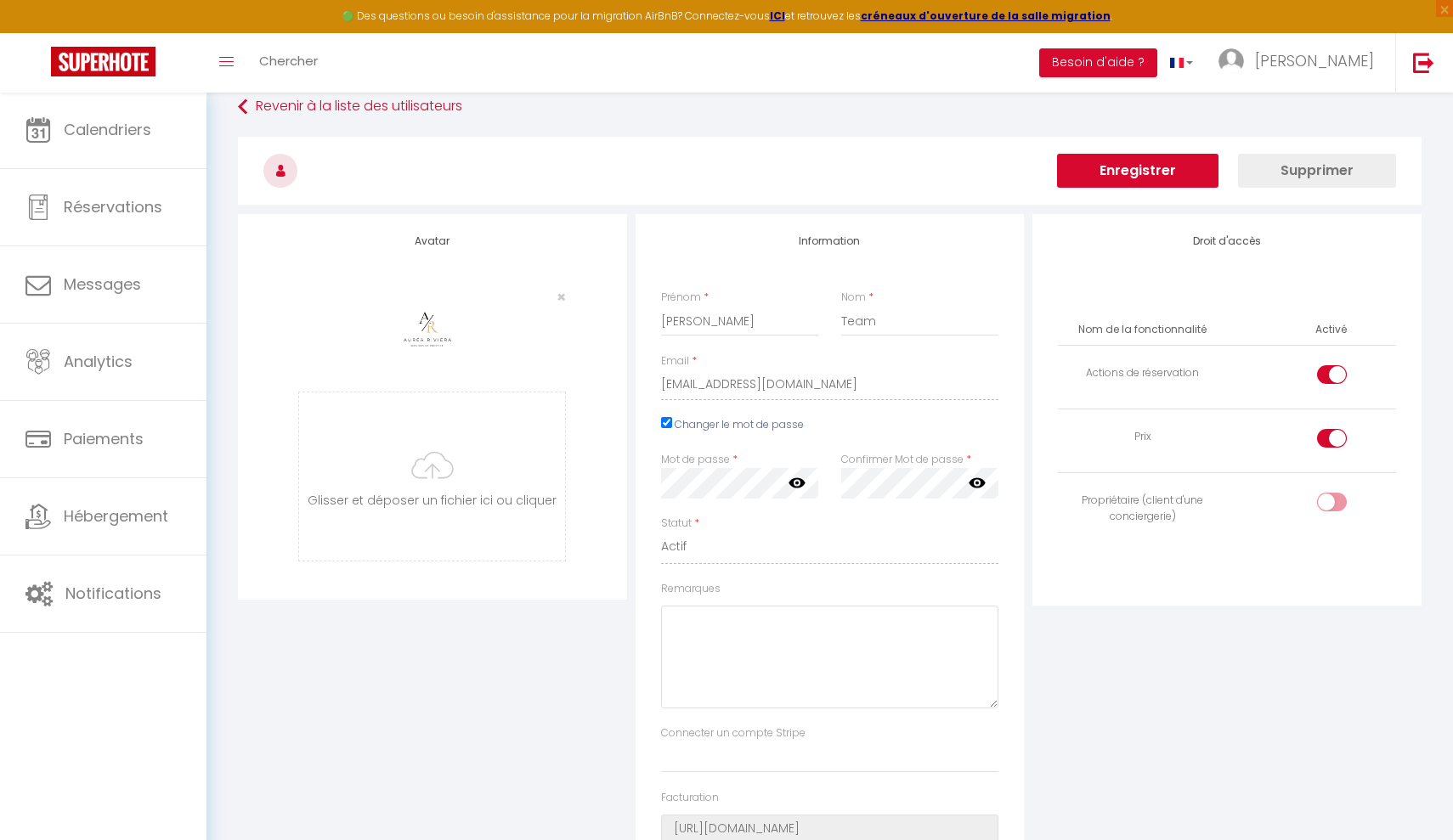
click at [1137, 171] on button "Enregistrer" at bounding box center [1138, 171] width 162 height 34
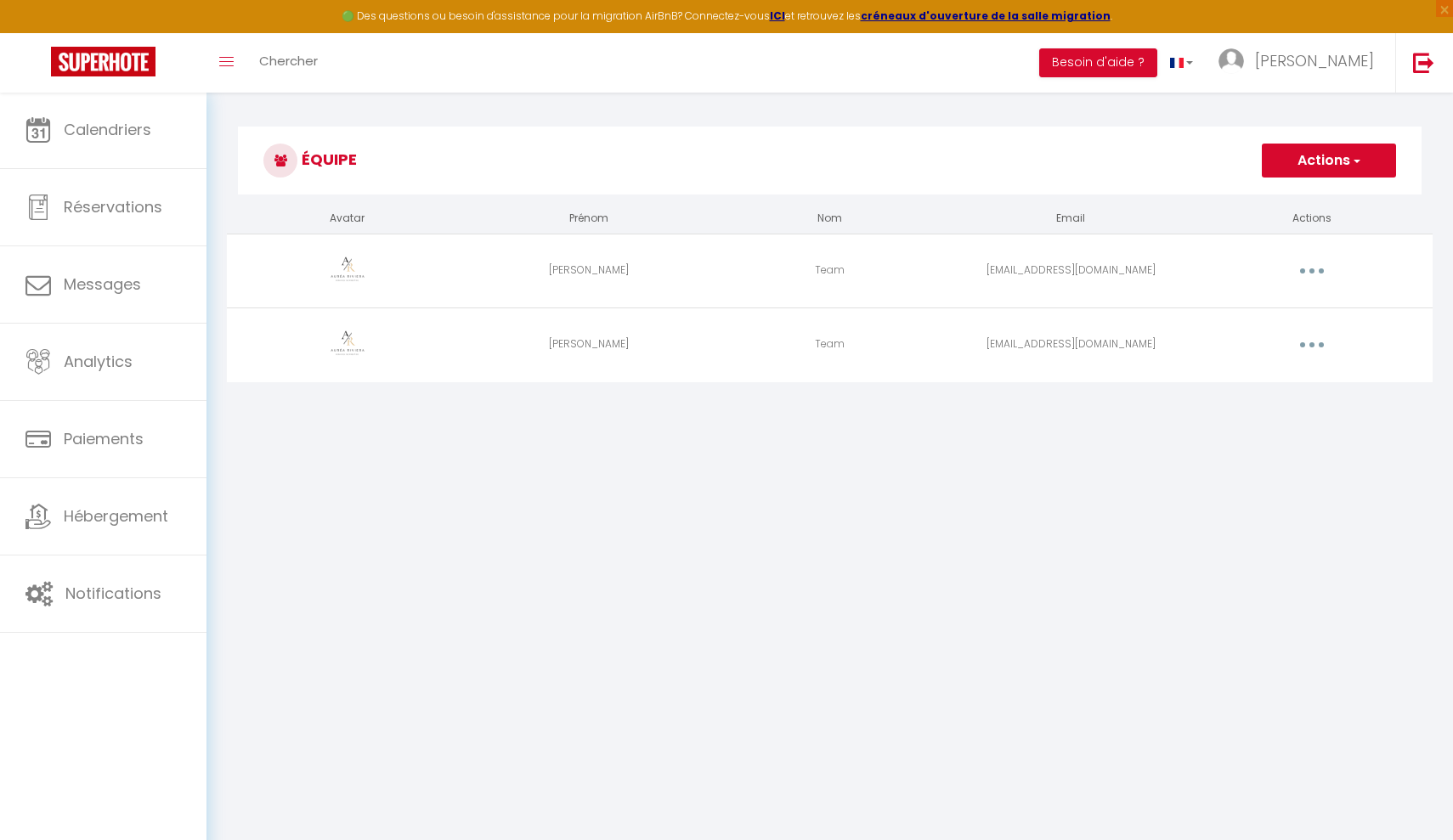
click at [514, 643] on body "🟢 Des questions ou besoin d'assistance pour la migration AirBnB? Connectez-vous…" at bounding box center [726, 511] width 1453 height 840
